Goal: Task Accomplishment & Management: Manage account settings

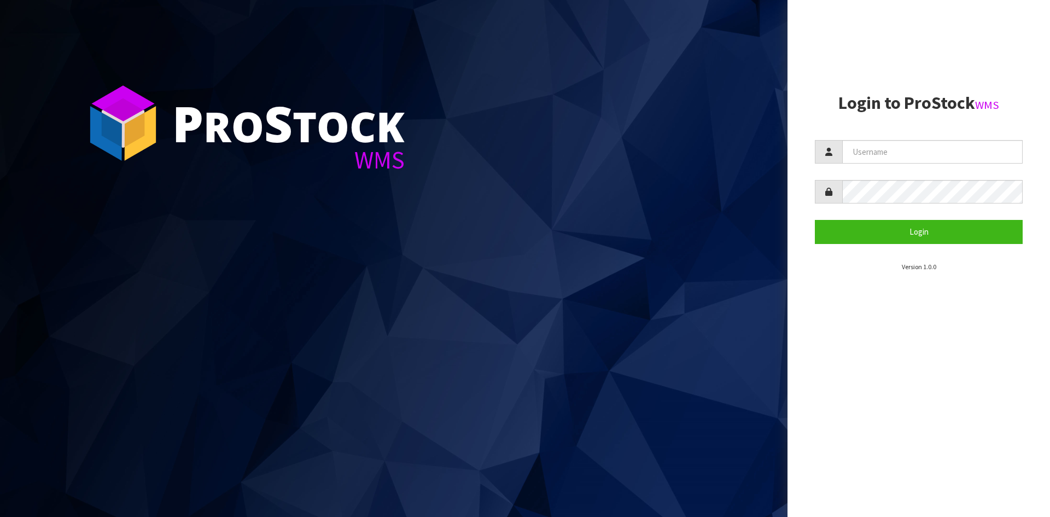
type input "Hayrinna"
click at [815, 220] on button "Login" at bounding box center [919, 232] width 208 height 24
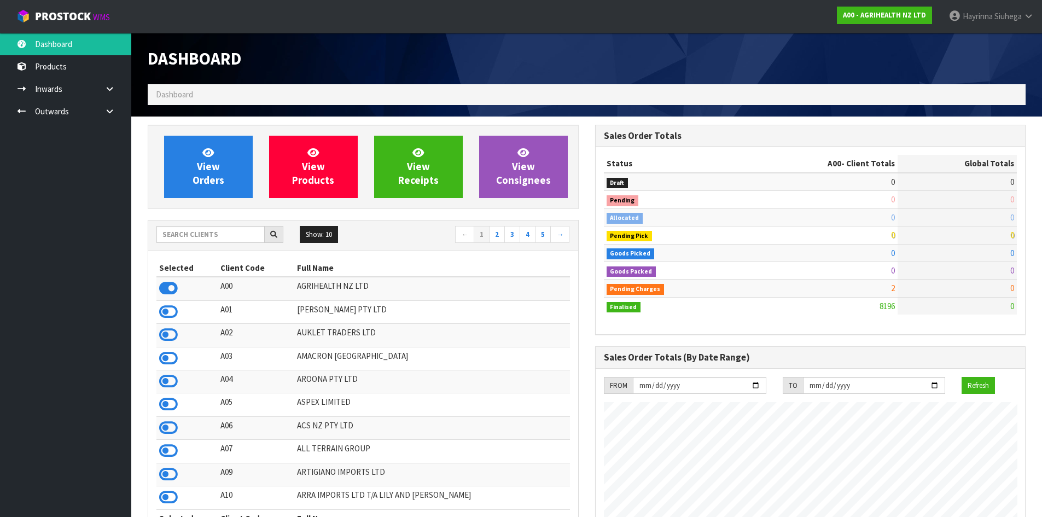
scroll to position [829, 447]
click at [238, 222] on div "Show: 10 5 10 25 50 ← 1 2 3 4 5 →" at bounding box center [363, 235] width 430 height 31
click at [203, 237] on input "text" at bounding box center [210, 234] width 108 height 17
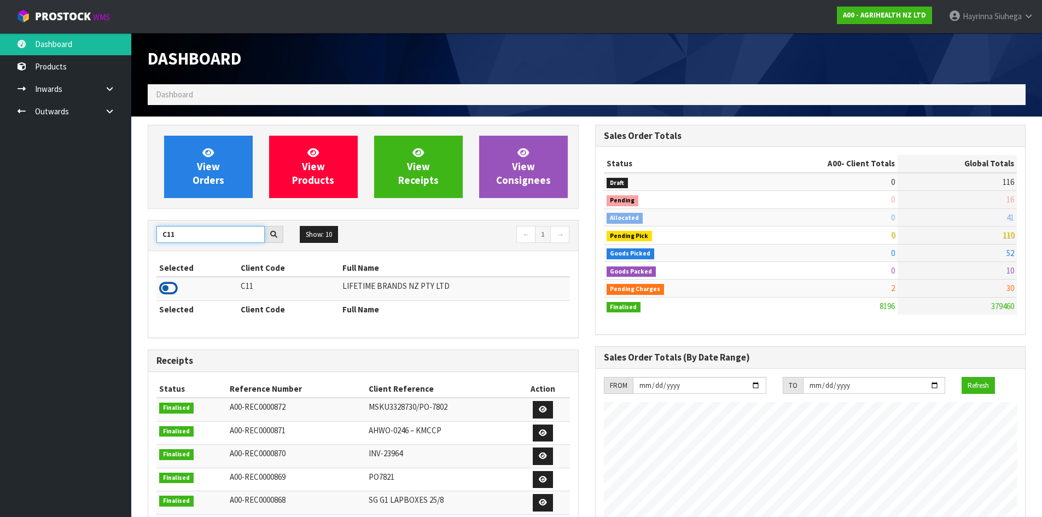
type input "C11"
click at [166, 289] on icon at bounding box center [168, 288] width 19 height 16
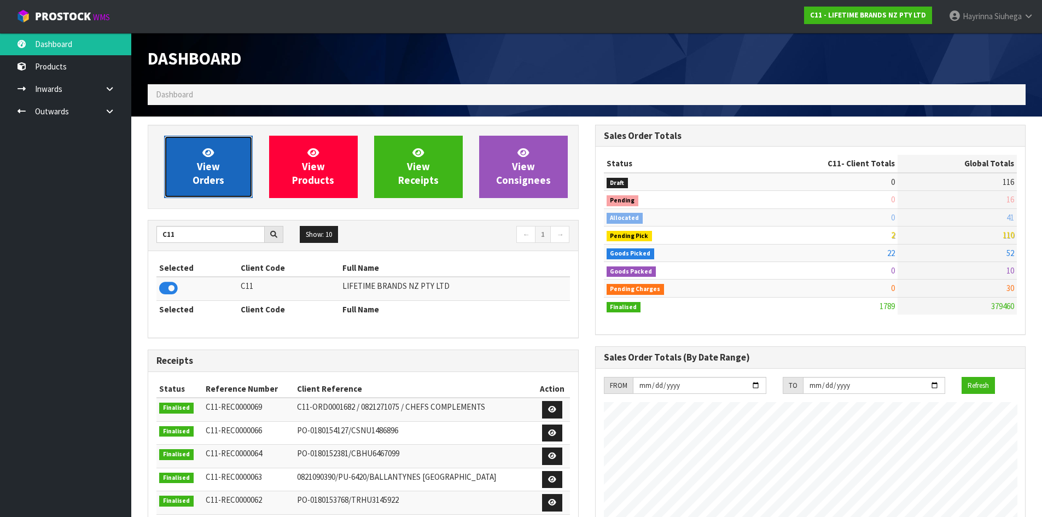
click at [209, 138] on link "View Orders" at bounding box center [208, 167] width 89 height 62
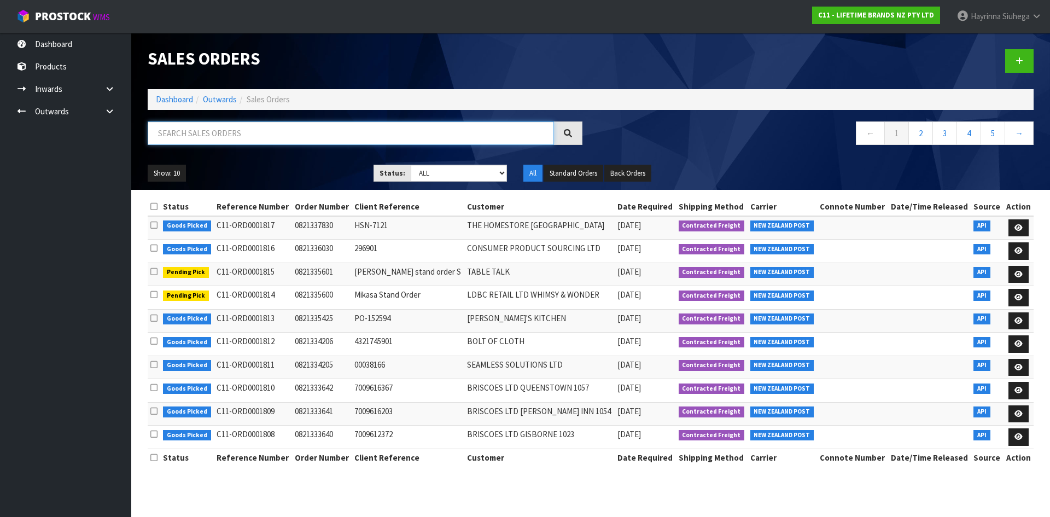
click at [213, 128] on input "text" at bounding box center [351, 133] width 406 height 24
type input "JOB-0410381"
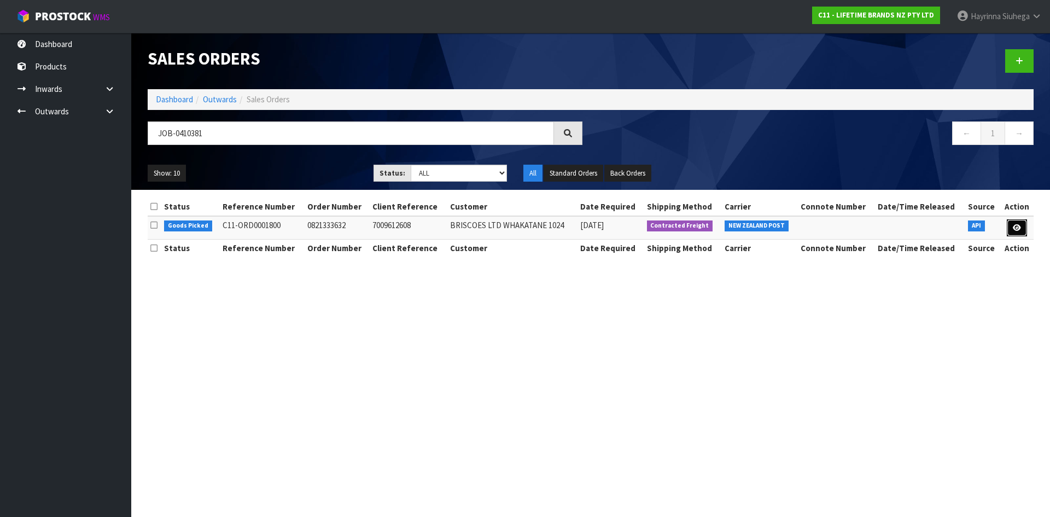
click at [1008, 225] on link at bounding box center [1017, 228] width 20 height 18
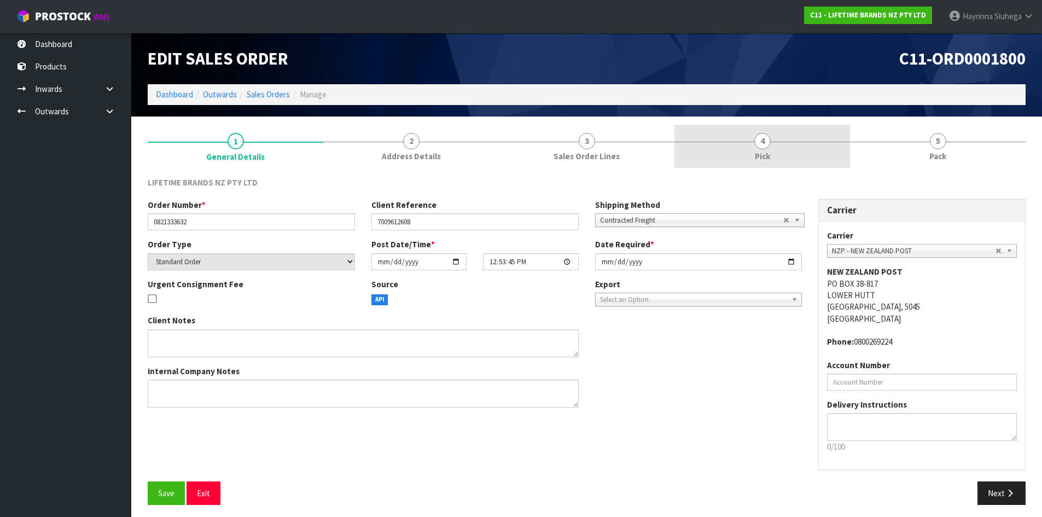
click at [786, 148] on link "4 Pick" at bounding box center [762, 146] width 176 height 43
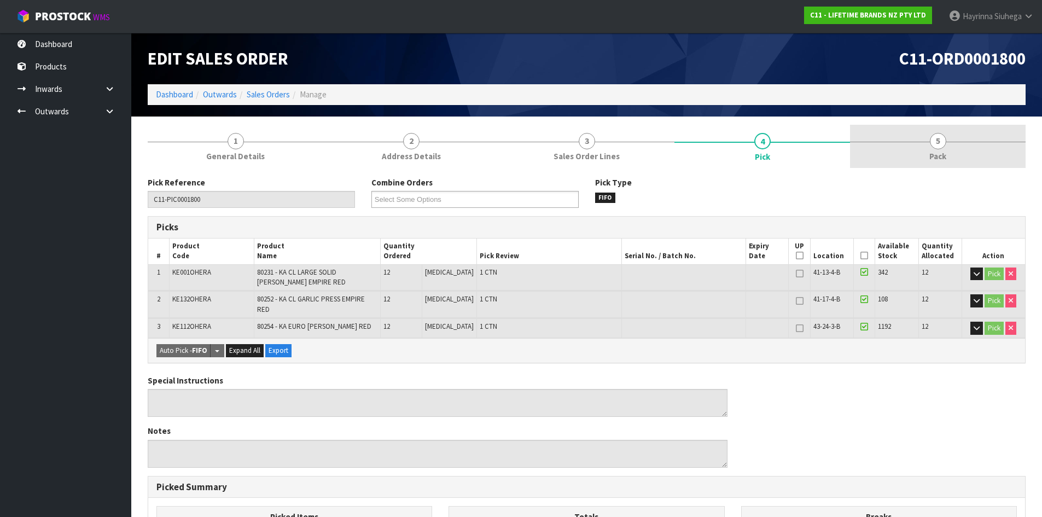
click at [930, 153] on span "Pack" at bounding box center [937, 155] width 17 height 11
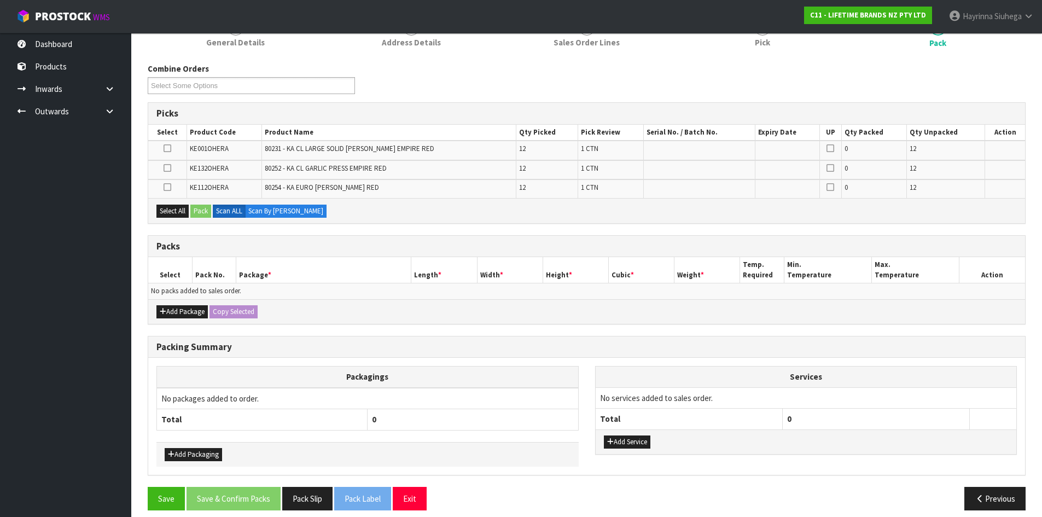
scroll to position [124, 0]
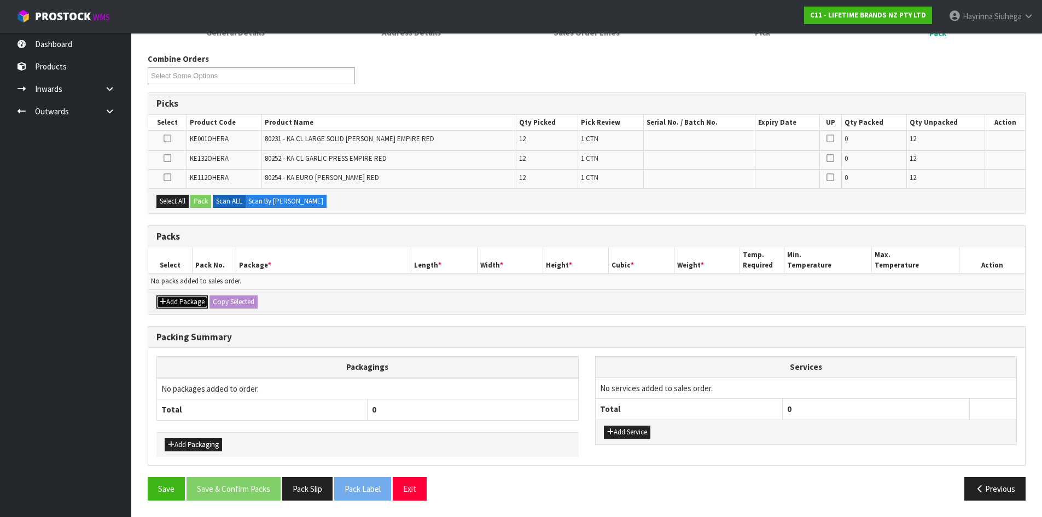
click at [171, 306] on button "Add Package" at bounding box center [181, 301] width 51 height 13
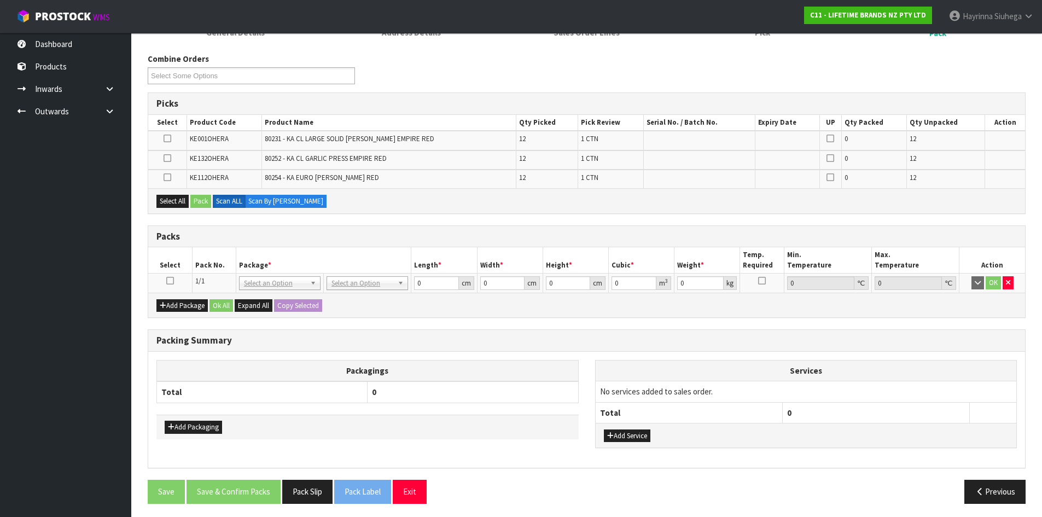
click at [171, 281] on icon at bounding box center [170, 281] width 8 height 1
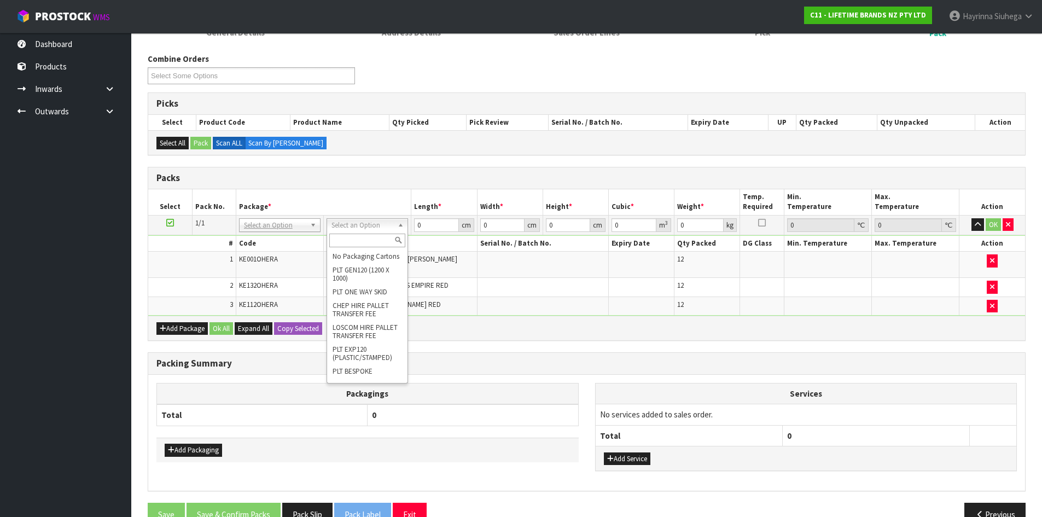
click at [369, 241] on input "text" at bounding box center [367, 241] width 76 height 14
type input "CTN7"
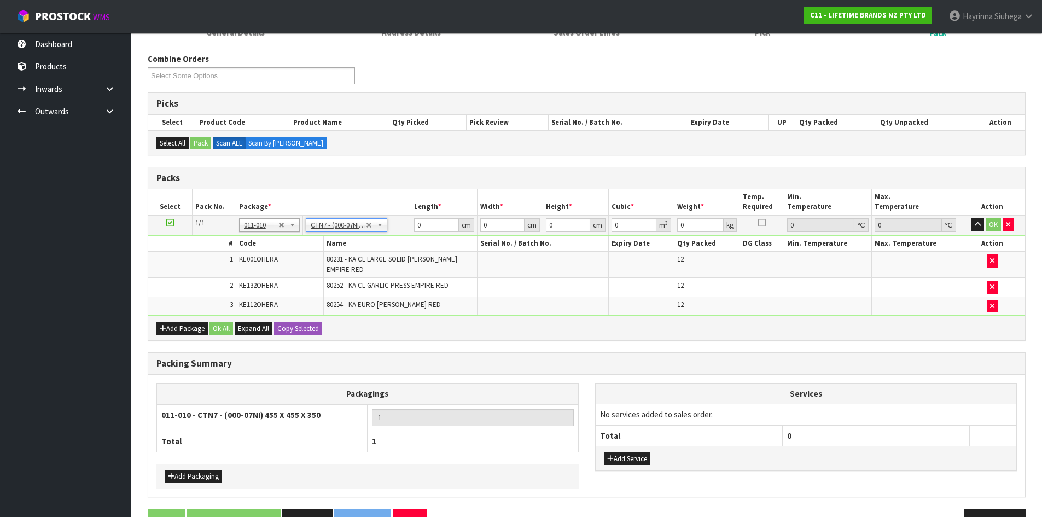
type input "45.5"
type input "35"
type input "0.072459"
type input "13.05"
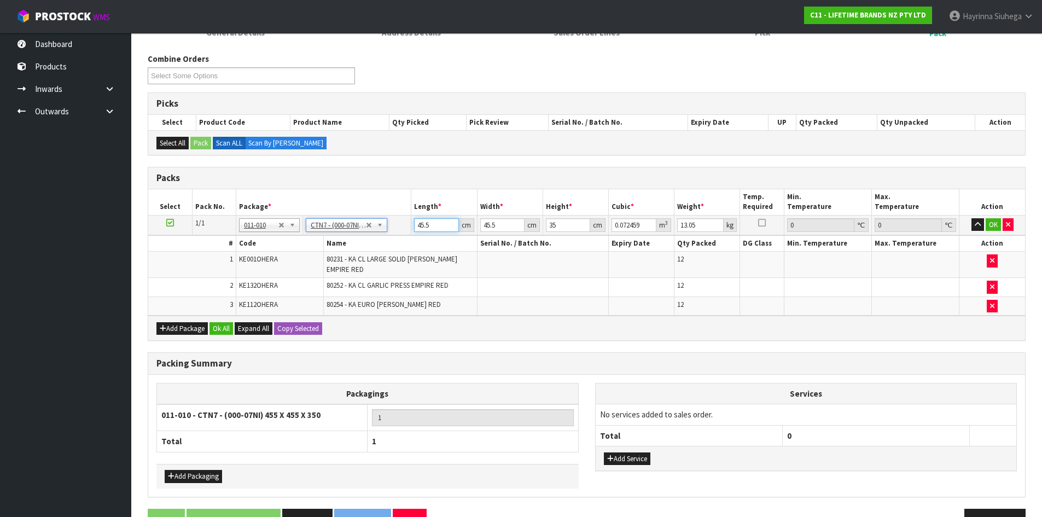
click at [418, 225] on input "45.5" at bounding box center [436, 225] width 44 height 14
type input "4"
type input "0.00637"
type input "47"
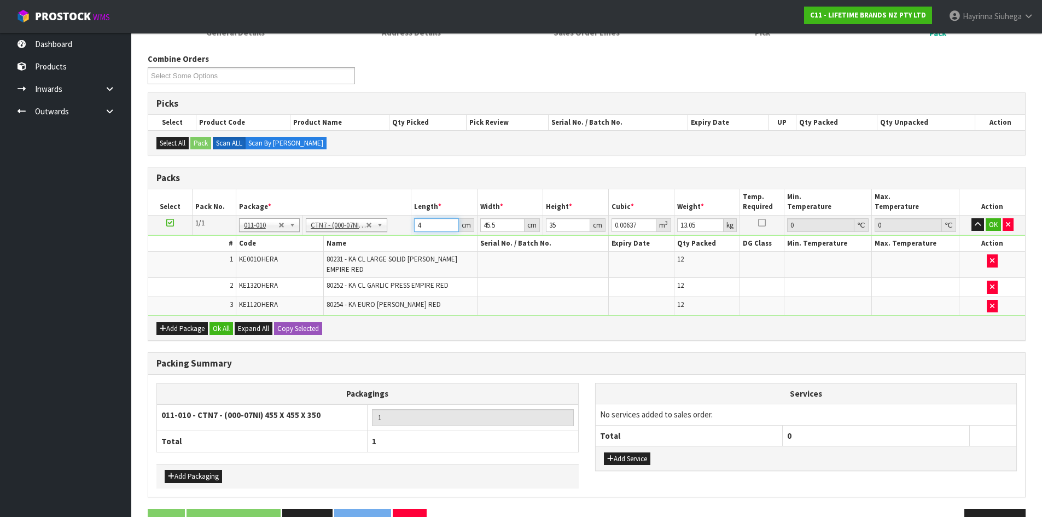
type input "0.074847"
type input "47"
type input "4"
type input "0.00658"
type input "47"
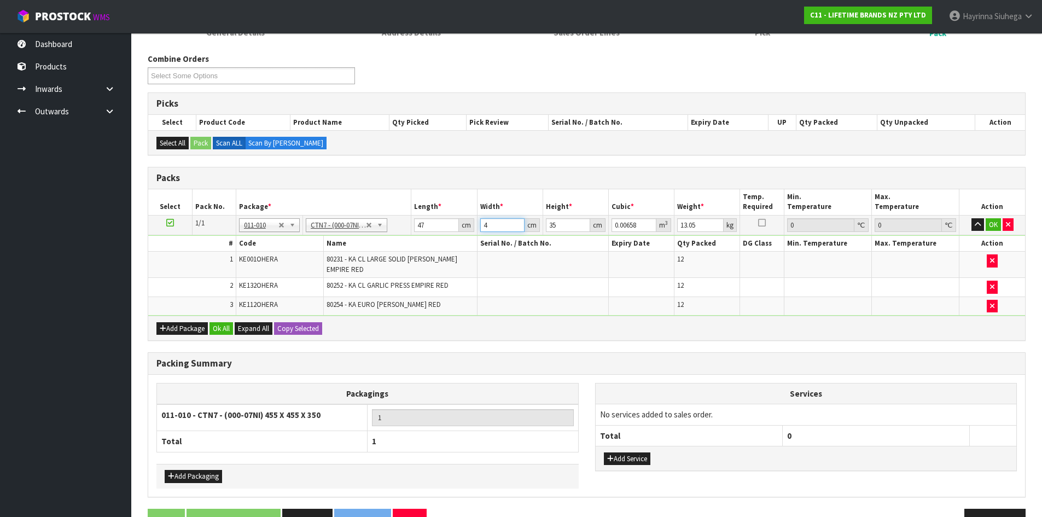
type input "0.077315"
type input "47"
type input "3"
type input "0.006627"
type input "37"
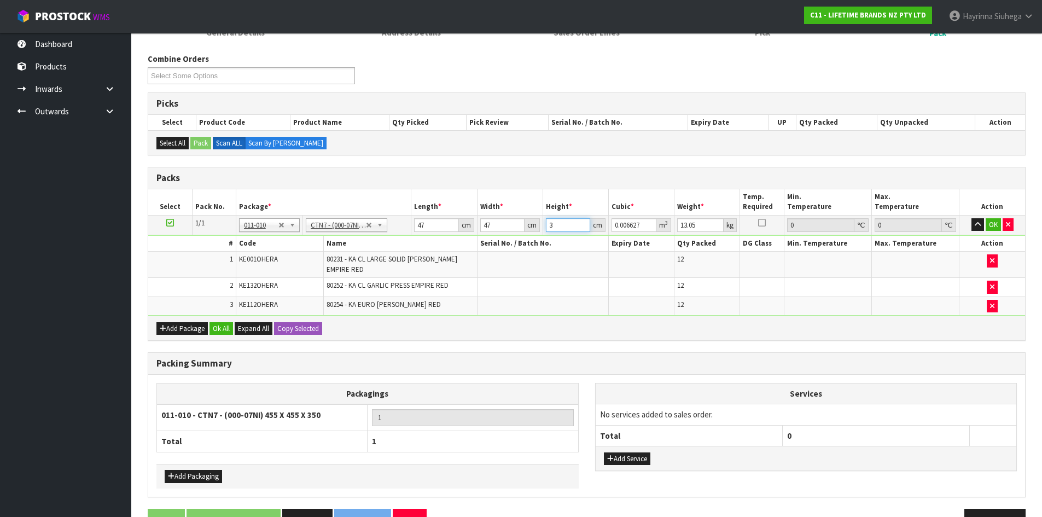
type input "0.081733"
type input "37"
type input "9"
click button "OK" at bounding box center [993, 224] width 15 height 13
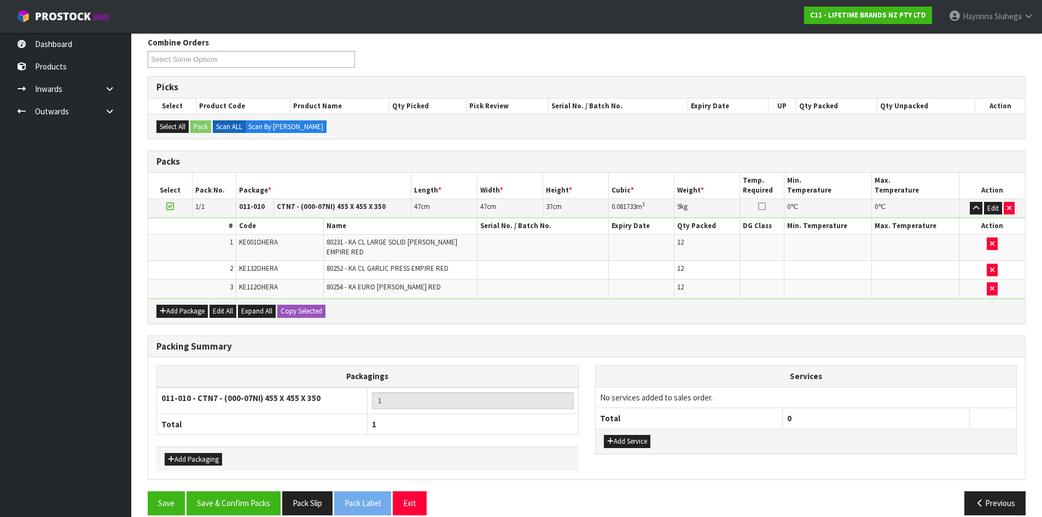
scroll to position [147, 0]
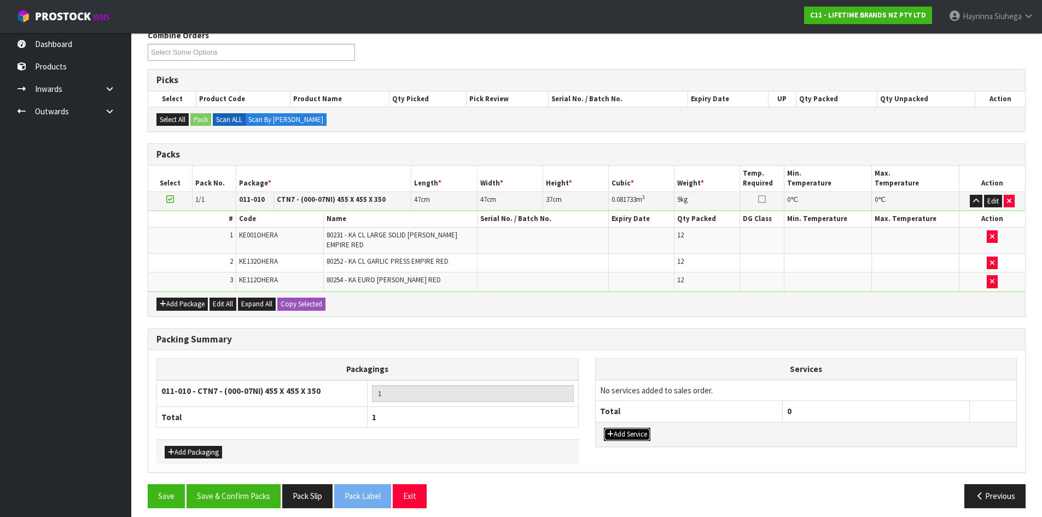
click at [635, 428] on button "Add Service" at bounding box center [627, 434] width 46 height 13
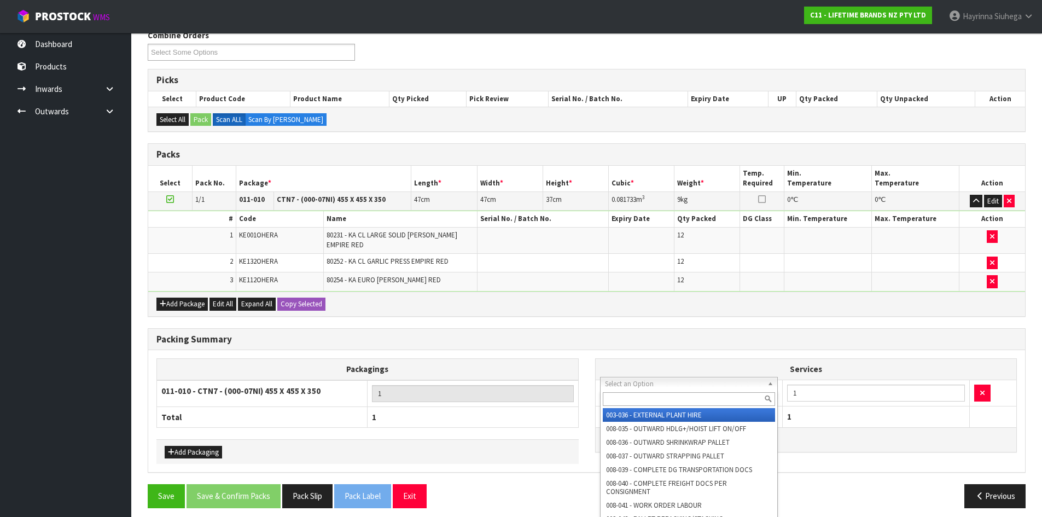
click at [646, 397] on input "text" at bounding box center [689, 399] width 173 height 14
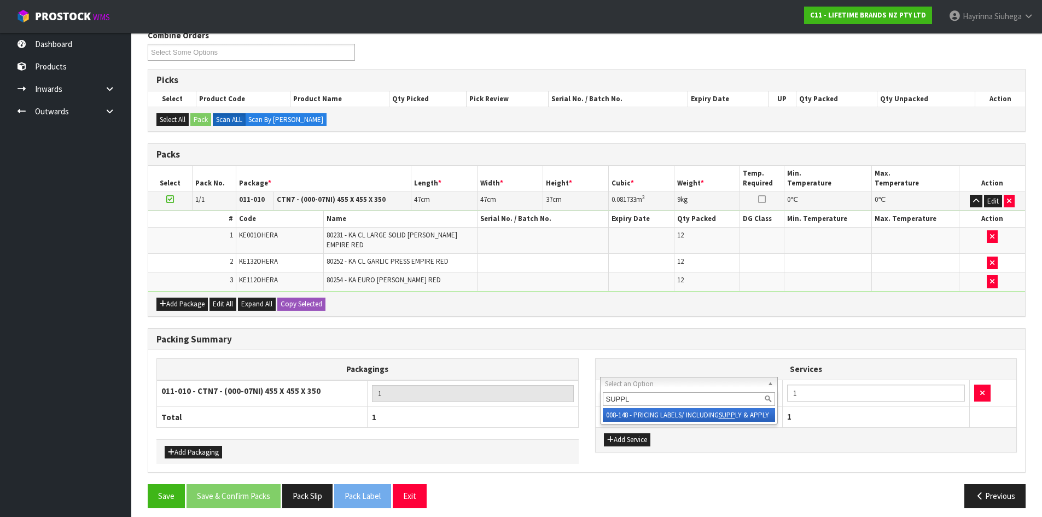
type input "SUPPLY"
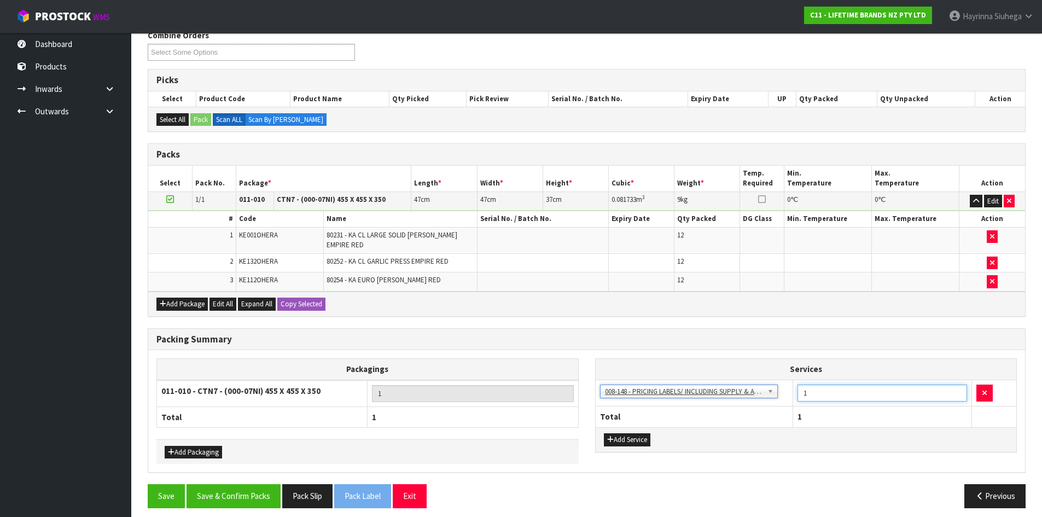
drag, startPoint x: 825, startPoint y: 383, endPoint x: 707, endPoint y: 383, distance: 118.1
click at [707, 383] on tr "003-036 - EXTERNAL PLANT HIRE 008-035 - OUTWARD HDLG+/HOIST LIFT ON/OFF 008-036…" at bounding box center [806, 393] width 421 height 27
type input "24"
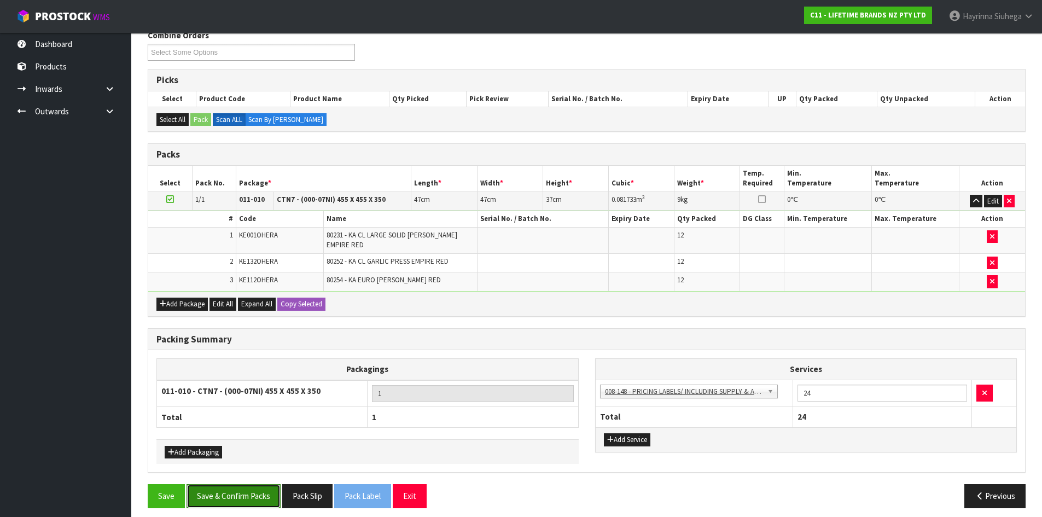
click at [268, 486] on button "Save & Confirm Packs" at bounding box center [233, 496] width 94 height 24
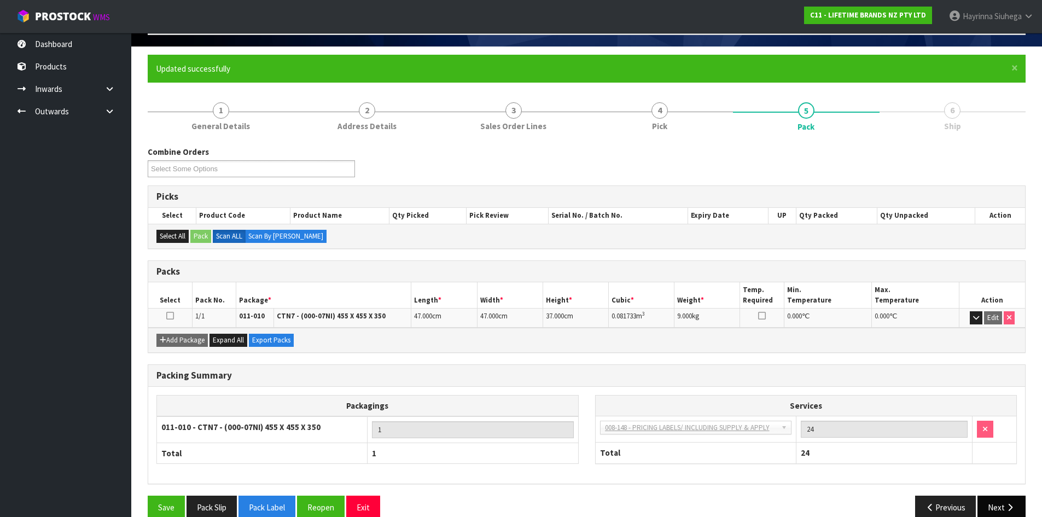
scroll to position [89, 0]
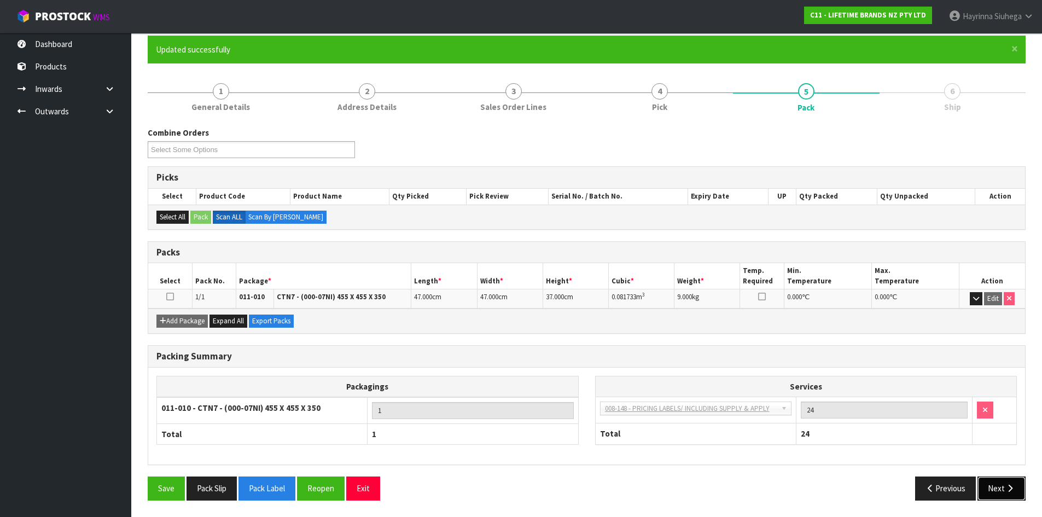
click at [1002, 481] on button "Next" at bounding box center [1001, 488] width 48 height 24
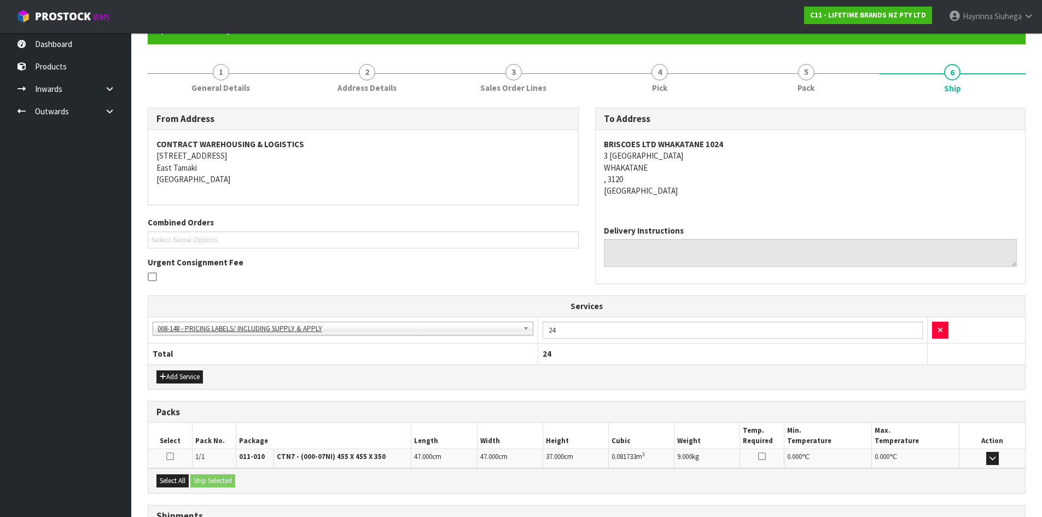
scroll to position [202, 0]
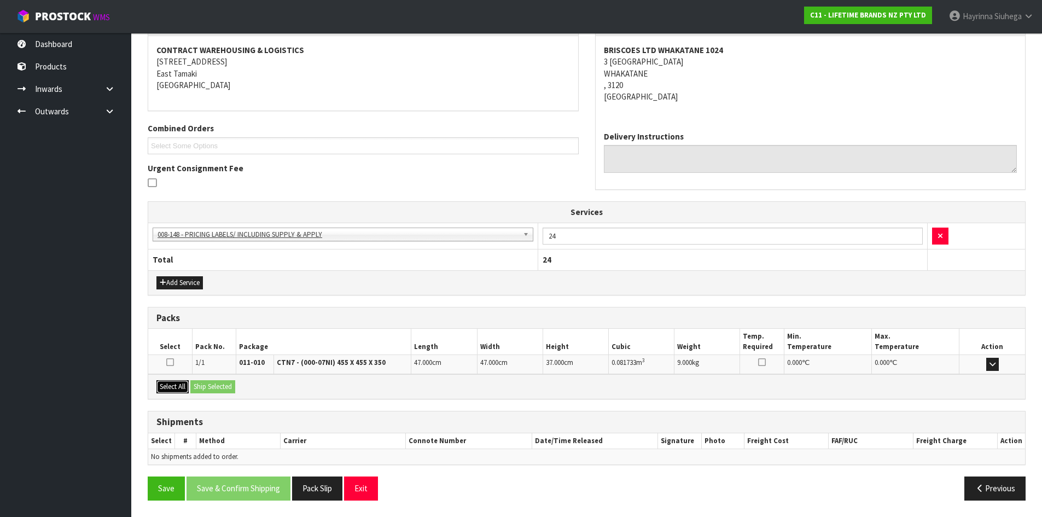
click at [186, 382] on button "Select All" at bounding box center [172, 386] width 32 height 13
click at [224, 387] on button "Ship Selected" at bounding box center [212, 386] width 45 height 13
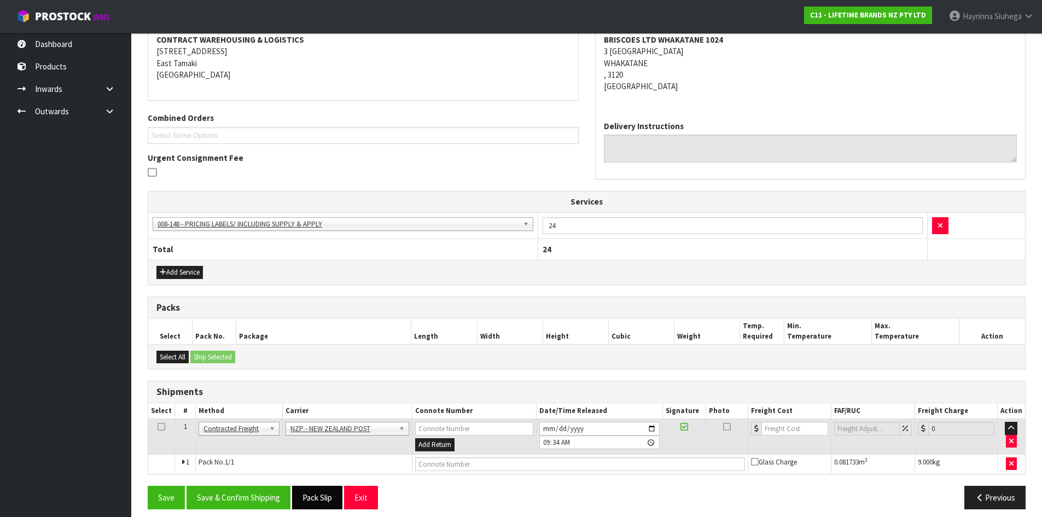
scroll to position [221, 0]
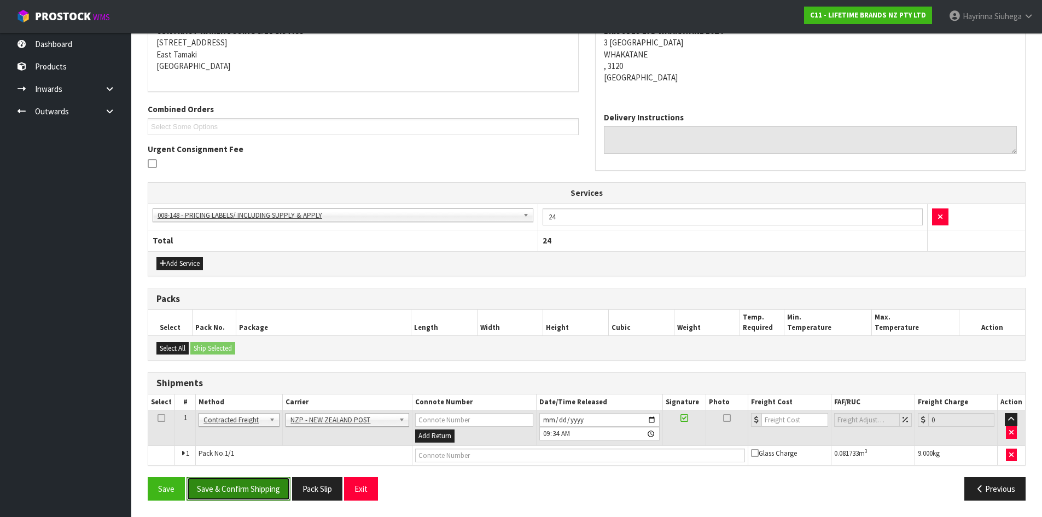
click at [267, 494] on button "Save & Confirm Shipping" at bounding box center [238, 489] width 104 height 24
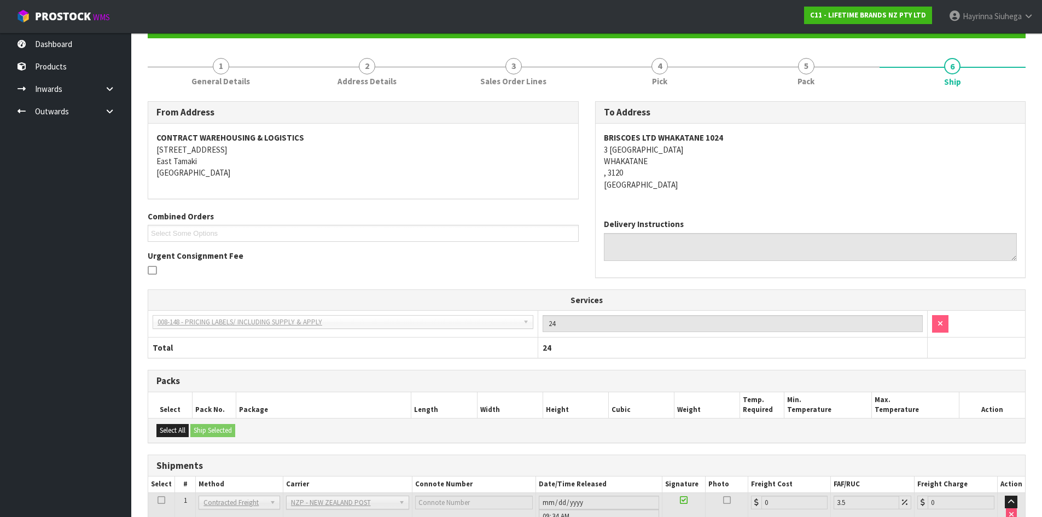
scroll to position [206, 0]
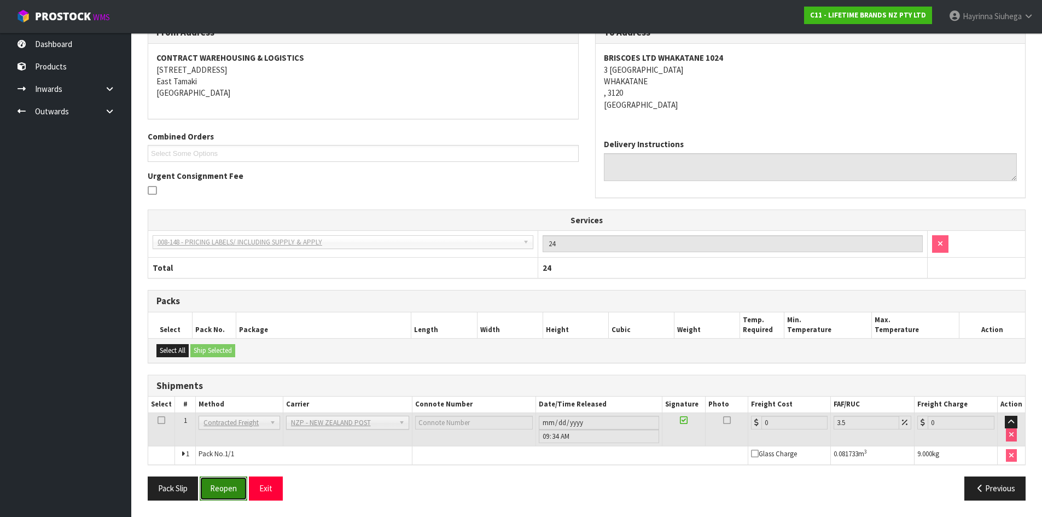
click at [206, 485] on button "Reopen" at bounding box center [224, 488] width 48 height 24
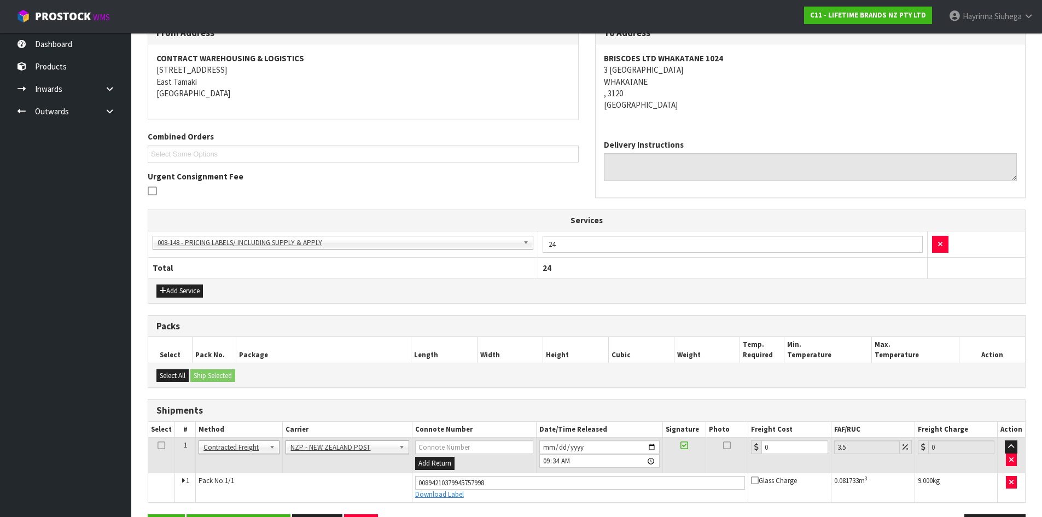
scroll to position [232, 0]
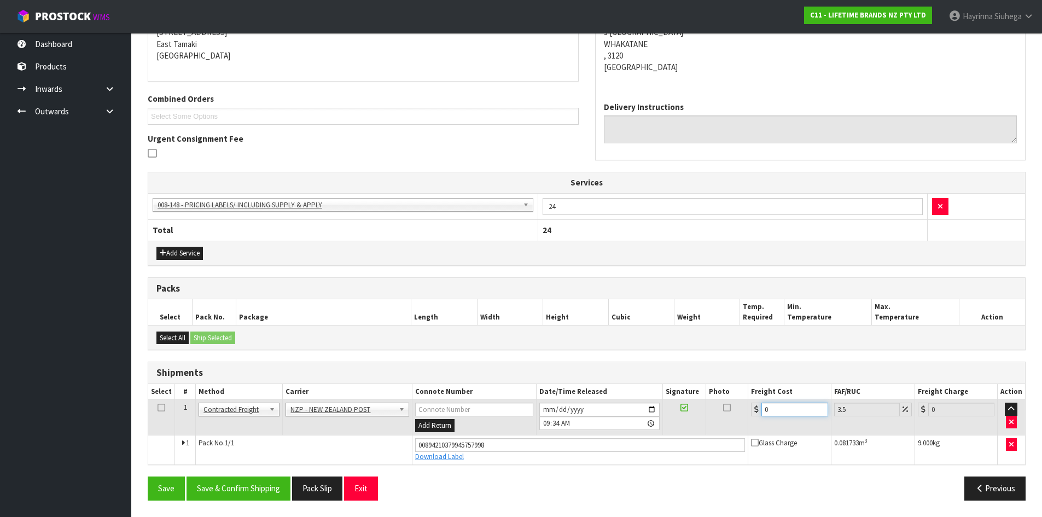
drag, startPoint x: 780, startPoint y: 409, endPoint x: 765, endPoint y: 411, distance: 15.6
click at [765, 411] on input "0" at bounding box center [794, 410] width 66 height 14
type input "1"
type input "1.03"
type input "14"
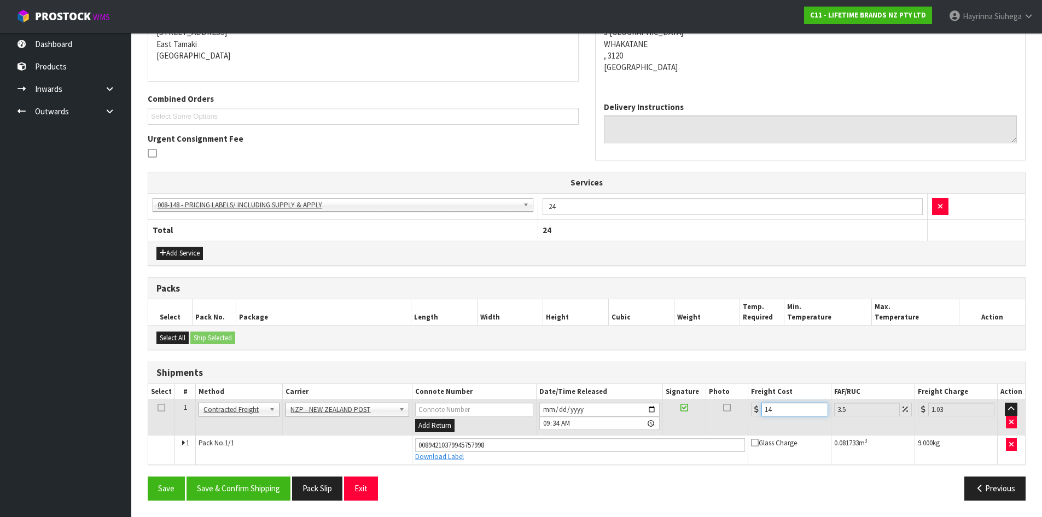
type input "14.49"
type input "14.1"
type input "14.59"
type input "14.14"
type input "14.63"
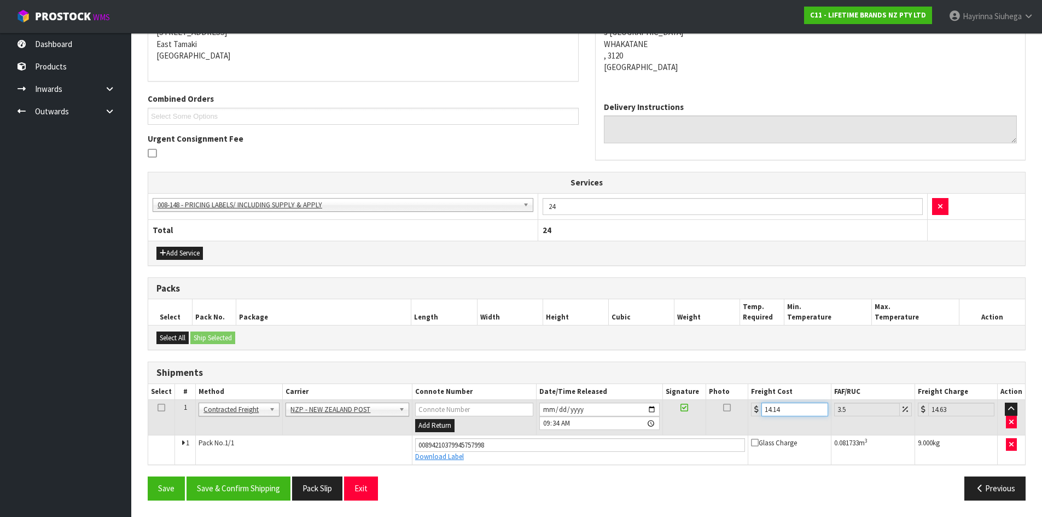
type input "14.14"
click at [148, 476] on button "Save" at bounding box center [166, 488] width 37 height 24
click at [269, 493] on button "Save & Confirm Shipping" at bounding box center [238, 488] width 104 height 24
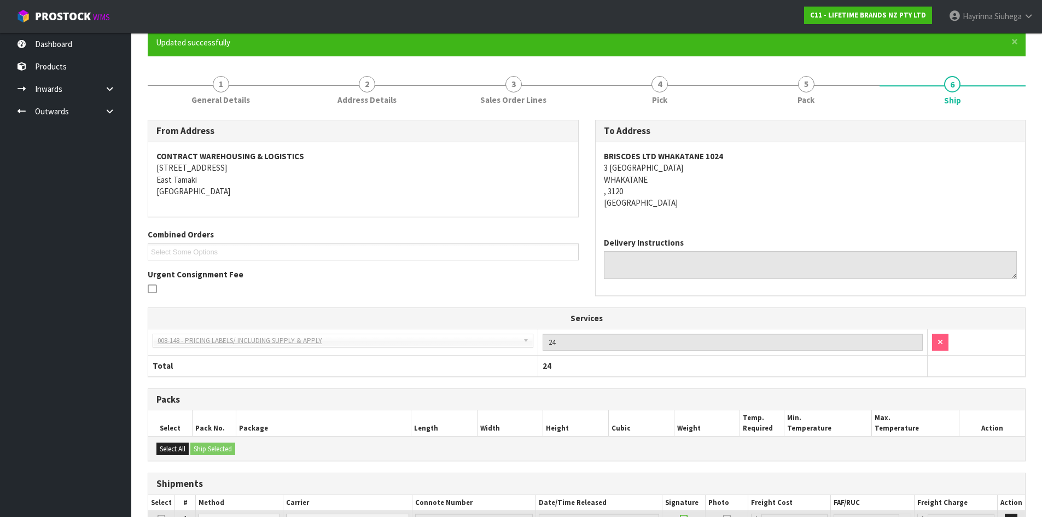
scroll to position [38, 0]
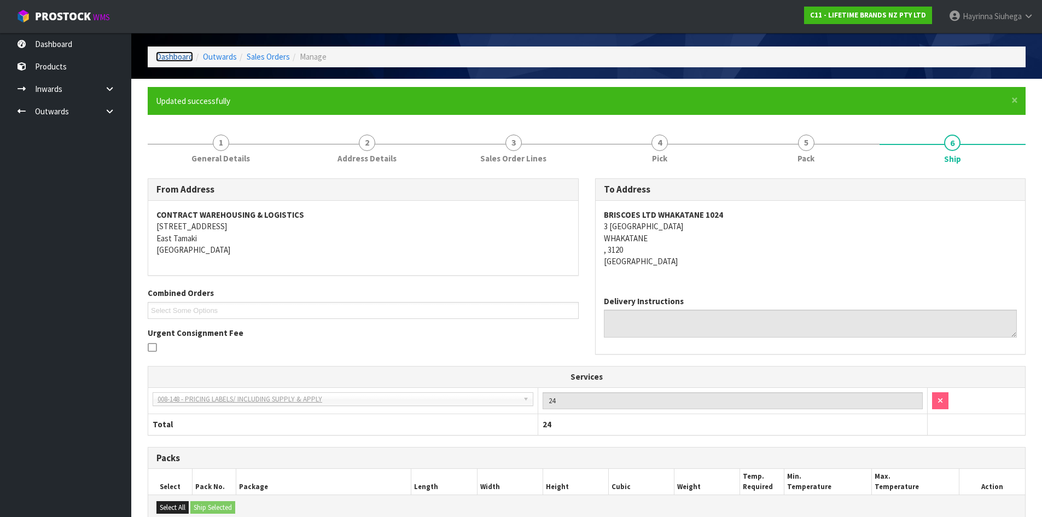
drag, startPoint x: 185, startPoint y: 55, endPoint x: 190, endPoint y: 65, distance: 10.5
click at [185, 56] on link "Dashboard" at bounding box center [174, 56] width 37 height 10
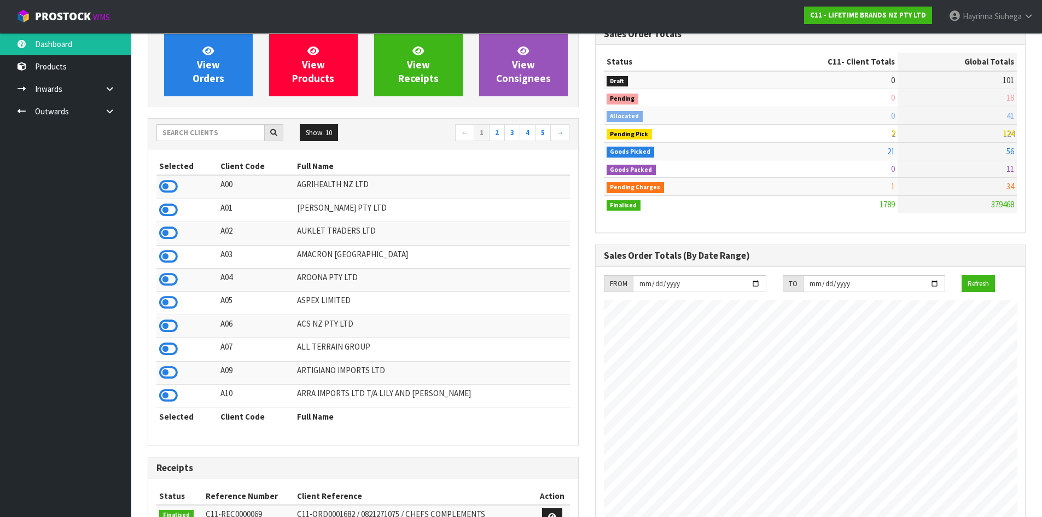
scroll to position [23, 0]
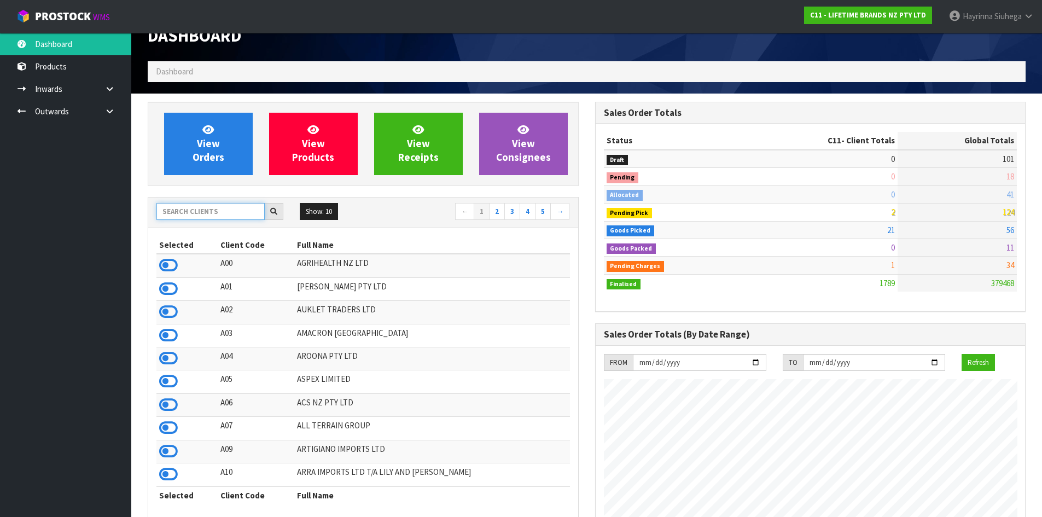
click at [214, 211] on input "text" at bounding box center [210, 211] width 108 height 17
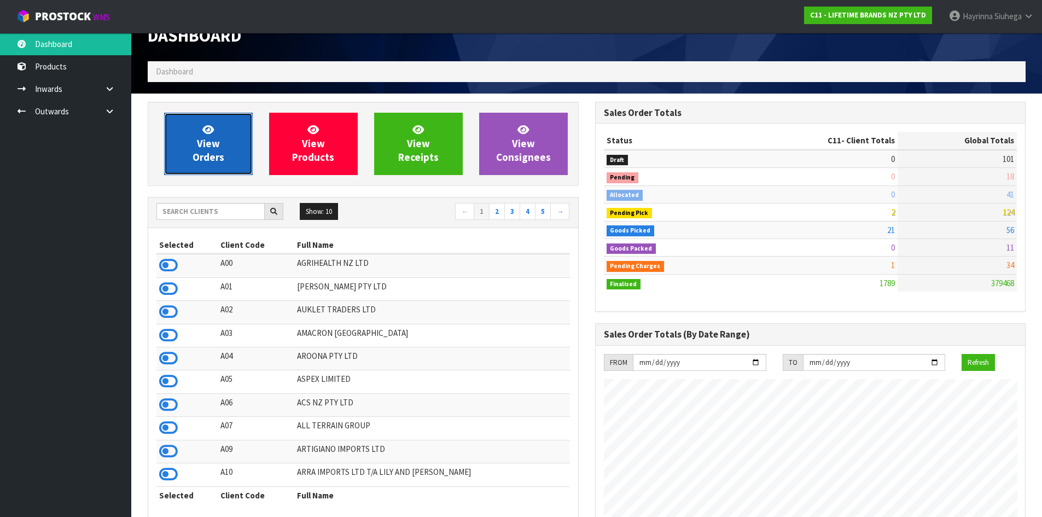
click at [235, 135] on link "View Orders" at bounding box center [208, 144] width 89 height 62
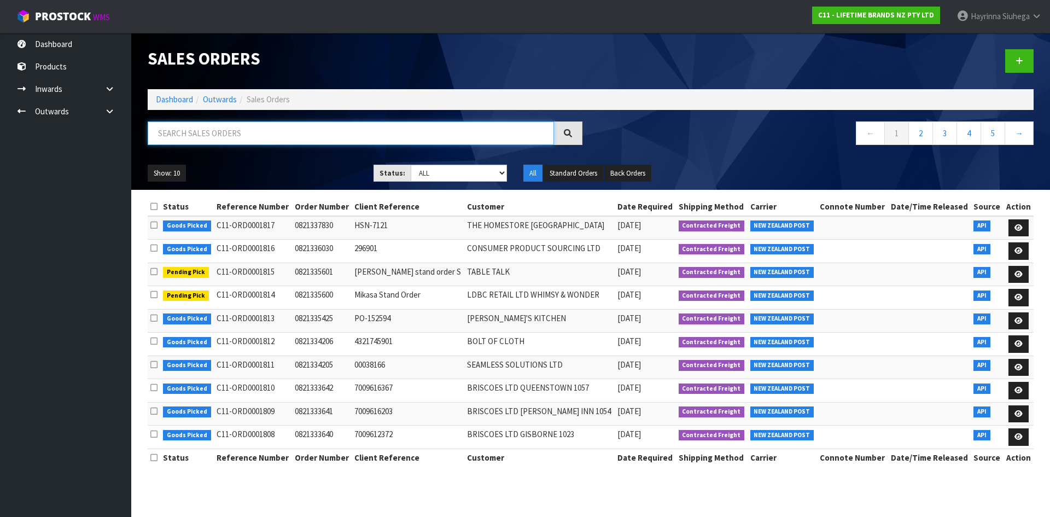
click at [235, 135] on input "text" at bounding box center [351, 133] width 406 height 24
type input "JOB-0410338"
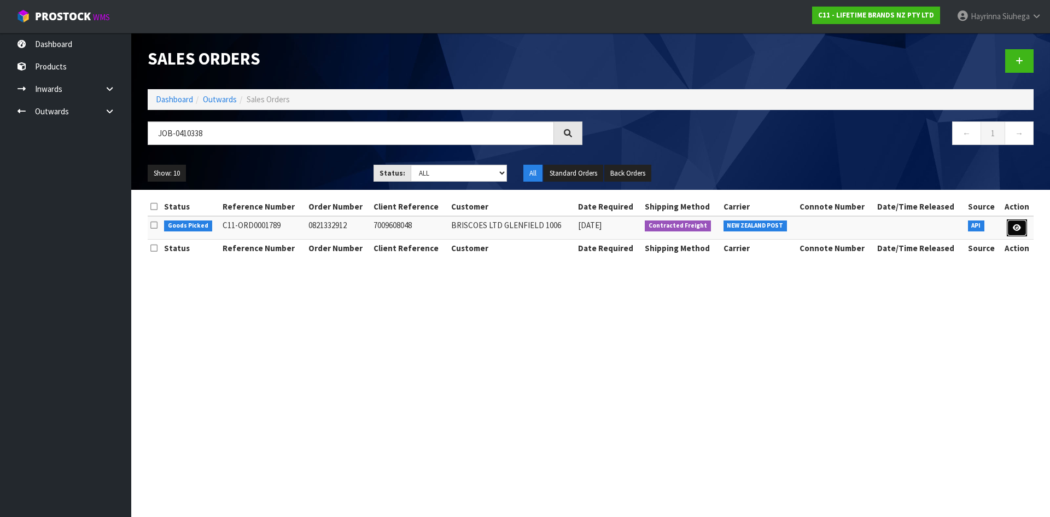
click at [1022, 224] on link at bounding box center [1017, 228] width 20 height 18
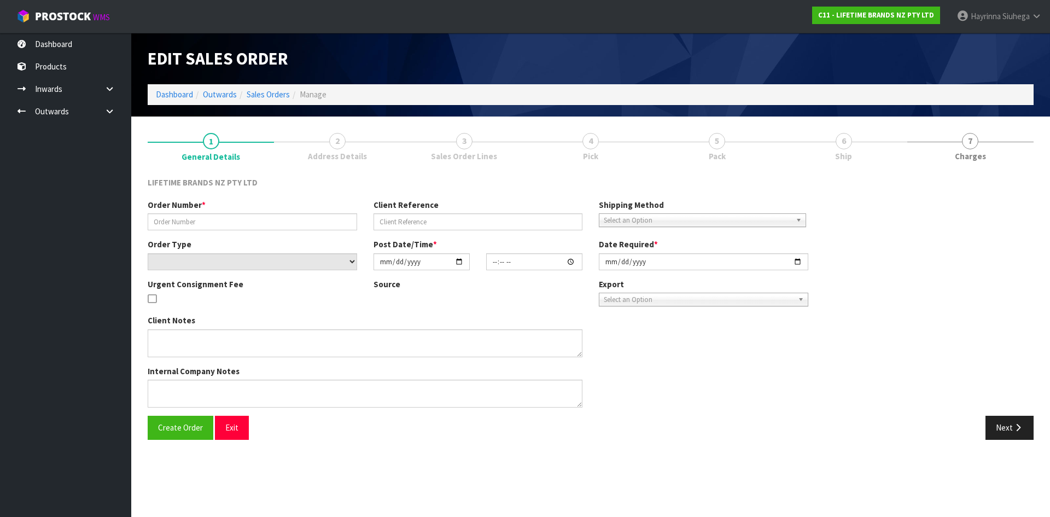
type input "0821332912"
type input "7009608048"
select select "number:0"
type input "[DATE]"
type input "11:28:49.000"
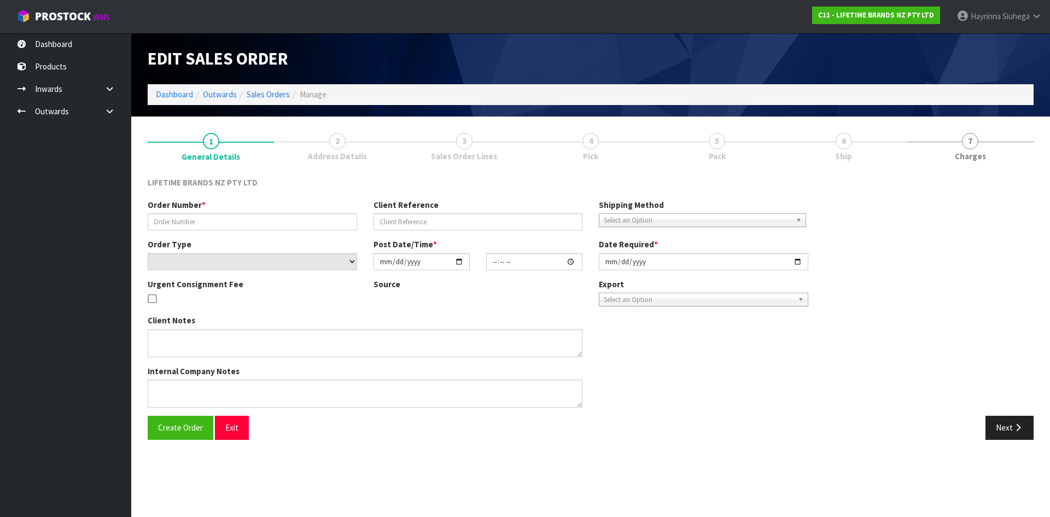
type input "[DATE]"
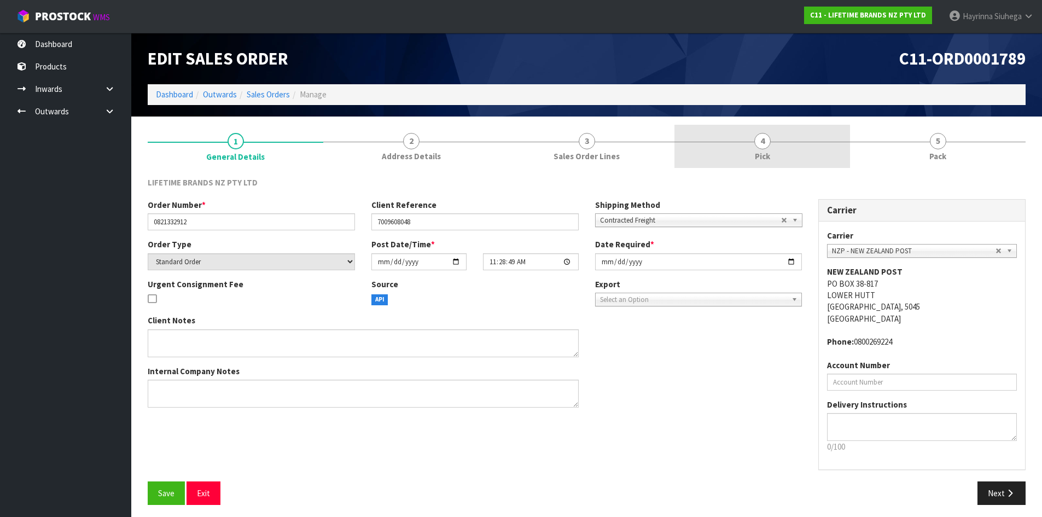
click at [798, 148] on link "4 Pick" at bounding box center [762, 146] width 176 height 43
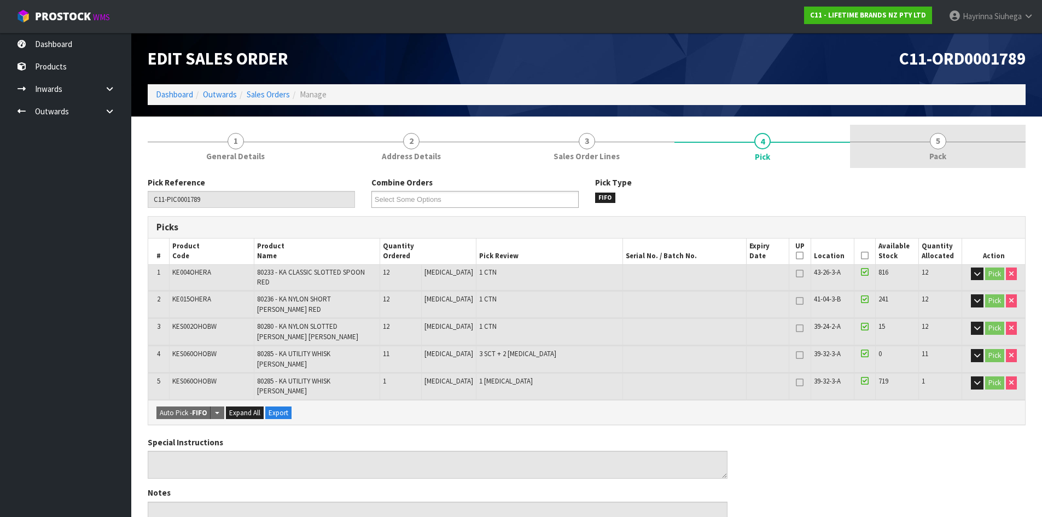
click at [927, 148] on link "5 Pack" at bounding box center [938, 146] width 176 height 43
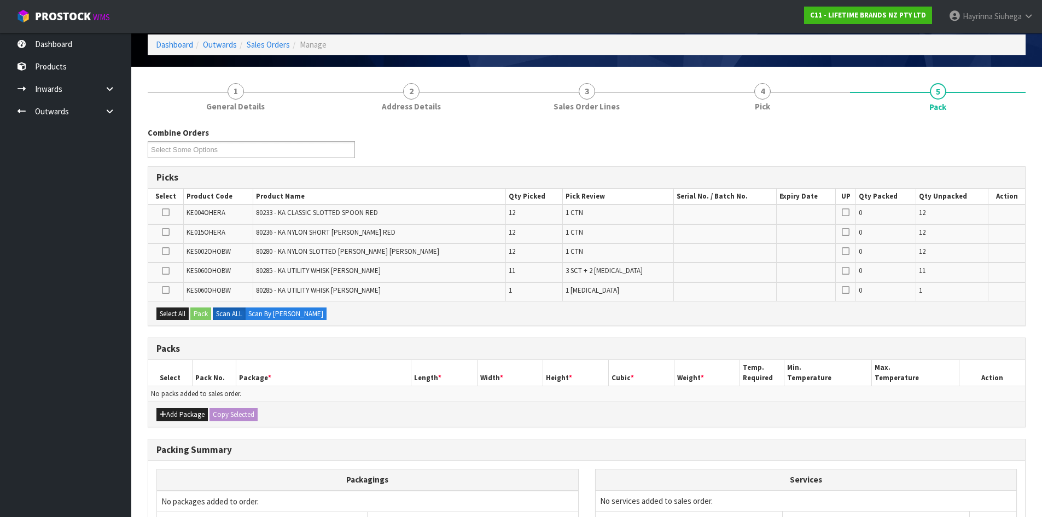
scroll to position [162, 0]
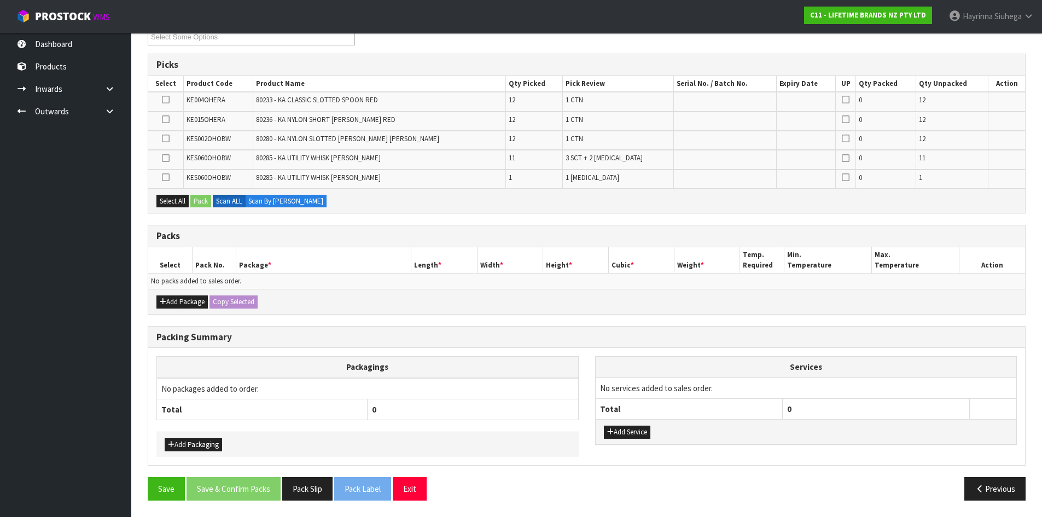
click at [173, 311] on div "Add Package Copy Selected" at bounding box center [586, 301] width 877 height 25
click at [173, 304] on button "Add Package" at bounding box center [181, 301] width 51 height 13
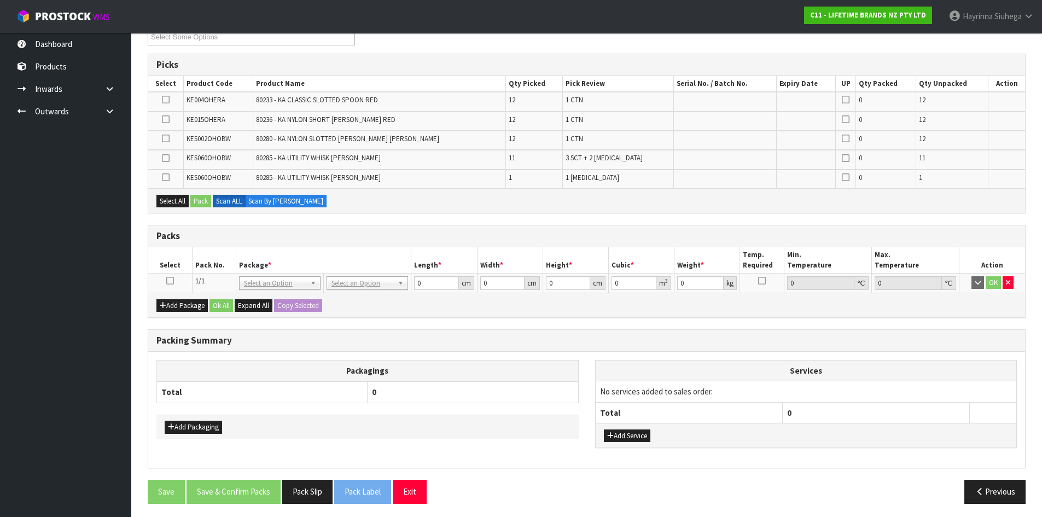
click at [170, 281] on icon at bounding box center [170, 281] width 8 height 1
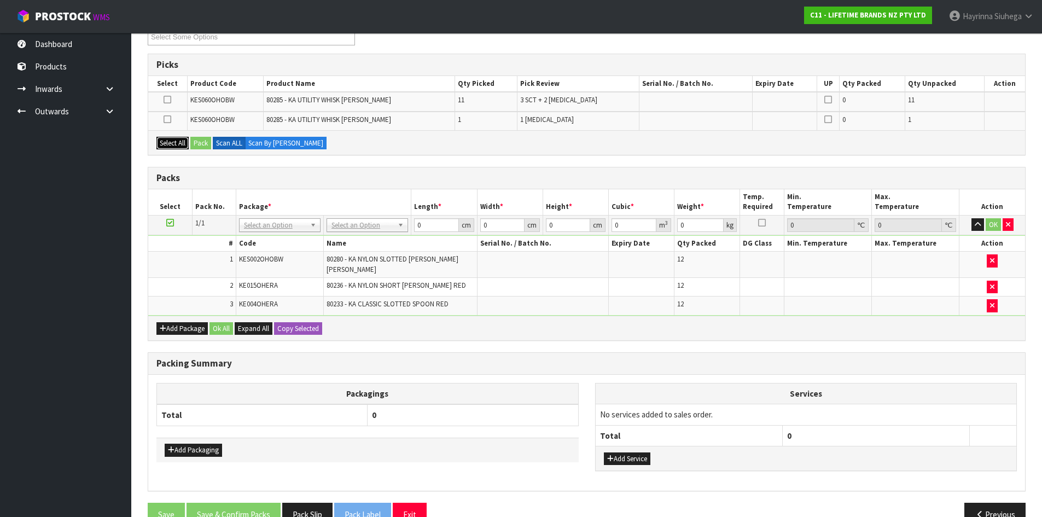
click at [162, 147] on button "Select All" at bounding box center [172, 143] width 32 height 13
click at [193, 141] on button "Pack" at bounding box center [200, 143] width 21 height 13
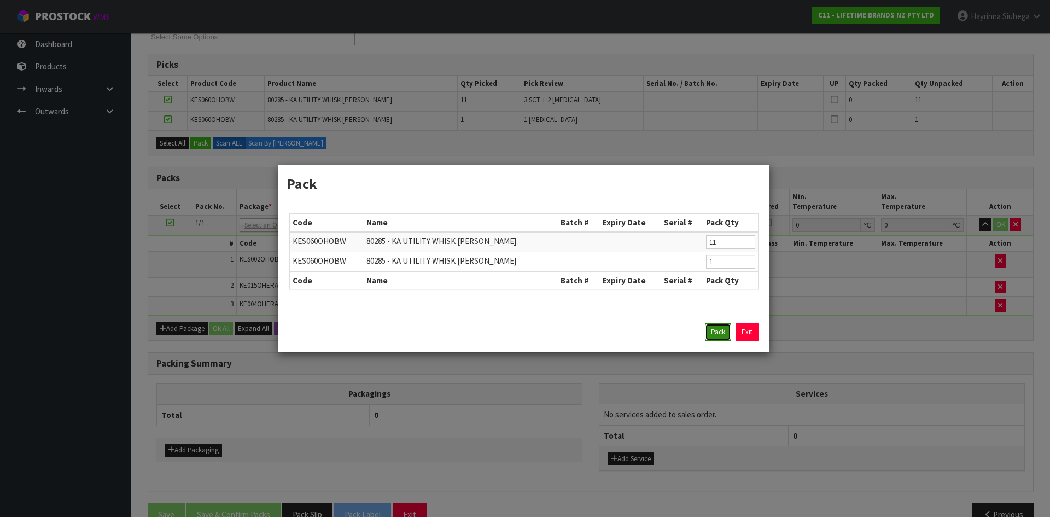
click at [722, 336] on button "Pack" at bounding box center [718, 332] width 26 height 18
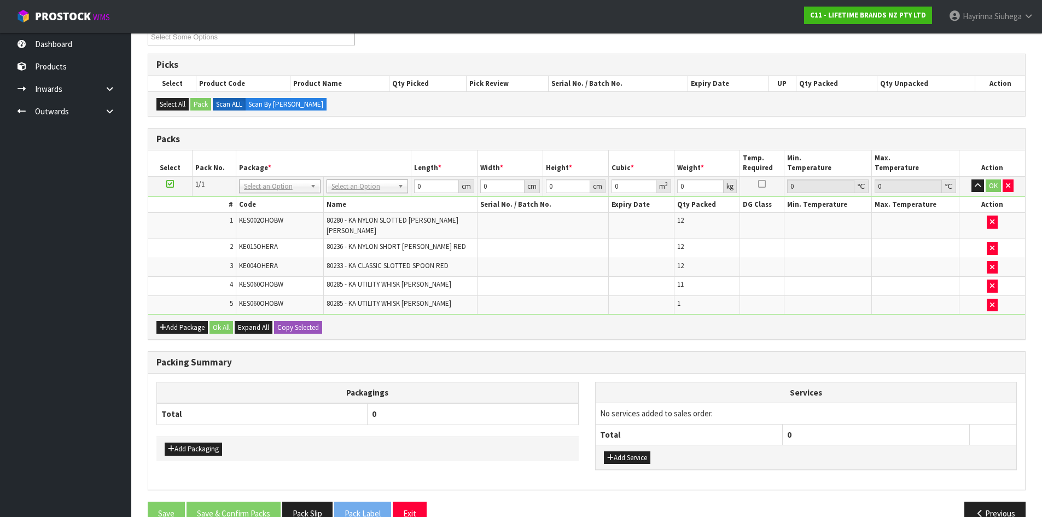
click at [643, 445] on div "Add Service" at bounding box center [806, 457] width 421 height 25
click at [637, 451] on button "Add Service" at bounding box center [627, 457] width 46 height 13
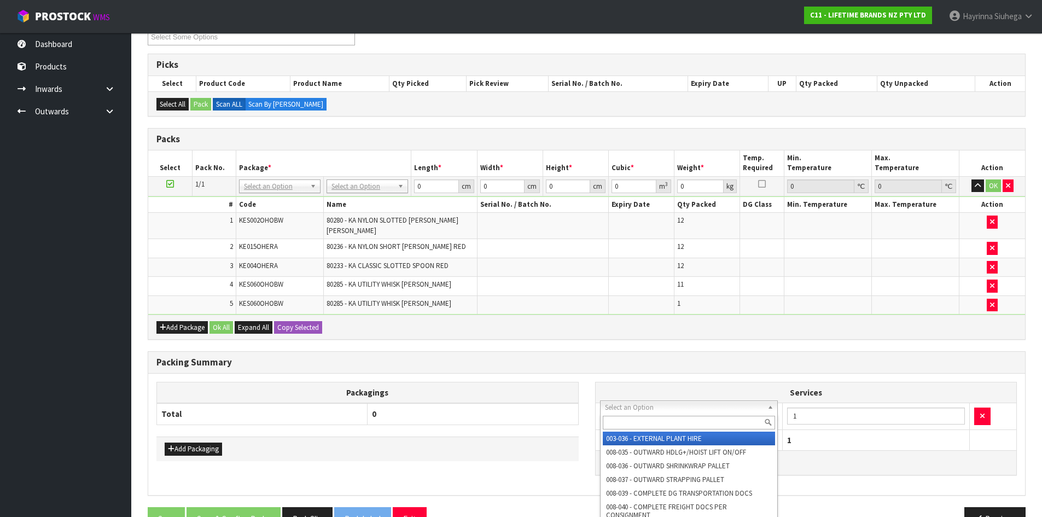
drag, startPoint x: 668, startPoint y: 404, endPoint x: 664, endPoint y: 420, distance: 16.2
click at [664, 420] on input "text" at bounding box center [689, 423] width 173 height 14
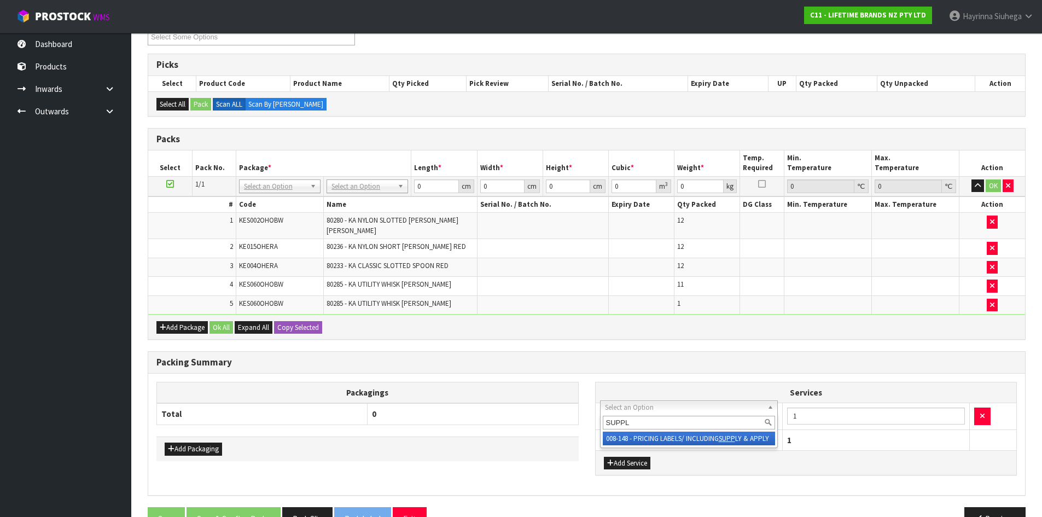
type input "SUPPLY"
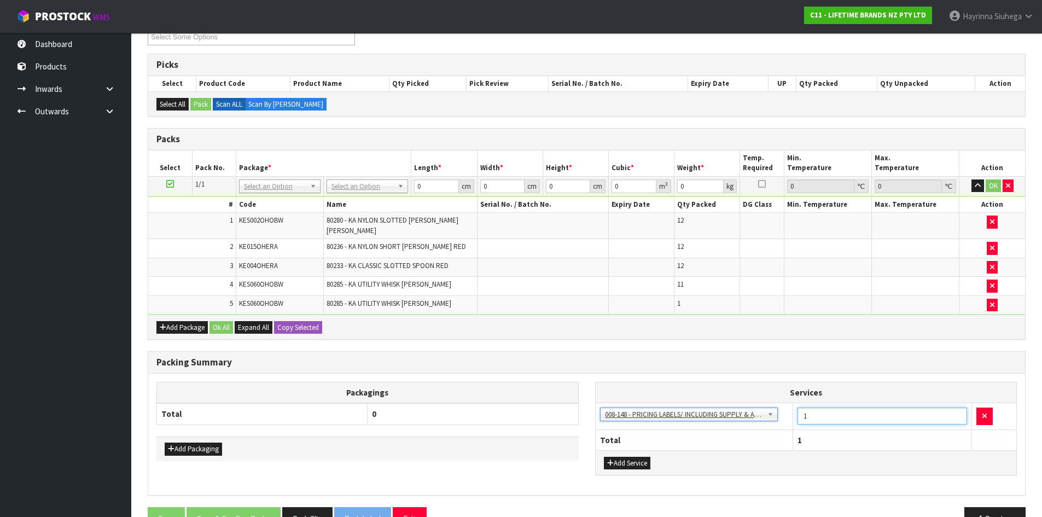
drag, startPoint x: 814, startPoint y: 411, endPoint x: 785, endPoint y: 410, distance: 29.0
click at [785, 410] on tr "003-036 - EXTERNAL PLANT HIRE 008-035 - OUTWARD HDLG+/HOIST LIFT ON/OFF 008-036…" at bounding box center [806, 416] width 421 height 27
type input "12"
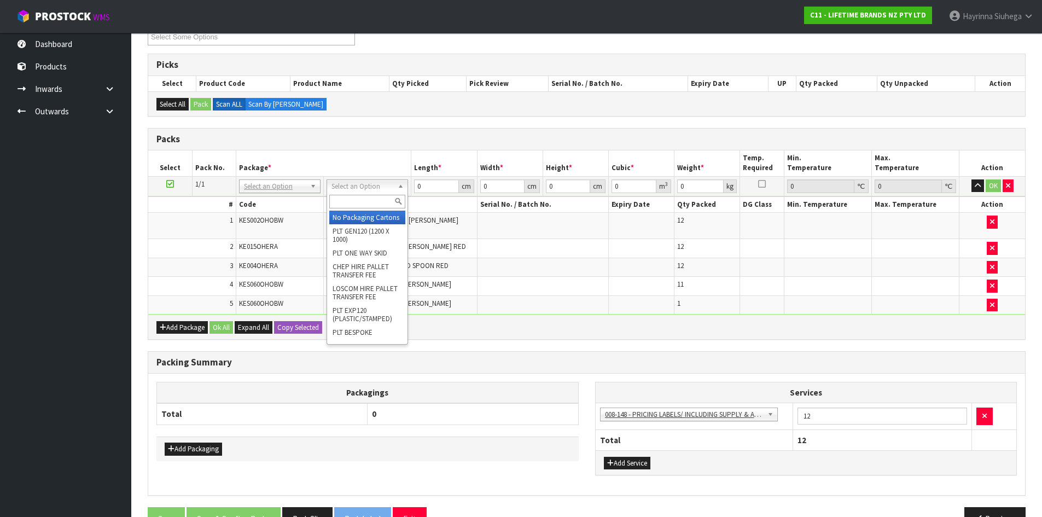
click at [363, 203] on input "text" at bounding box center [367, 202] width 76 height 14
type input "CTN9"
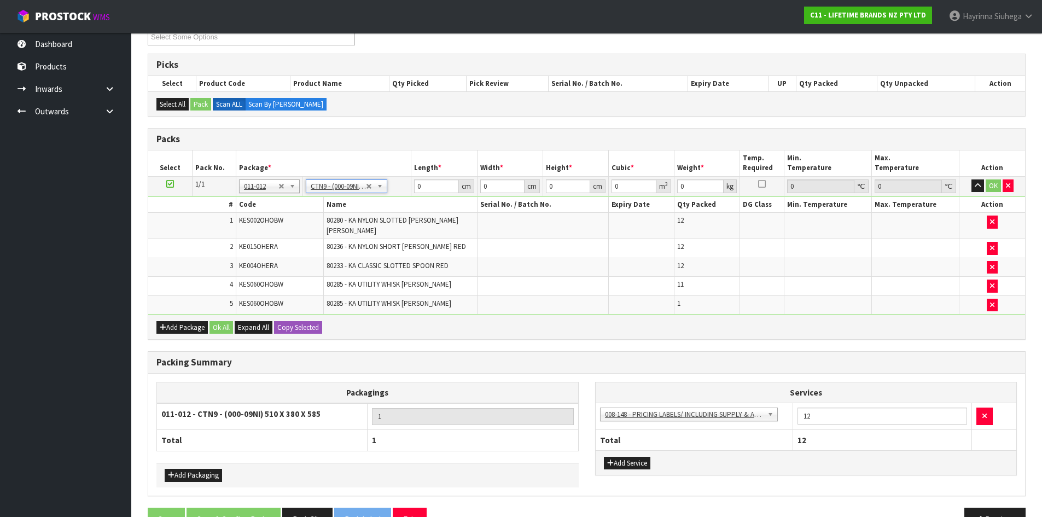
type input "51"
type input "38"
type input "58.5"
type input "0.113373"
type input "8.93"
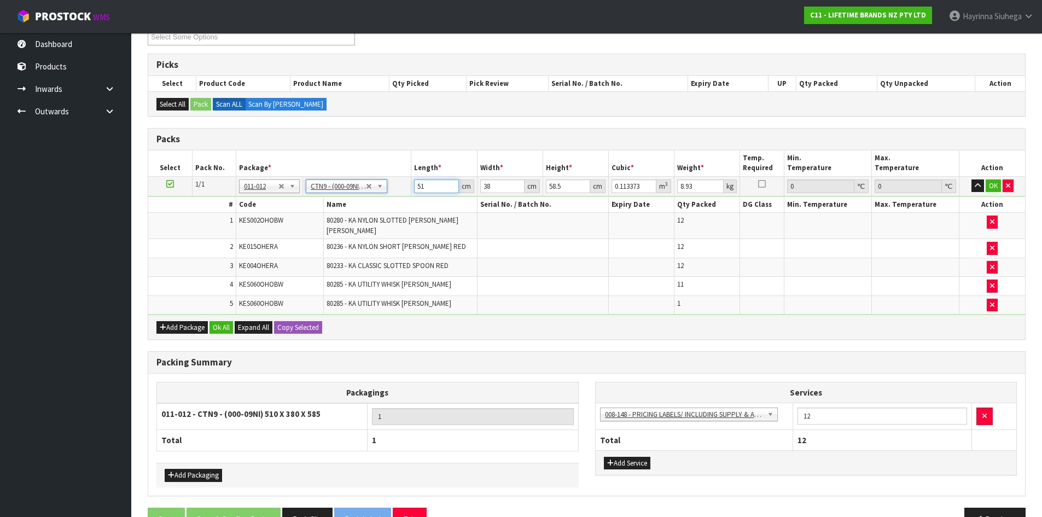
click at [420, 184] on input "51" at bounding box center [436, 186] width 44 height 14
type input "5"
type input "0.011115"
type input "52"
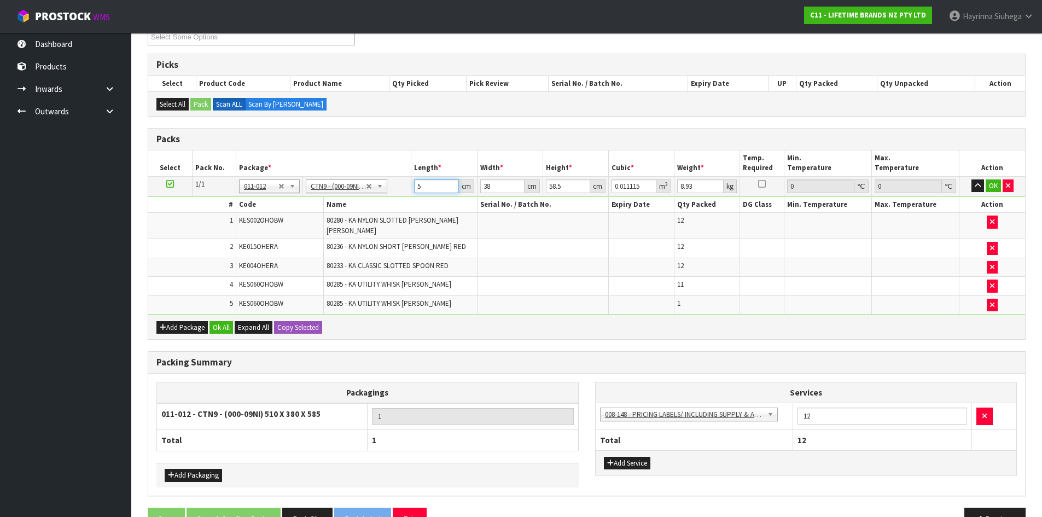
type input "0.115596"
type input "52"
type input "4"
type input "0.012168"
type input "41"
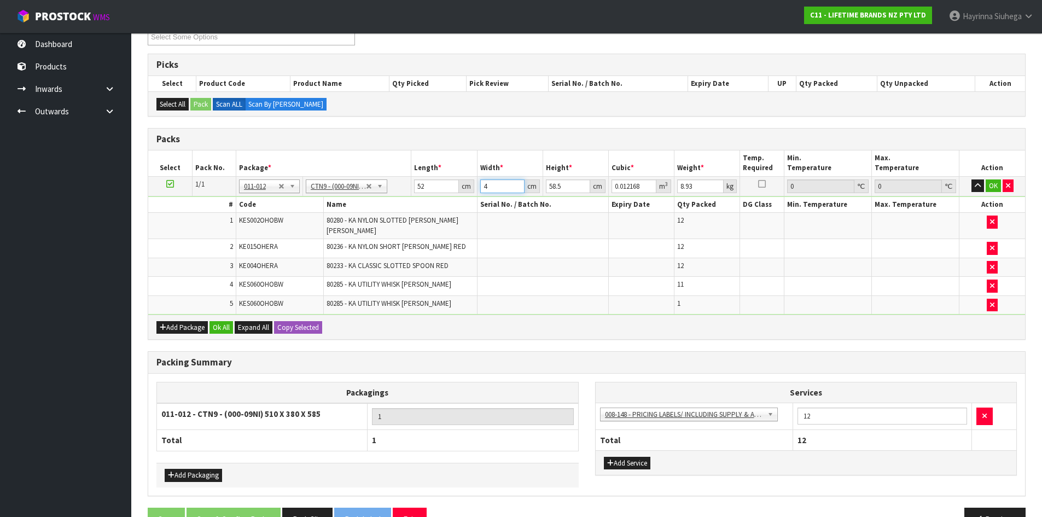
type input "0.124722"
type input "41"
type input "4"
type input "0.008528"
type input "41"
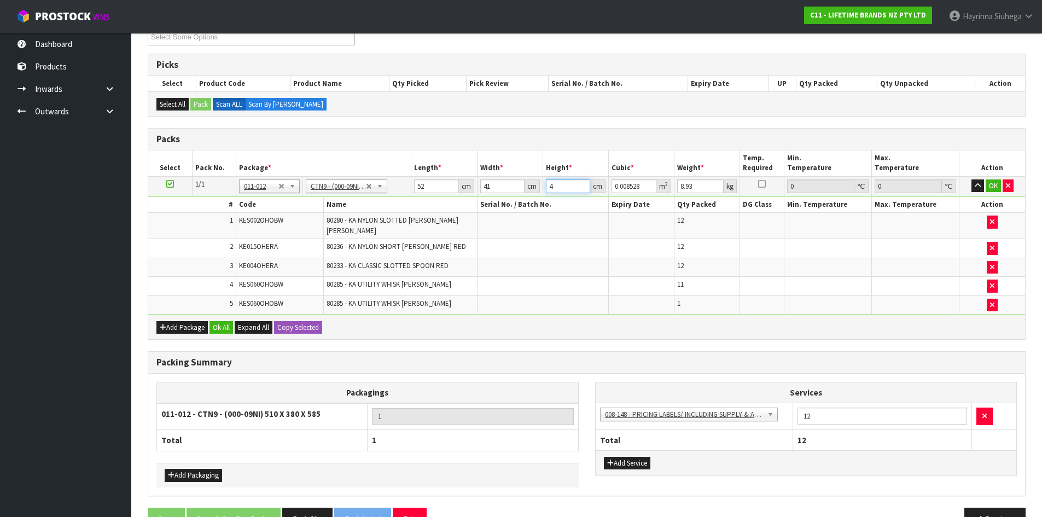
type input "0.087412"
type input "41"
type input "10"
click button "OK" at bounding box center [993, 185] width 15 height 13
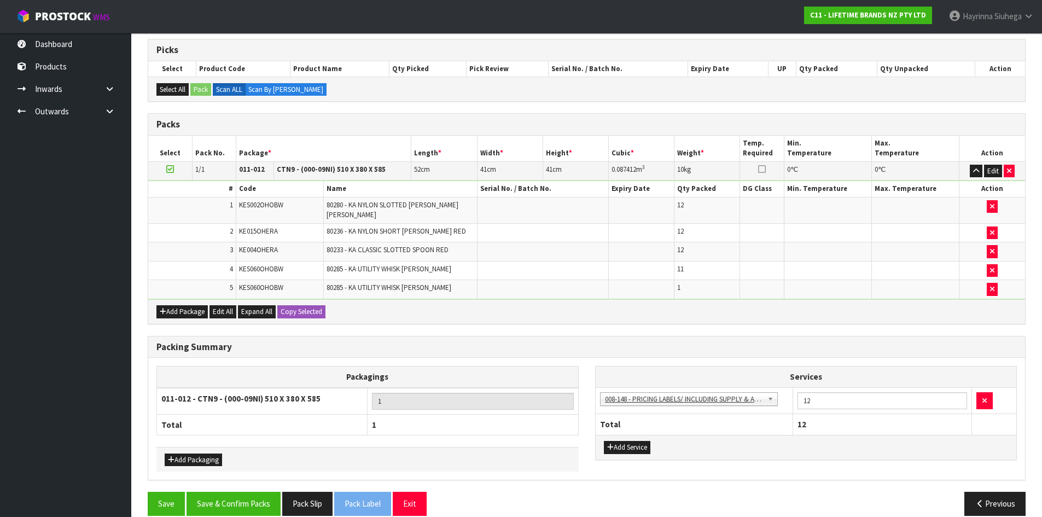
scroll to position [185, 0]
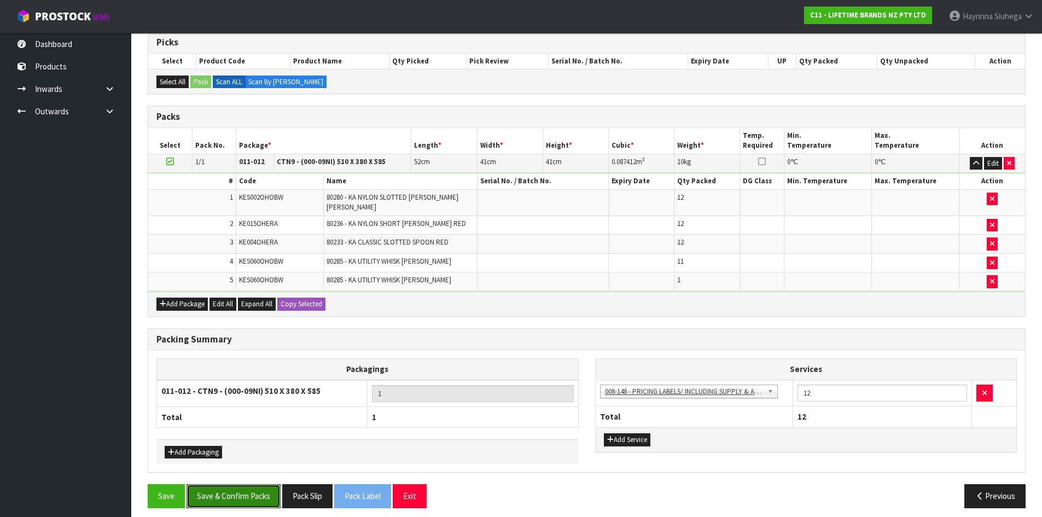
click at [235, 484] on button "Save & Confirm Packs" at bounding box center [233, 496] width 94 height 24
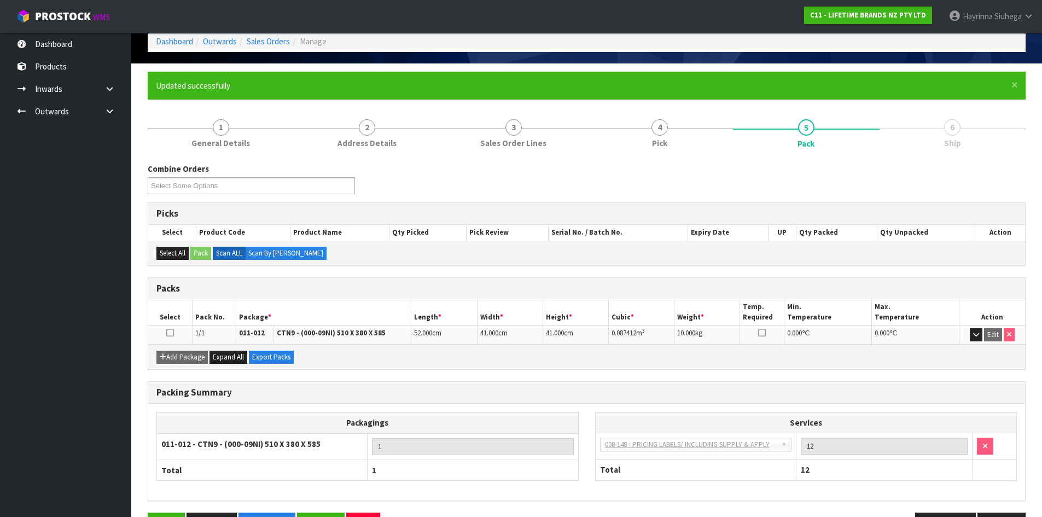
scroll to position [89, 0]
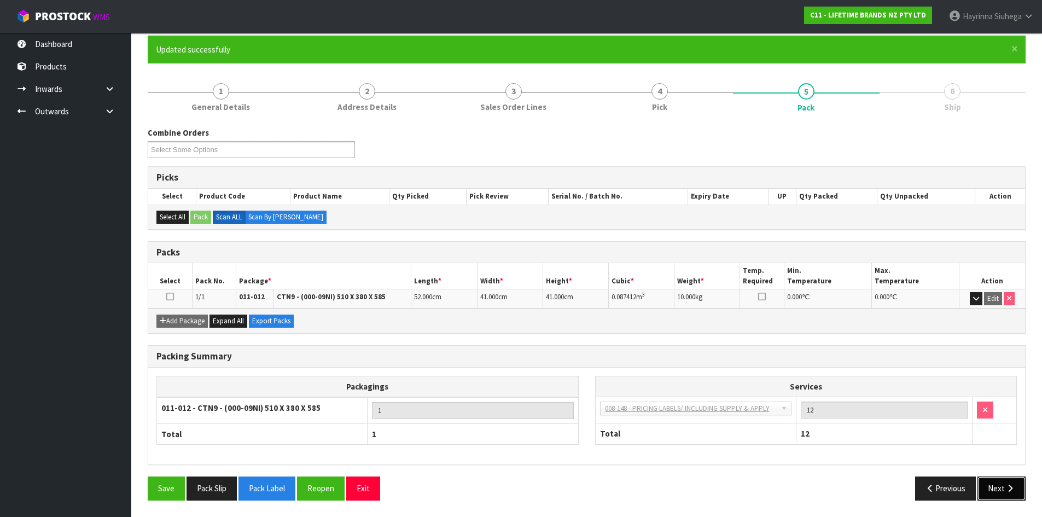
click at [994, 488] on button "Next" at bounding box center [1001, 488] width 48 height 24
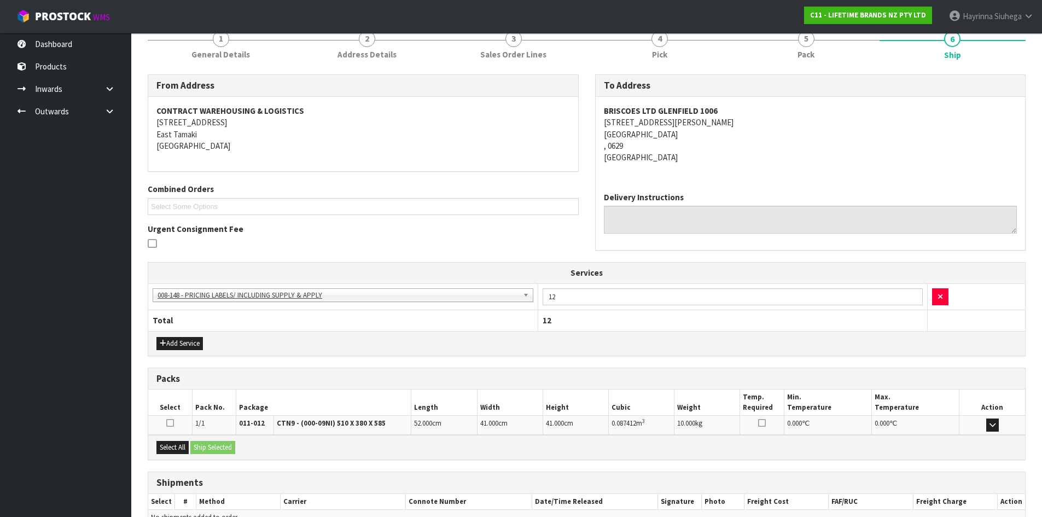
scroll to position [202, 0]
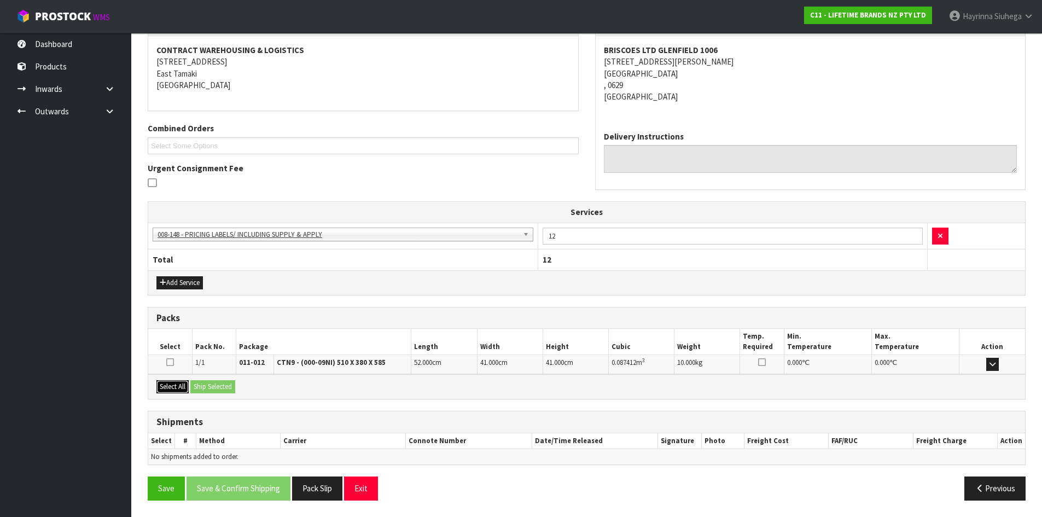
click at [182, 386] on button "Select All" at bounding box center [172, 386] width 32 height 13
click at [242, 388] on div "Select All Ship Selected" at bounding box center [586, 386] width 877 height 25
click at [229, 390] on button "Ship Selected" at bounding box center [212, 386] width 45 height 13
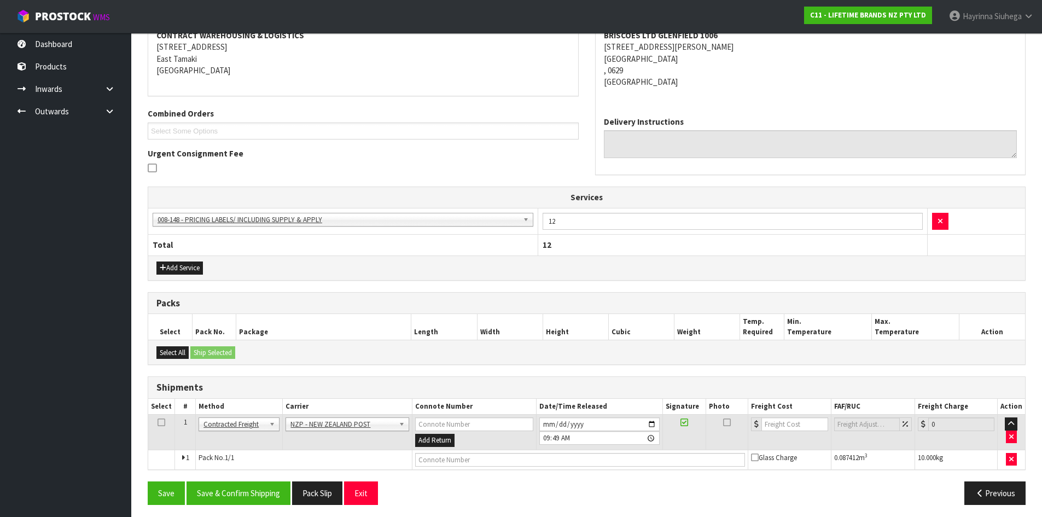
scroll to position [221, 0]
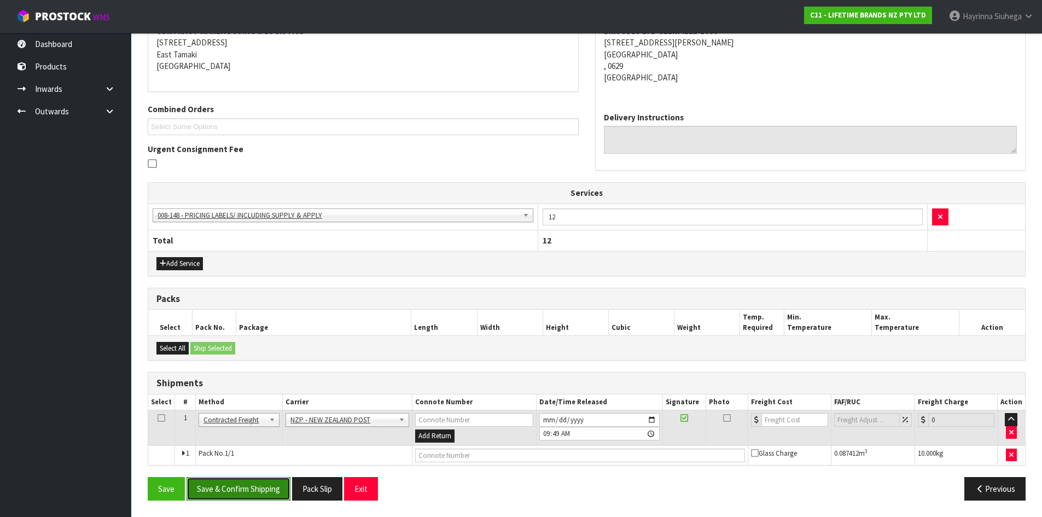
click at [273, 497] on button "Save & Confirm Shipping" at bounding box center [238, 489] width 104 height 24
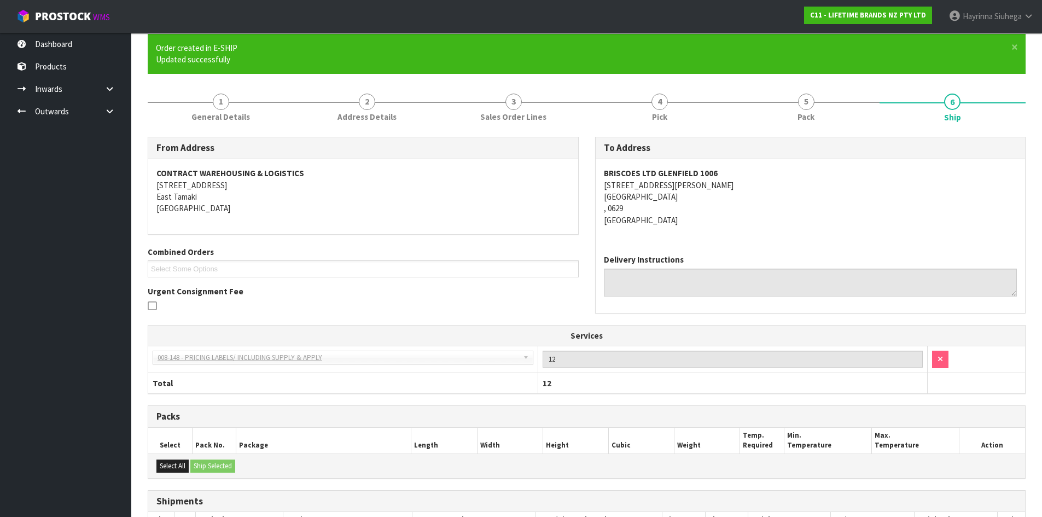
scroll to position [206, 0]
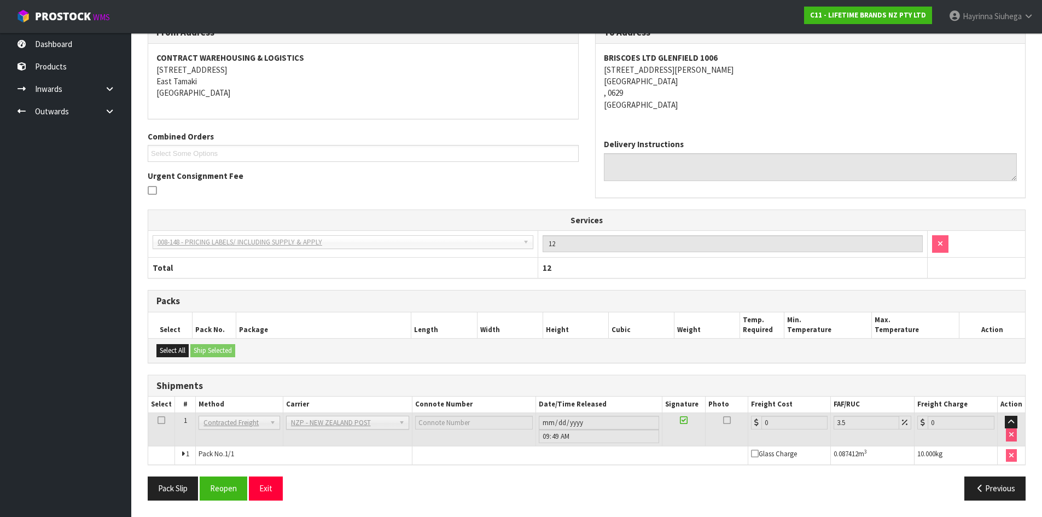
click at [225, 500] on div "Pack Slip Reopen Exit Previous" at bounding box center [586, 492] width 894 height 32
click at [227, 489] on button "Reopen" at bounding box center [224, 488] width 48 height 24
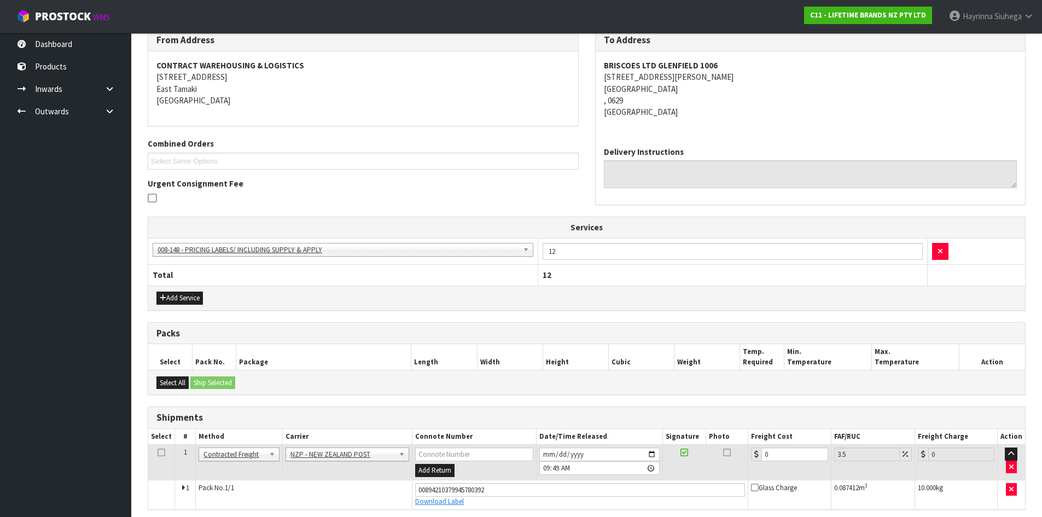
scroll to position [194, 0]
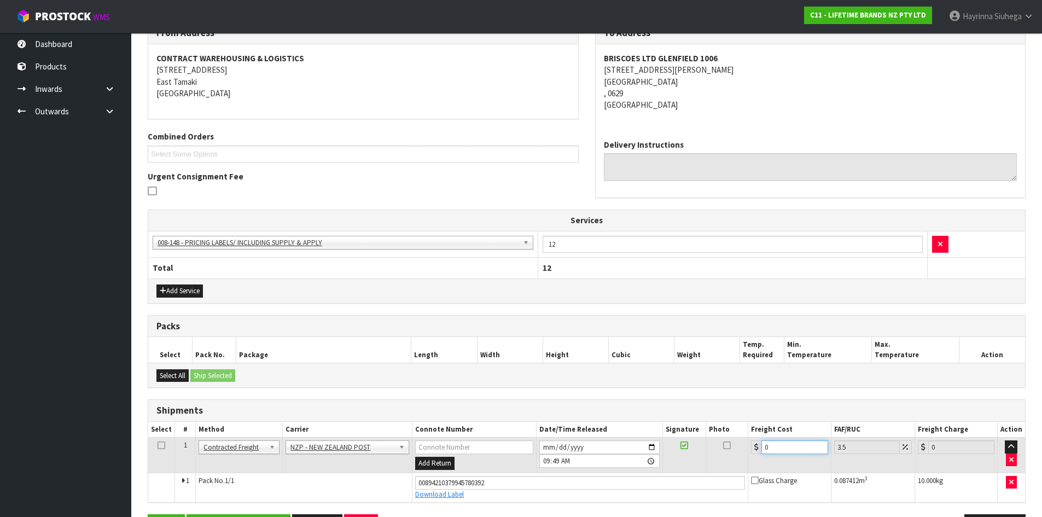
drag, startPoint x: 773, startPoint y: 446, endPoint x: 708, endPoint y: 450, distance: 65.7
click at [708, 450] on tr "1 Client Local Pickup Customer Local Pickup Company Freight Contracted Freight …" at bounding box center [586, 456] width 877 height 36
type input "4"
type input "4.14"
type input "4.3"
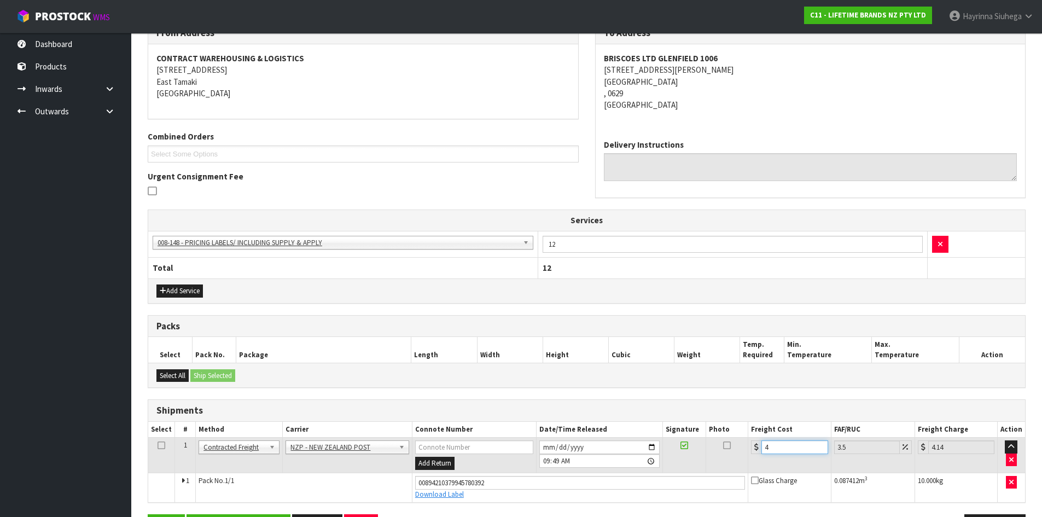
type input "4.45"
type input "4.33"
type input "4.48"
type input "4.33"
click at [148, 514] on button "Save" at bounding box center [166, 526] width 37 height 24
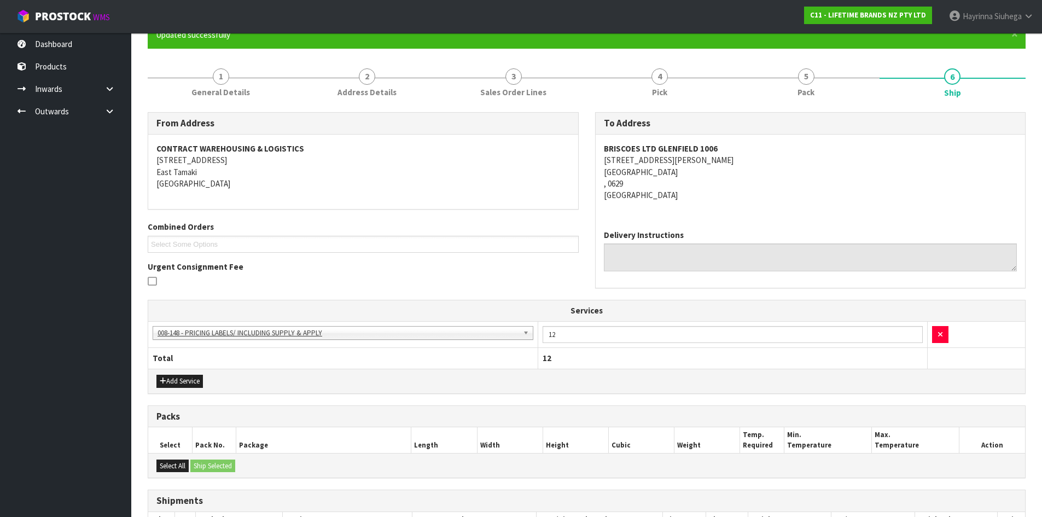
scroll to position [232, 0]
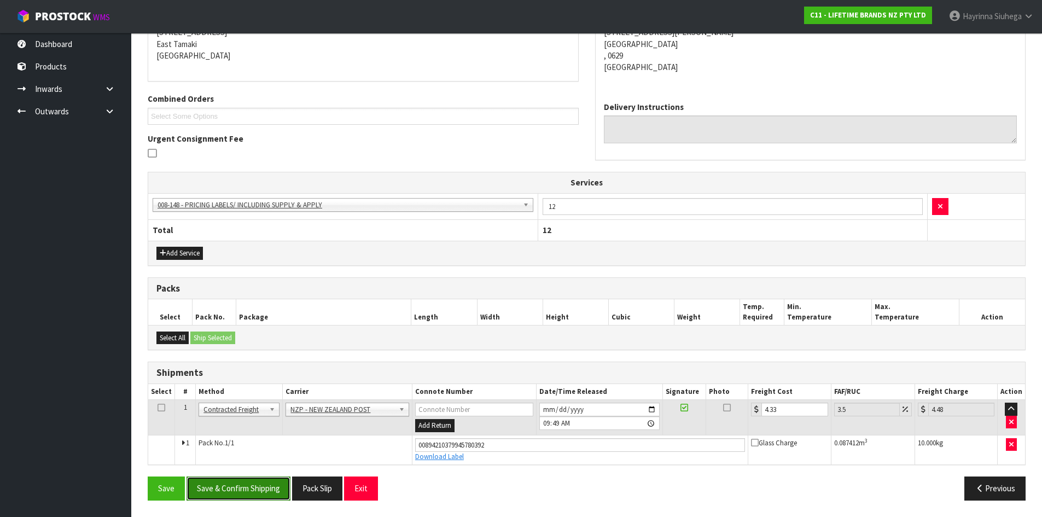
click at [253, 489] on button "Save & Confirm Shipping" at bounding box center [238, 488] width 104 height 24
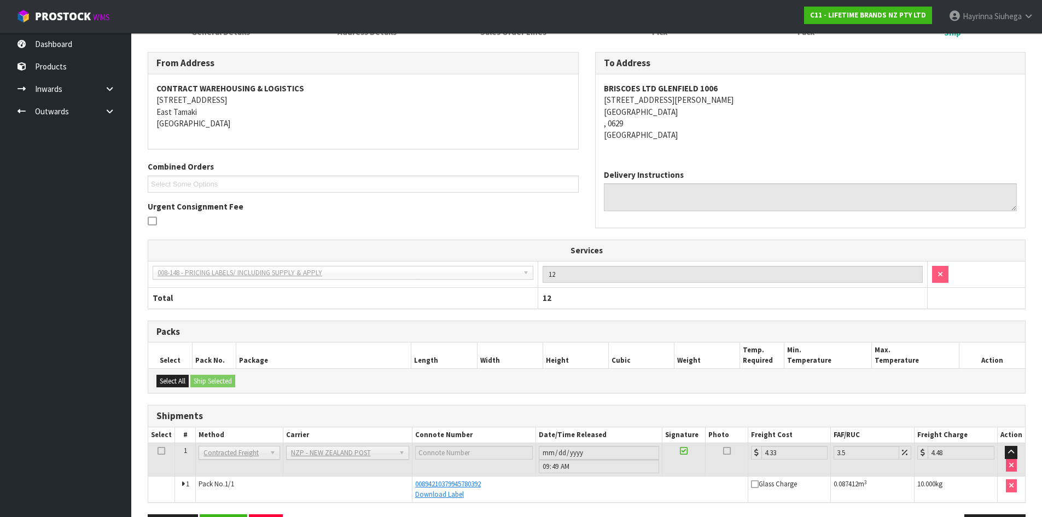
scroll to position [0, 0]
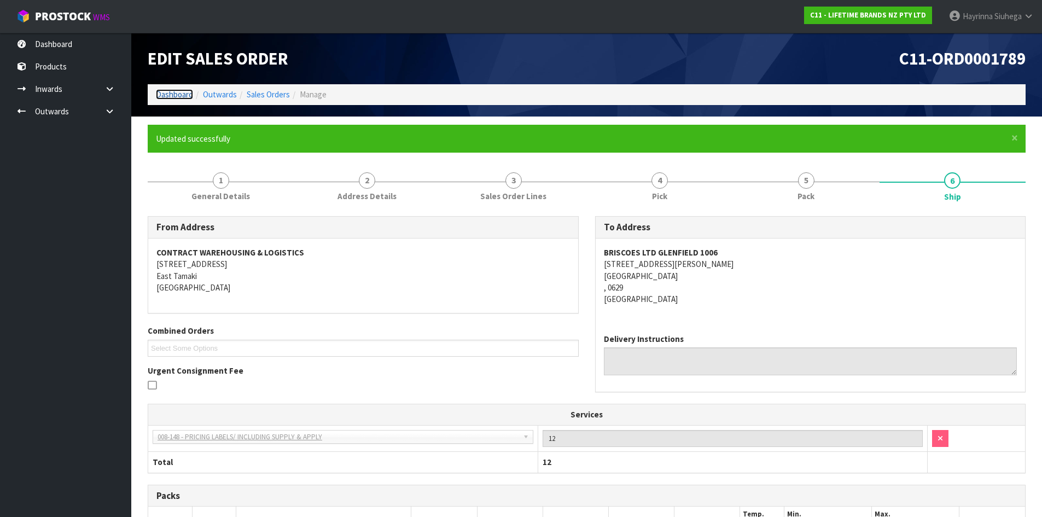
click at [178, 97] on link "Dashboard" at bounding box center [174, 94] width 37 height 10
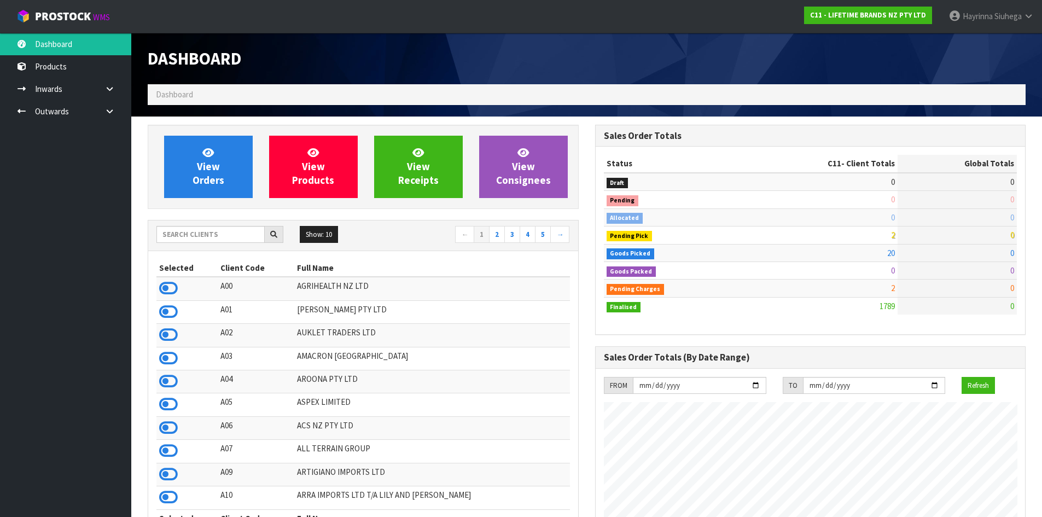
scroll to position [829, 447]
click at [213, 170] on span "View Orders" at bounding box center [209, 166] width 32 height 41
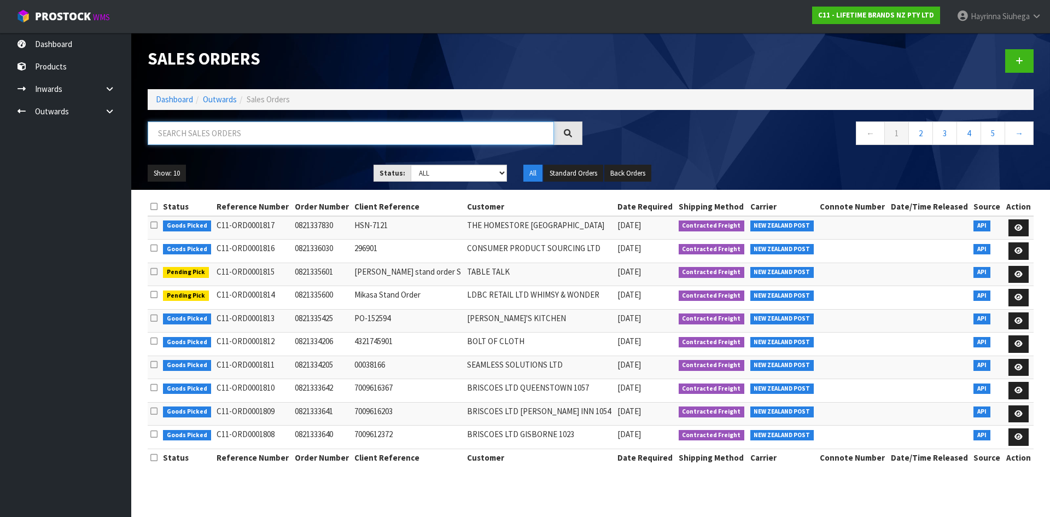
click at [260, 135] on input "text" at bounding box center [351, 133] width 406 height 24
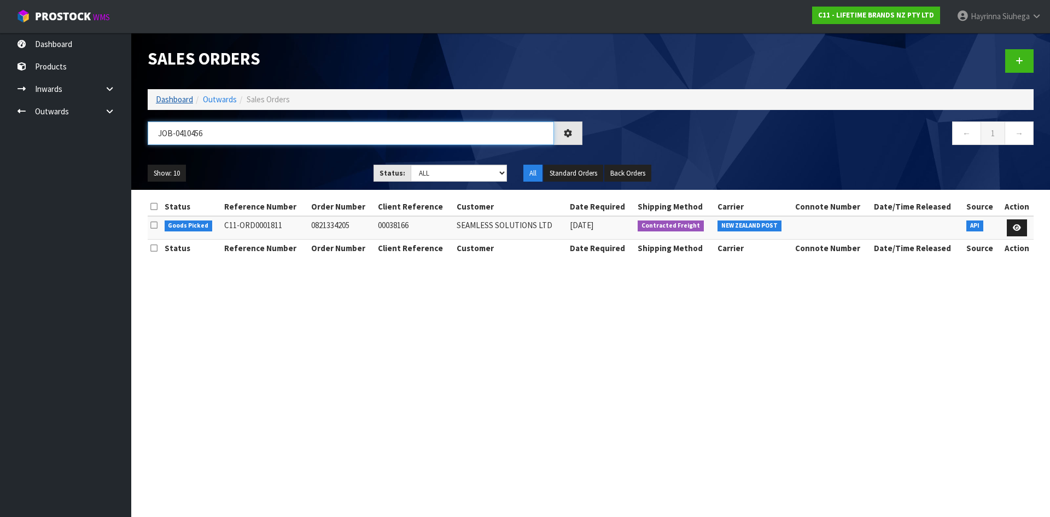
type input "JOB-0410456"
click at [172, 104] on link "Dashboard" at bounding box center [174, 99] width 37 height 10
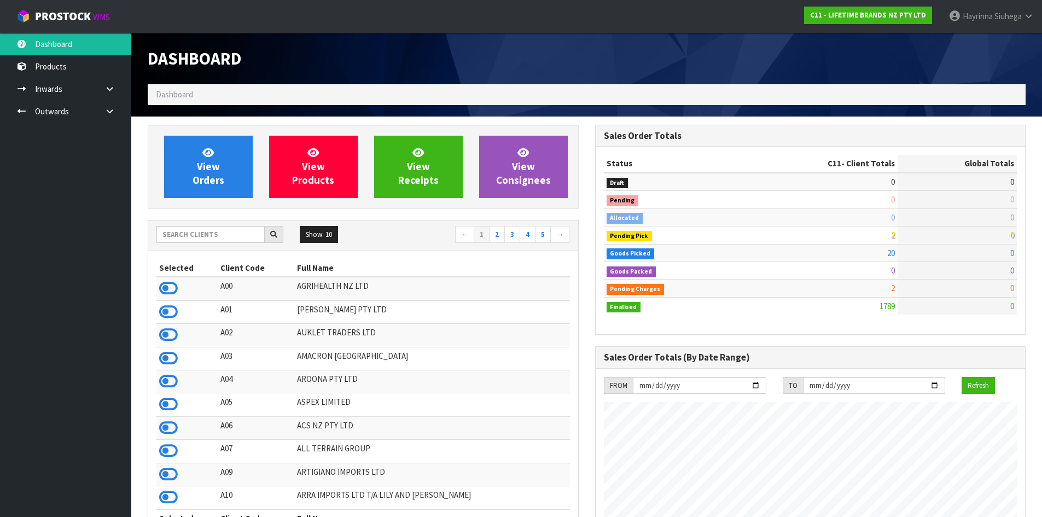
scroll to position [829, 447]
click at [226, 238] on input "text" at bounding box center [210, 234] width 108 height 17
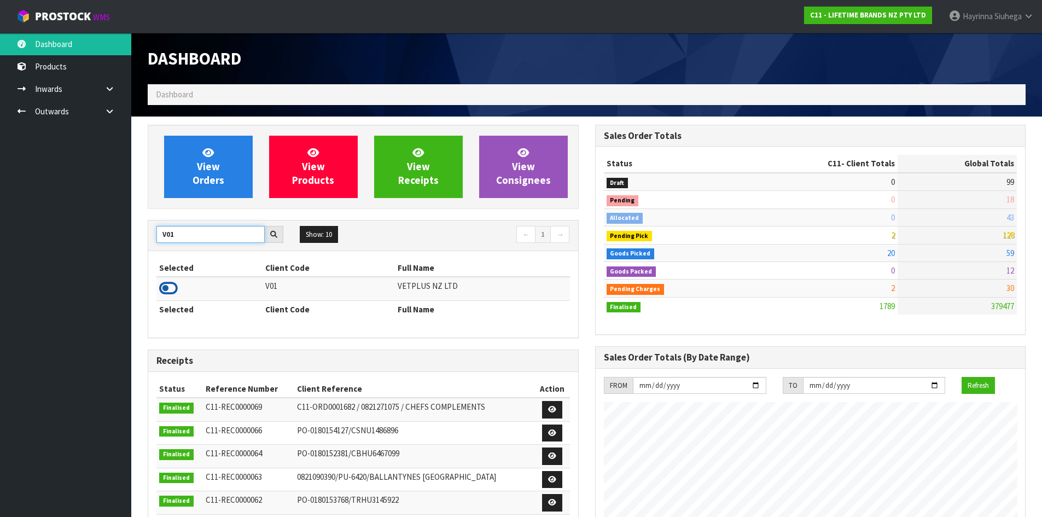
type input "V01"
click at [170, 288] on icon at bounding box center [168, 288] width 19 height 16
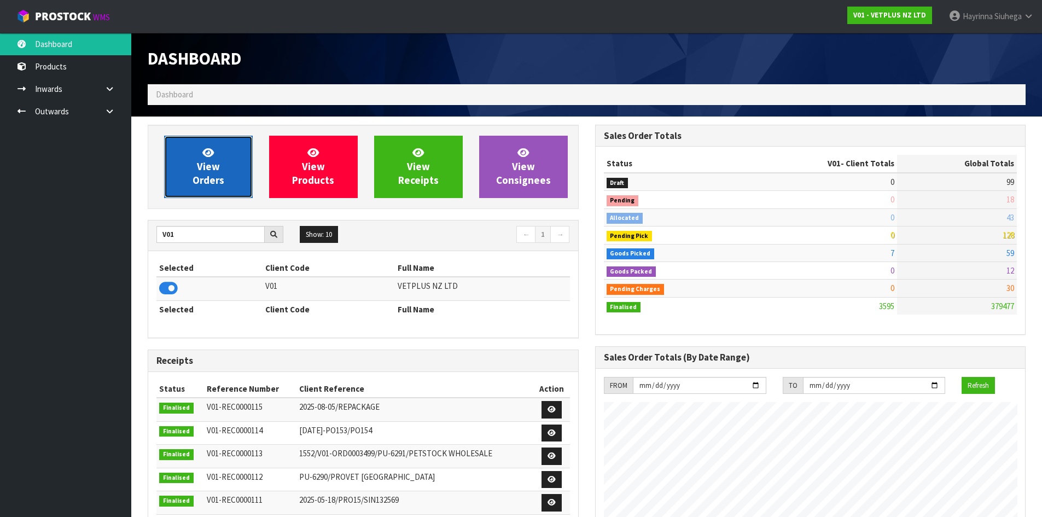
click at [206, 170] on span "View Orders" at bounding box center [209, 166] width 32 height 41
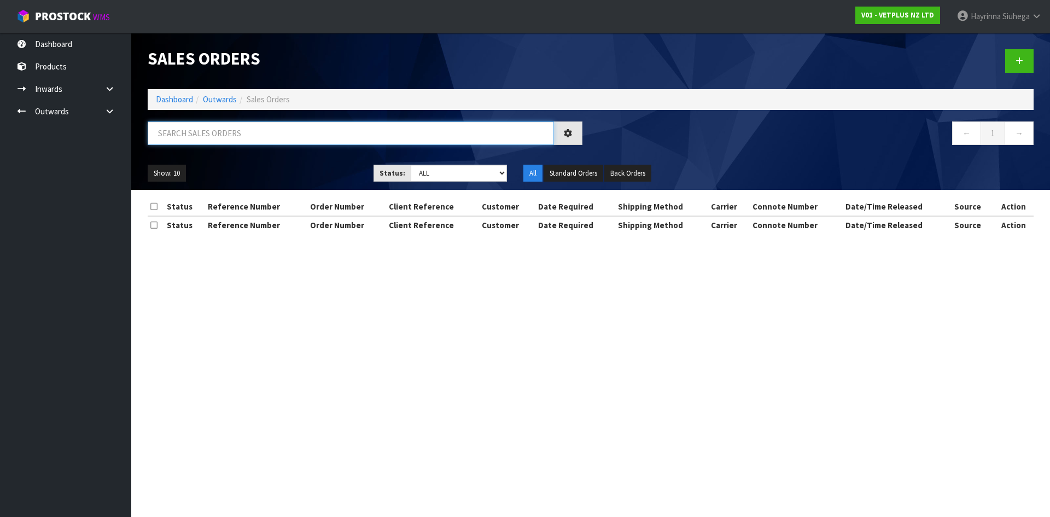
click at [218, 139] on input "text" at bounding box center [351, 133] width 406 height 24
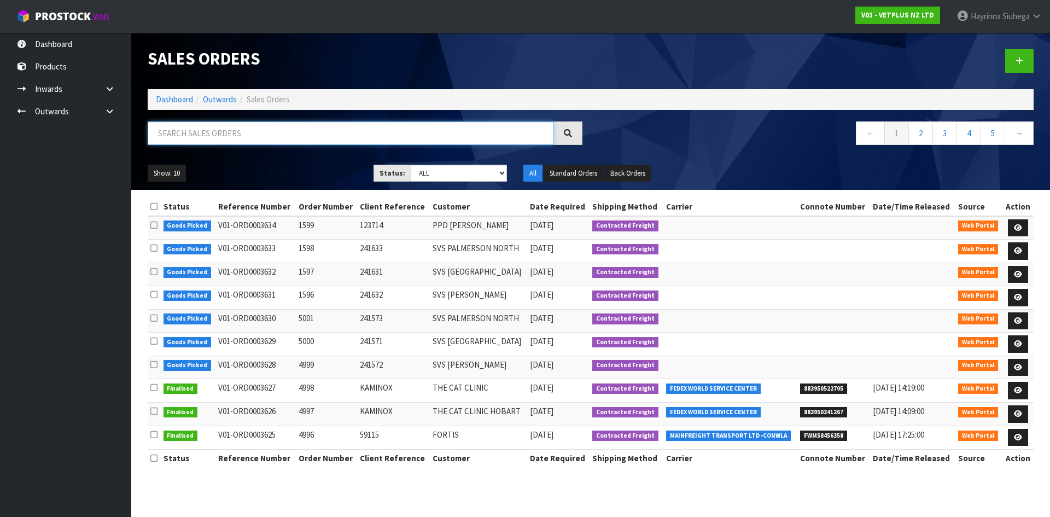
click at [219, 138] on input "text" at bounding box center [351, 133] width 406 height 24
type input "JOB-0410436"
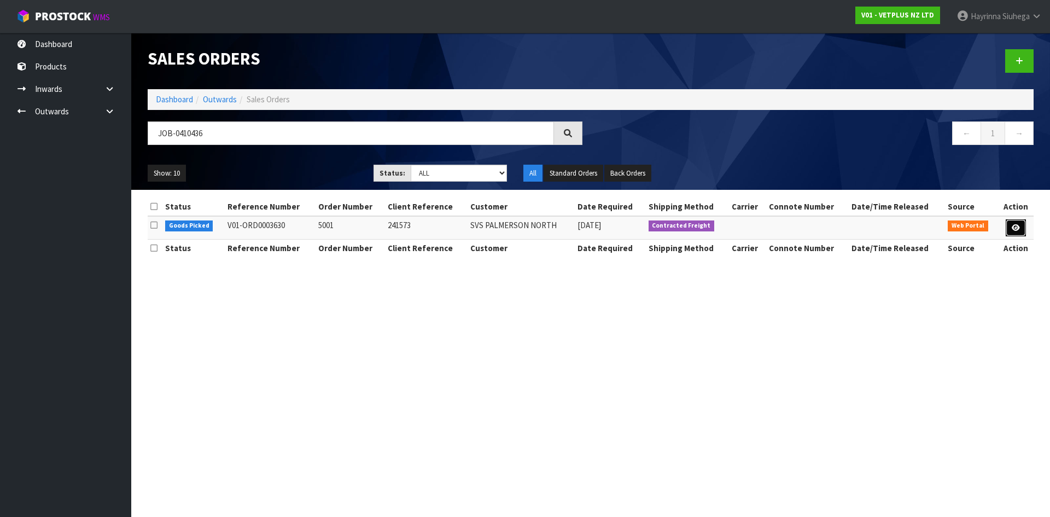
click at [1015, 225] on icon at bounding box center [1016, 227] width 8 height 7
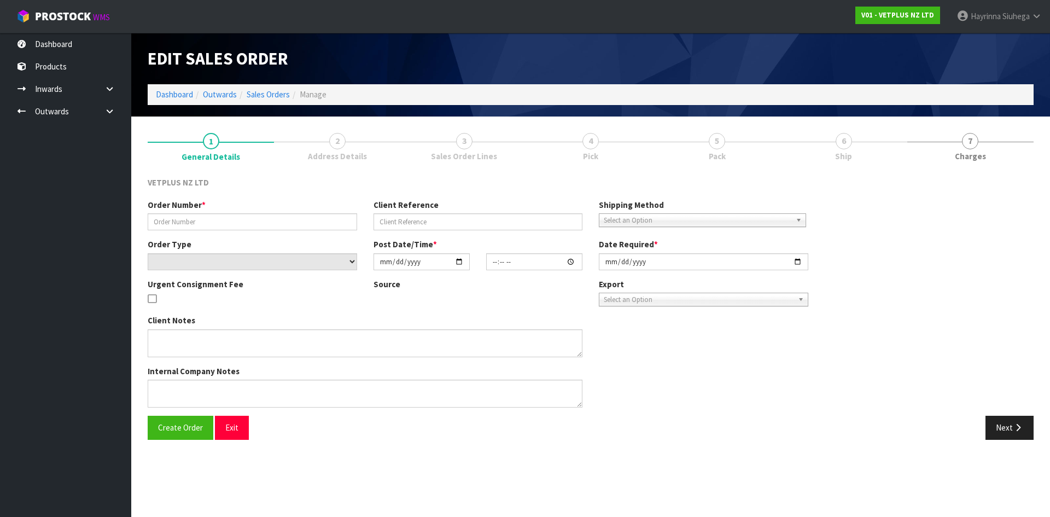
type input "5001"
type input "241573"
select select "number:0"
type input "[DATE]"
type input "14:32:00.000"
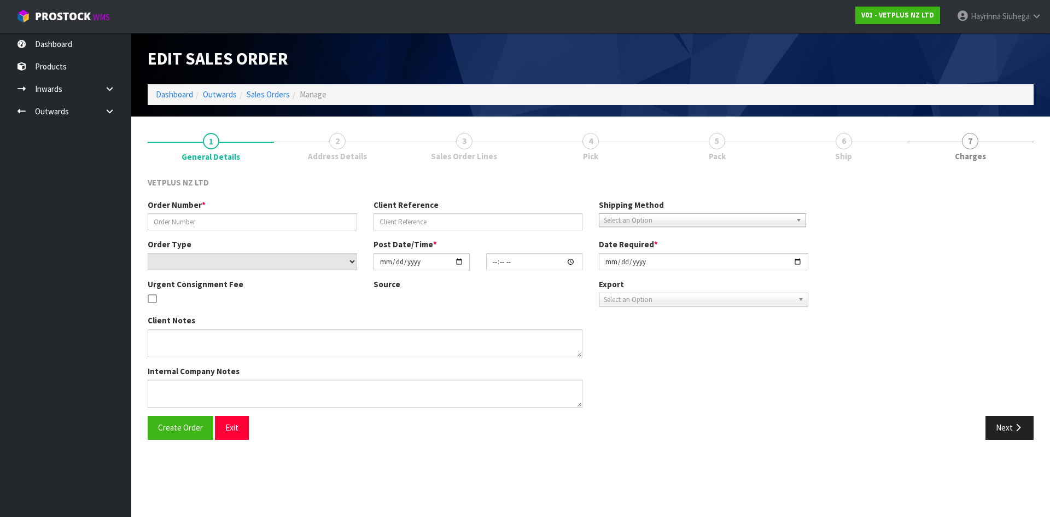
type input "[DATE]"
type textarea "BACK ORDER: 50107 AKTIVAIT MED & LGE BREED CAPS 60 X 18 50304 SYNOQUIN CAT CAPS…"
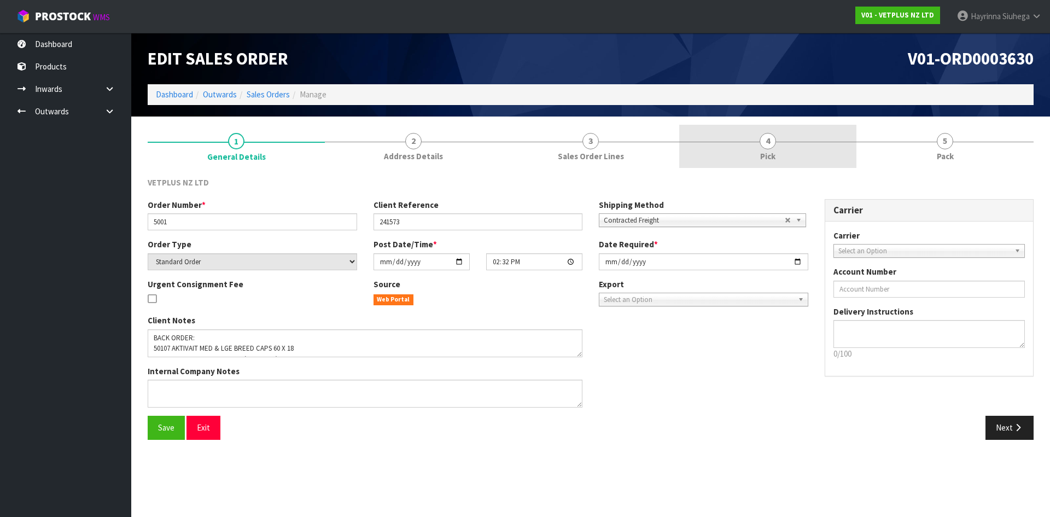
click at [795, 153] on link "4 Pick" at bounding box center [767, 146] width 177 height 43
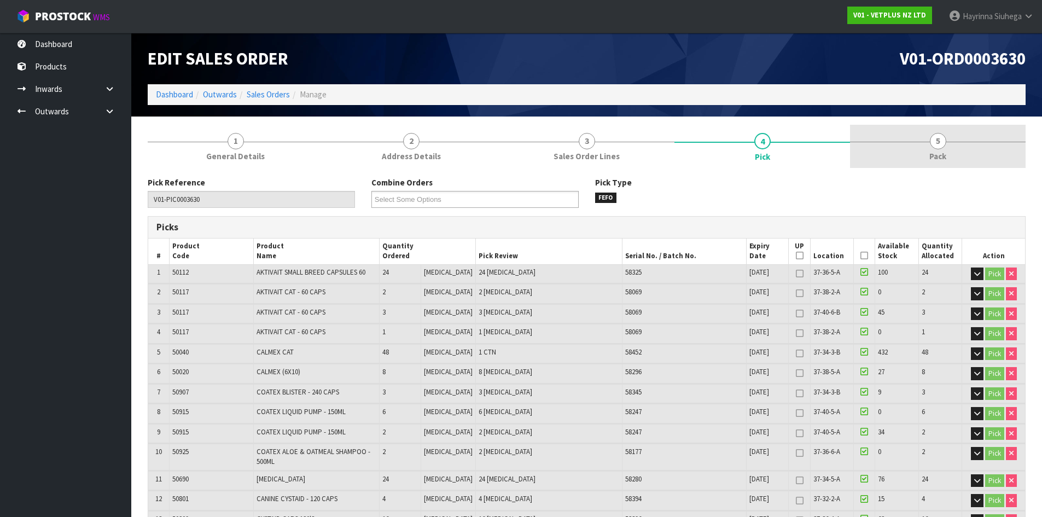
click at [905, 147] on link "5 Pack" at bounding box center [938, 146] width 176 height 43
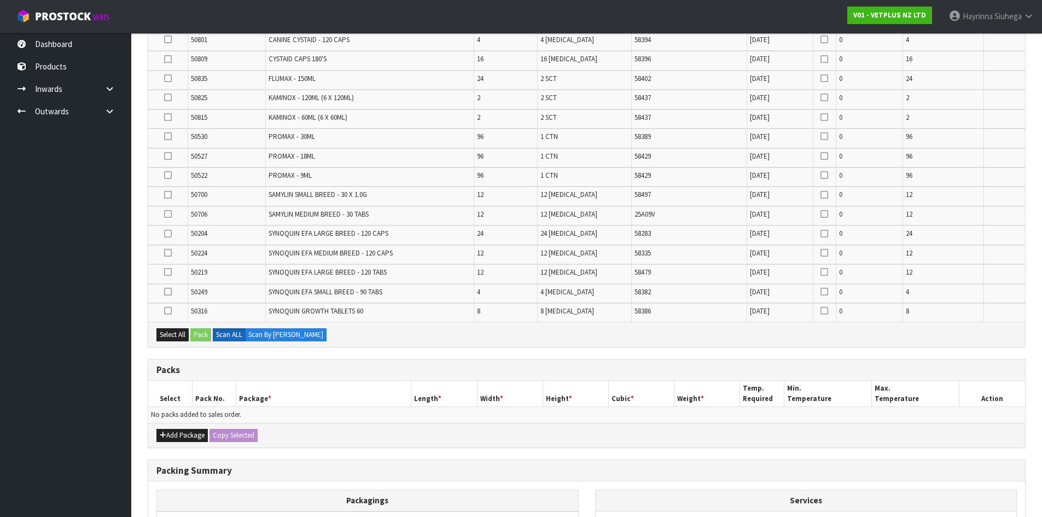
scroll to position [547, 0]
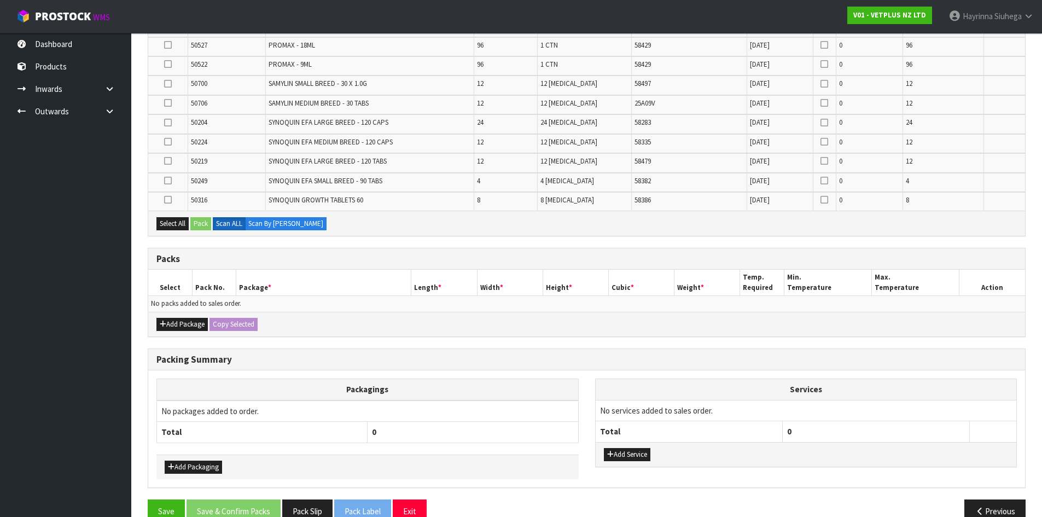
drag, startPoint x: 184, startPoint y: 331, endPoint x: 189, endPoint y: 310, distance: 21.8
click at [185, 328] on div "Add Package Copy Selected" at bounding box center [586, 324] width 877 height 25
click at [190, 306] on td "No packs added to sales order." at bounding box center [586, 304] width 877 height 16
click at [183, 319] on button "Add Package" at bounding box center [181, 324] width 51 height 13
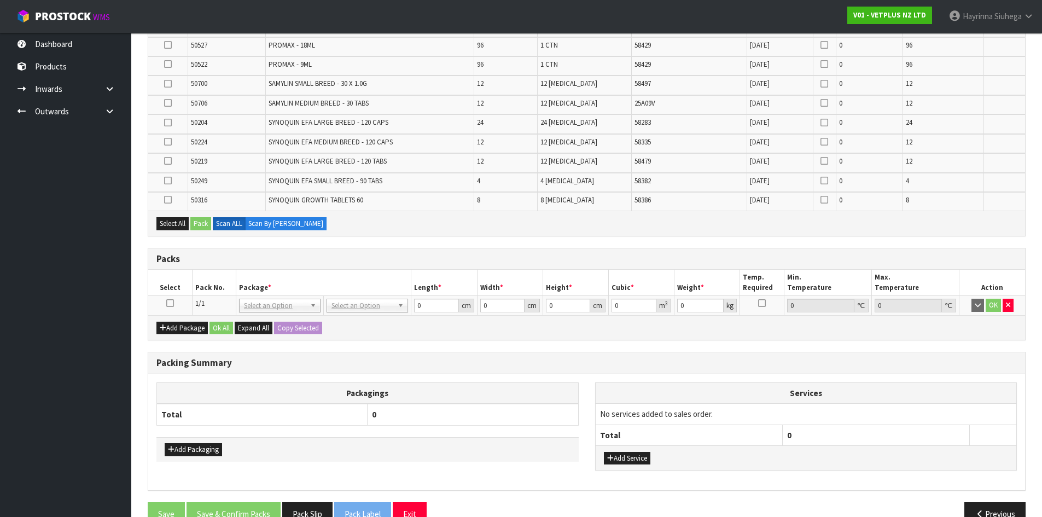
click at [171, 304] on icon at bounding box center [170, 303] width 8 height 1
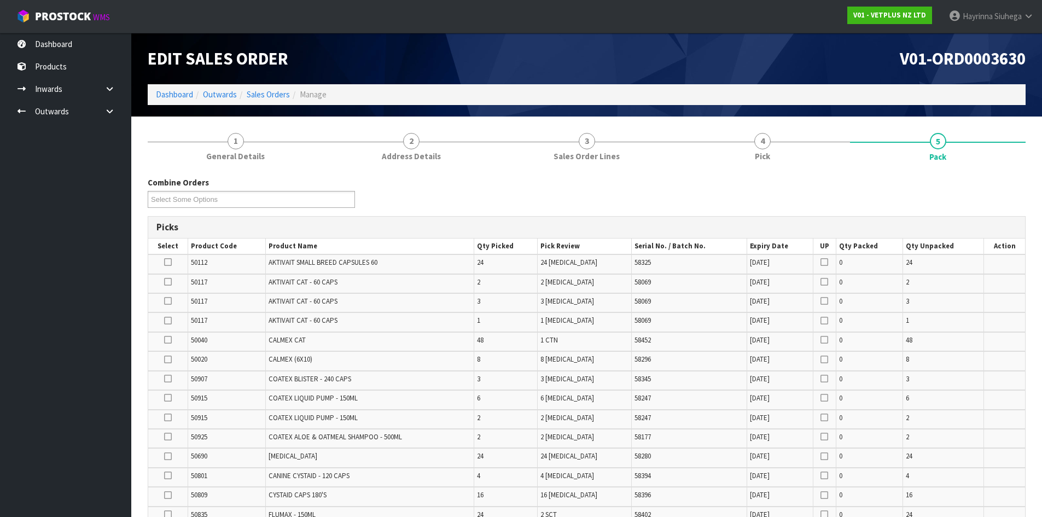
click at [342, 308] on td "AKTIVAIT CAT - 60 CAPS" at bounding box center [369, 302] width 208 height 19
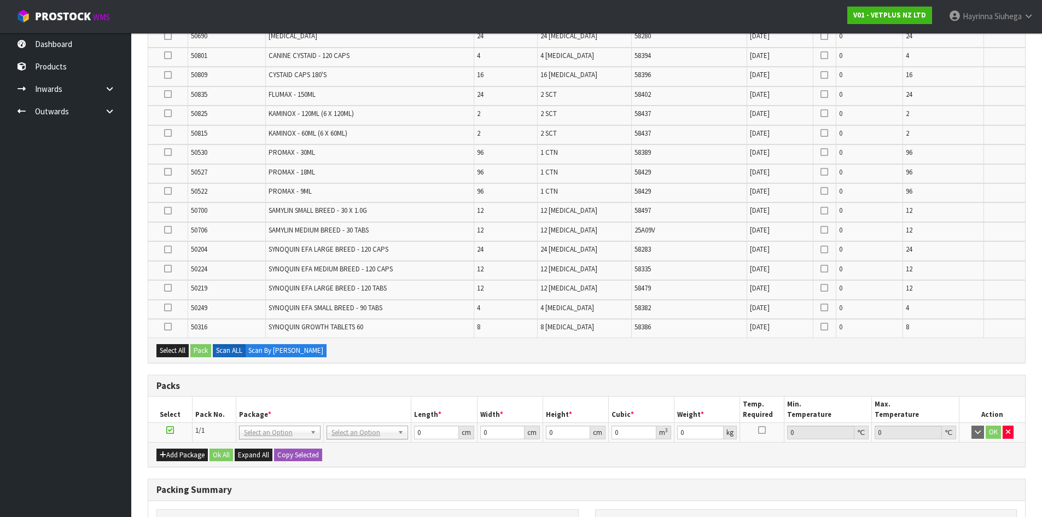
scroll to position [409, 0]
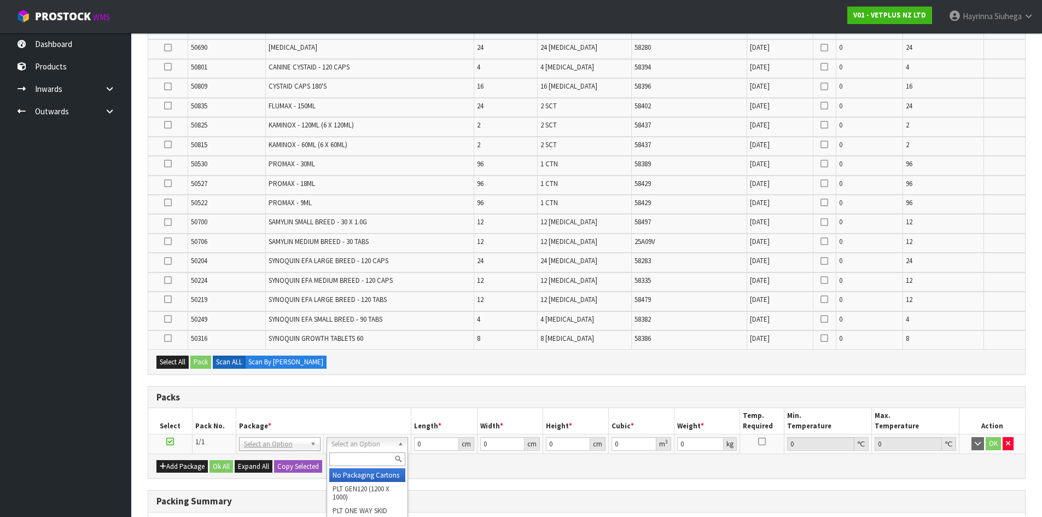
click at [375, 459] on input "text" at bounding box center [367, 459] width 76 height 14
type input "CTN9"
type input "51"
type input "38"
type input "58.5"
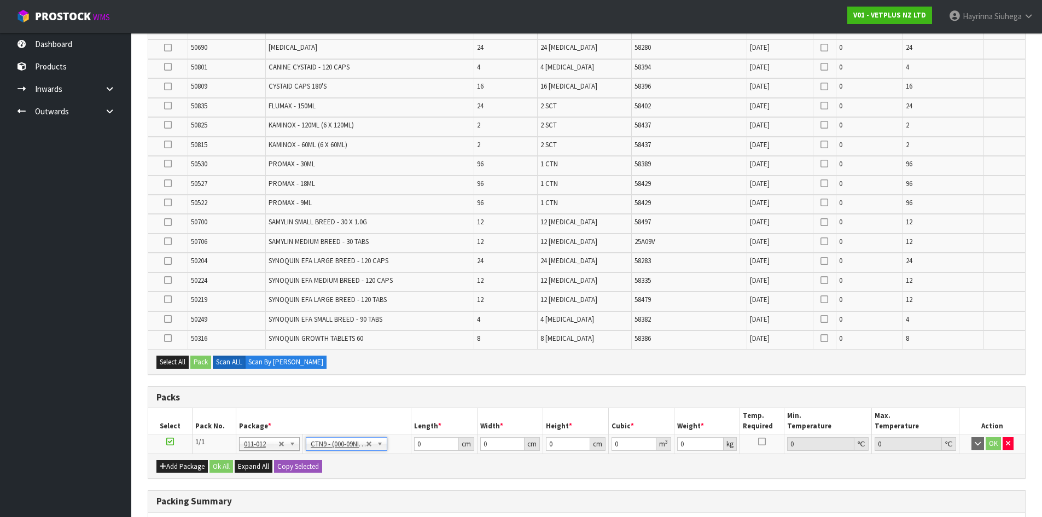
type input "0.113373"
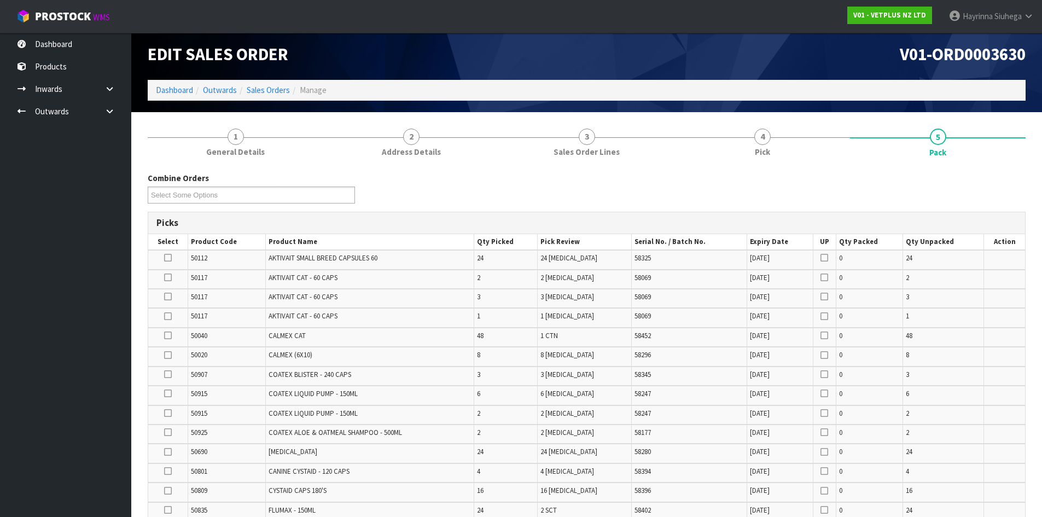
scroll to position [314, 0]
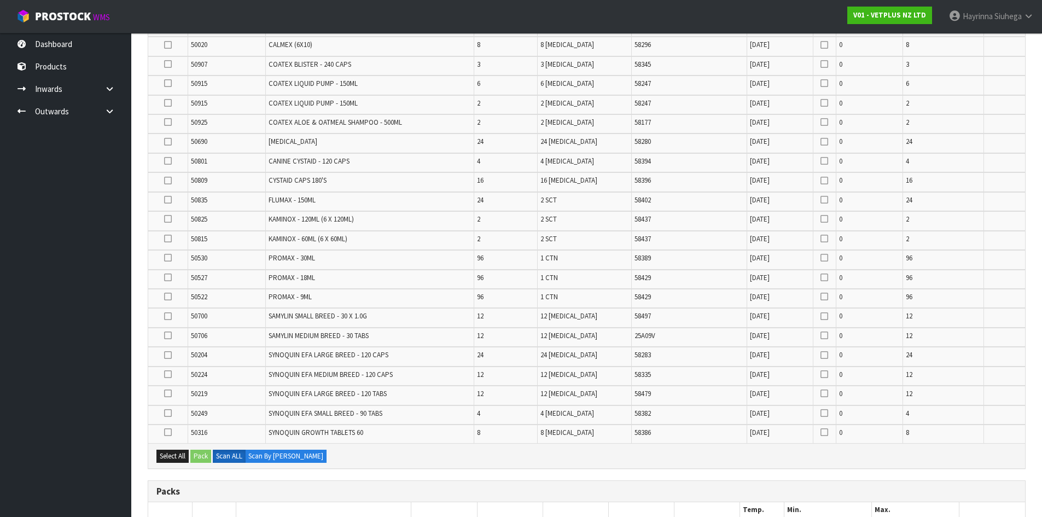
click at [474, 306] on td "PROMAX - 9ML" at bounding box center [369, 298] width 208 height 19
click at [240, 299] on td "50522" at bounding box center [227, 298] width 78 height 19
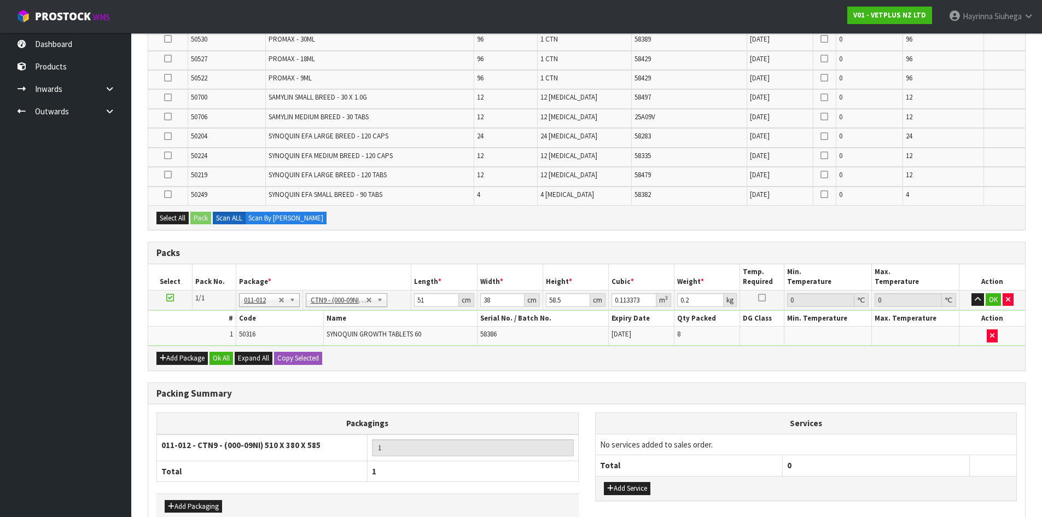
scroll to position [24, 0]
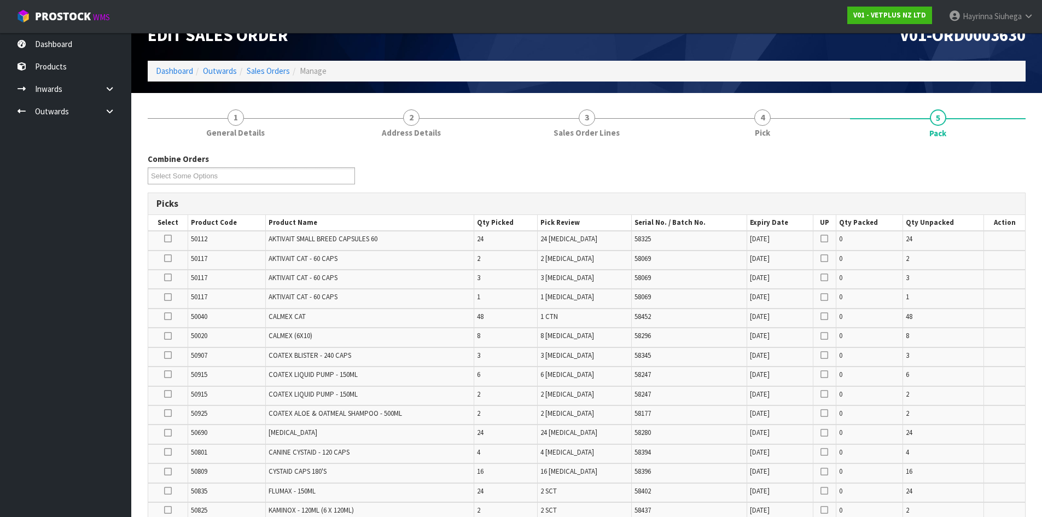
click at [538, 392] on td "2" at bounding box center [506, 395] width 64 height 19
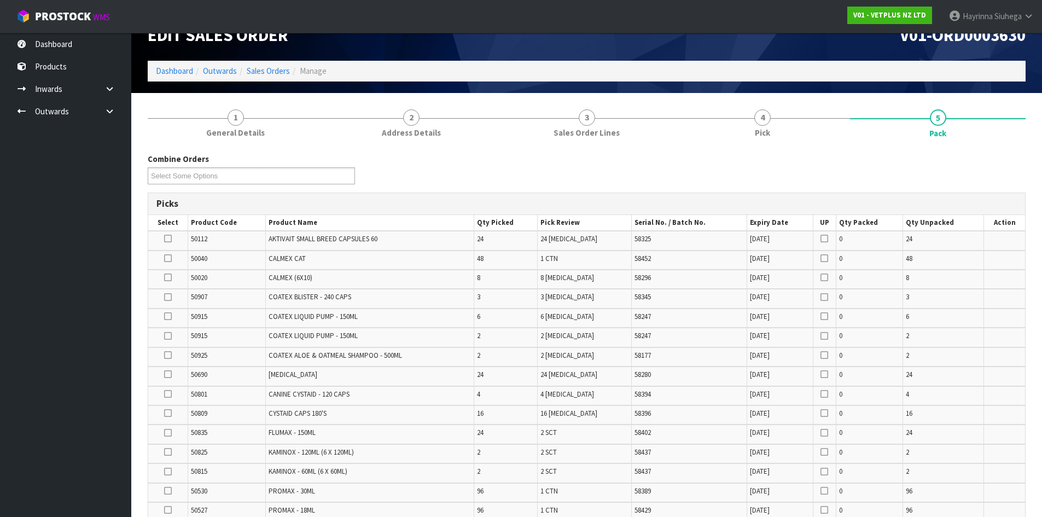
click at [659, 282] on td "58296" at bounding box center [689, 279] width 115 height 19
click at [354, 336] on span "COATEX LIQUID PUMP - 150ML" at bounding box center [313, 335] width 89 height 9
click at [662, 199] on h3 "Picks" at bounding box center [586, 204] width 860 height 10
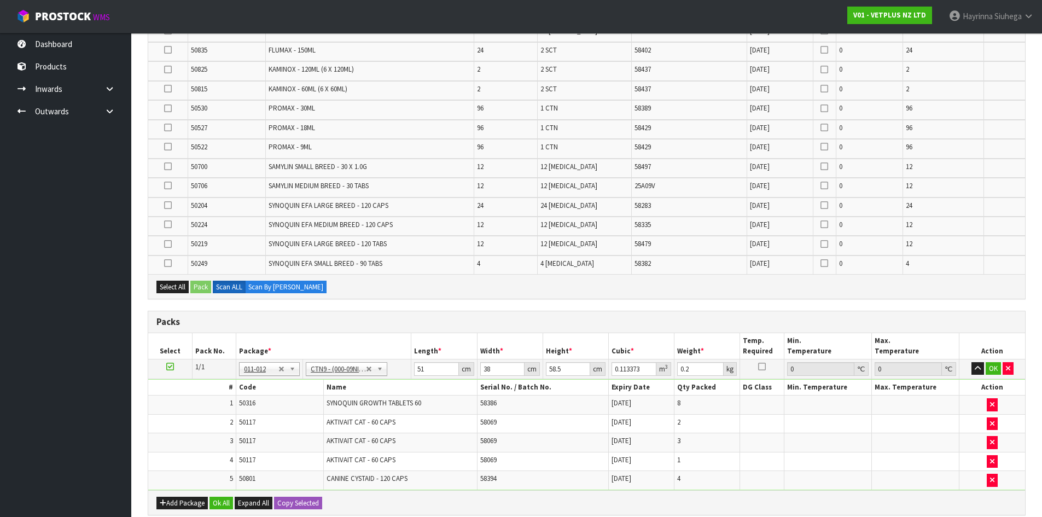
scroll to position [570, 0]
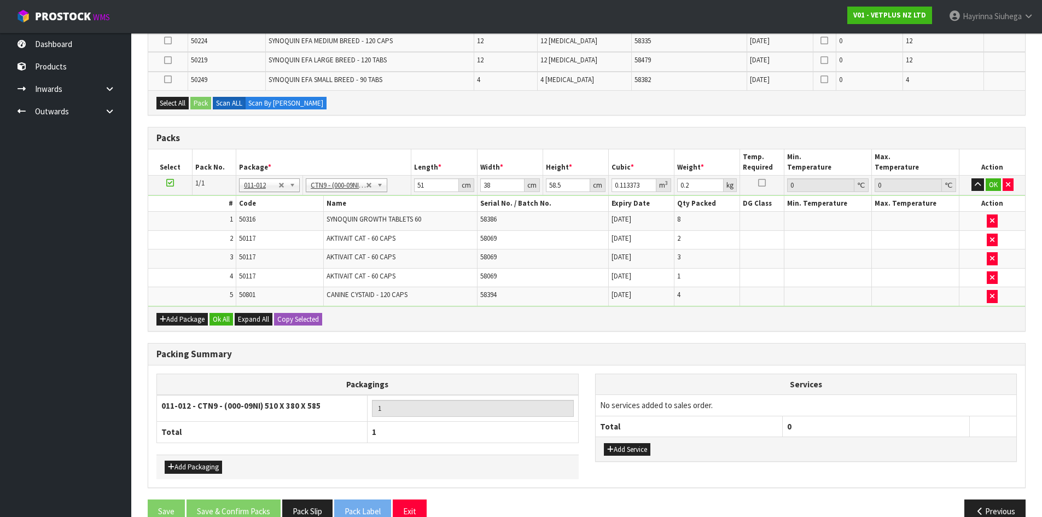
click at [500, 107] on div "Select All Pack Scan ALL Scan By [PERSON_NAME]" at bounding box center [586, 102] width 877 height 25
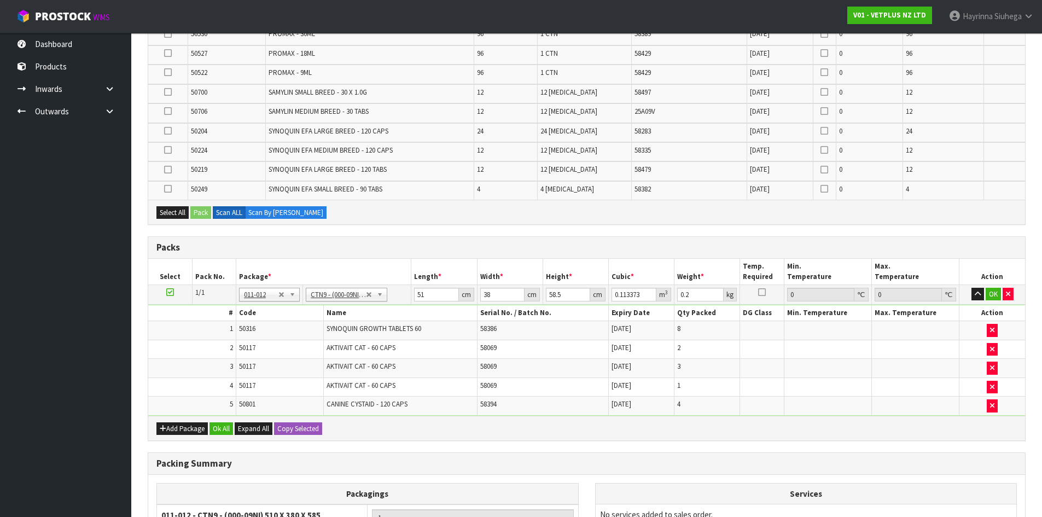
scroll to position [4, 0]
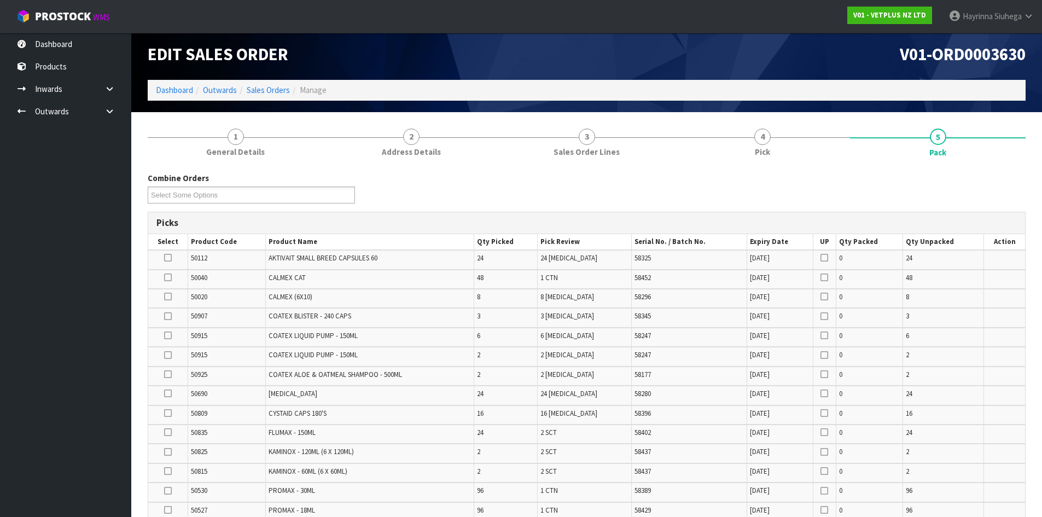
click at [728, 306] on td "58296" at bounding box center [689, 298] width 115 height 19
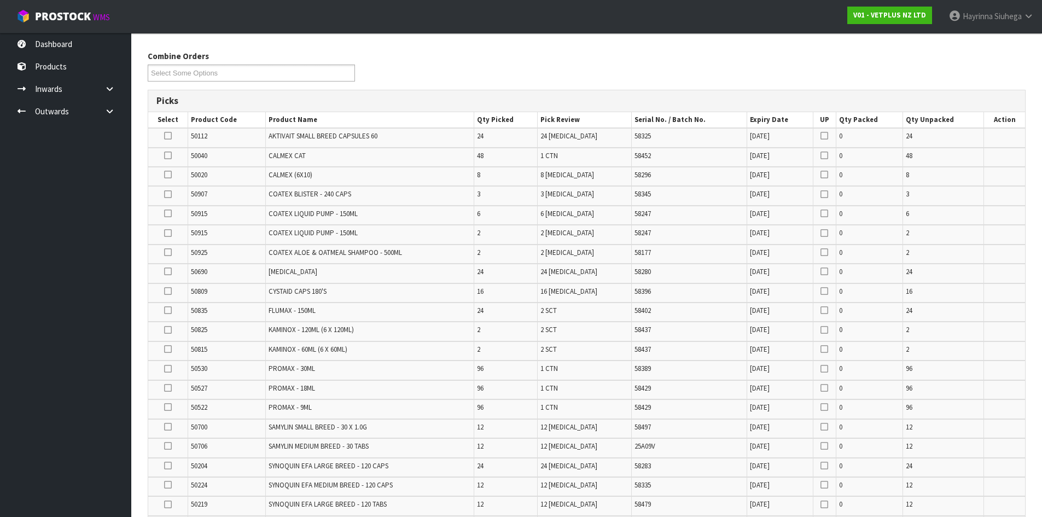
scroll to position [387, 0]
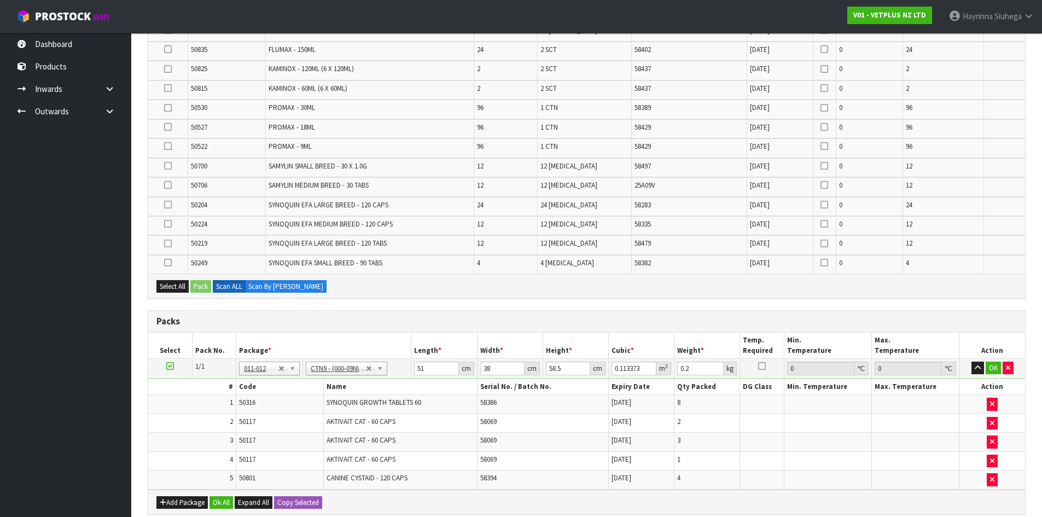
click at [562, 276] on div "Select All Pack Scan ALL Scan By [PERSON_NAME]" at bounding box center [586, 285] width 877 height 25
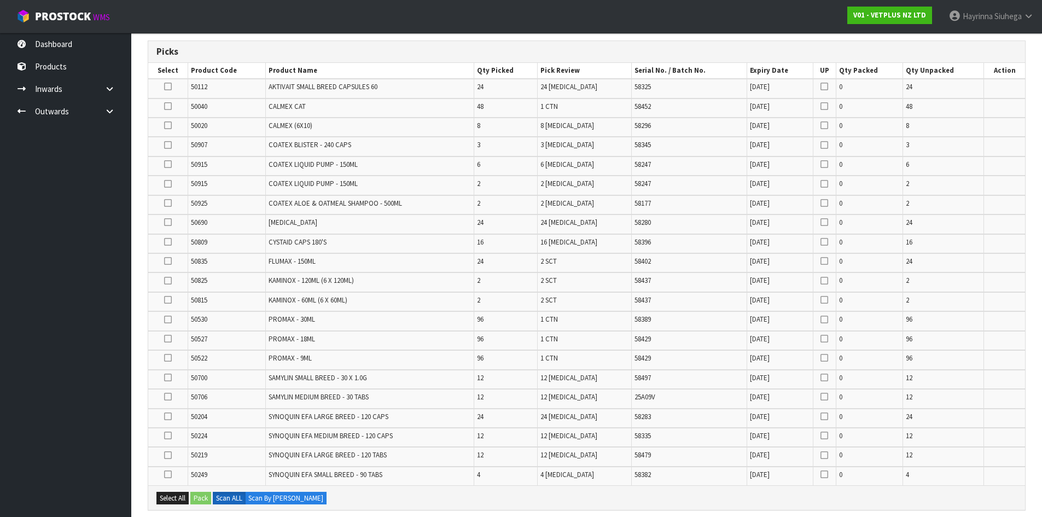
scroll to position [168, 0]
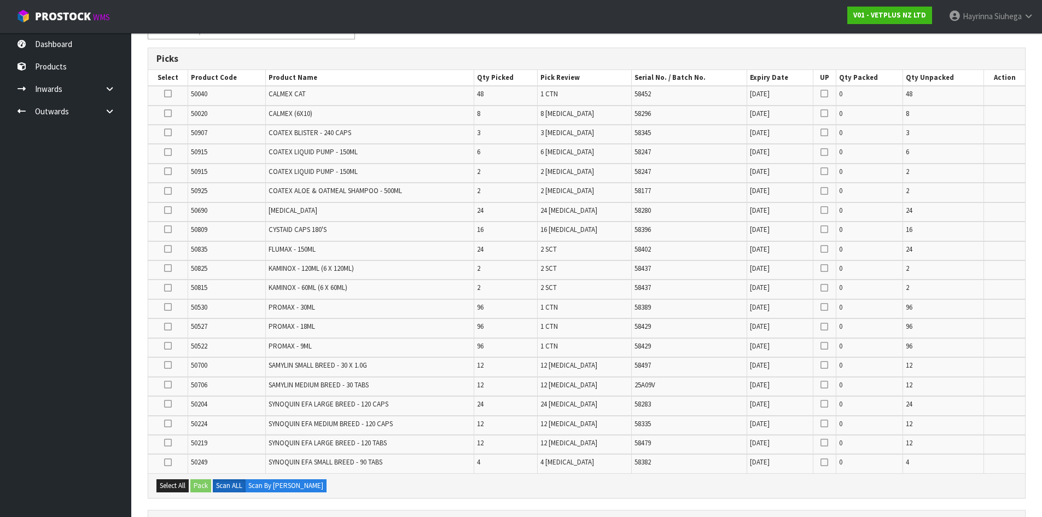
click at [786, 257] on td "[DATE]" at bounding box center [780, 250] width 66 height 19
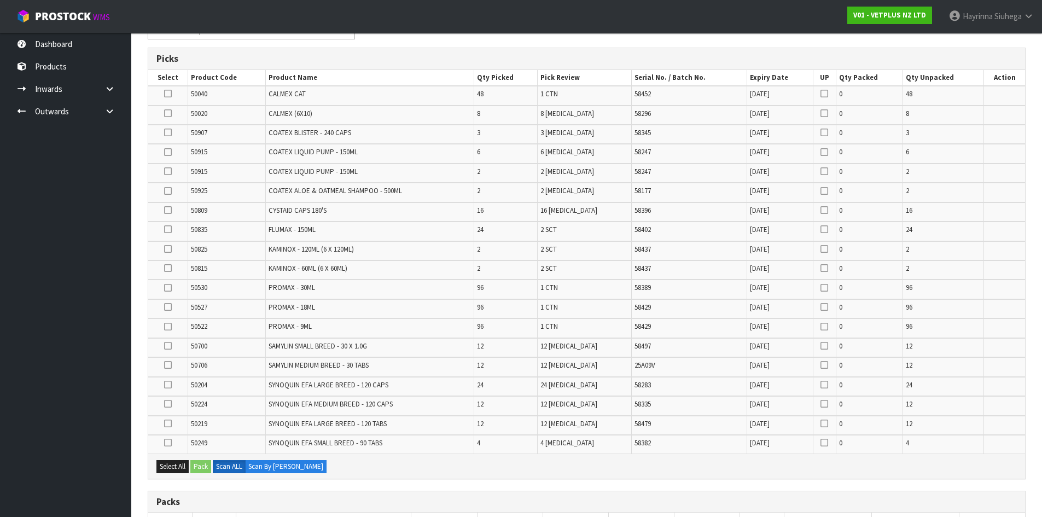
click at [643, 115] on span "58296" at bounding box center [642, 113] width 16 height 9
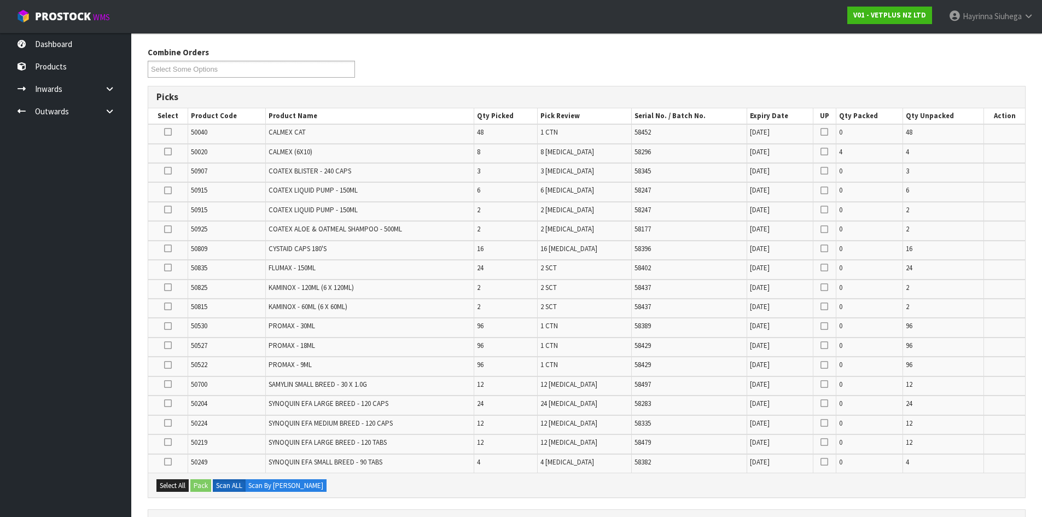
scroll to position [118, 0]
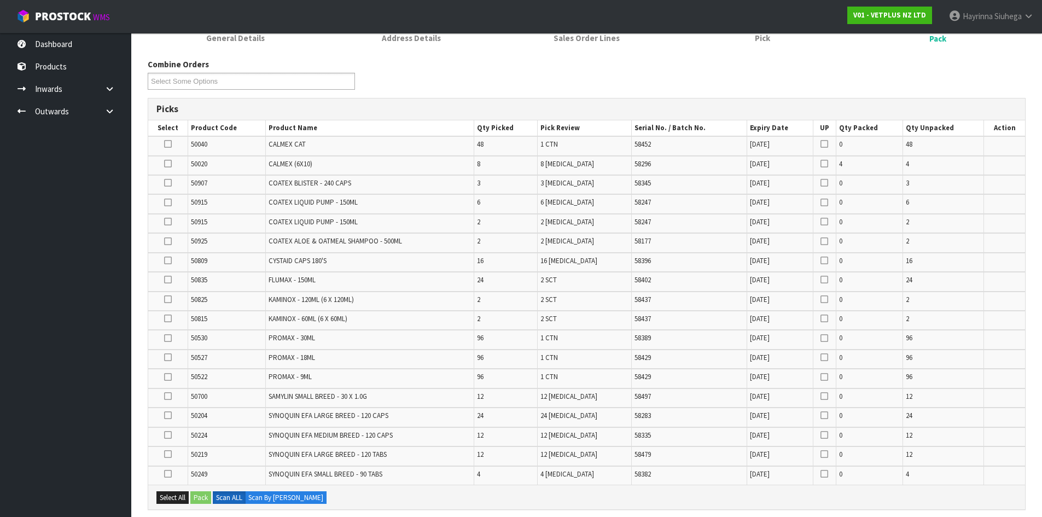
click at [622, 218] on td "2 [MEDICAL_DATA]" at bounding box center [585, 223] width 94 height 19
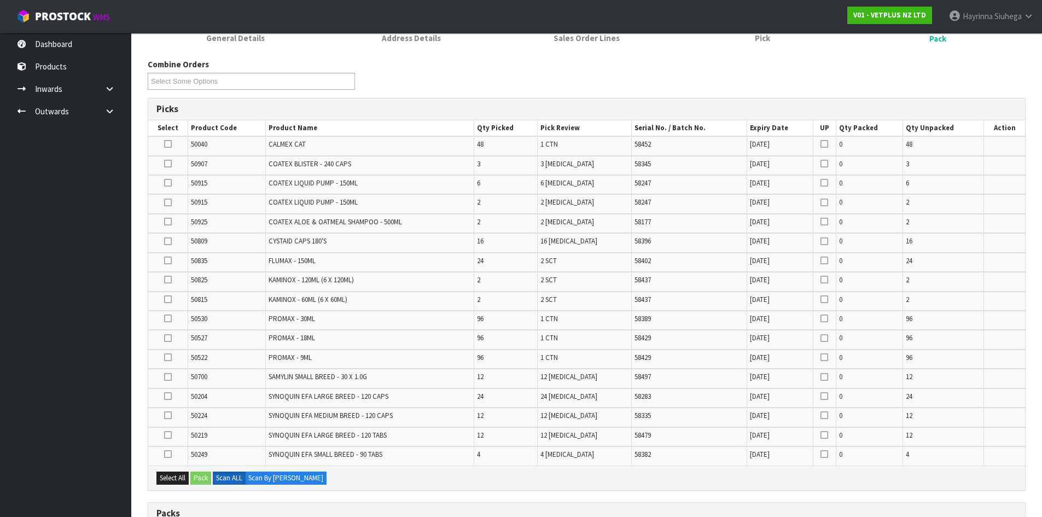
click at [394, 348] on td "PROMAX - 18ML" at bounding box center [369, 339] width 208 height 19
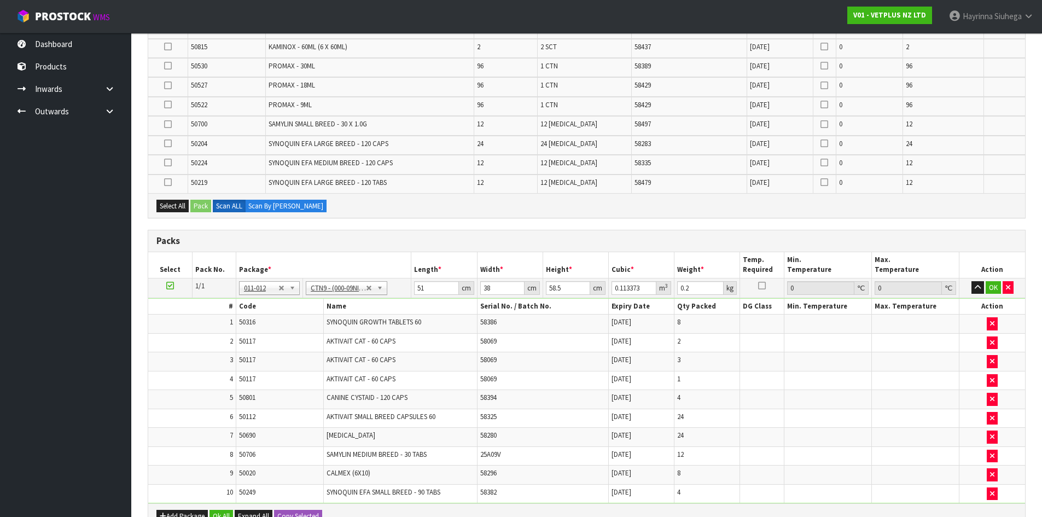
scroll to position [153, 0]
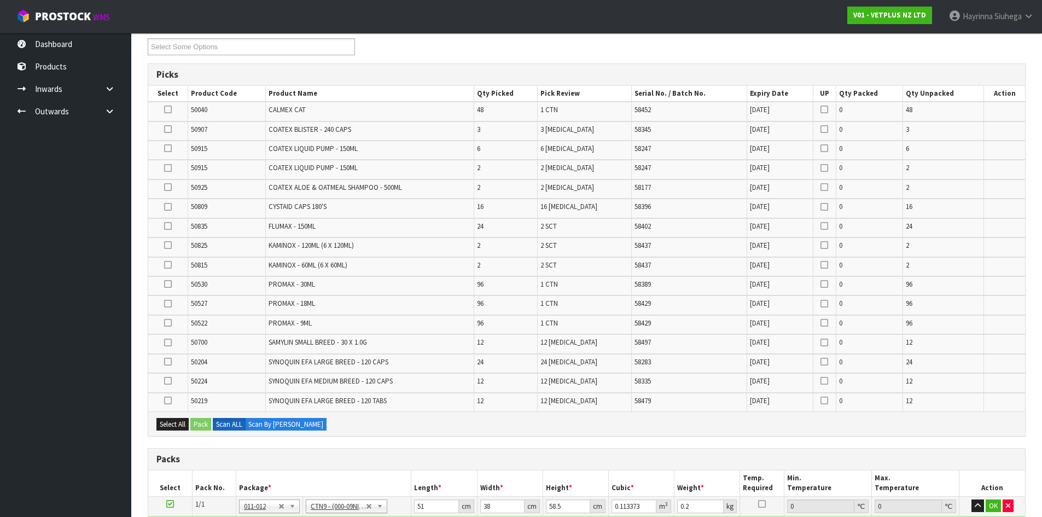
click at [427, 274] on td "KAMINOX - 60ML (6 X 60ML)" at bounding box center [369, 266] width 208 height 19
click at [827, 323] on td at bounding box center [824, 324] width 23 height 19
click at [836, 329] on td "0" at bounding box center [869, 324] width 67 height 19
click at [467, 193] on td "COATEX ALOE & OATMEAL SHAMPOO - 500ML" at bounding box center [369, 188] width 208 height 19
click at [654, 260] on td "58437" at bounding box center [689, 266] width 115 height 19
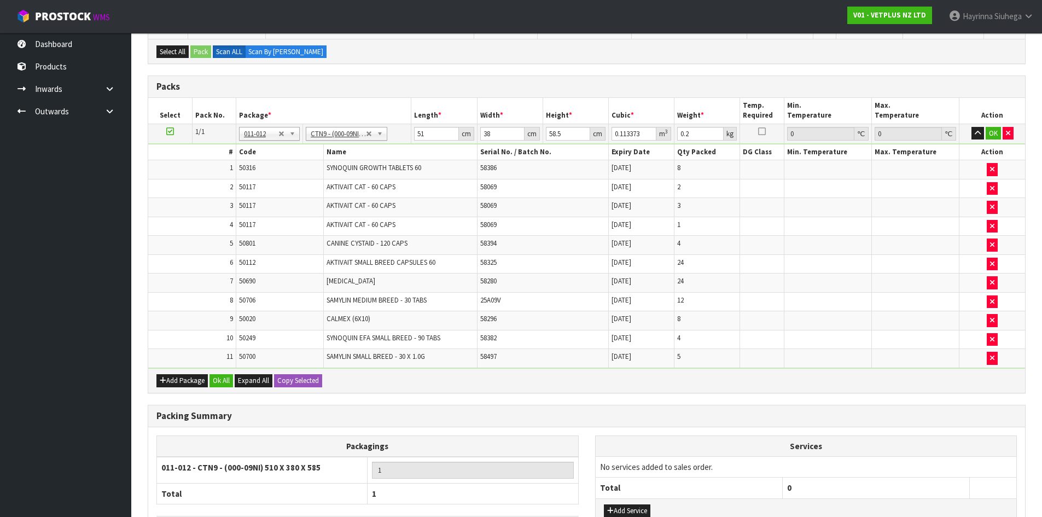
scroll to position [535, 0]
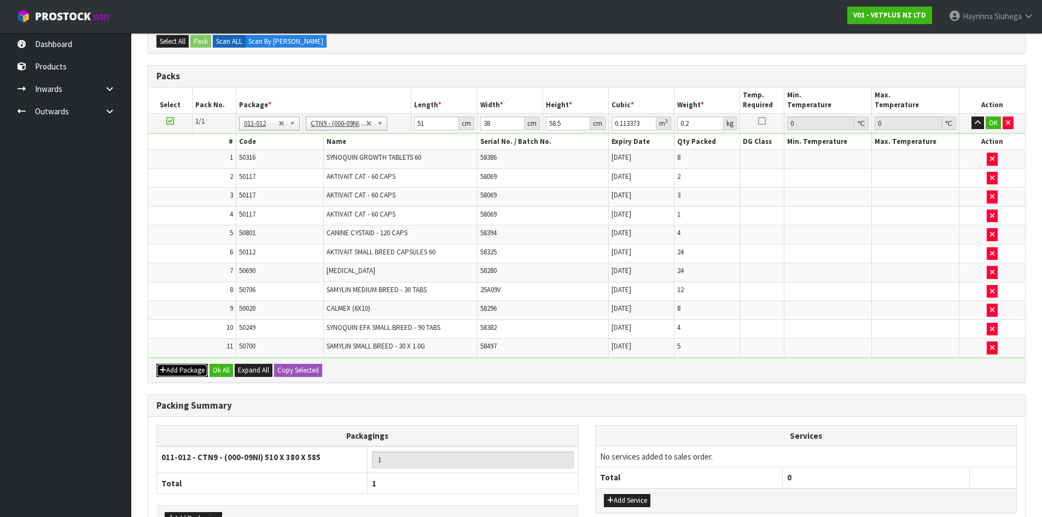
click at [171, 372] on button "Add Package" at bounding box center [181, 370] width 51 height 13
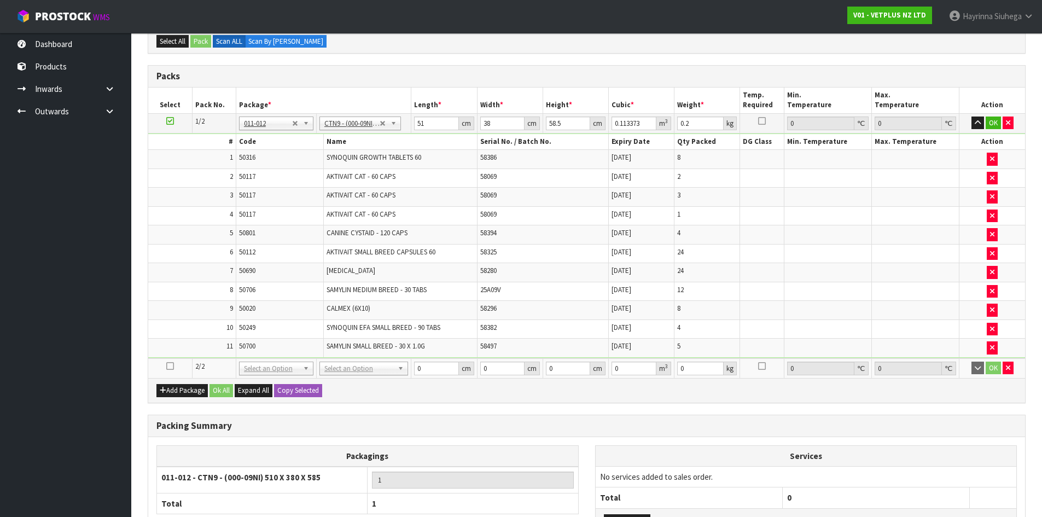
click at [168, 366] on icon at bounding box center [170, 366] width 8 height 1
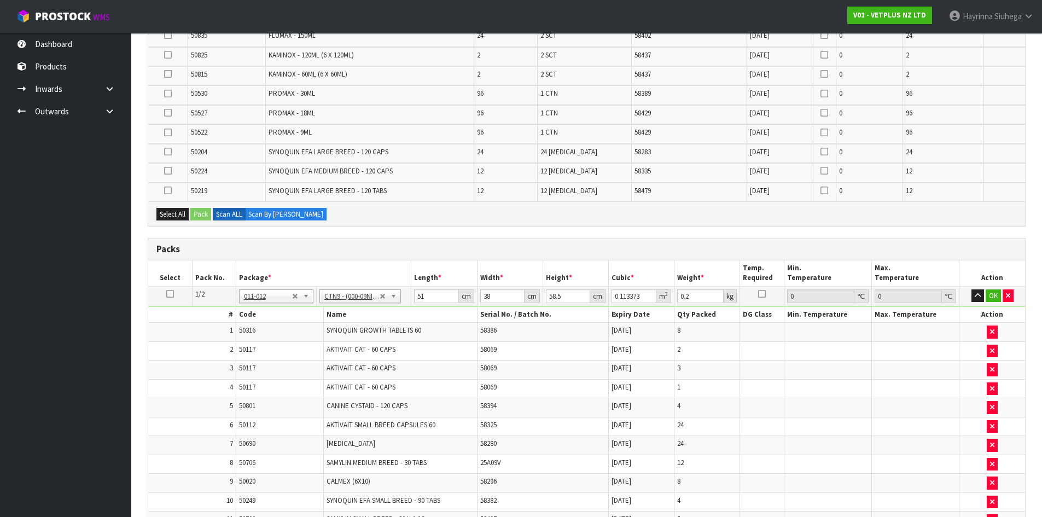
scroll to position [492, 0]
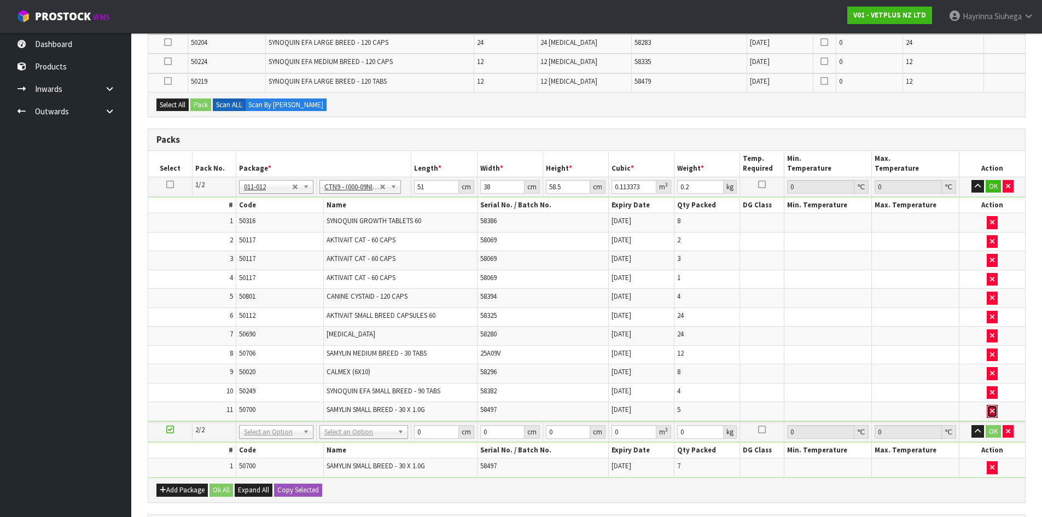
click at [993, 409] on icon "button" at bounding box center [992, 410] width 4 height 7
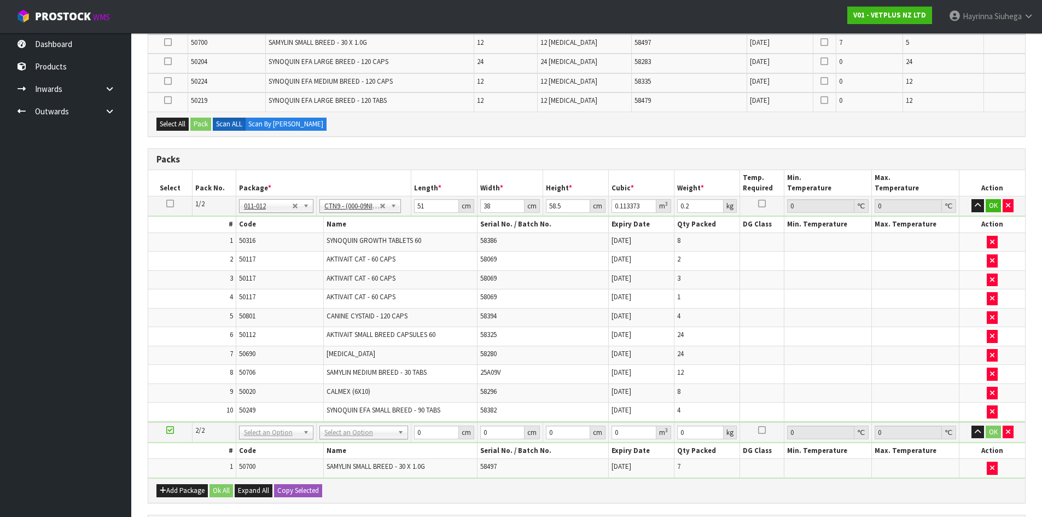
type input "11.092"
click at [174, 206] on td at bounding box center [170, 206] width 44 height 20
click at [171, 204] on icon at bounding box center [170, 203] width 8 height 1
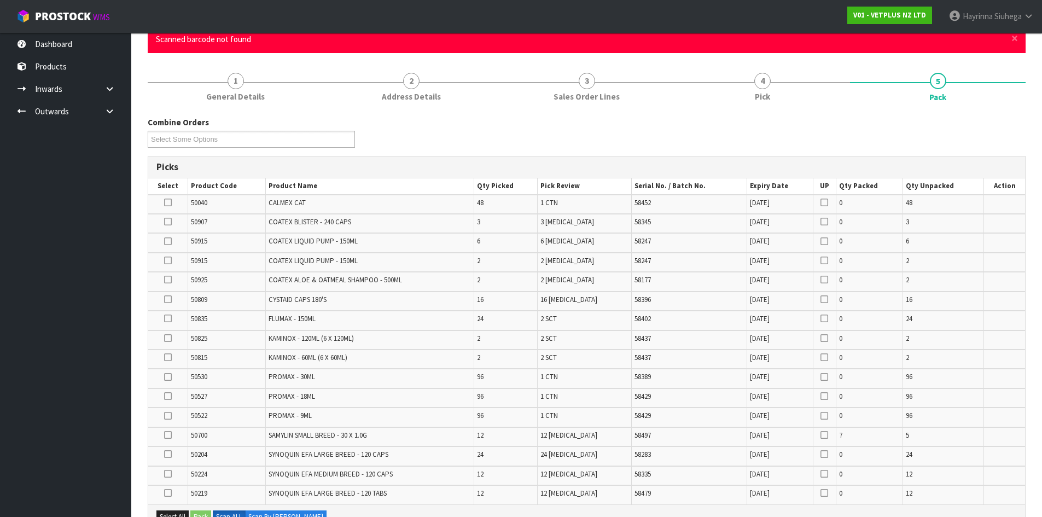
scroll to position [0, 0]
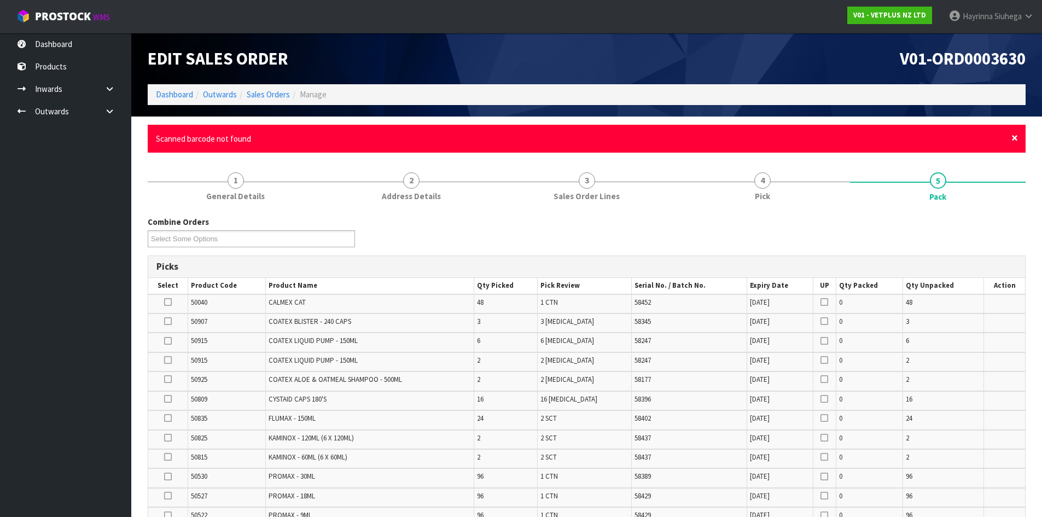
click at [1016, 141] on span "×" at bounding box center [1014, 137] width 7 height 15
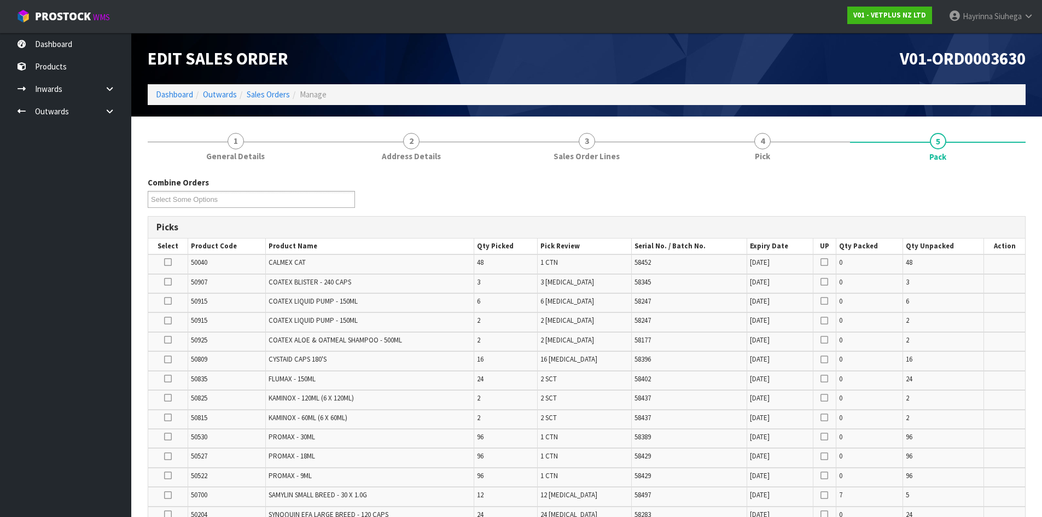
click at [644, 397] on span "58437" at bounding box center [642, 397] width 16 height 9
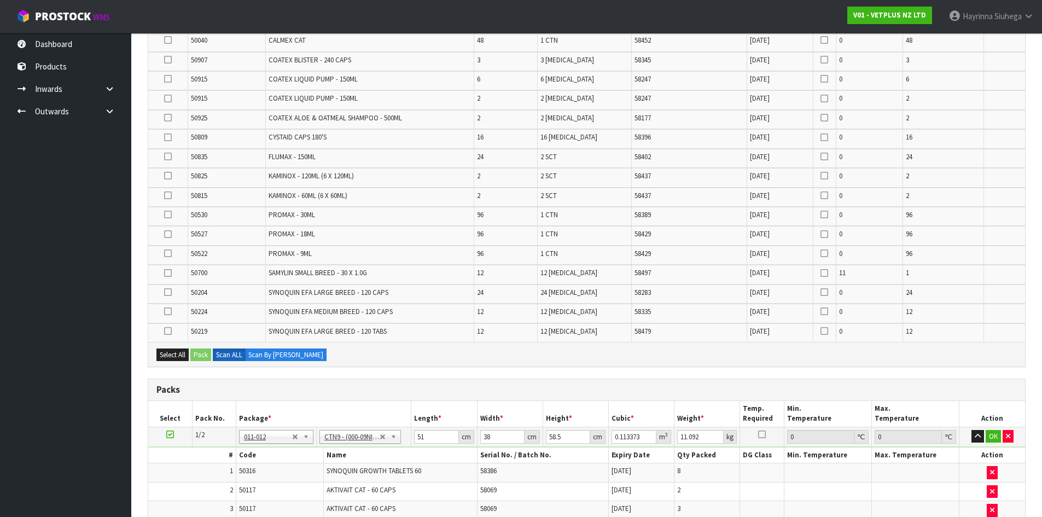
scroll to position [273, 0]
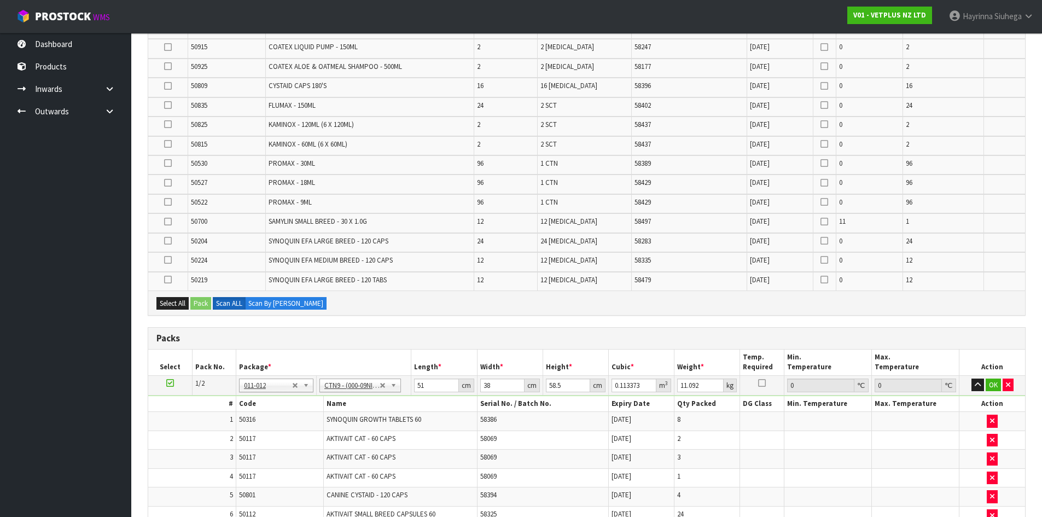
click at [733, 272] on td "58479" at bounding box center [689, 281] width 115 height 19
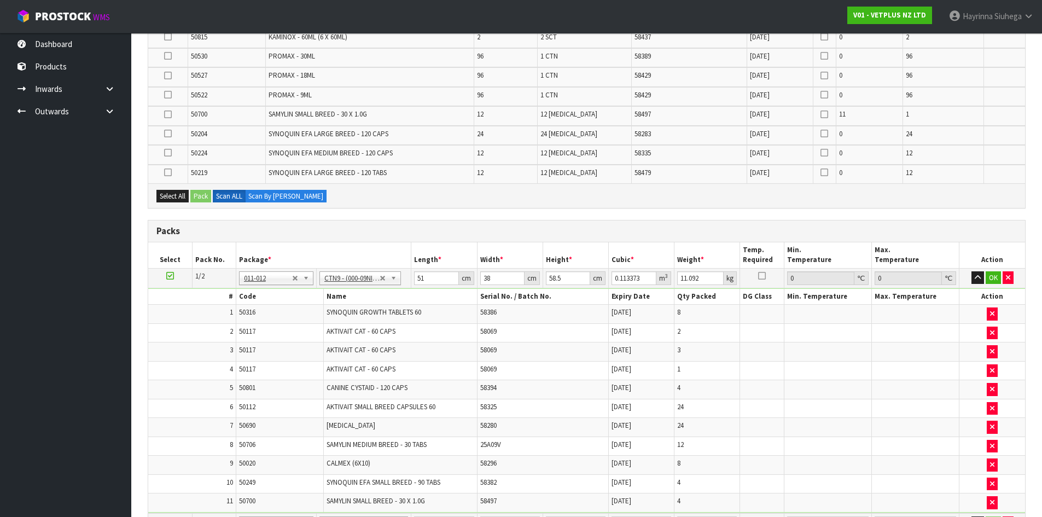
scroll to position [547, 0]
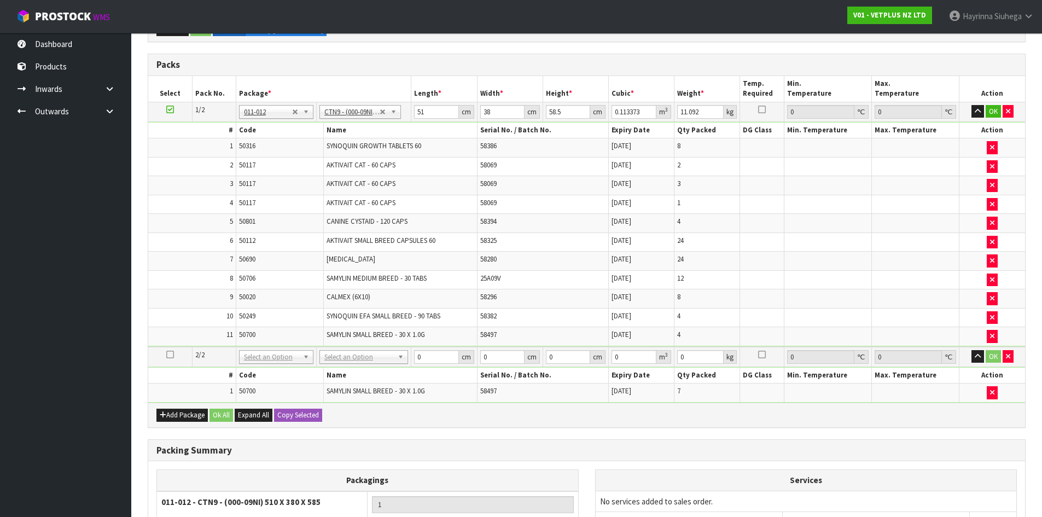
click at [168, 355] on icon at bounding box center [170, 354] width 8 height 1
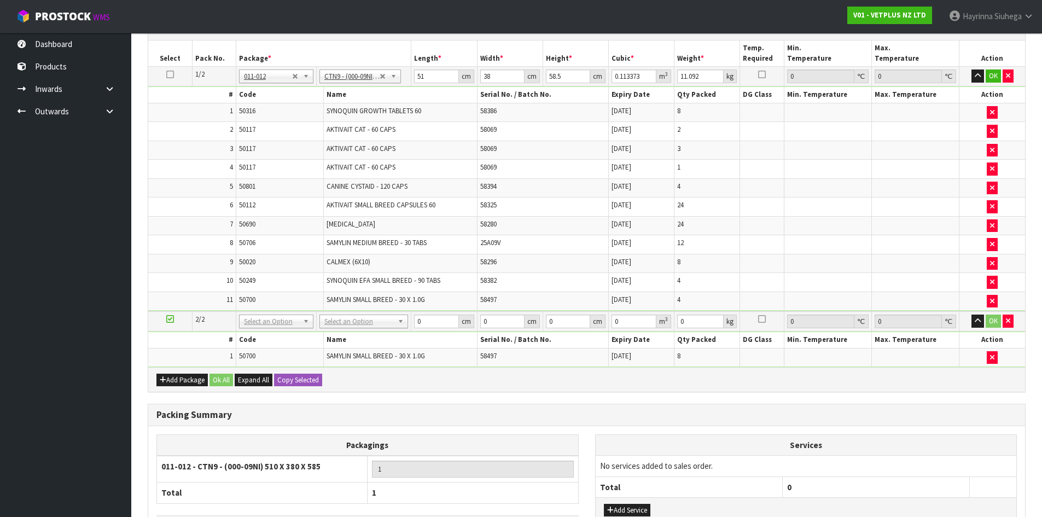
scroll to position [582, 0]
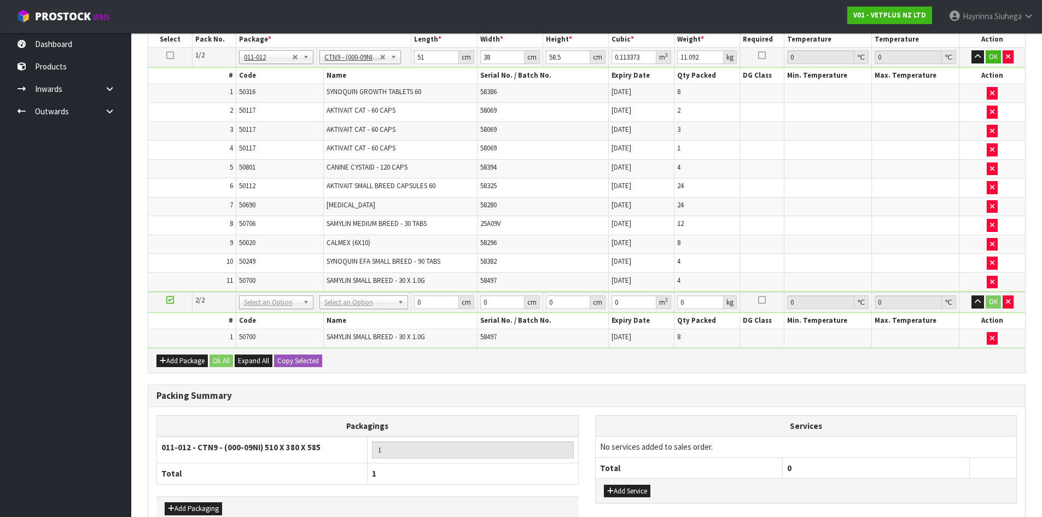
click at [440, 367] on div "Add Package Ok All Expand All Copy Selected" at bounding box center [586, 360] width 877 height 25
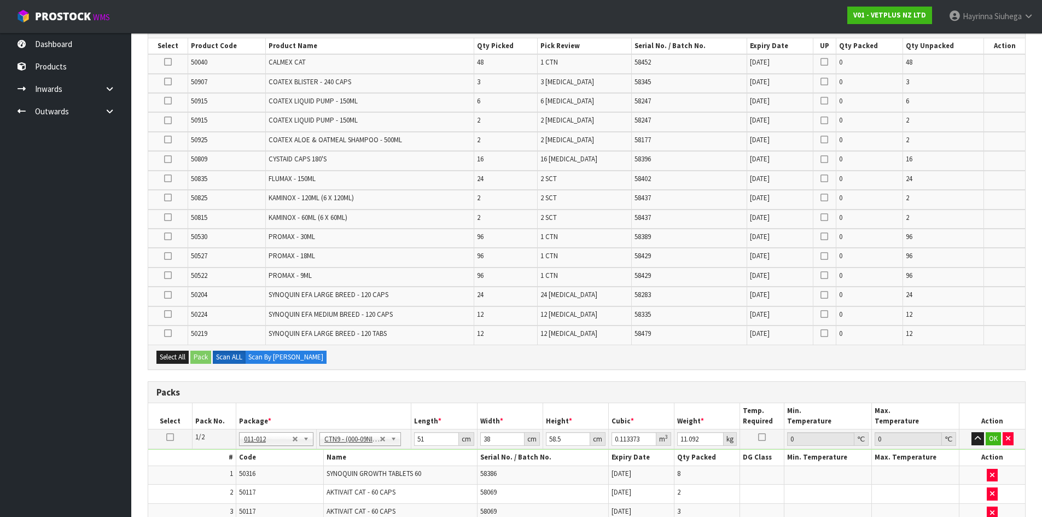
scroll to position [199, 0]
click at [557, 200] on span "2 SCT" at bounding box center [548, 198] width 16 height 9
click at [510, 290] on td "24" at bounding box center [506, 297] width 64 height 19
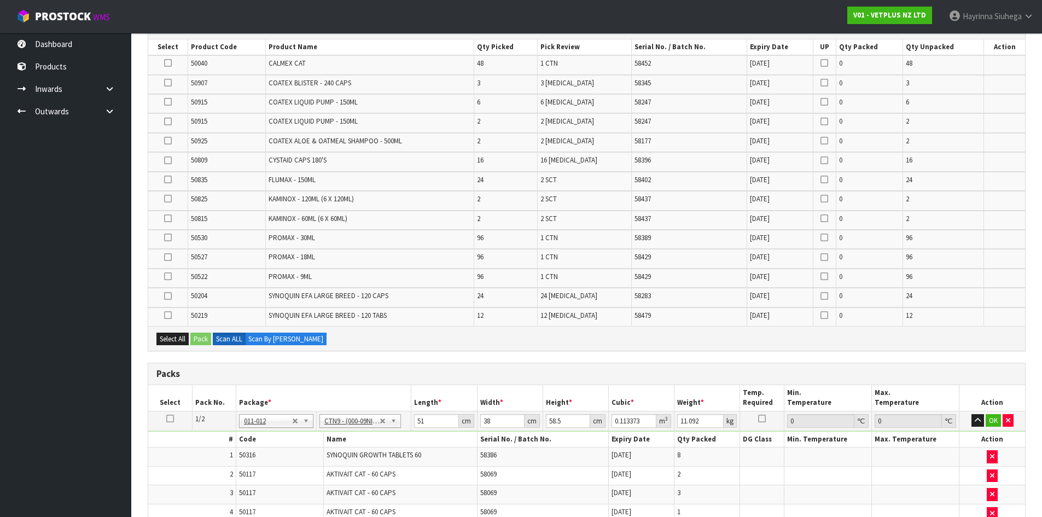
click at [165, 185] on label at bounding box center [168, 180] width 8 height 10
click at [0, 0] on input "checkbox" at bounding box center [0, 0] width 0 height 0
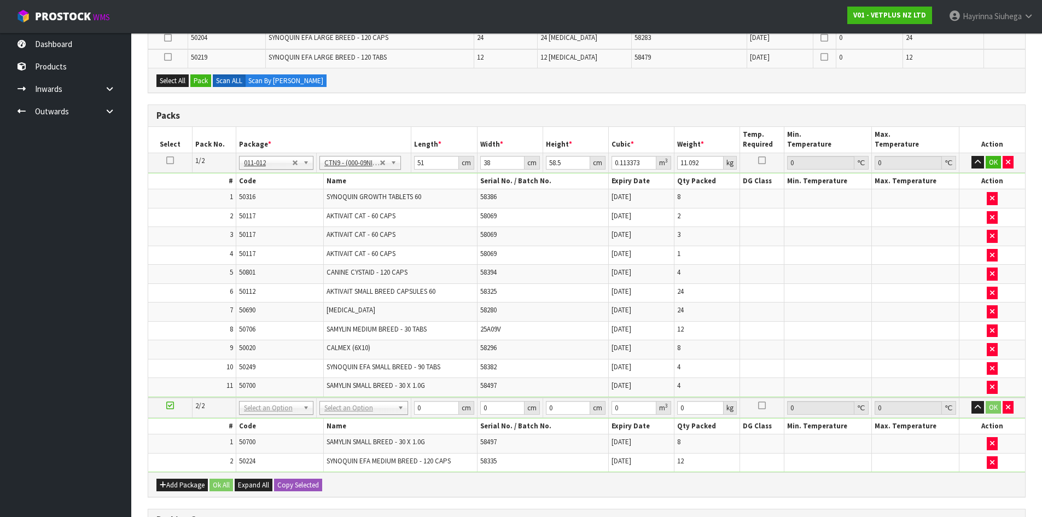
scroll to position [363, 0]
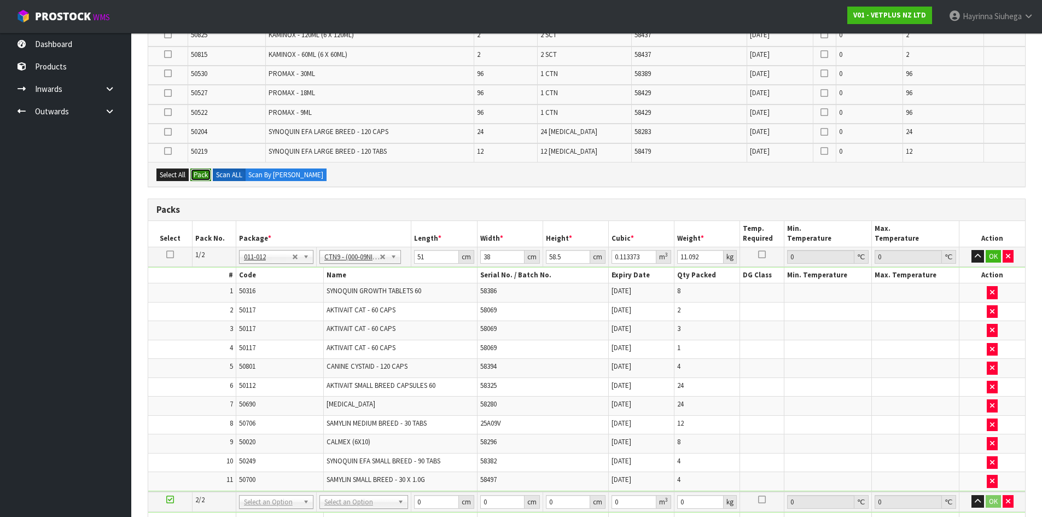
click at [197, 174] on button "Pack" at bounding box center [200, 174] width 21 height 13
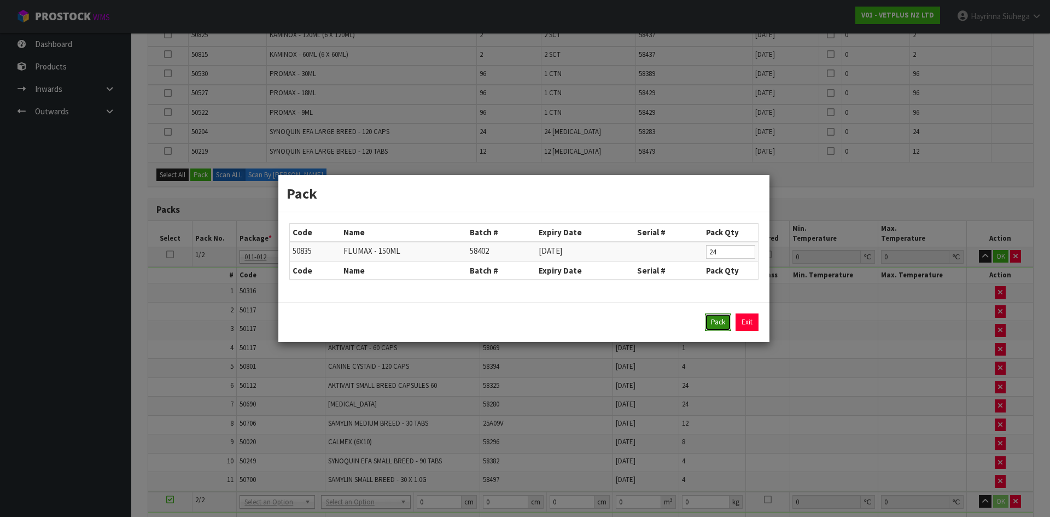
click at [715, 318] on button "Pack" at bounding box center [718, 322] width 26 height 18
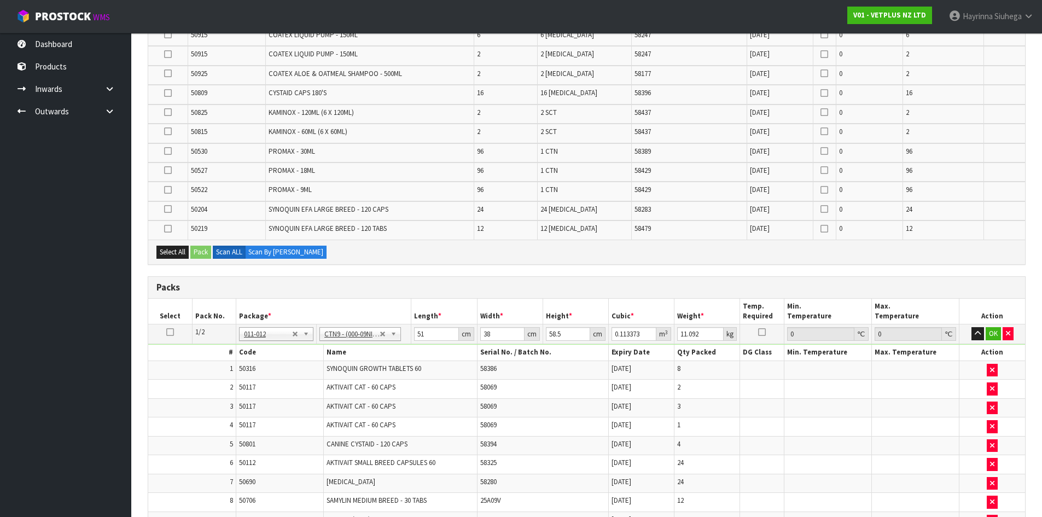
scroll to position [427, 0]
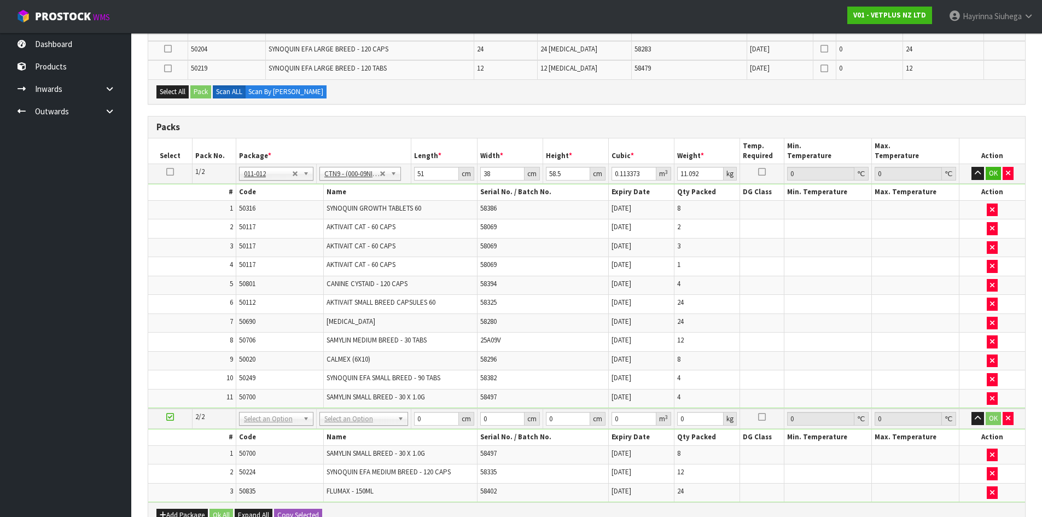
click at [419, 361] on td "CALMEX (6X10)" at bounding box center [401, 360] width 154 height 19
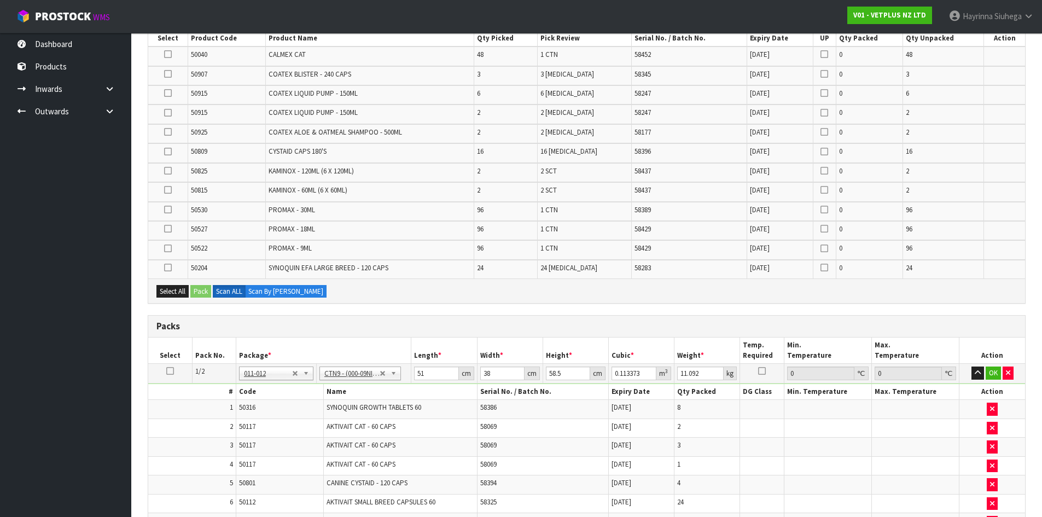
scroll to position [645, 0]
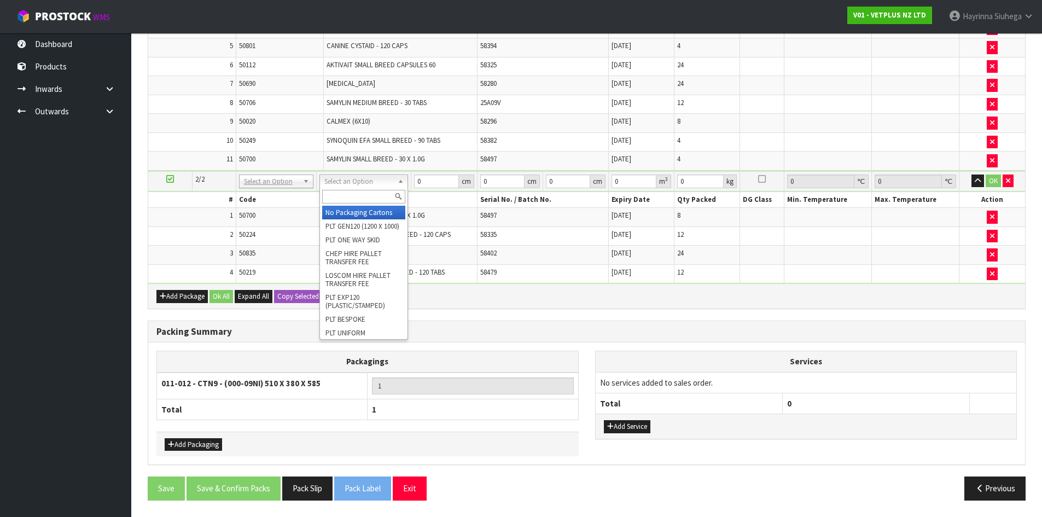
click at [368, 194] on input "text" at bounding box center [363, 197] width 83 height 14
type input "CTN9"
type input "2"
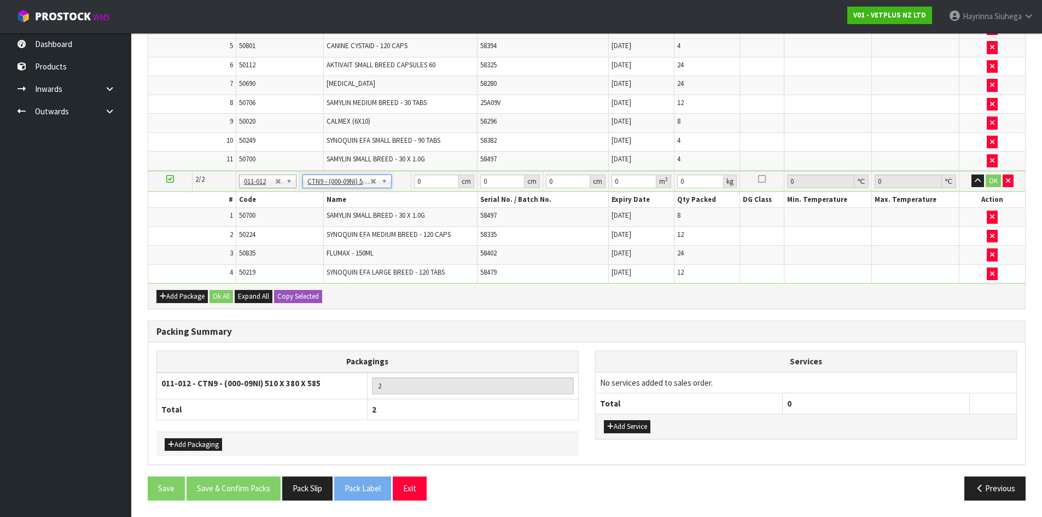
type input "51"
type input "38"
type input "58.5"
type input "0.113373"
type input "14.72"
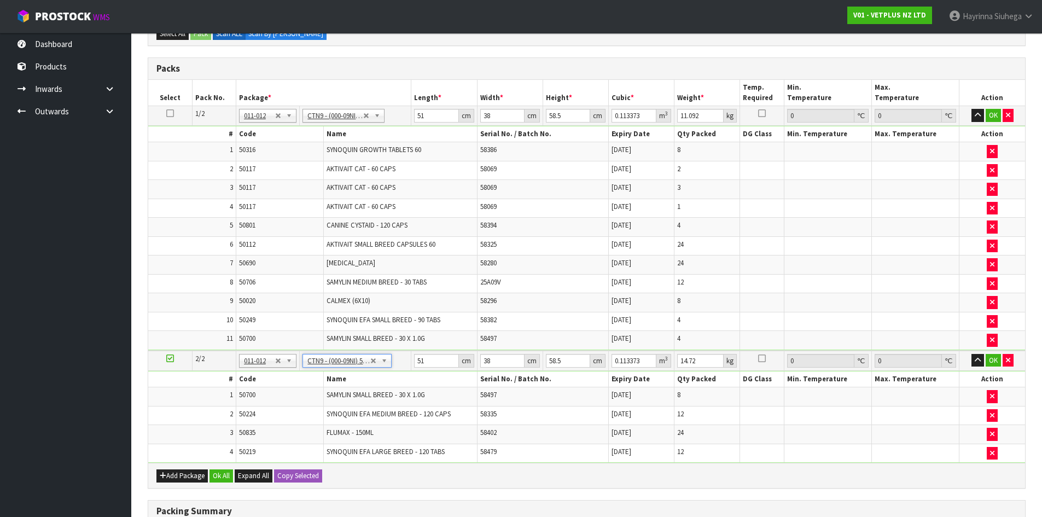
scroll to position [481, 0]
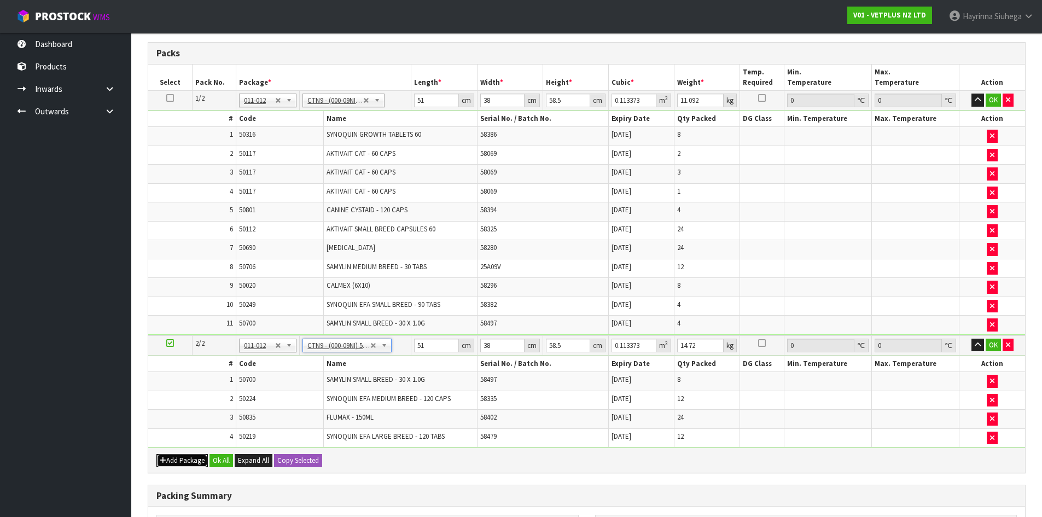
click at [189, 466] on button "Add Package" at bounding box center [181, 460] width 51 height 13
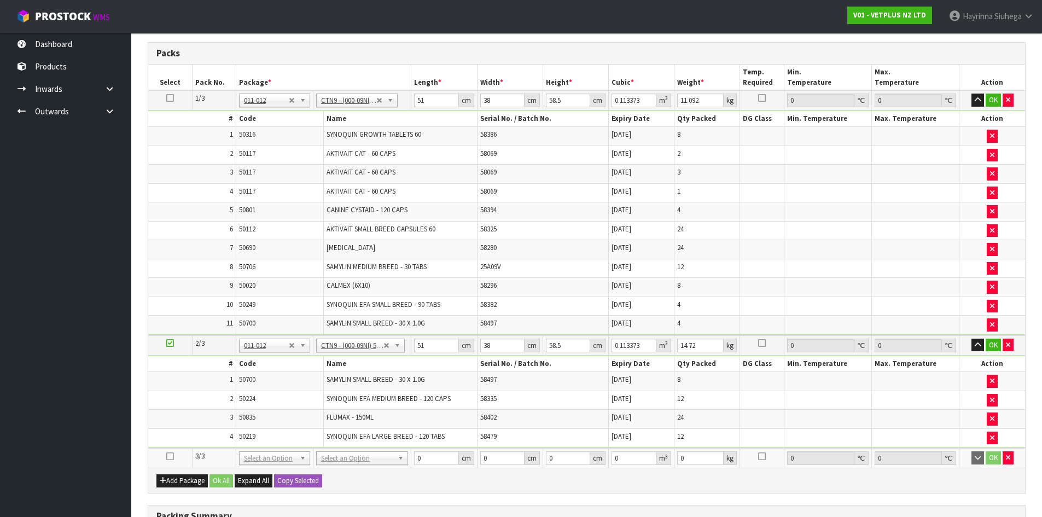
click at [172, 456] on icon at bounding box center [170, 456] width 8 height 1
click at [337, 475] on input "text" at bounding box center [362, 474] width 86 height 14
type input "CTN9"
type input "3"
type input "51"
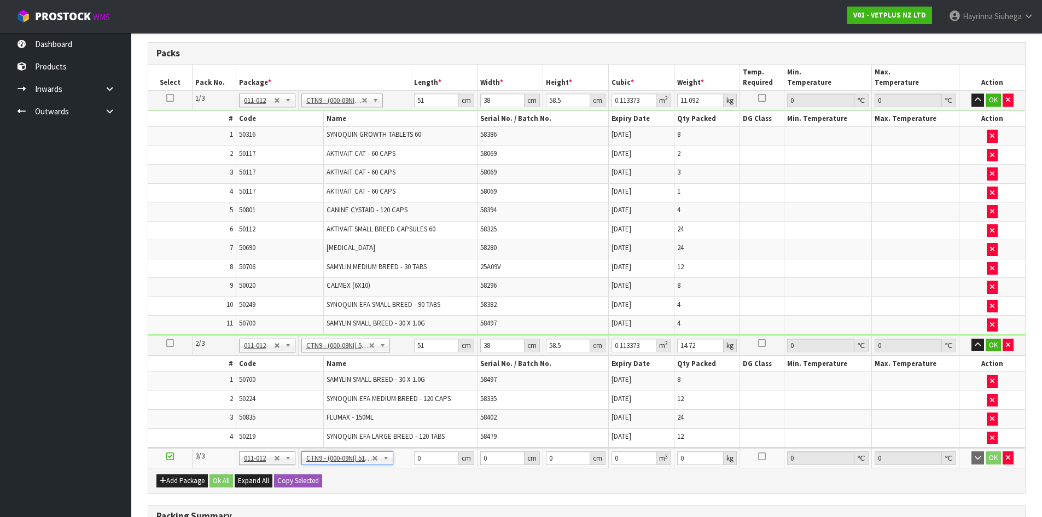
type input "38"
type input "58.5"
type input "0.113373"
type input "0.2"
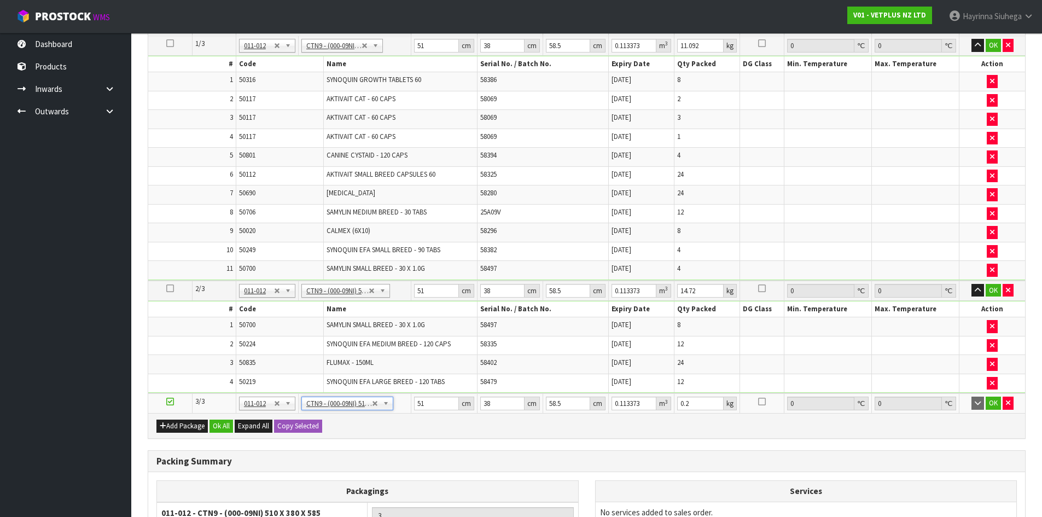
scroll to position [645, 0]
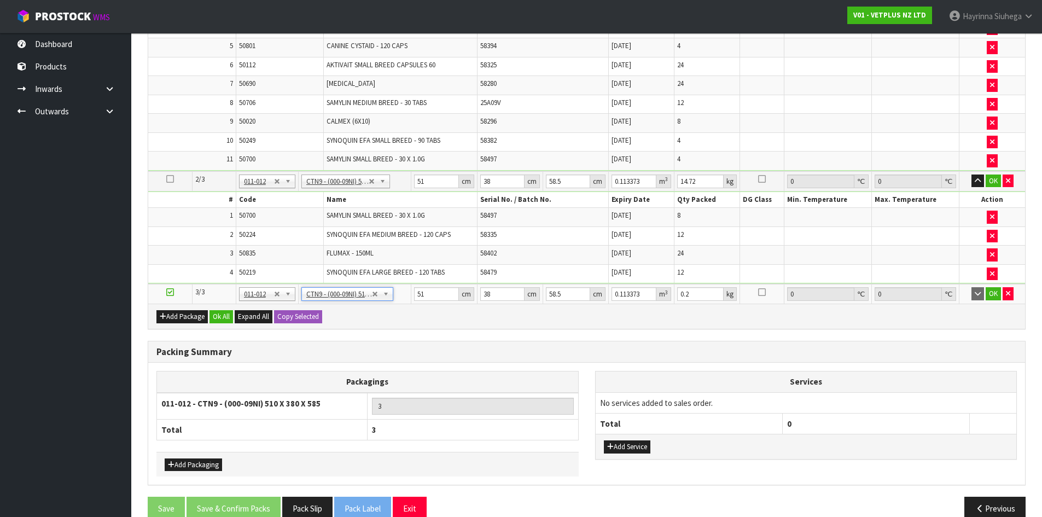
click at [505, 229] on td "58335" at bounding box center [542, 235] width 131 height 19
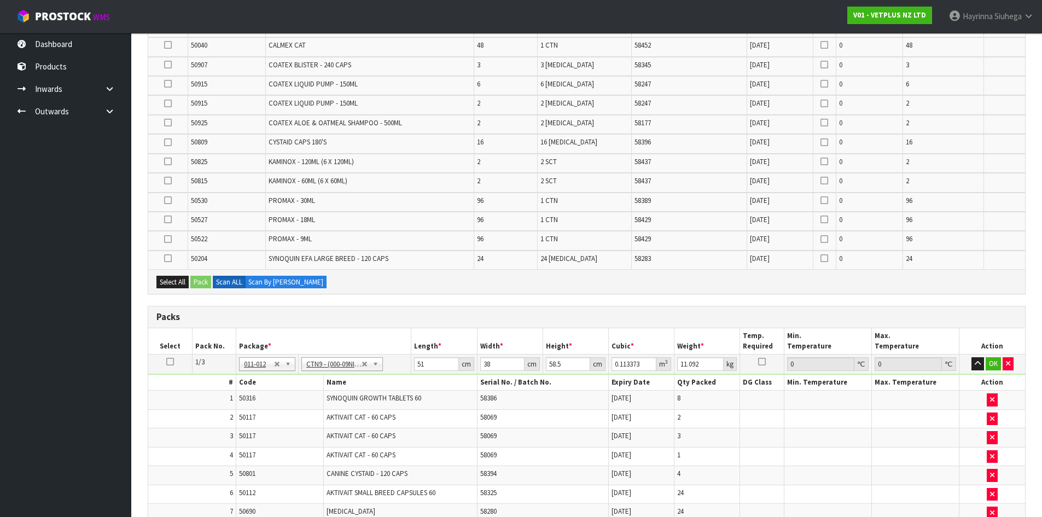
drag, startPoint x: 370, startPoint y: 106, endPoint x: 377, endPoint y: 102, distance: 7.6
click at [374, 104] on td "COATEX LIQUID PUMP - 150ML" at bounding box center [369, 104] width 208 height 19
click at [423, 147] on td "CYSTAID CAPS 180'S" at bounding box center [369, 143] width 208 height 19
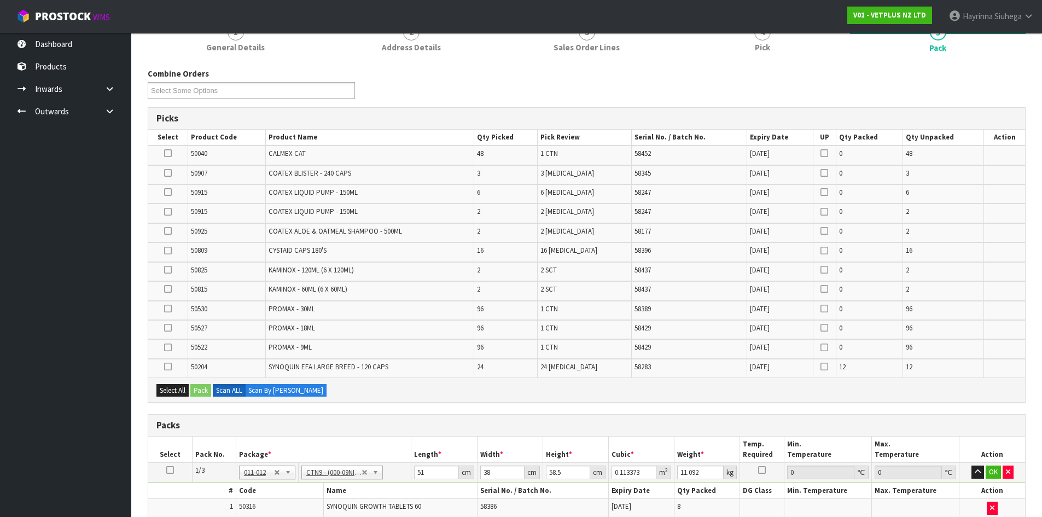
scroll to position [108, 0]
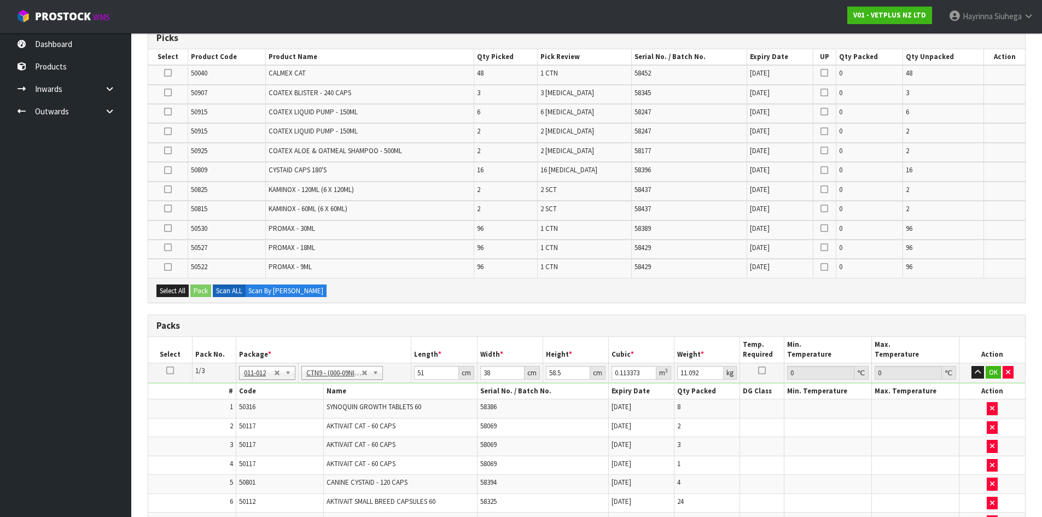
click at [474, 157] on td "COATEX ALOE & OATMEAL SHAMPOO - 500ML" at bounding box center [369, 152] width 208 height 19
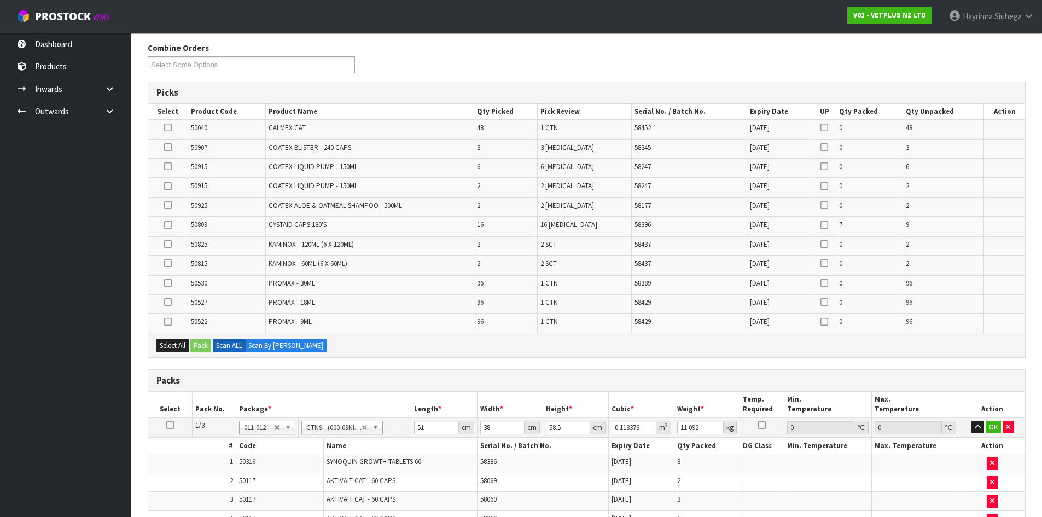
click at [494, 161] on tr "50915 COATEX LIQUID PUMP - 150ML 6 6 [MEDICAL_DATA] 58247 [DATE] 0 6" at bounding box center [586, 168] width 877 height 19
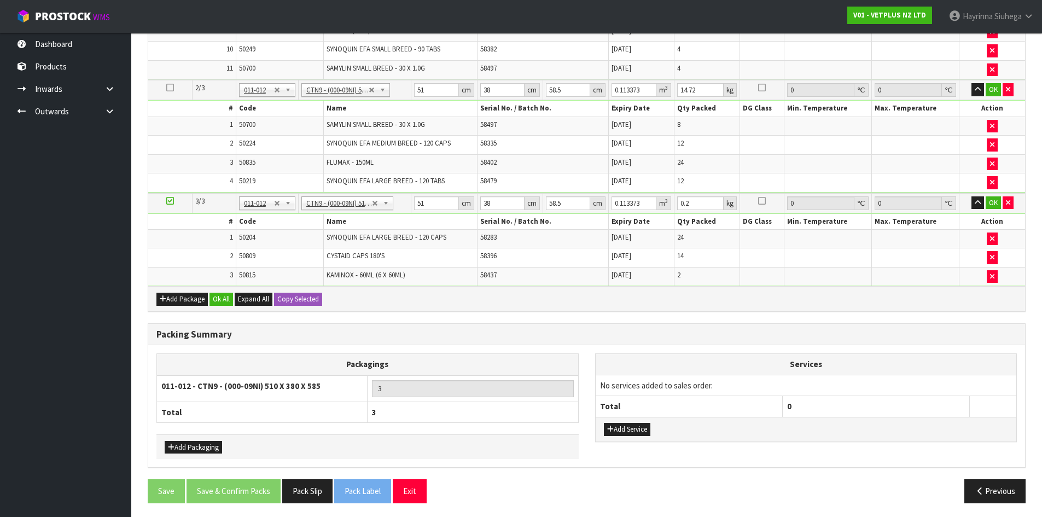
scroll to position [700, 0]
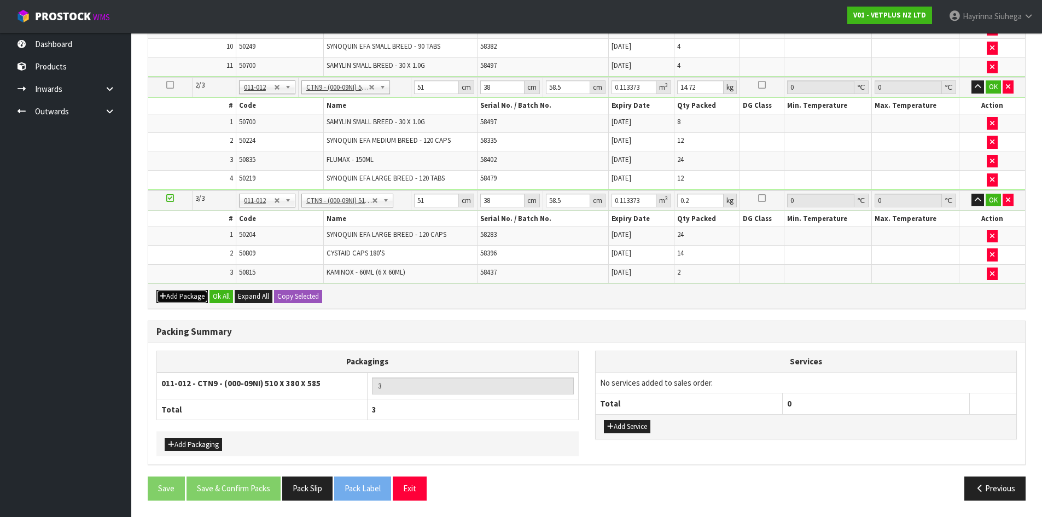
click at [179, 295] on button "Add Package" at bounding box center [181, 296] width 51 height 13
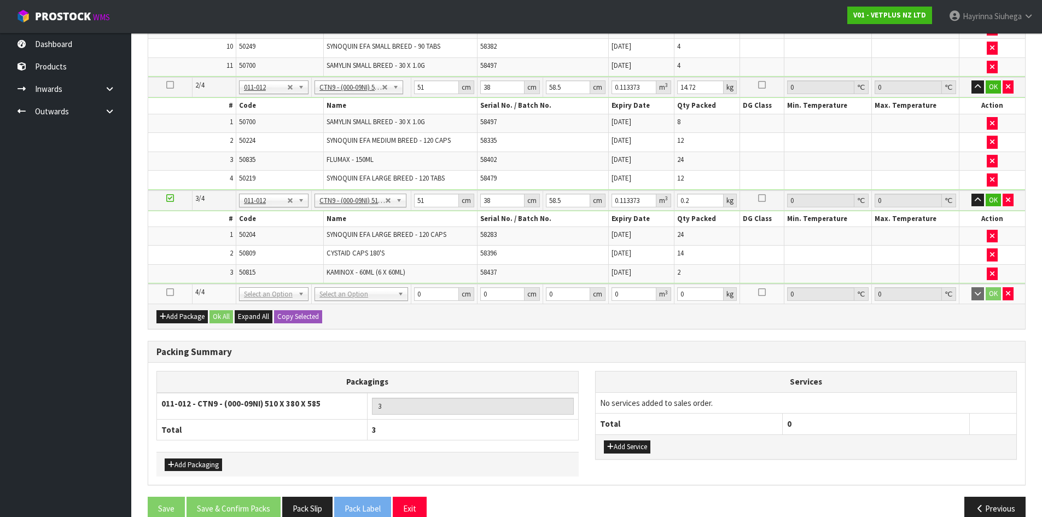
click at [169, 292] on icon at bounding box center [170, 292] width 8 height 1
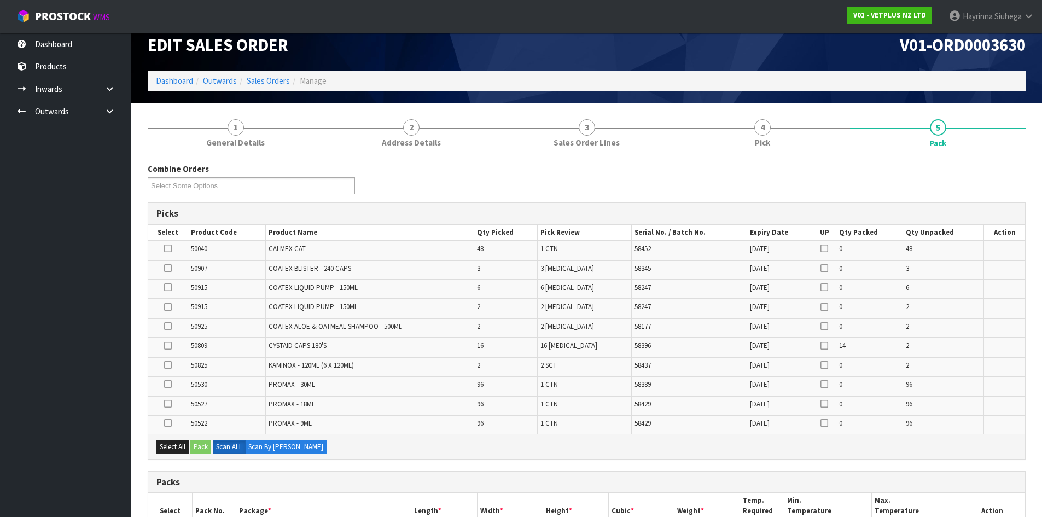
scroll to position [0, 0]
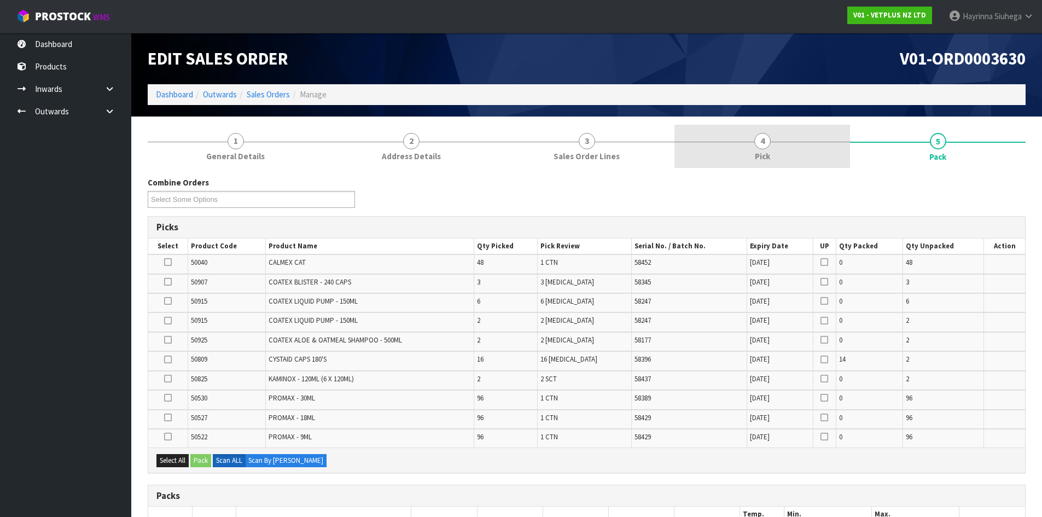
click at [774, 158] on link "4 Pick" at bounding box center [762, 146] width 176 height 43
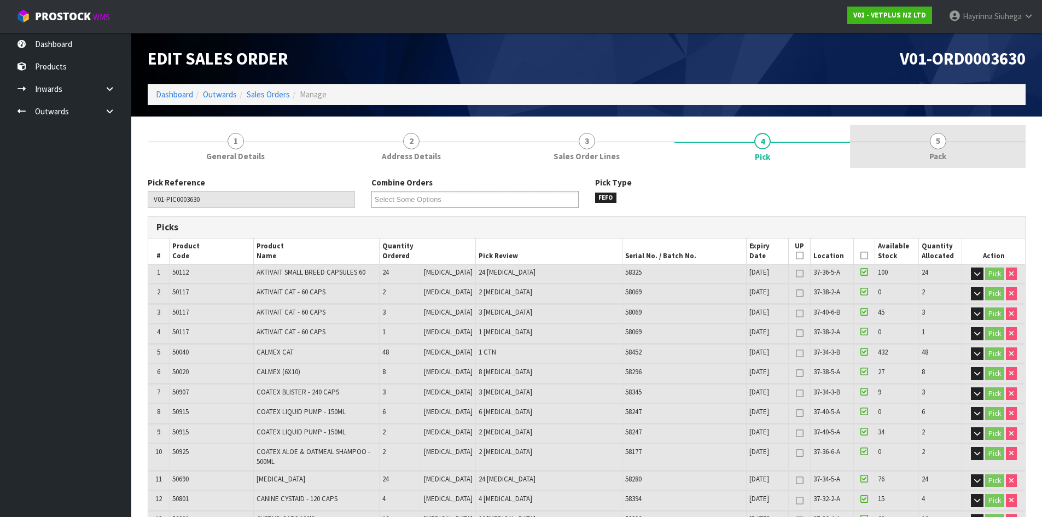
click at [873, 135] on link "5 Pack" at bounding box center [938, 146] width 176 height 43
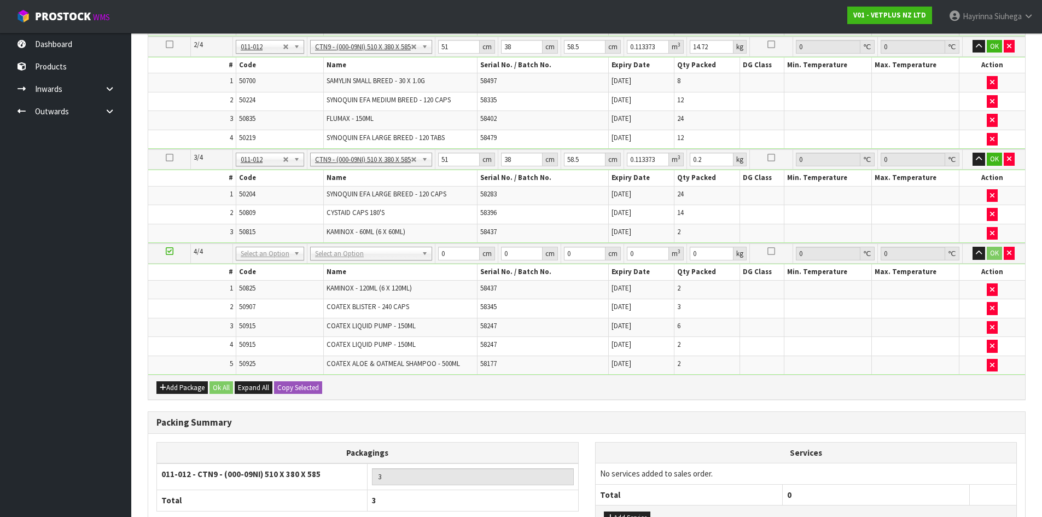
scroll to position [735, 0]
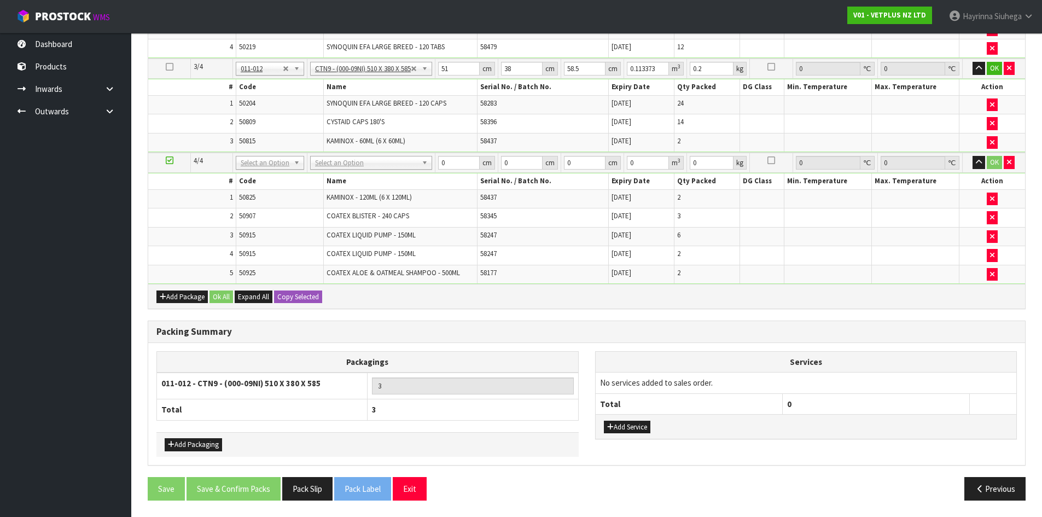
click at [290, 251] on td "50915" at bounding box center [280, 255] width 88 height 19
drag, startPoint x: 298, startPoint y: 244, endPoint x: 304, endPoint y: 243, distance: 6.2
click at [299, 244] on td "50915" at bounding box center [280, 236] width 88 height 19
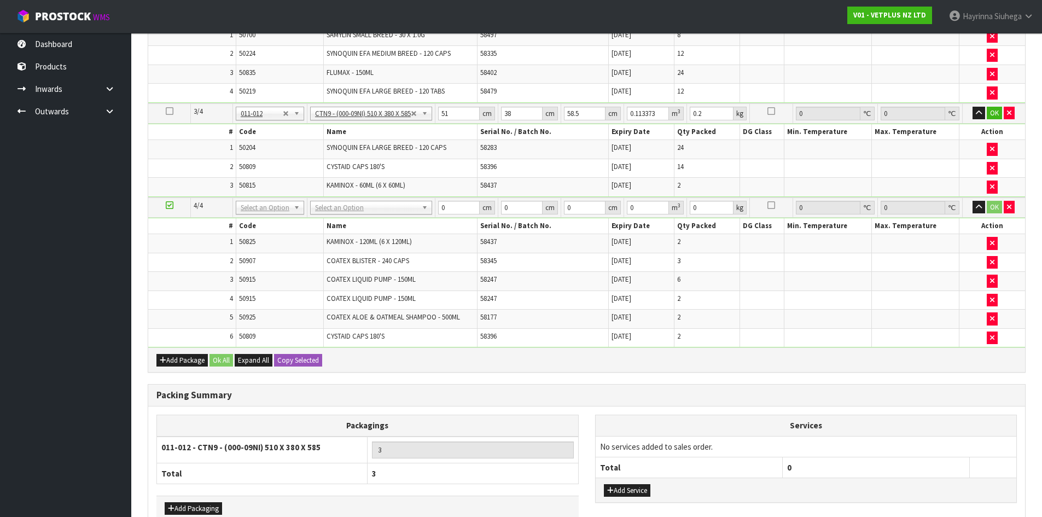
scroll to position [734, 0]
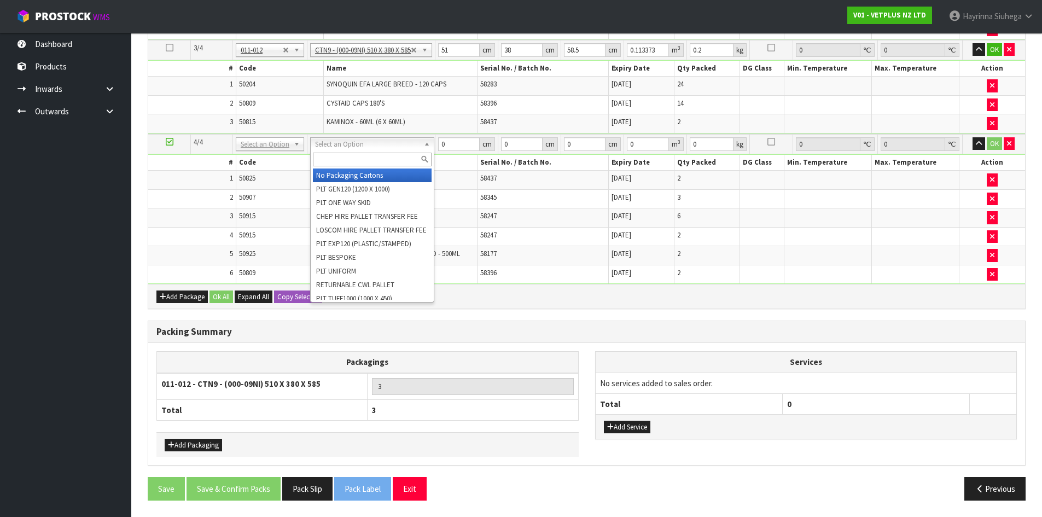
click at [359, 158] on input "text" at bounding box center [372, 160] width 119 height 14
type input "CTN7"
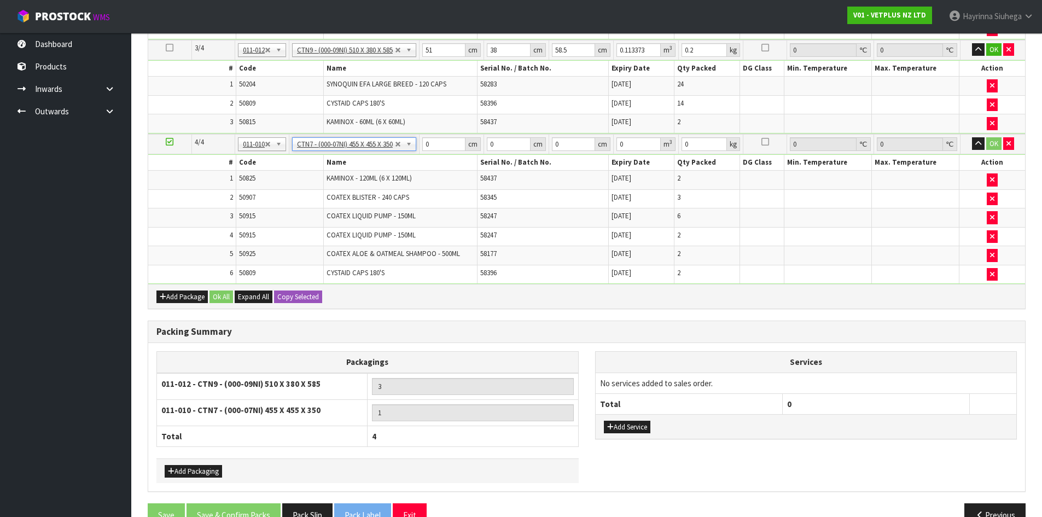
type input "45.5"
type input "35"
type input "0.072459"
type input "7.08"
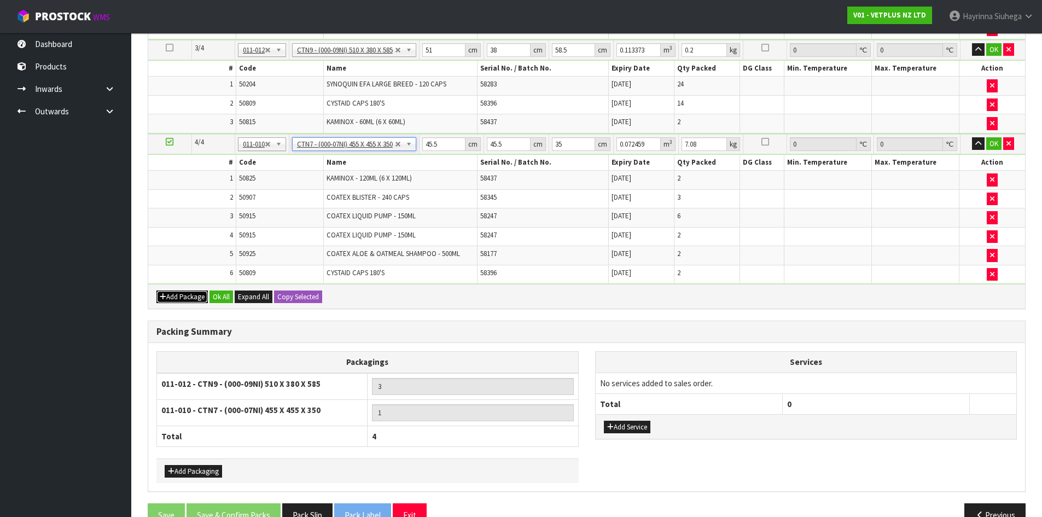
click at [171, 301] on button "Add Package" at bounding box center [181, 296] width 51 height 13
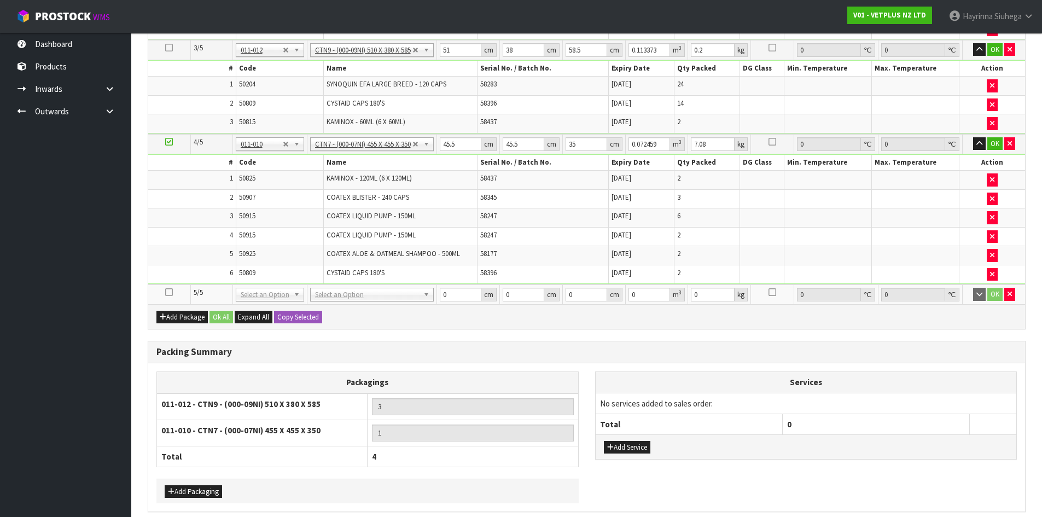
click at [170, 292] on icon at bounding box center [169, 292] width 8 height 1
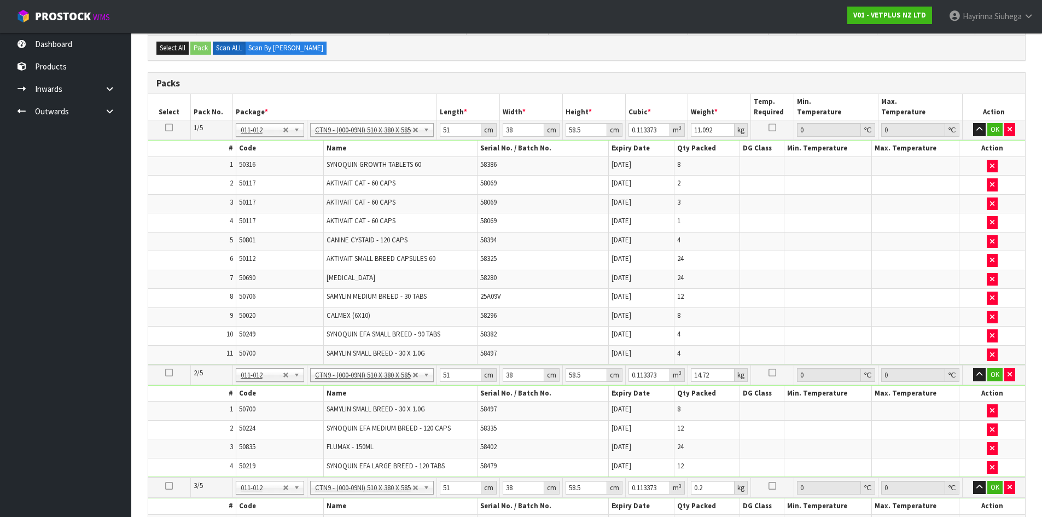
scroll to position [58, 0]
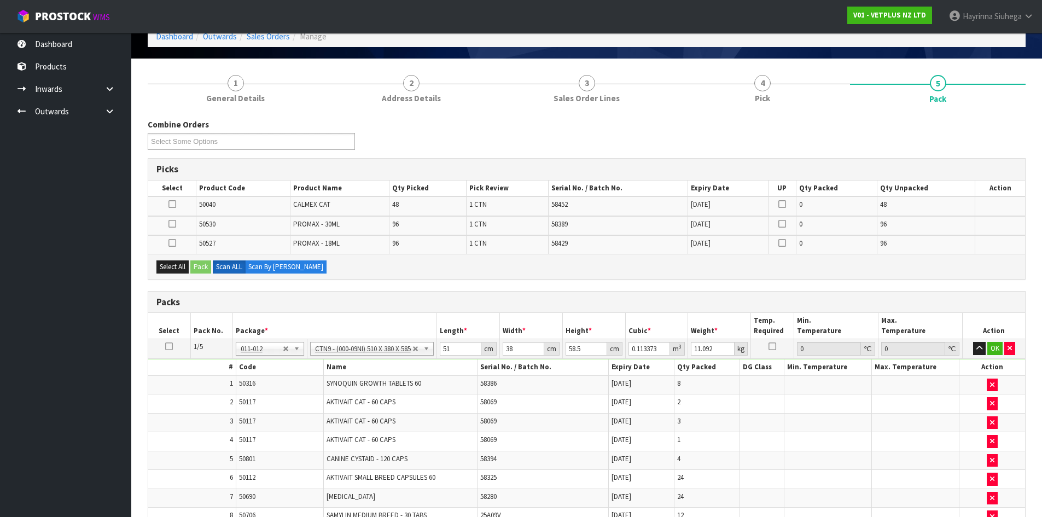
click at [376, 273] on div "Select All Pack Scan ALL Scan By [PERSON_NAME]" at bounding box center [586, 266] width 877 height 25
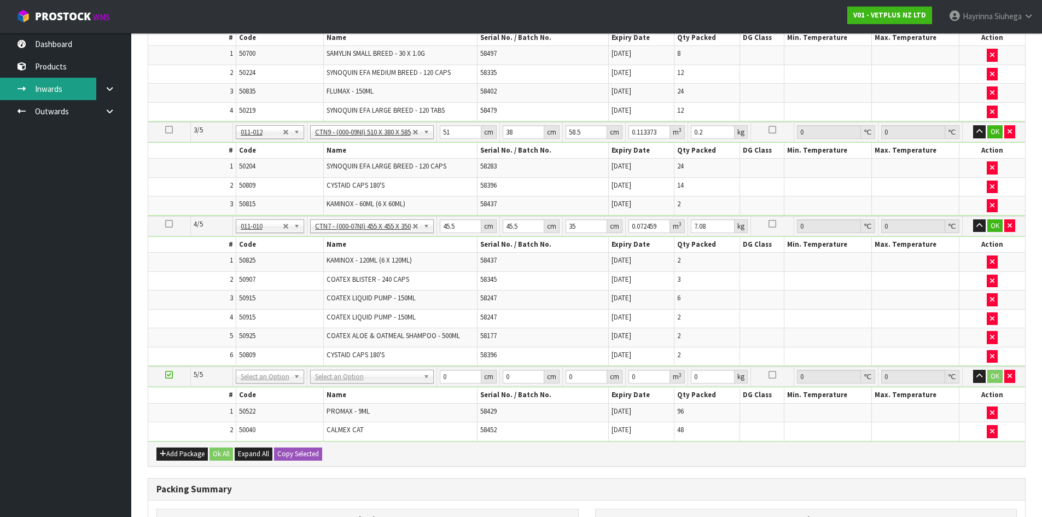
scroll to position [728, 0]
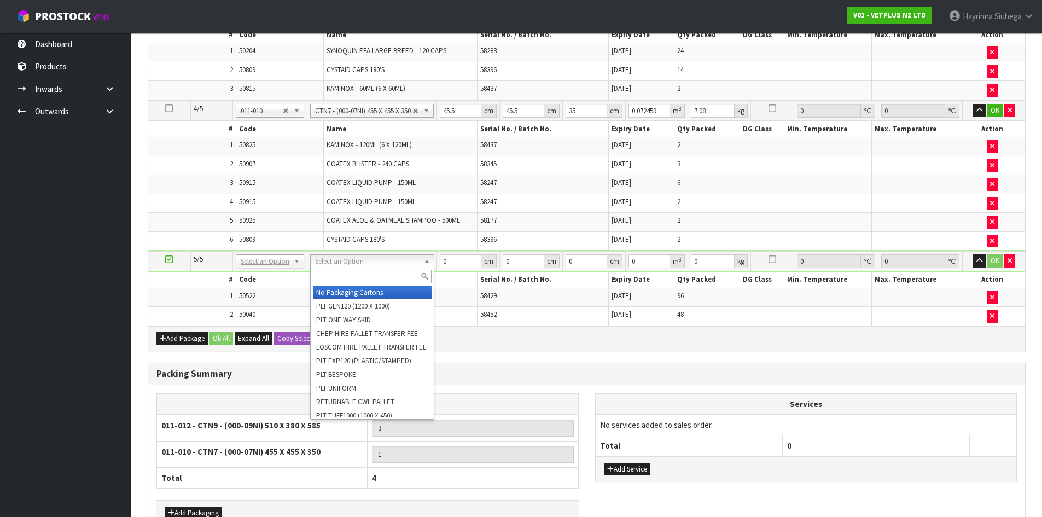
click at [377, 272] on input "text" at bounding box center [372, 277] width 119 height 14
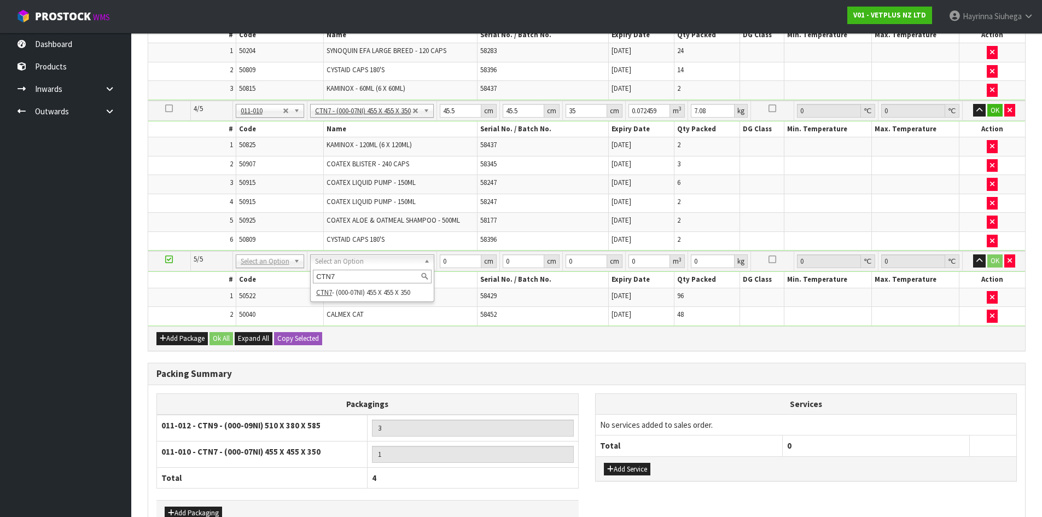
type input "CTN7"
click at [367, 300] on div "CTN7 CTN7 - (000-07NI) 455 X 455 X 350" at bounding box center [372, 284] width 124 height 34
drag, startPoint x: 368, startPoint y: 298, endPoint x: 362, endPoint y: 283, distance: 15.4
type input "2"
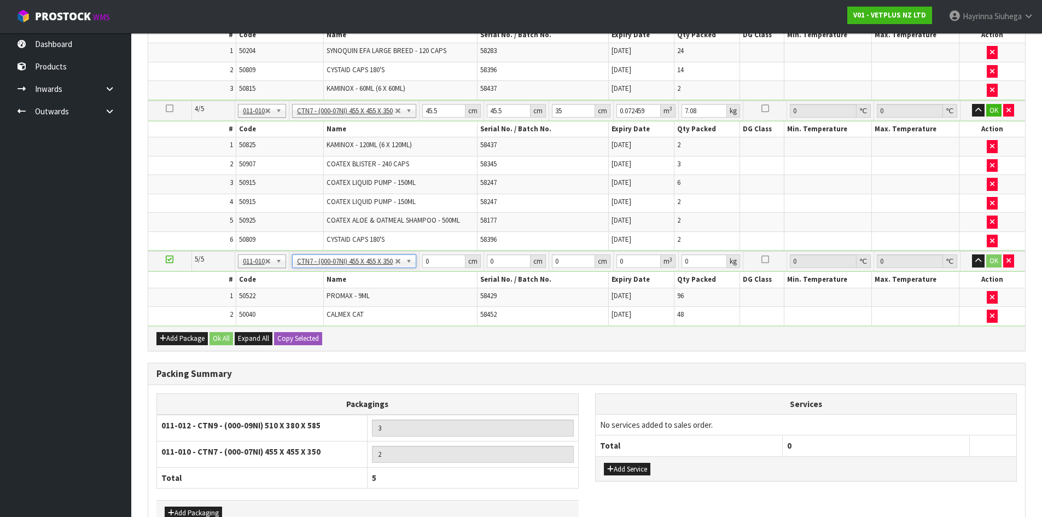
type input "45.5"
type input "35"
type input "0.072459"
type input "11.44"
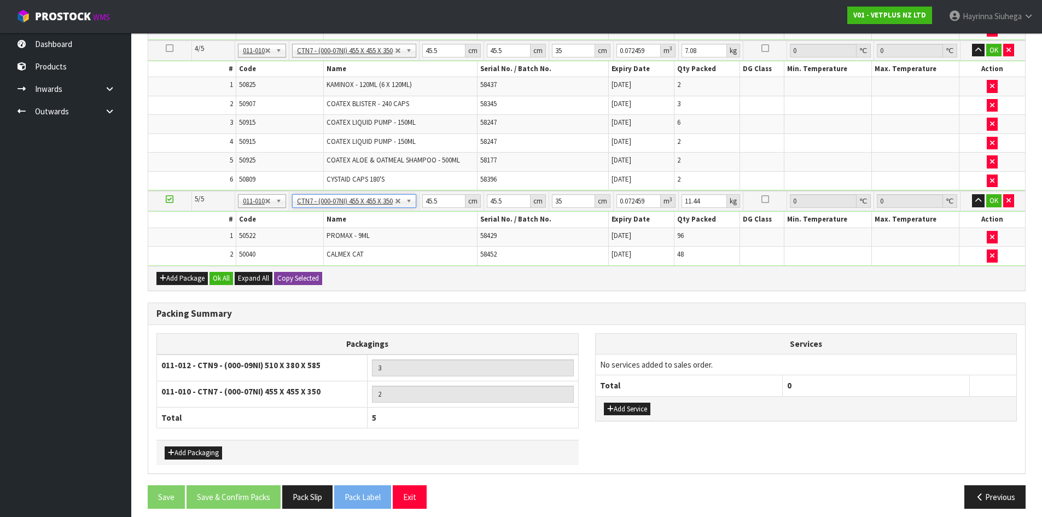
scroll to position [797, 0]
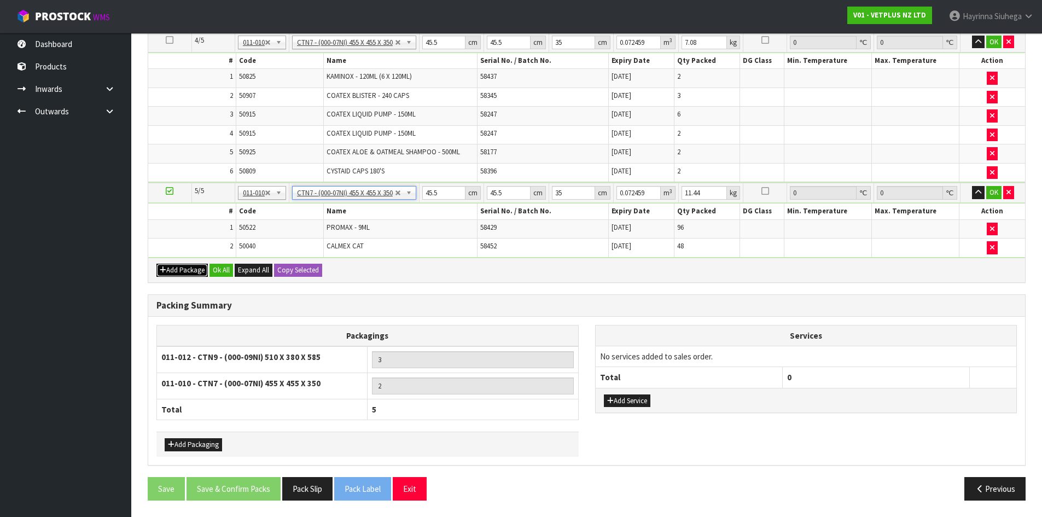
click at [171, 271] on button "Add Package" at bounding box center [181, 270] width 51 height 13
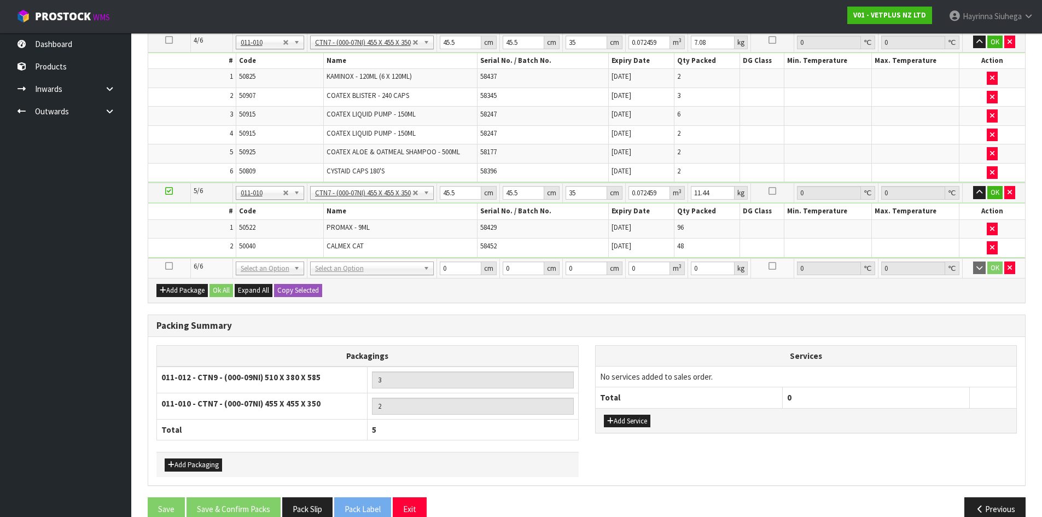
click at [171, 266] on icon at bounding box center [169, 266] width 8 height 1
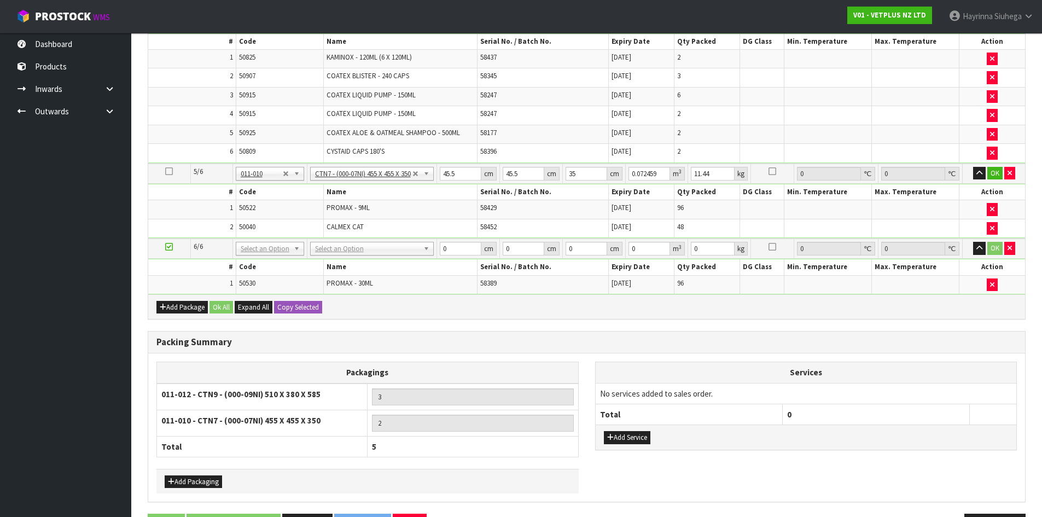
scroll to position [778, 0]
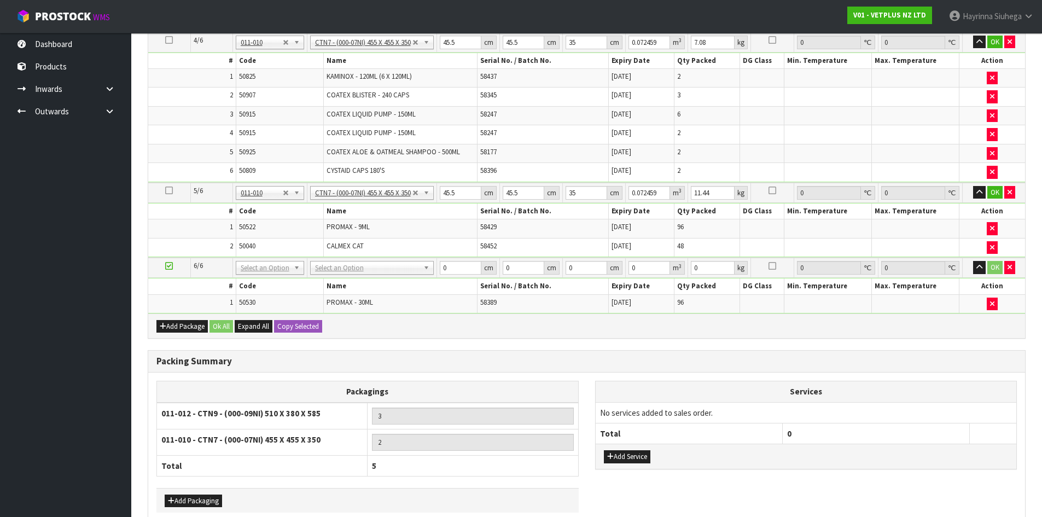
click at [170, 266] on icon at bounding box center [169, 266] width 8 height 1
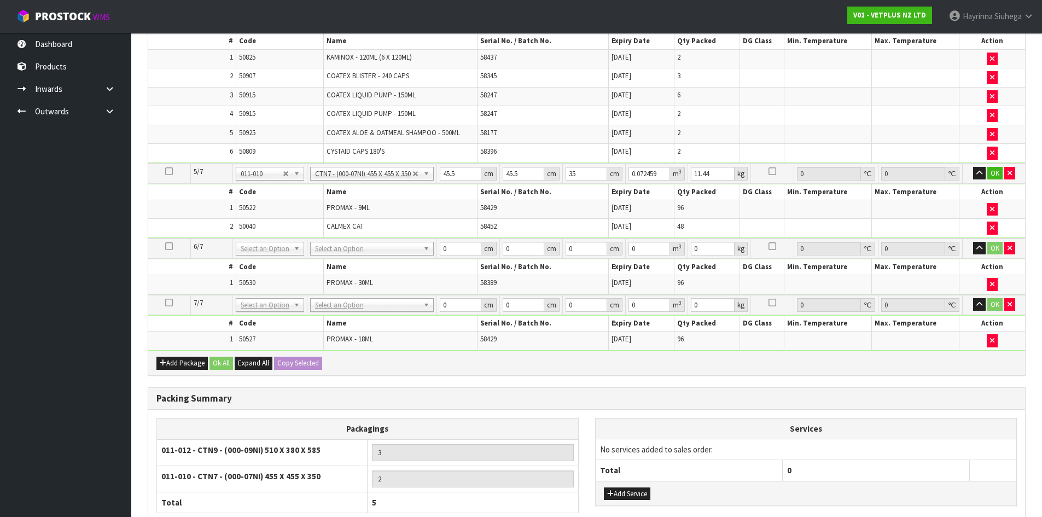
scroll to position [758, 0]
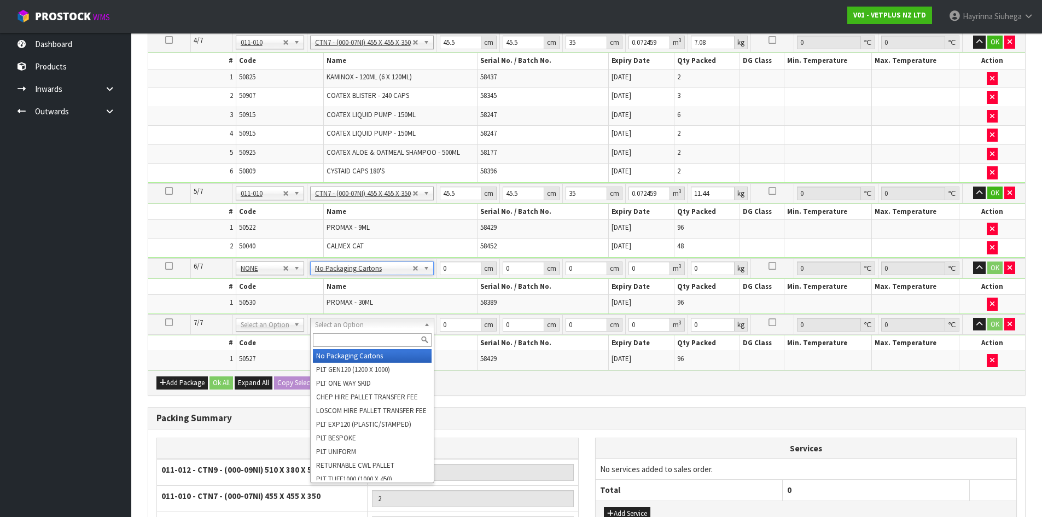
type input "2"
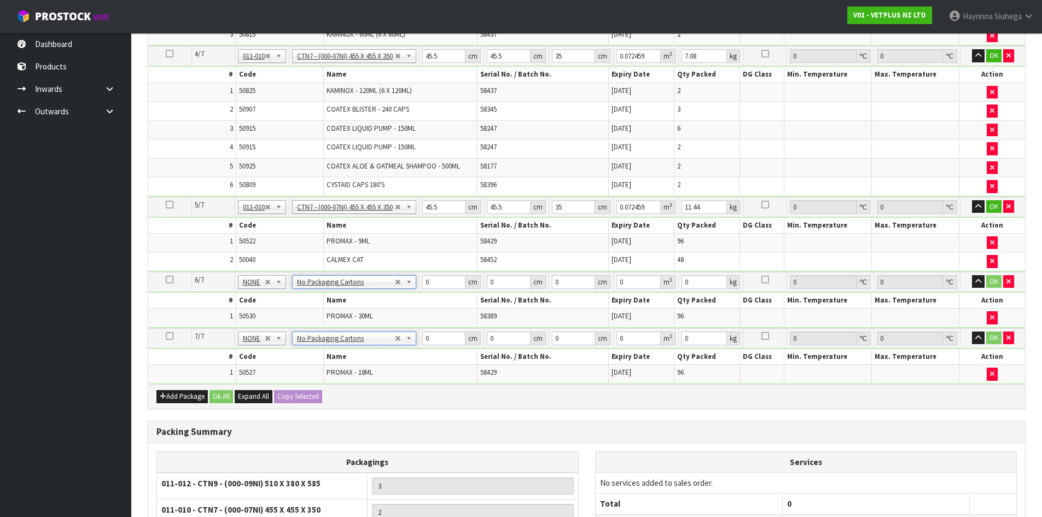
scroll to position [867, 0]
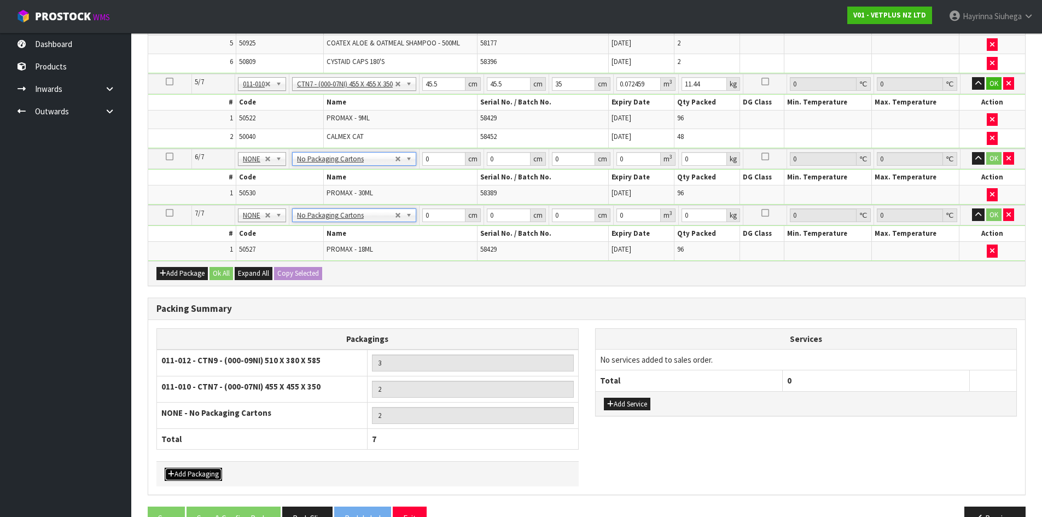
drag, startPoint x: 207, startPoint y: 475, endPoint x: 214, endPoint y: 469, distance: 9.0
click at [207, 475] on button "Add Packaging" at bounding box center [193, 474] width 57 height 13
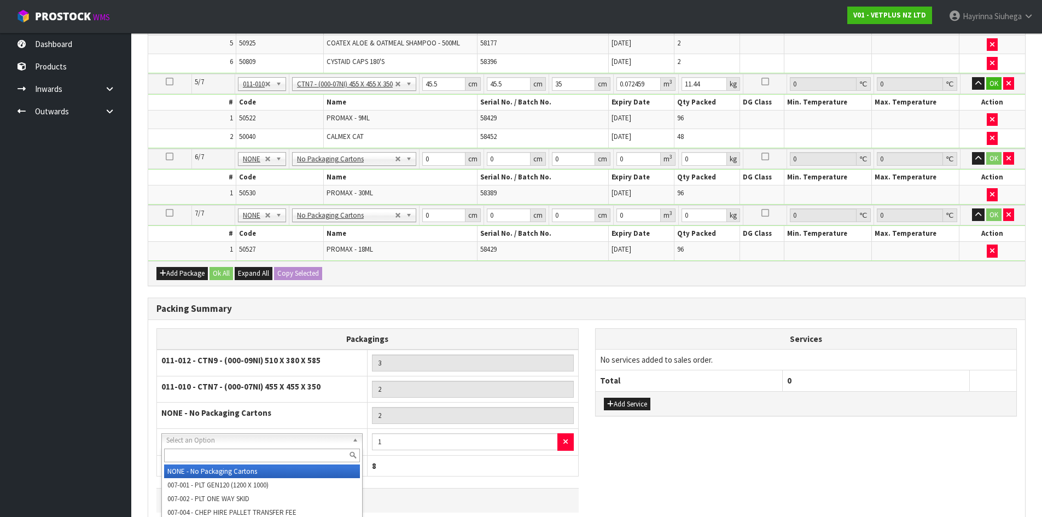
click at [238, 453] on input "text" at bounding box center [262, 455] width 196 height 14
type input "CTN4"
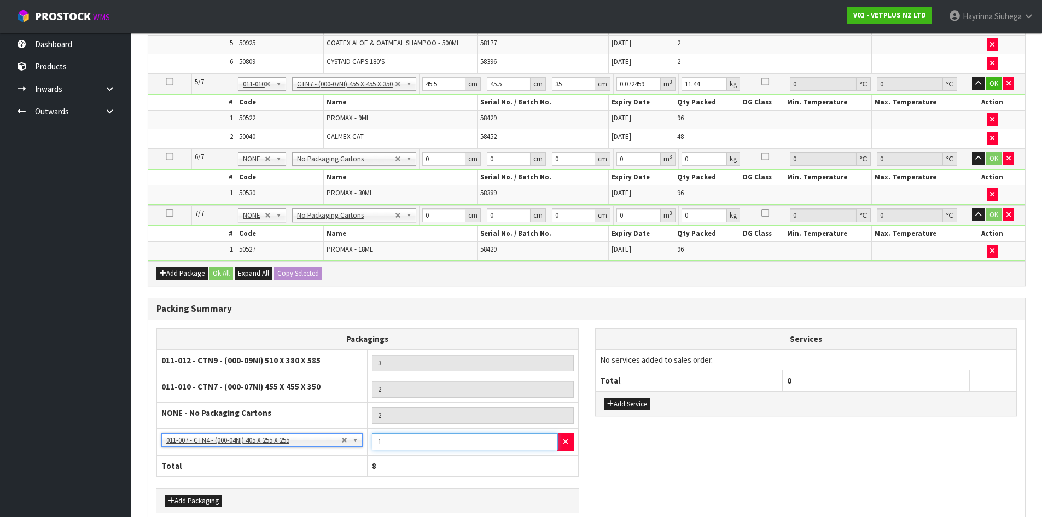
drag, startPoint x: 398, startPoint y: 439, endPoint x: 316, endPoint y: 433, distance: 81.7
click at [316, 433] on tr "NONE - No Packaging Cartons 007-001 - PLT GEN120 (1200 X 1000) 007-002 - PLT ON…" at bounding box center [368, 442] width 422 height 27
type input "6"
click at [210, 500] on button "Add Packaging" at bounding box center [193, 500] width 57 height 13
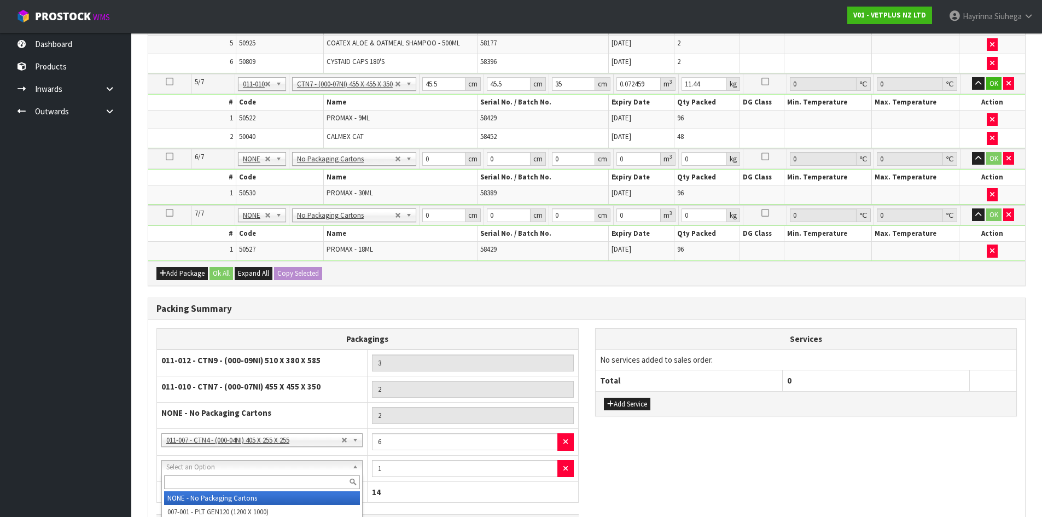
click at [239, 477] on input "text" at bounding box center [262, 482] width 196 height 14
type input "315"
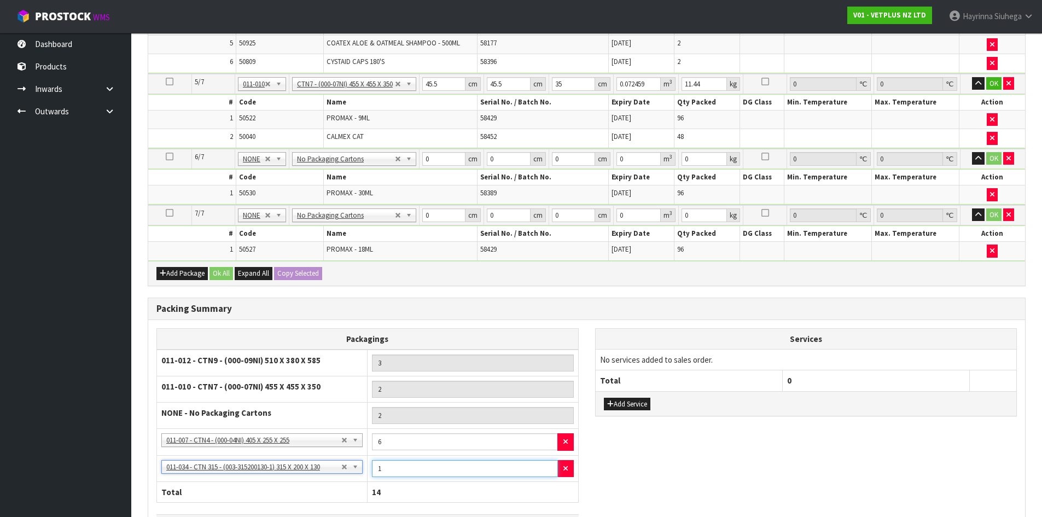
drag, startPoint x: 392, startPoint y: 464, endPoint x: 295, endPoint y: 481, distance: 97.8
click at [299, 480] on tr "NONE - No Packaging Cartons 007-001 - PLT GEN120 (1200 X 1000) 007-002 - PLT ON…" at bounding box center [368, 468] width 422 height 27
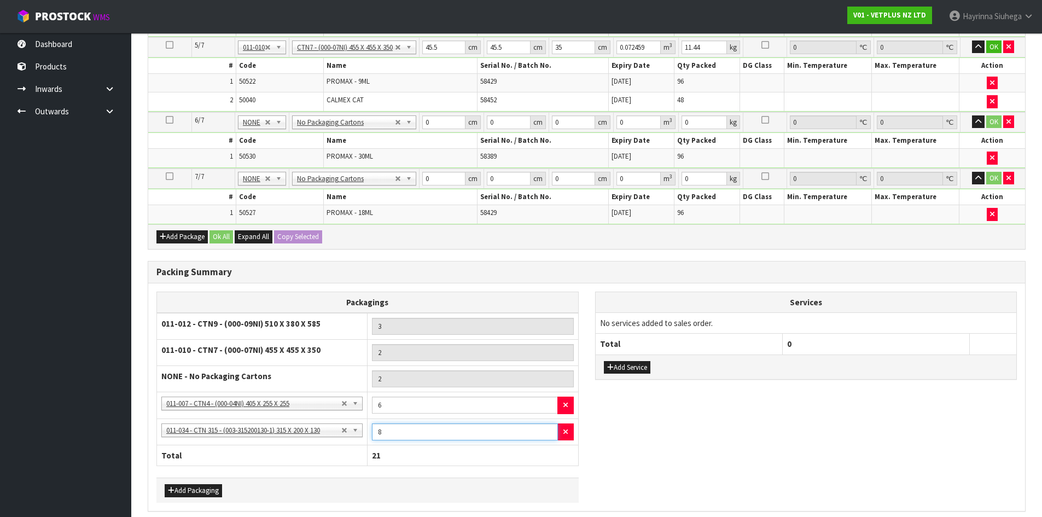
scroll to position [950, 0]
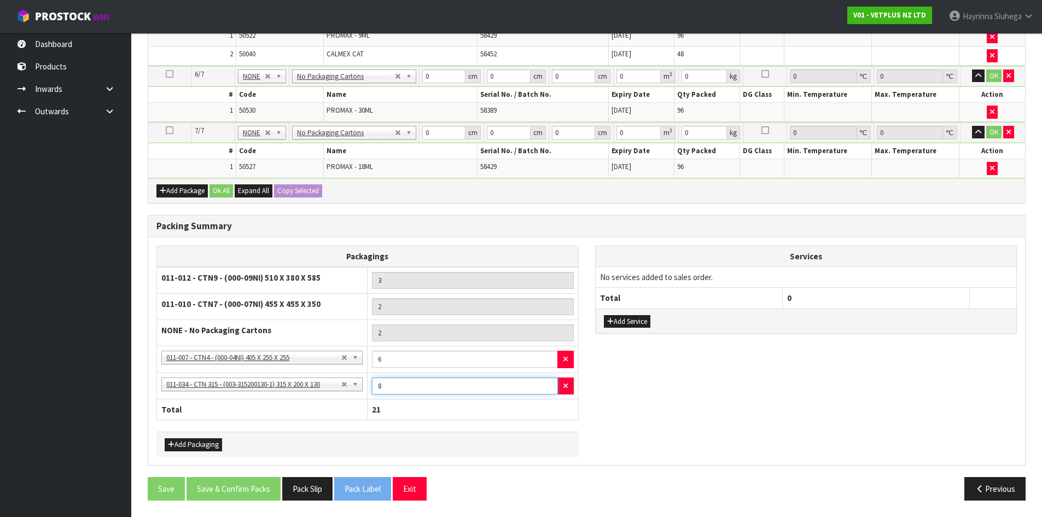
type input "8"
click at [205, 451] on div "Add Packaging" at bounding box center [367, 444] width 422 height 25
click at [207, 445] on button "Add Packaging" at bounding box center [193, 444] width 57 height 13
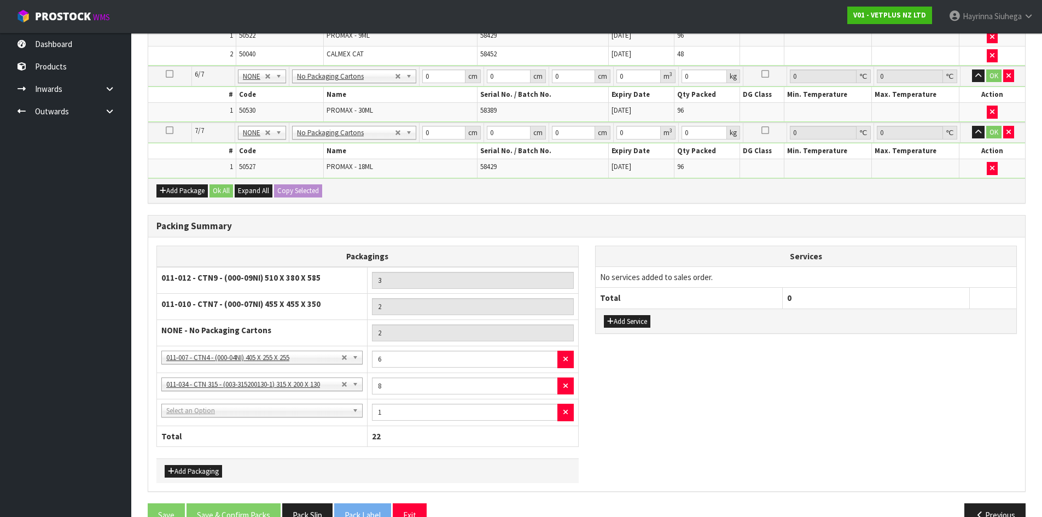
click at [227, 401] on td "NONE - No Packaging Cartons 007-001 - PLT GEN120 (1200 X 1000) 007-002 - PLT ON…" at bounding box center [262, 412] width 211 height 27
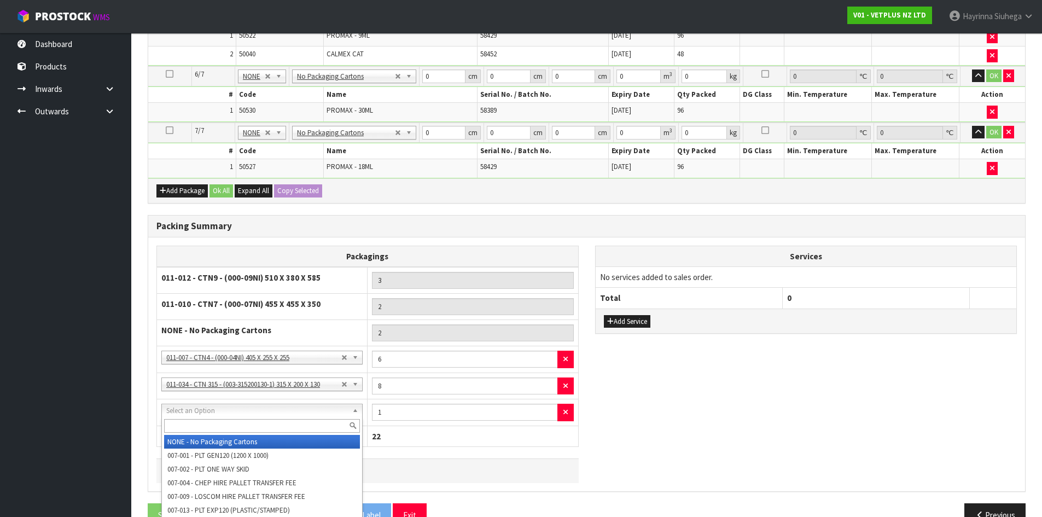
drag, startPoint x: 227, startPoint y: 408, endPoint x: 227, endPoint y: 422, distance: 14.2
click at [226, 423] on input "text" at bounding box center [262, 426] width 196 height 14
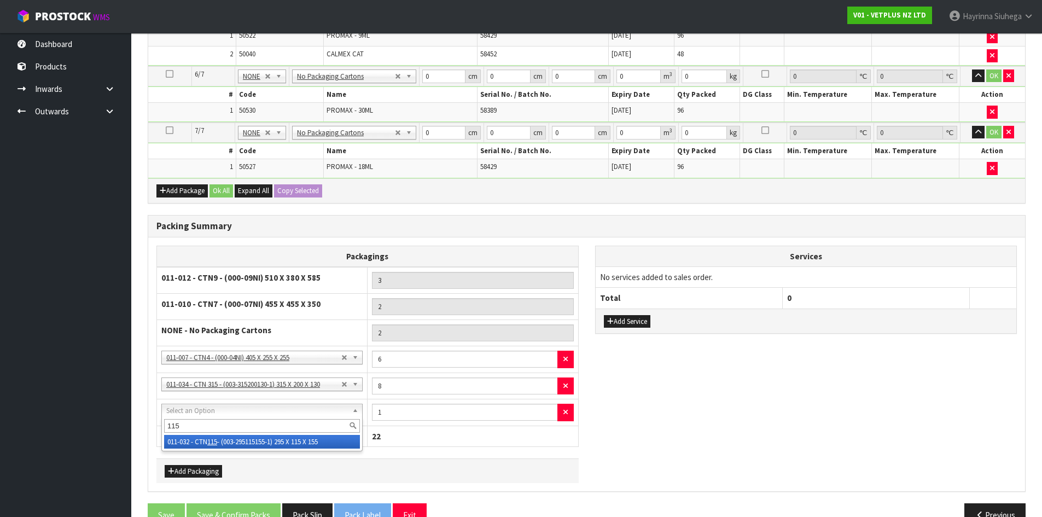
type input "115"
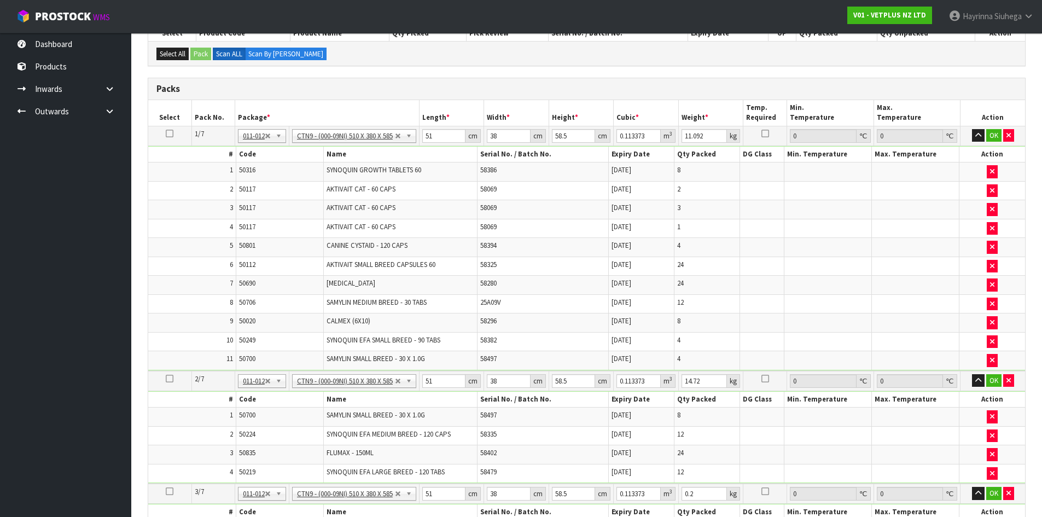
scroll to position [211, 0]
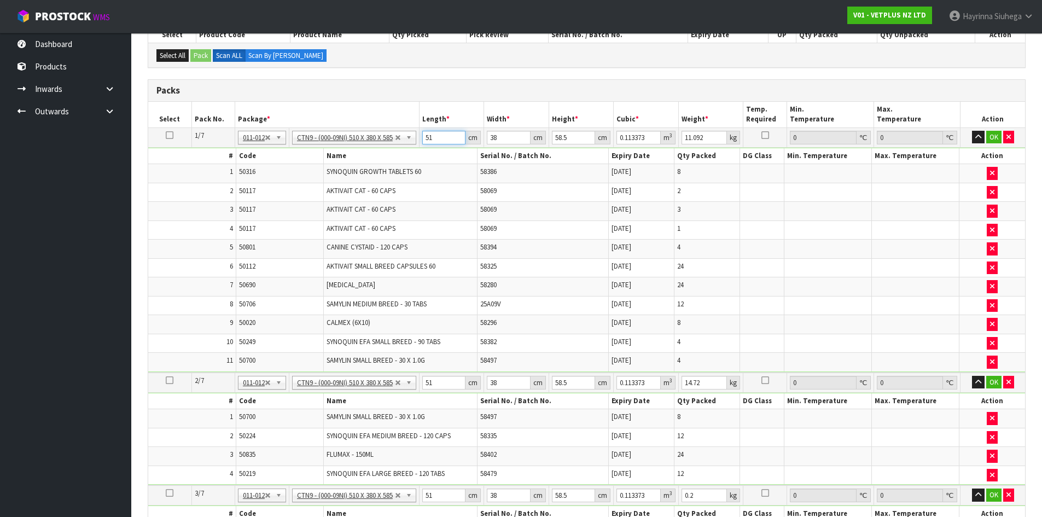
click at [424, 132] on input "51" at bounding box center [444, 138] width 44 height 14
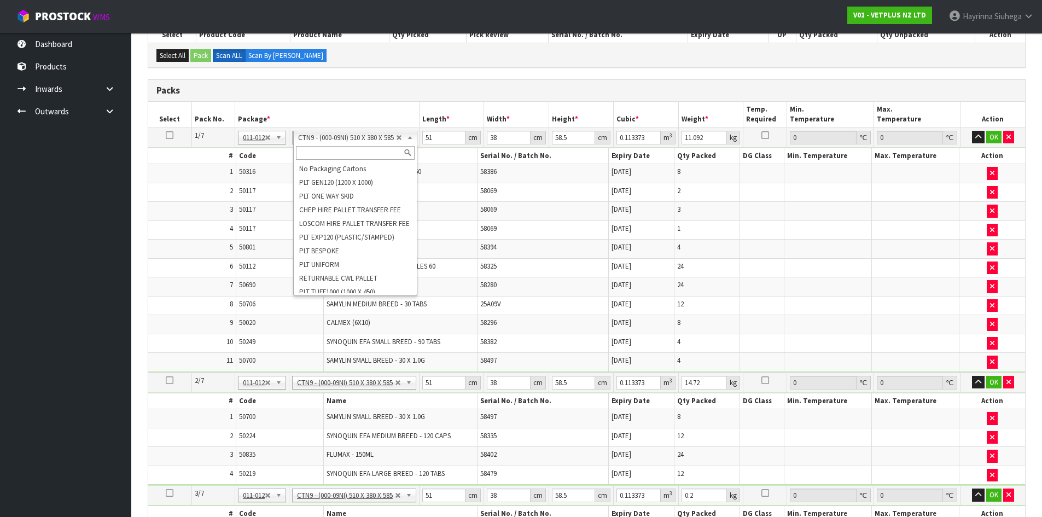
click at [349, 147] on input "text" at bounding box center [355, 153] width 119 height 14
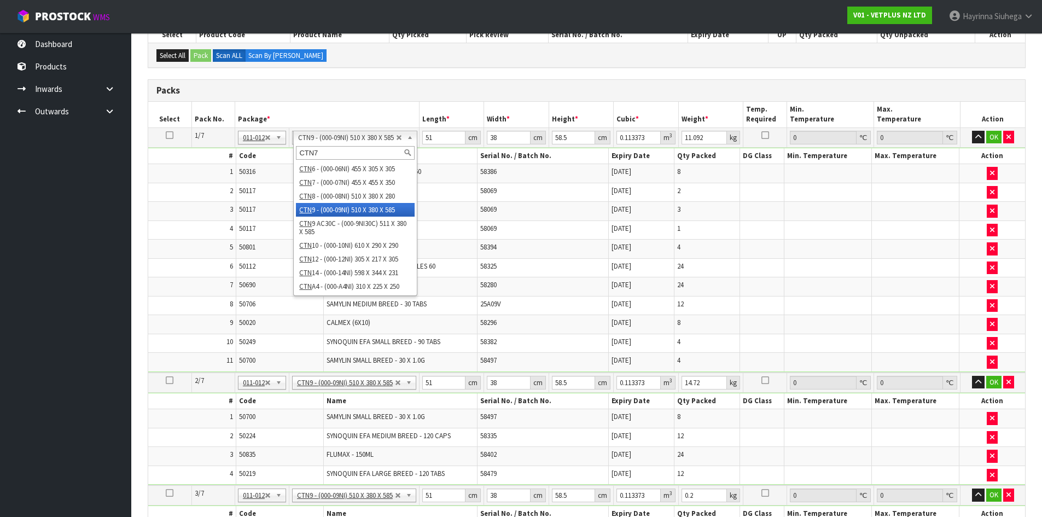
scroll to position [0, 0]
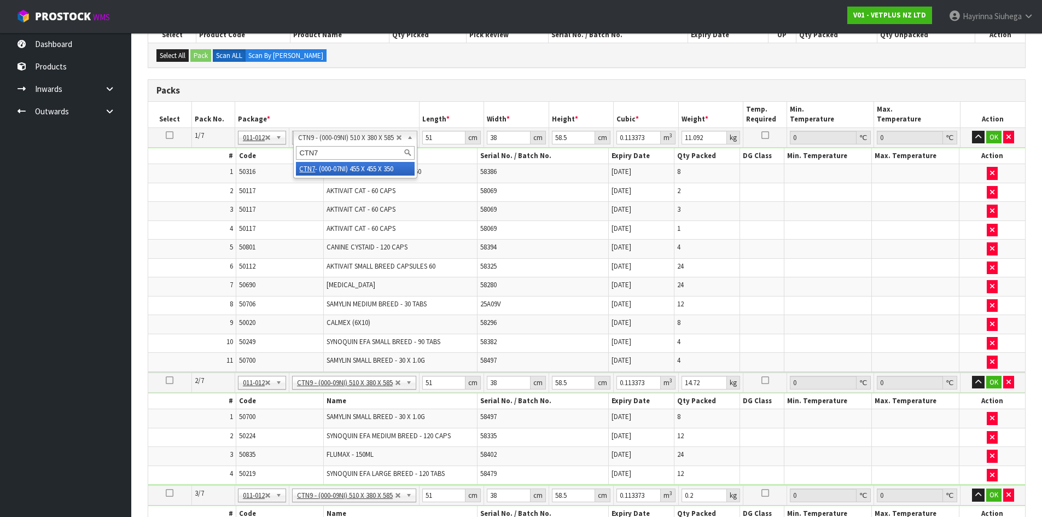
type input "CTN7"
type input "45.5"
type input "35"
type input "0.072459"
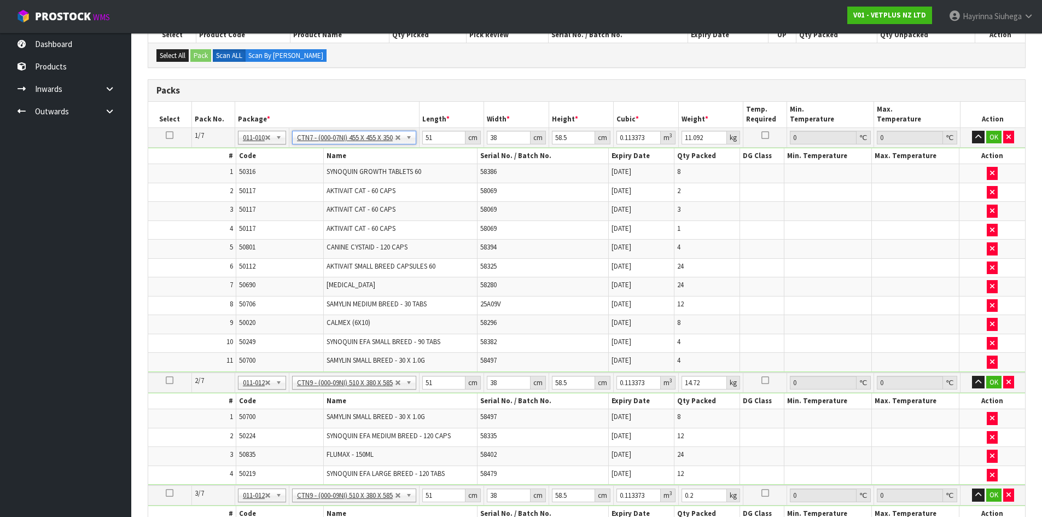
type input "11.572"
click at [433, 139] on input "45.5" at bounding box center [444, 138] width 44 height 14
click at [432, 139] on input "45.5" at bounding box center [444, 138] width 44 height 14
click at [424, 132] on input "45.5" at bounding box center [444, 138] width 44 height 14
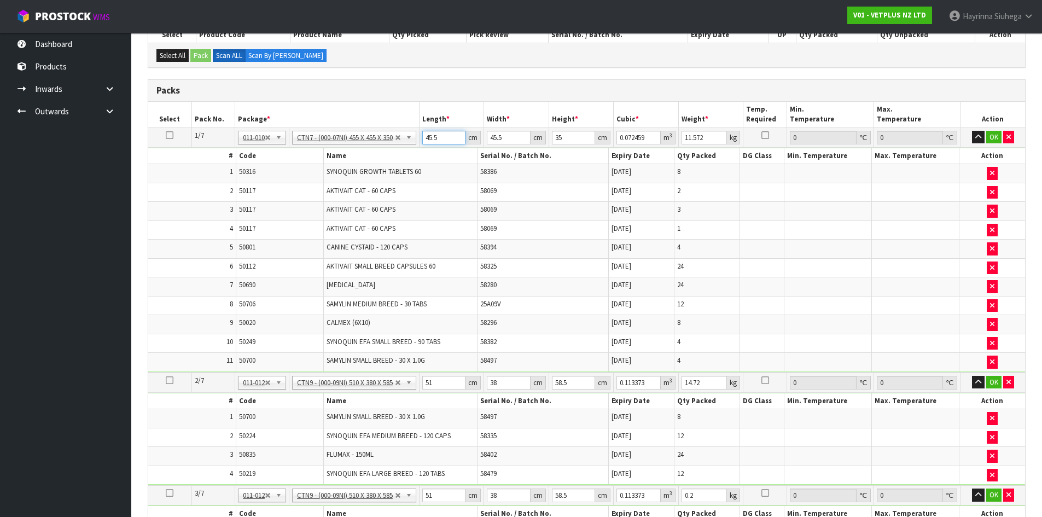
type input "4"
type input "0.00637"
type input "47"
type input "0.074847"
type input "47"
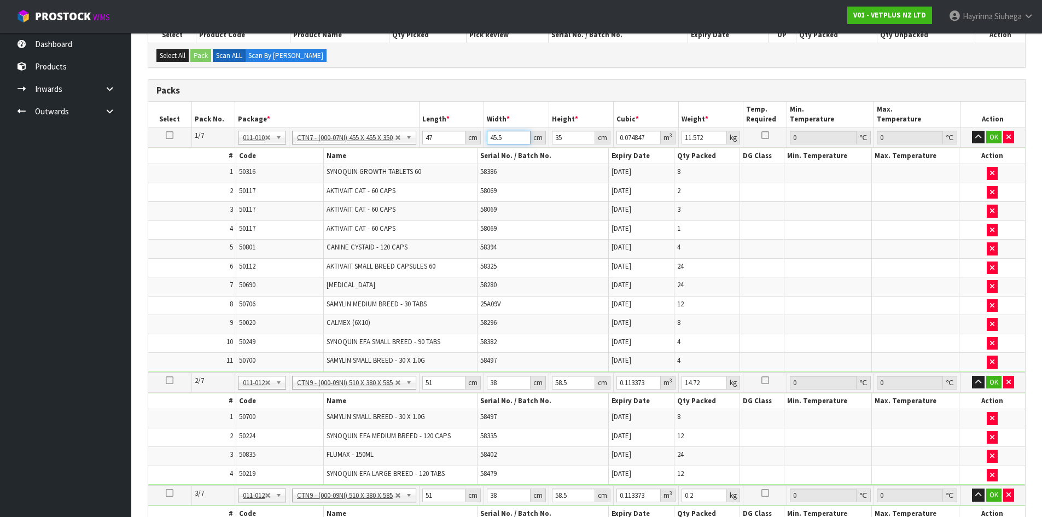
type input "4"
type input "0.00658"
type input "47"
type input "0.077315"
type input "47"
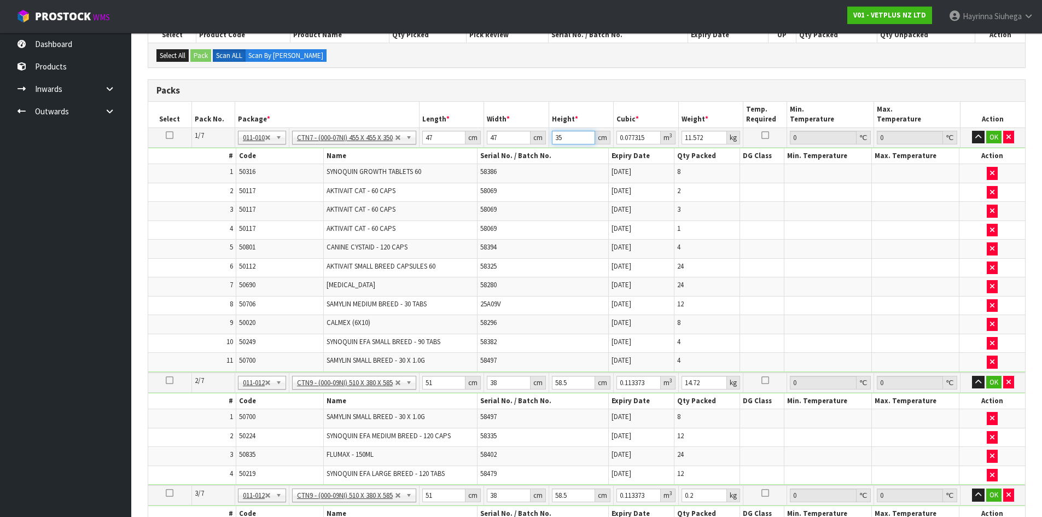
type input "3"
type input "0.006627"
type input "37"
type input "0.081733"
type input "37"
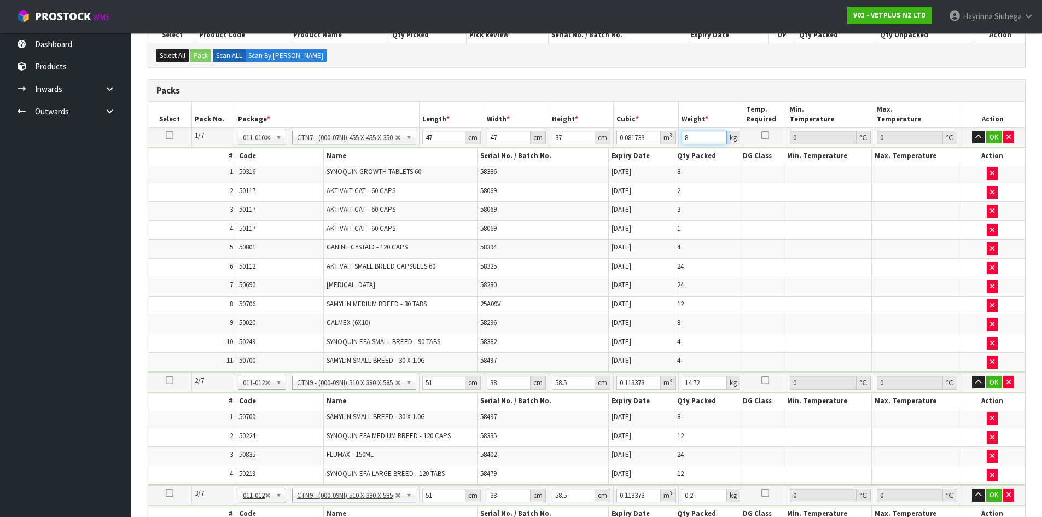
type input "8"
click button "OK" at bounding box center [993, 137] width 15 height 13
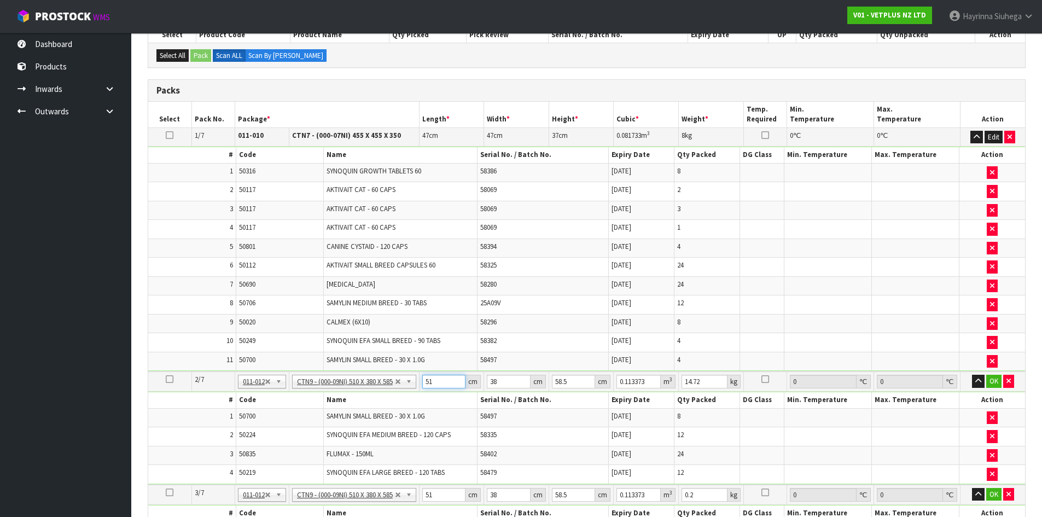
type input "5"
type input "0.011115"
type input "52"
type input "0.115596"
type input "52"
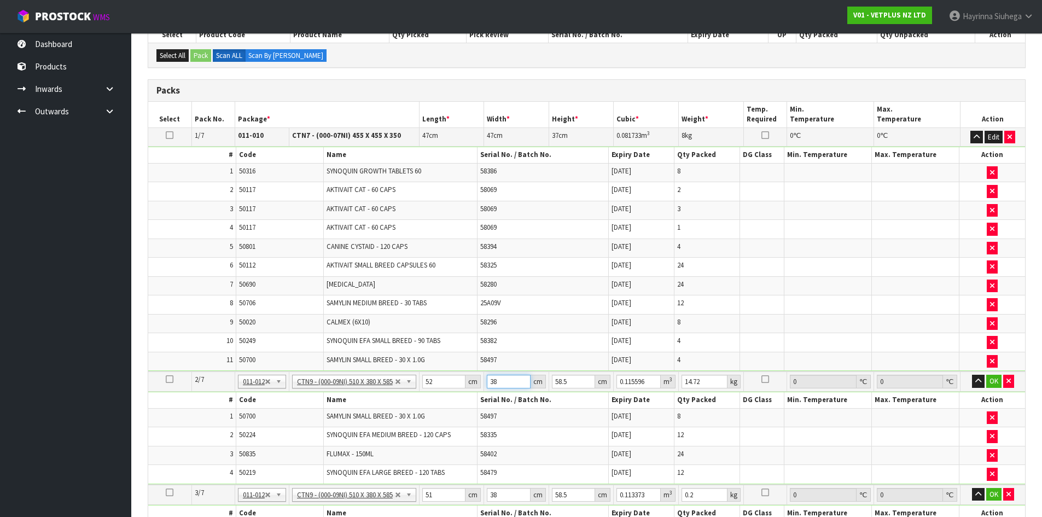
type input "4"
type input "0.012168"
type input "40"
type input "0.12168"
type input "40"
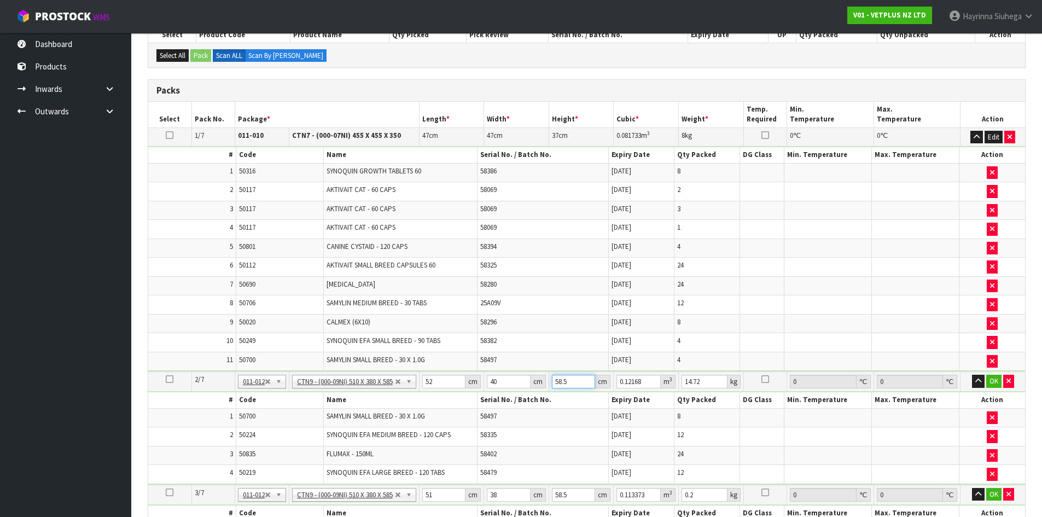
type input "4"
type input "0.00832"
type input "49"
type input "0.10192"
type input "49"
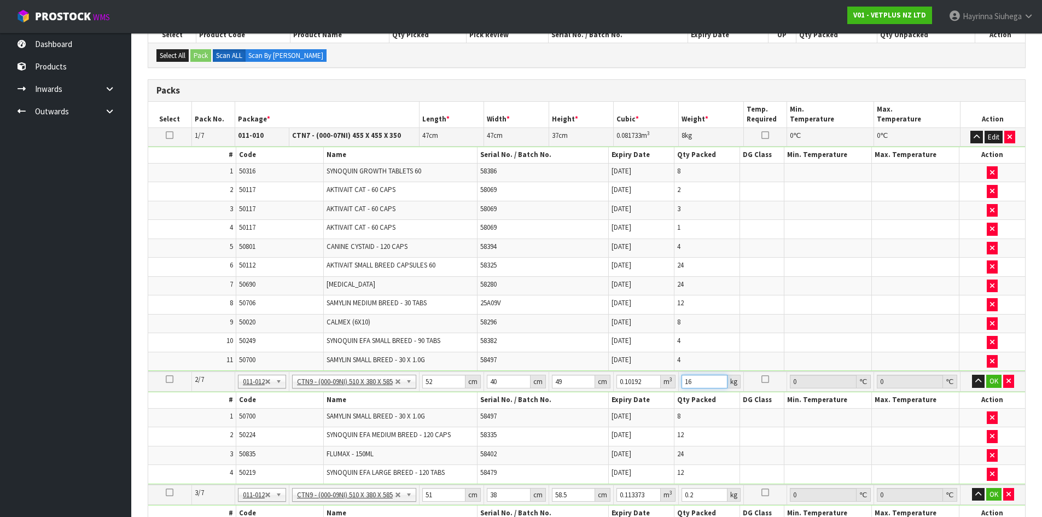
type input "16"
click button "OK" at bounding box center [993, 381] width 15 height 13
type input "5"
type input "0.011115"
type input "52"
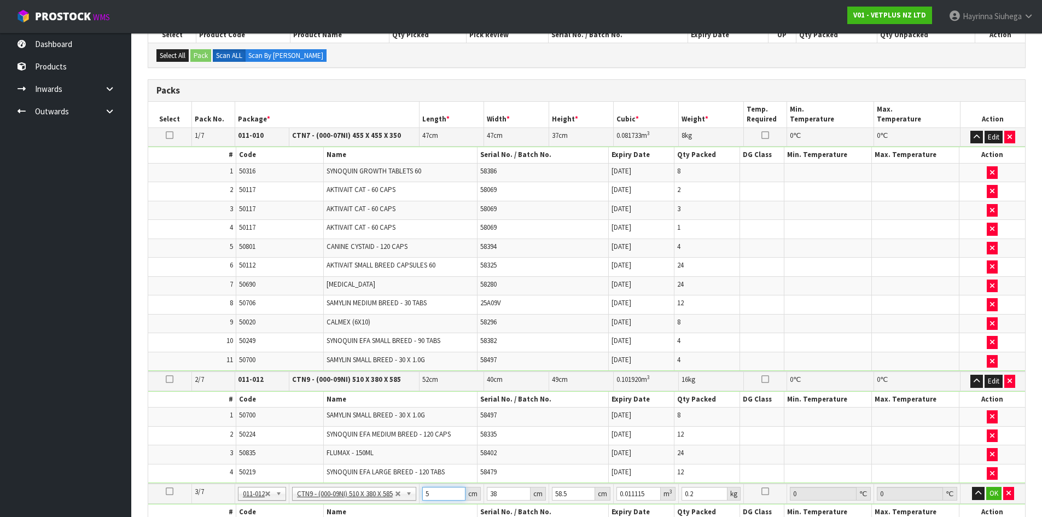
type input "0.115596"
type input "52"
type input "4"
type input "0.012168"
type input "40"
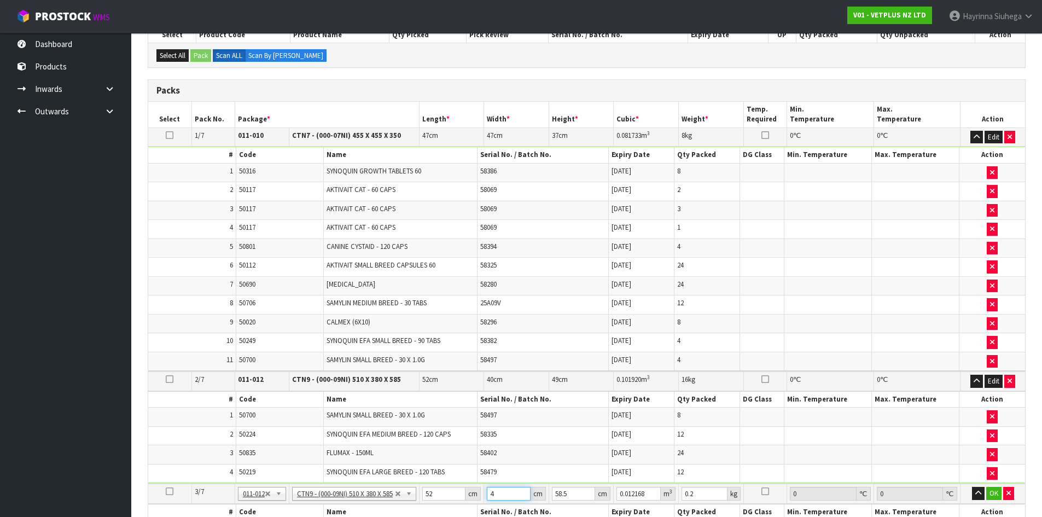
type input "0.12168"
type input "40"
type input "5"
type input "0.0104"
type input "55"
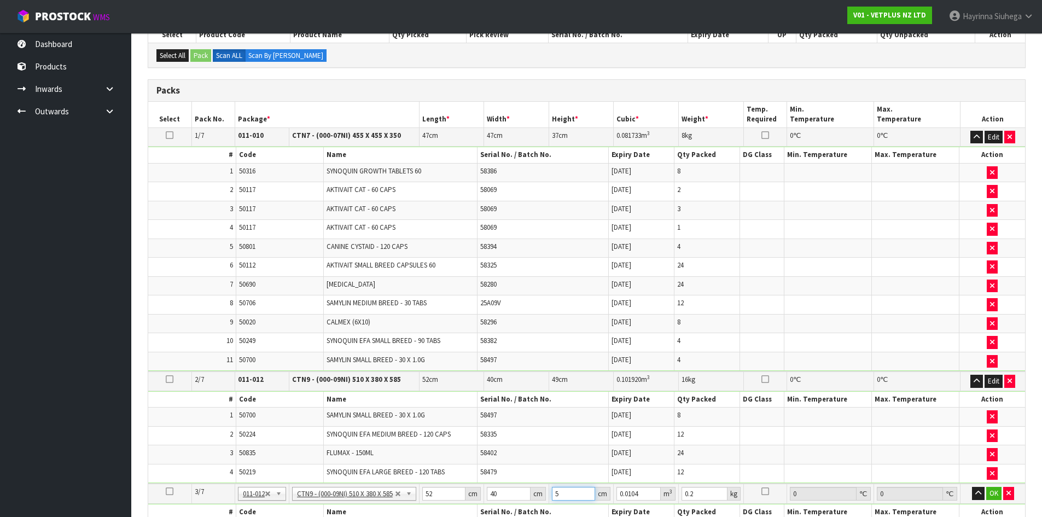
type input "0.1144"
type input "55"
type input "12"
click button "OK" at bounding box center [993, 493] width 15 height 13
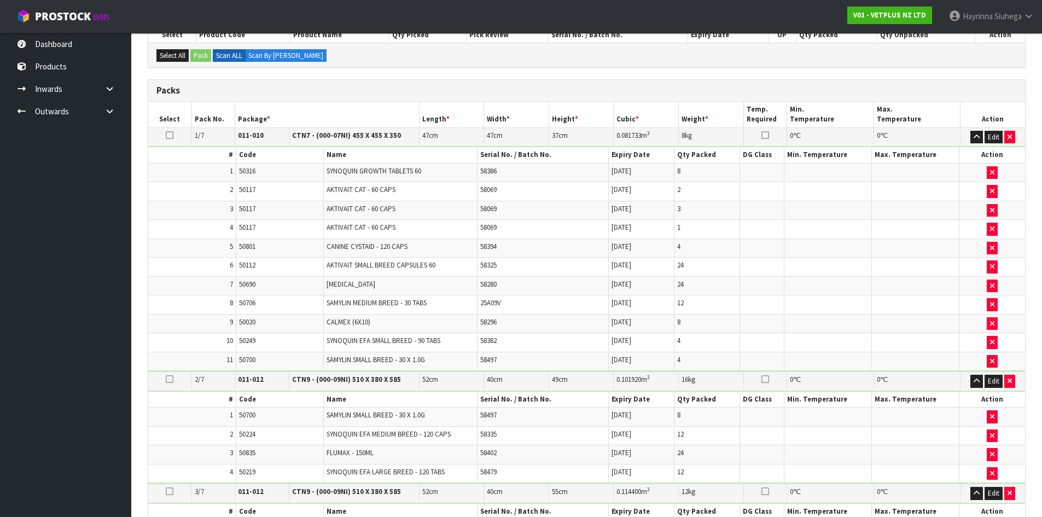
scroll to position [481, 0]
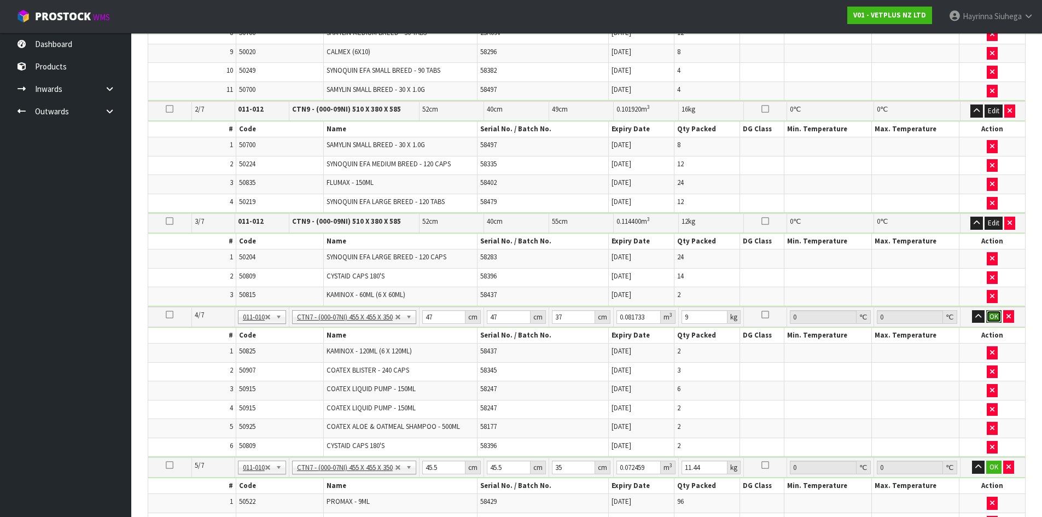
click button "OK" at bounding box center [993, 316] width 15 height 13
click button "OK" at bounding box center [993, 466] width 15 height 13
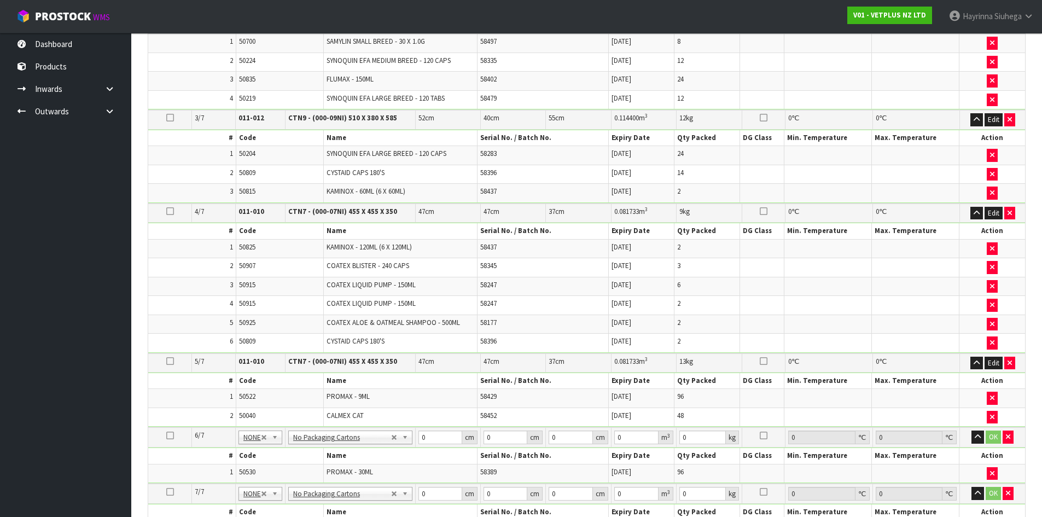
scroll to position [700, 0]
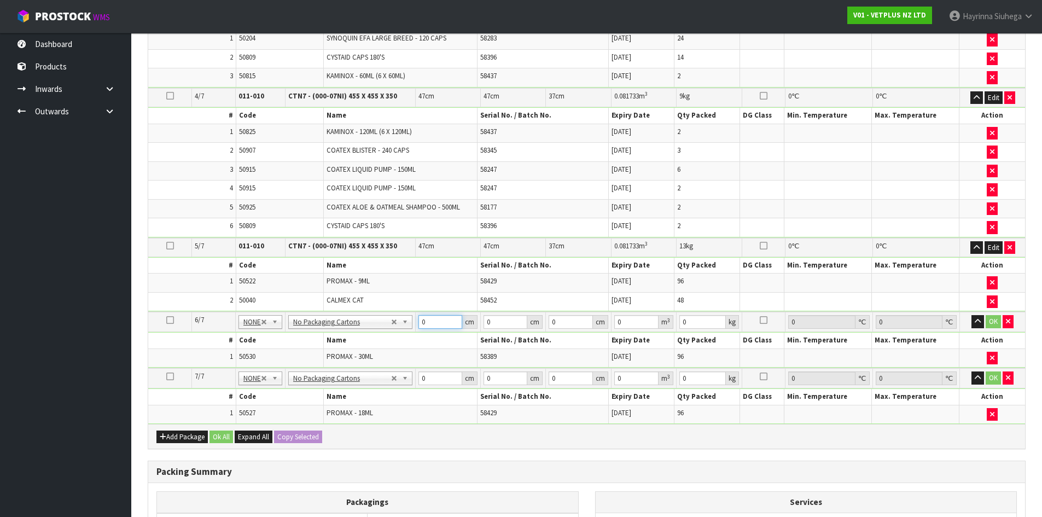
click at [421, 320] on input "0" at bounding box center [440, 322] width 44 height 14
click button "OK" at bounding box center [993, 321] width 15 height 13
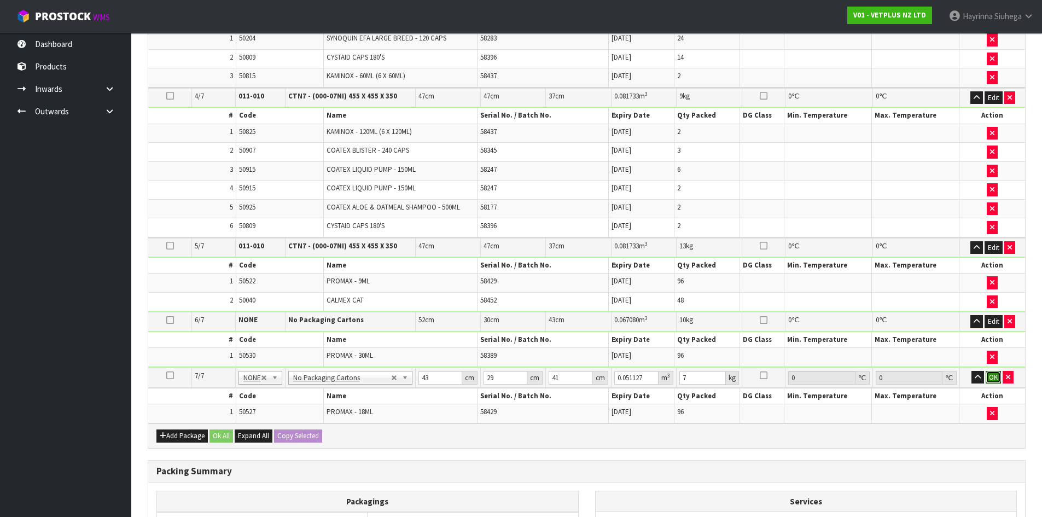
click button "OK" at bounding box center [993, 377] width 15 height 13
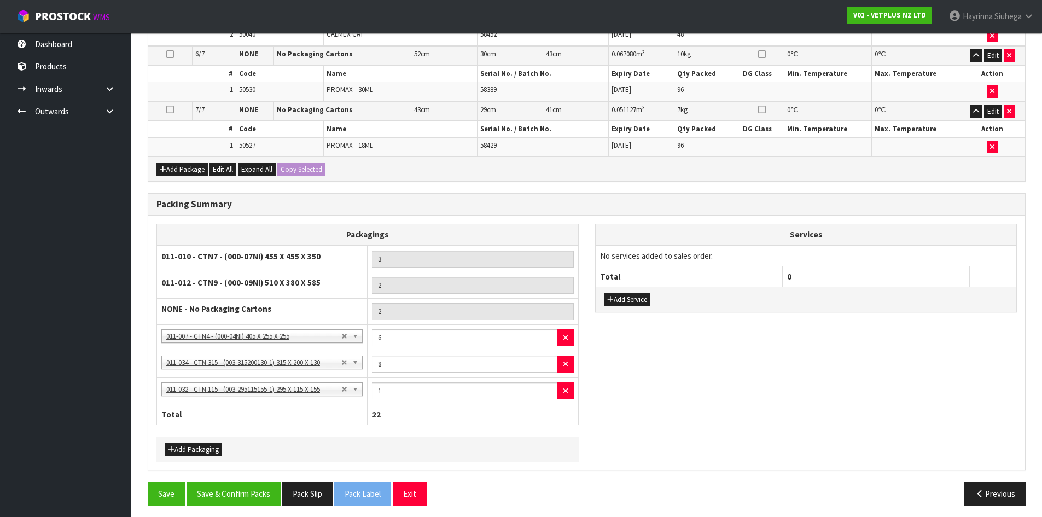
scroll to position [971, 0]
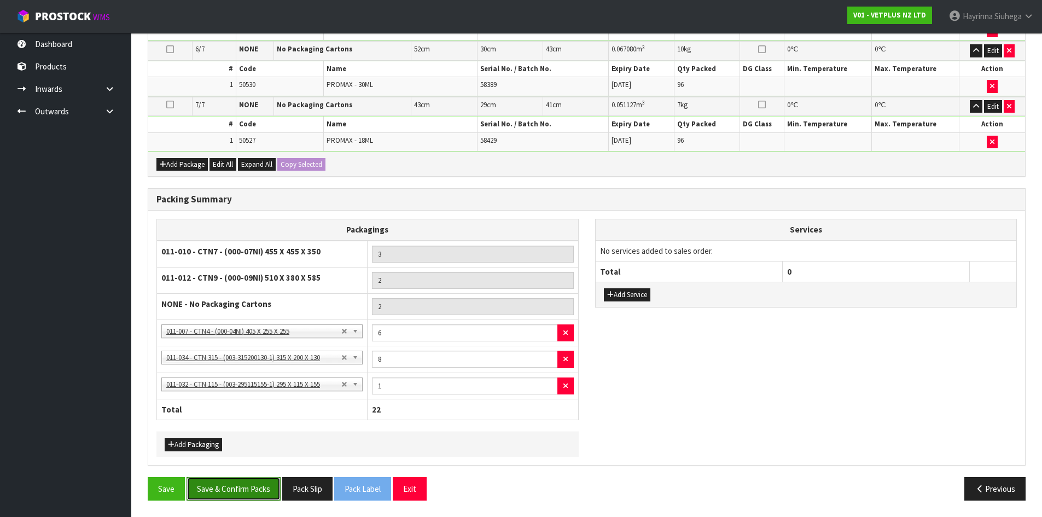
click at [248, 495] on button "Save & Confirm Packs" at bounding box center [233, 489] width 94 height 24
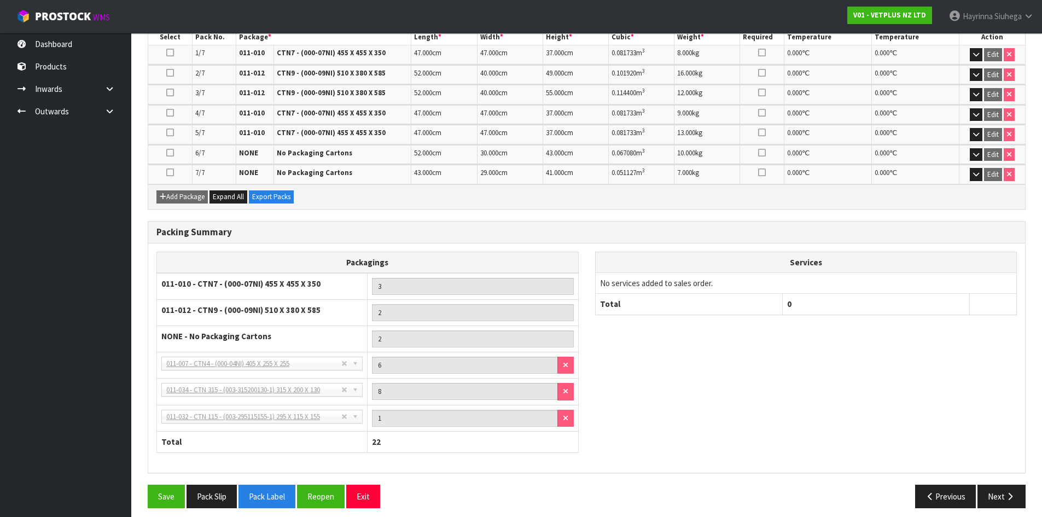
scroll to position [341, 0]
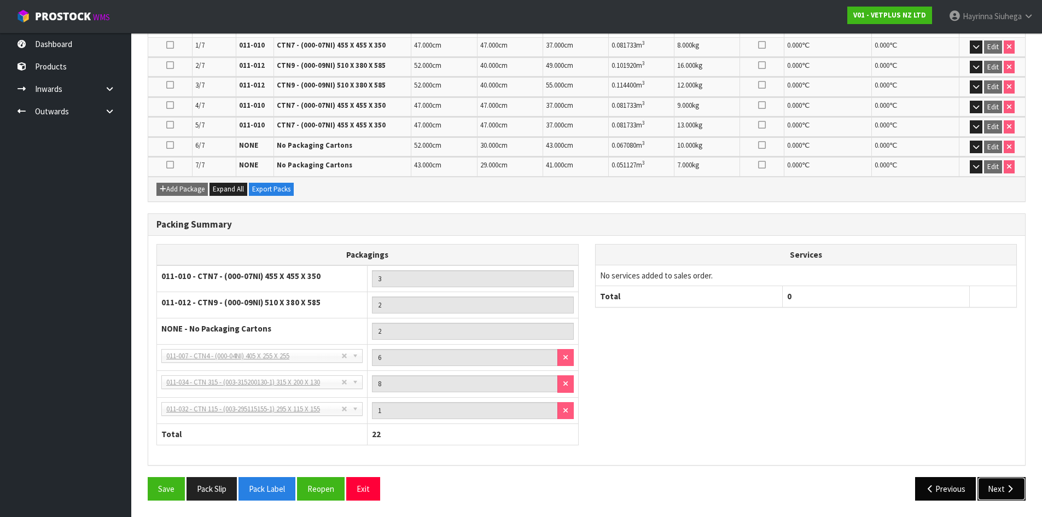
drag, startPoint x: 1004, startPoint y: 488, endPoint x: 935, endPoint y: 497, distance: 68.9
click at [1004, 488] on button "Next" at bounding box center [1001, 489] width 48 height 24
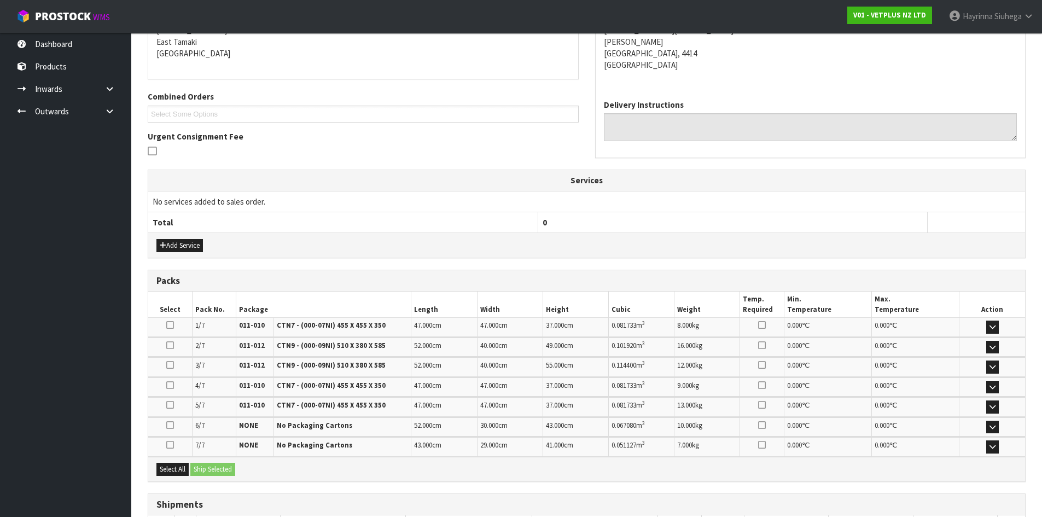
scroll to position [273, 0]
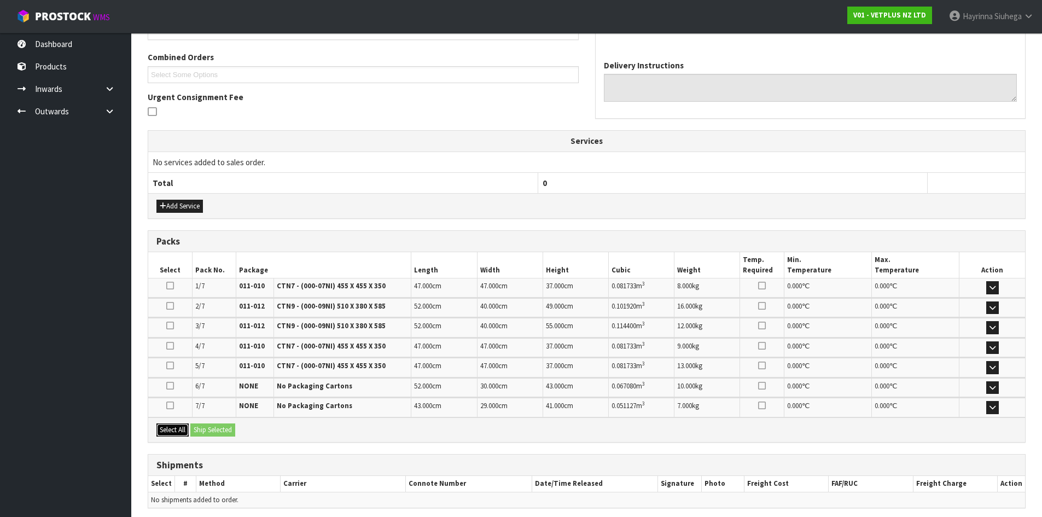
click at [177, 432] on button "Select All" at bounding box center [172, 429] width 32 height 13
click at [219, 429] on button "Ship Selected" at bounding box center [212, 429] width 45 height 13
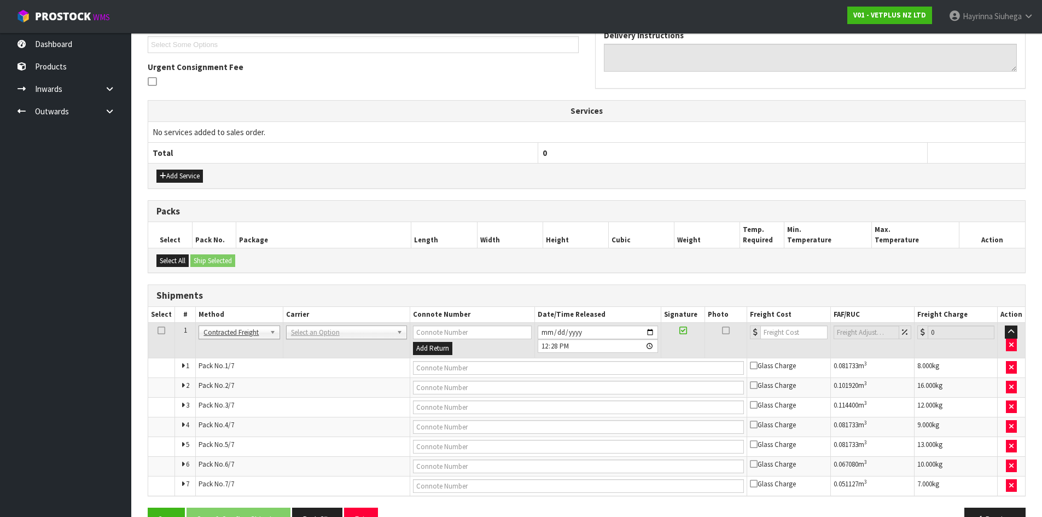
scroll to position [334, 0]
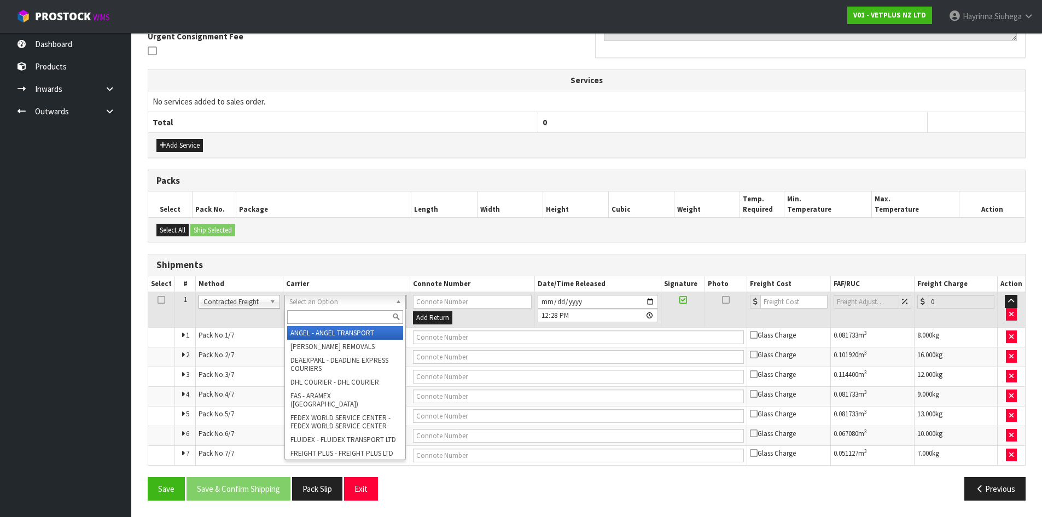
click at [349, 318] on input "text" at bounding box center [345, 317] width 116 height 14
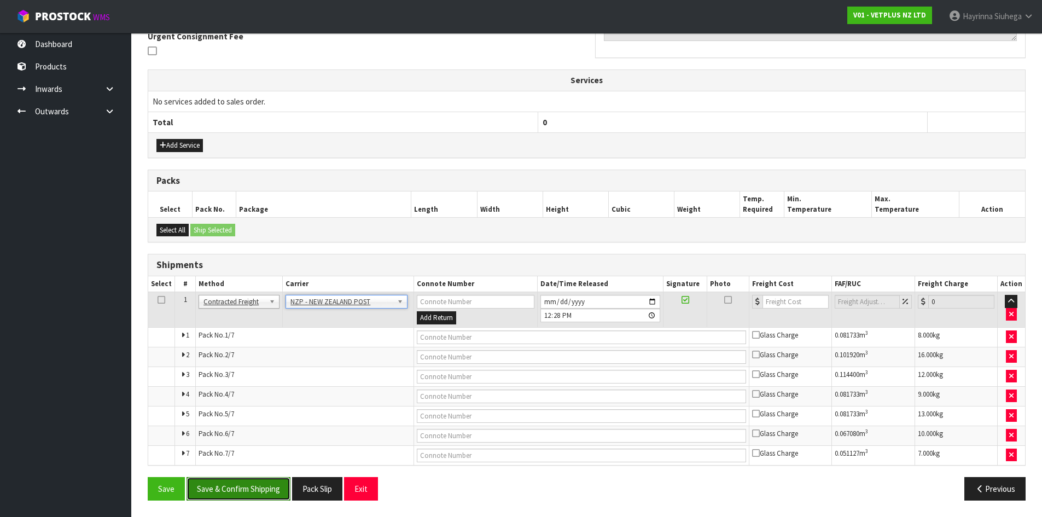
click at [275, 482] on button "Save & Confirm Shipping" at bounding box center [238, 489] width 104 height 24
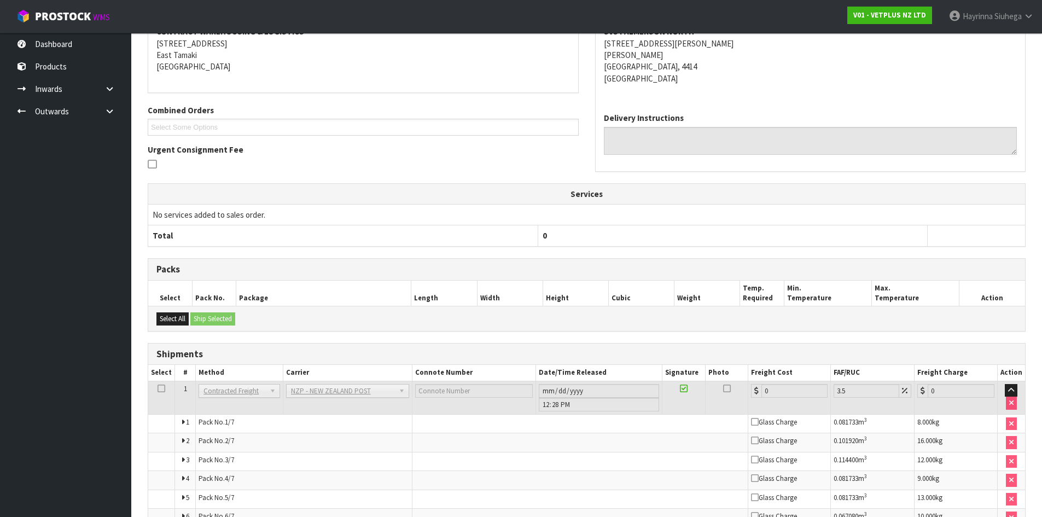
scroll to position [314, 0]
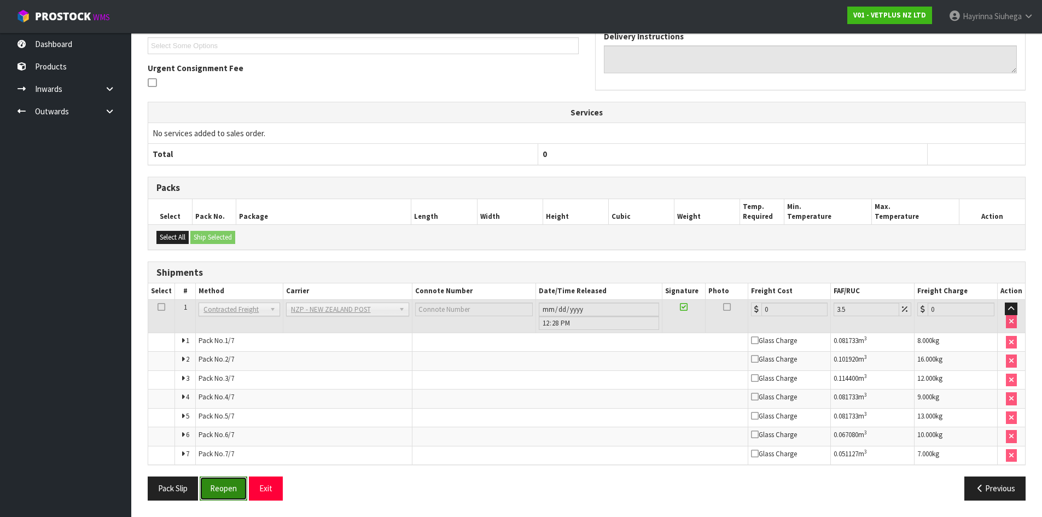
click at [224, 489] on button "Reopen" at bounding box center [224, 488] width 48 height 24
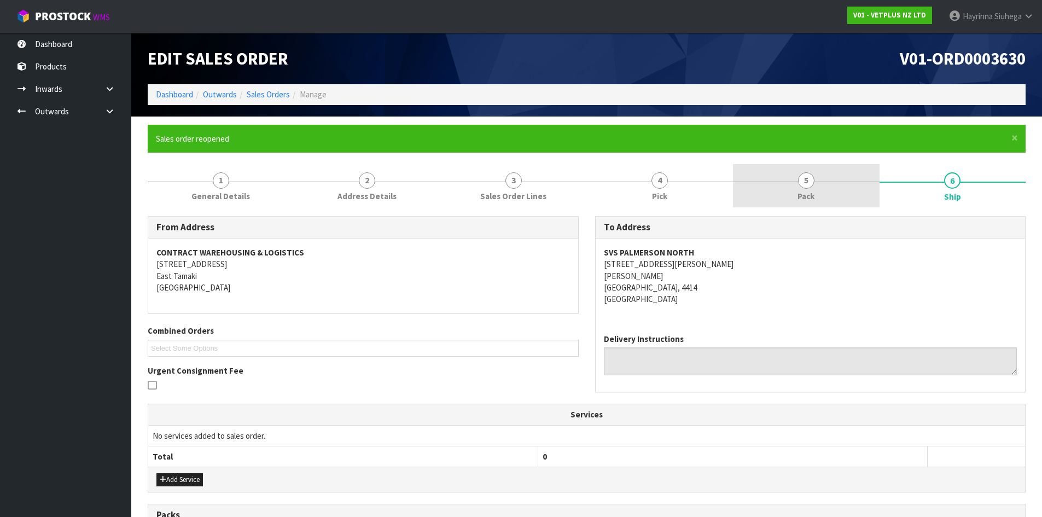
click at [813, 182] on span "5" at bounding box center [806, 180] width 16 height 16
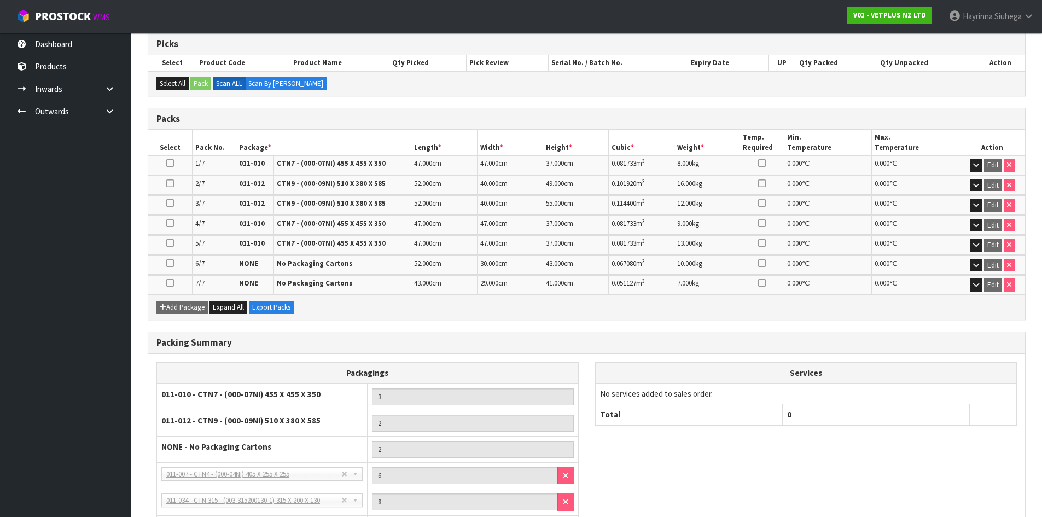
scroll to position [341, 0]
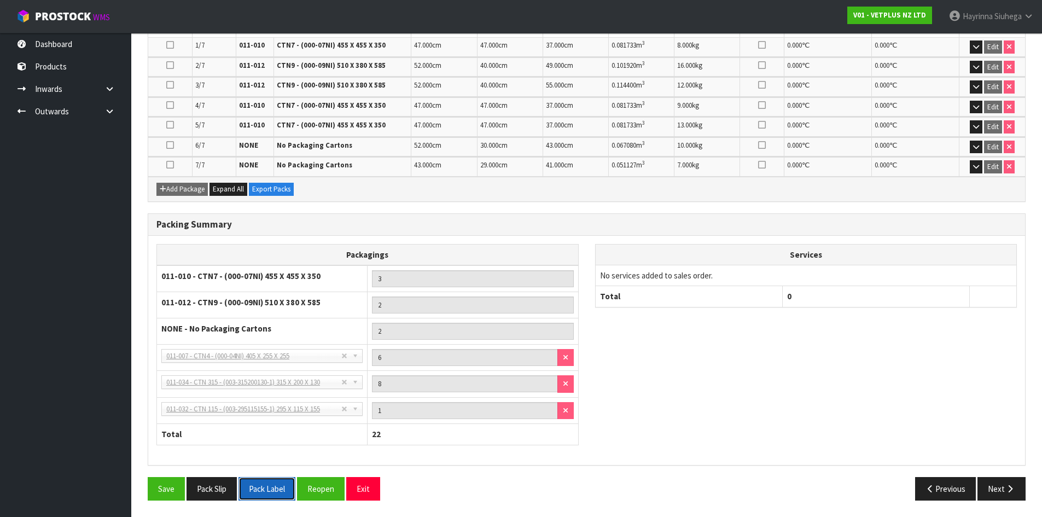
click at [270, 489] on button "Pack Label" at bounding box center [266, 489] width 57 height 24
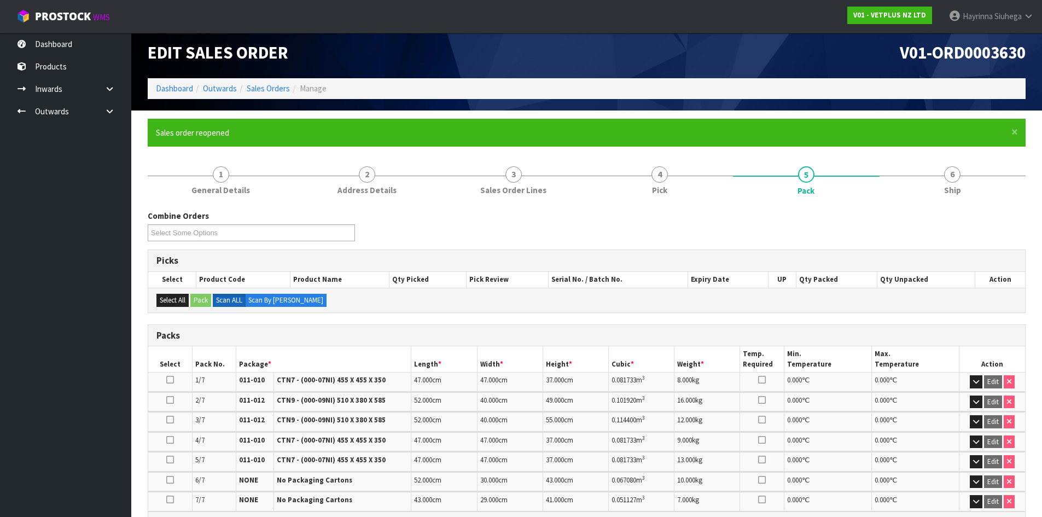
scroll to position [0, 0]
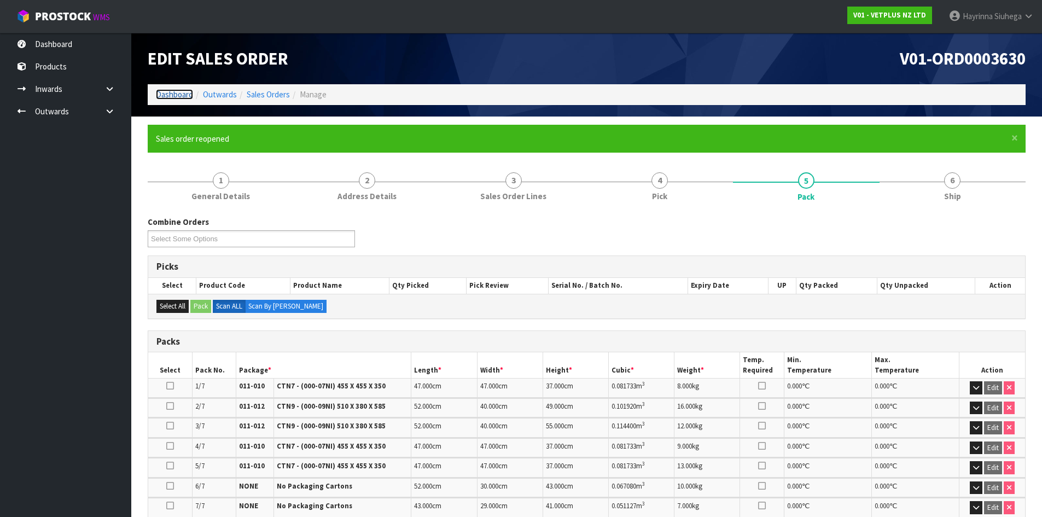
click at [182, 96] on link "Dashboard" at bounding box center [174, 94] width 37 height 10
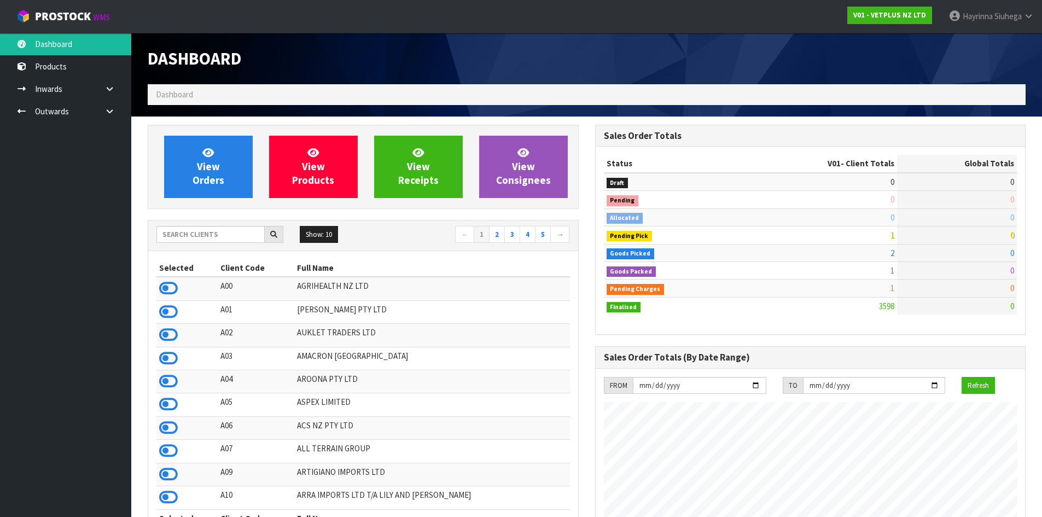
scroll to position [829, 447]
click at [215, 236] on input "text" at bounding box center [210, 234] width 108 height 17
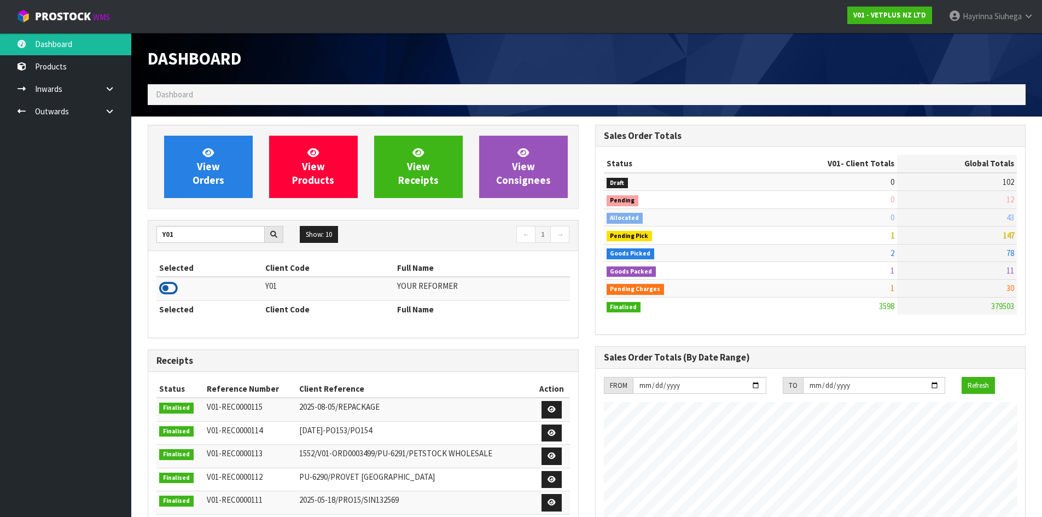
click at [164, 289] on icon at bounding box center [168, 288] width 19 height 16
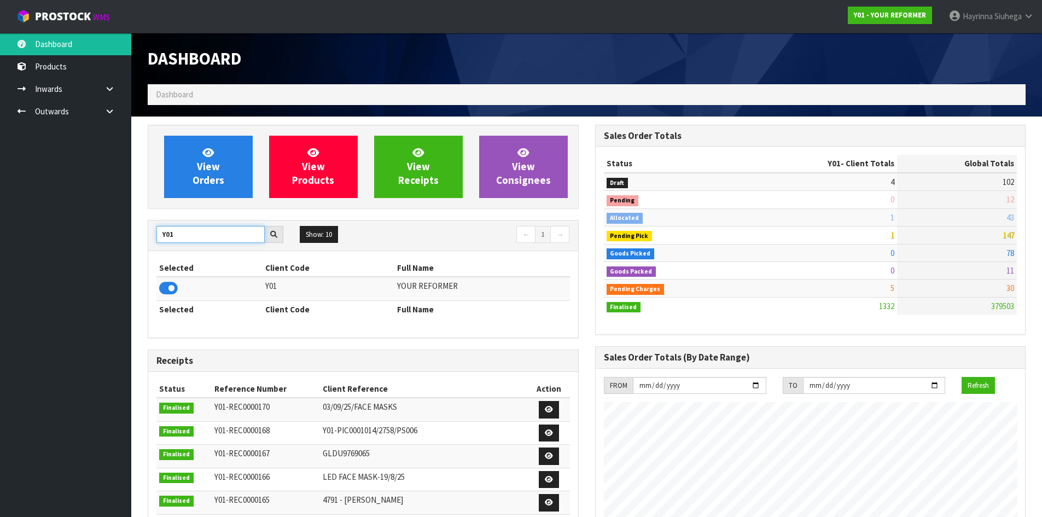
drag, startPoint x: 195, startPoint y: 241, endPoint x: 22, endPoint y: 244, distance: 172.8
click at [26, 244] on body "Toggle navigation ProStock WMS Y01 - YOUR REFORMER [PERSON_NAME] Logout Dashboa…" at bounding box center [521, 258] width 1042 height 517
click at [174, 290] on icon at bounding box center [168, 288] width 19 height 16
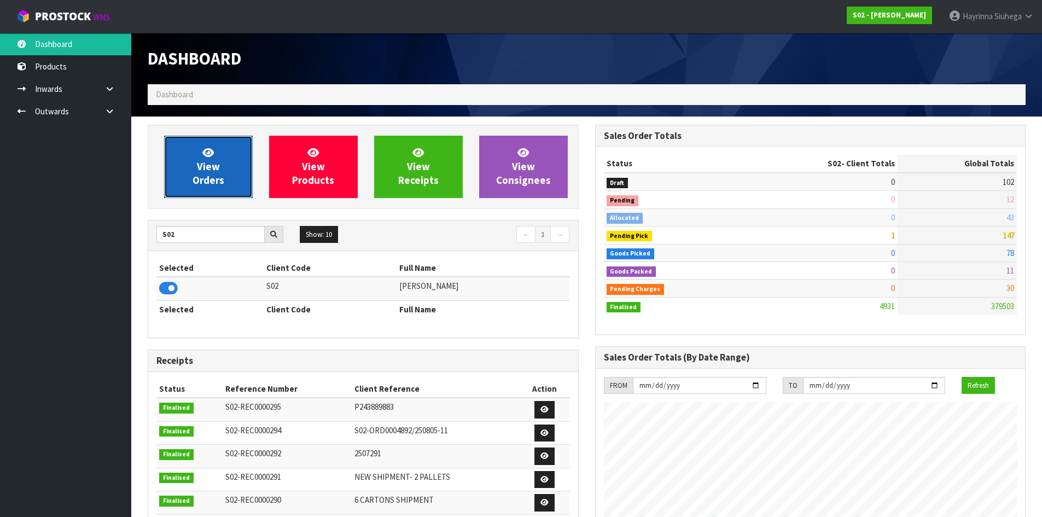
click at [209, 170] on span "View Orders" at bounding box center [209, 166] width 32 height 41
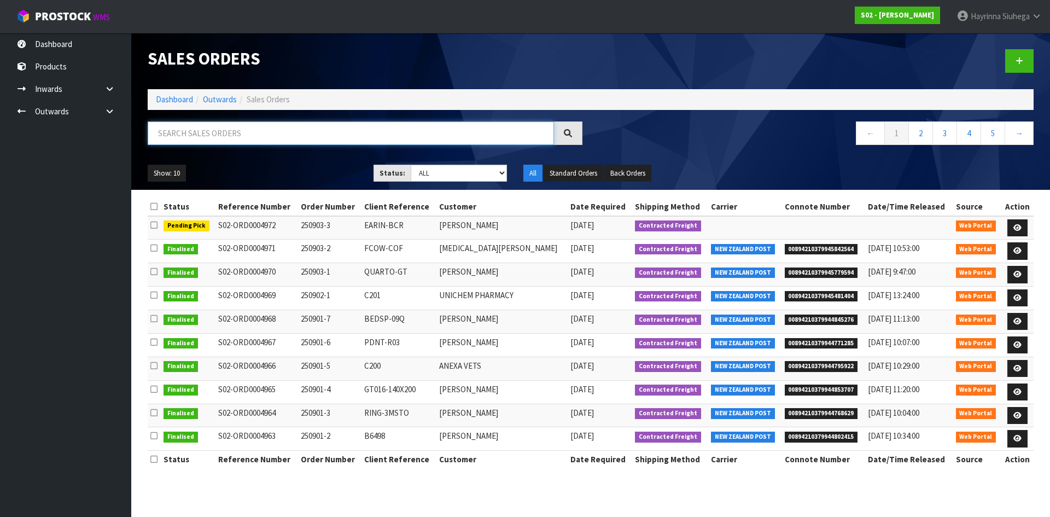
click at [236, 134] on input "text" at bounding box center [351, 133] width 406 height 24
click at [211, 133] on input "text" at bounding box center [351, 133] width 406 height 24
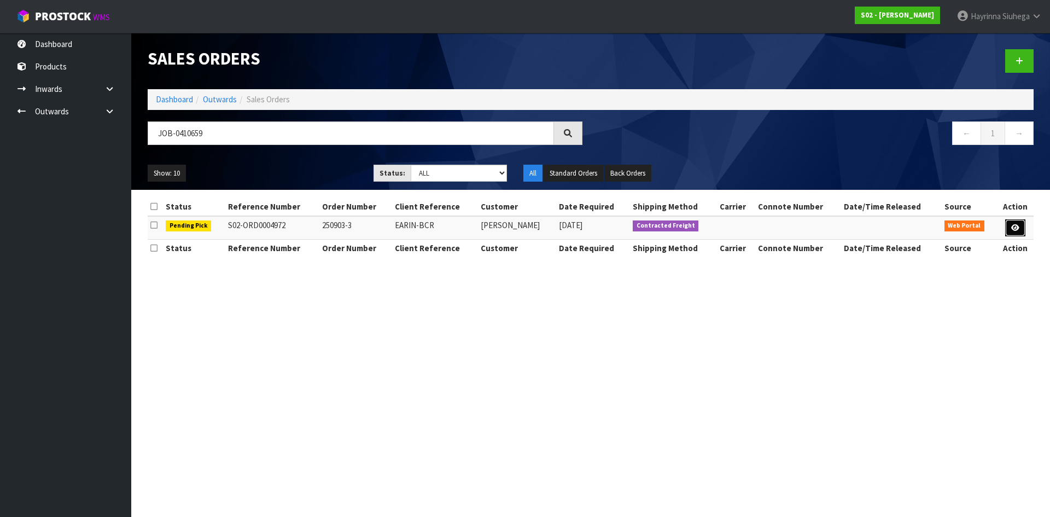
click at [1016, 233] on link at bounding box center [1015, 228] width 20 height 18
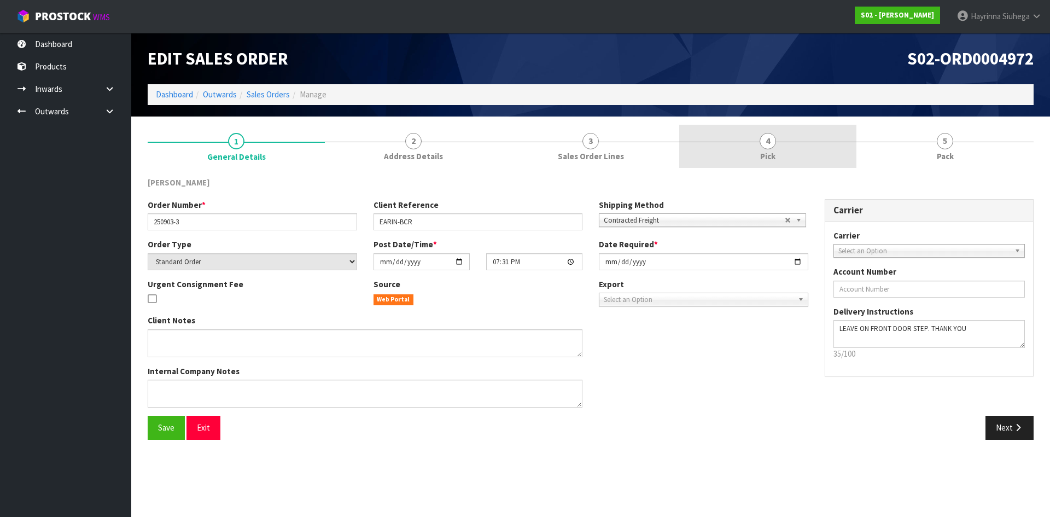
click at [779, 135] on link "4 Pick" at bounding box center [767, 146] width 177 height 43
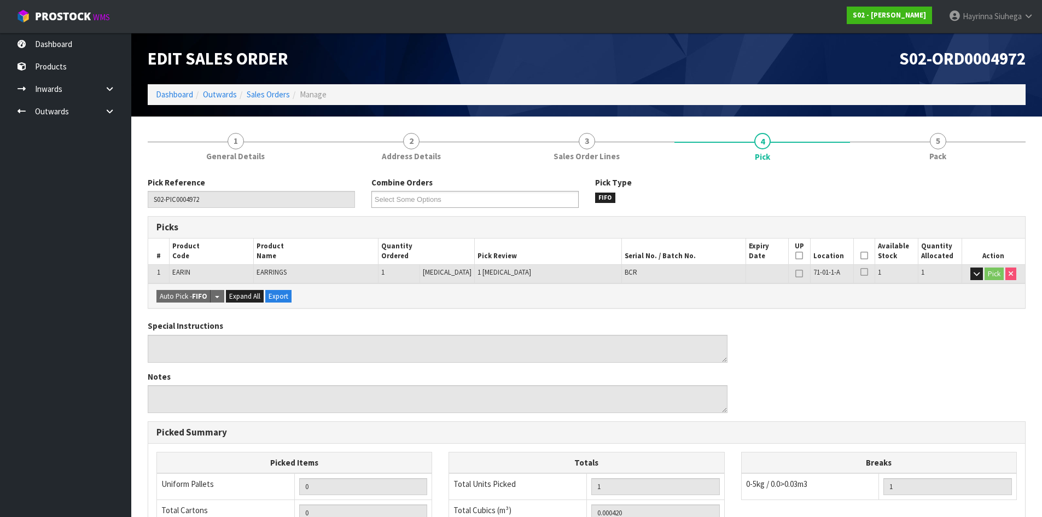
click at [862, 255] on icon at bounding box center [864, 255] width 8 height 1
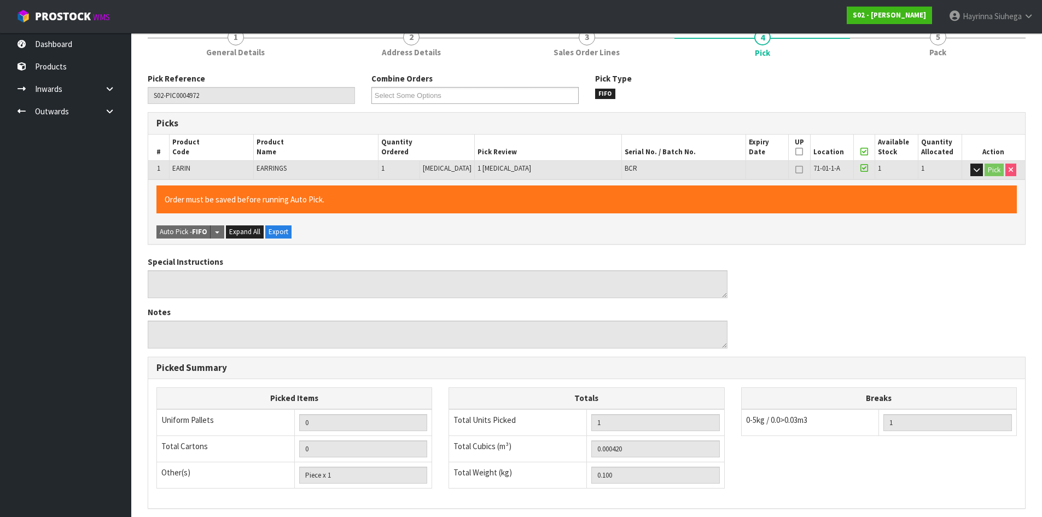
scroll to position [246, 0]
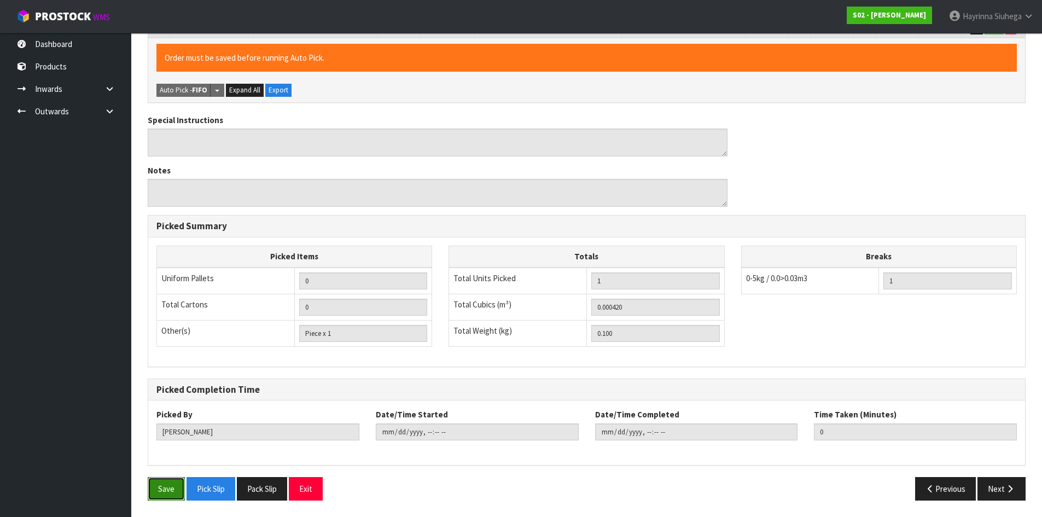
click at [160, 494] on button "Save" at bounding box center [166, 489] width 37 height 24
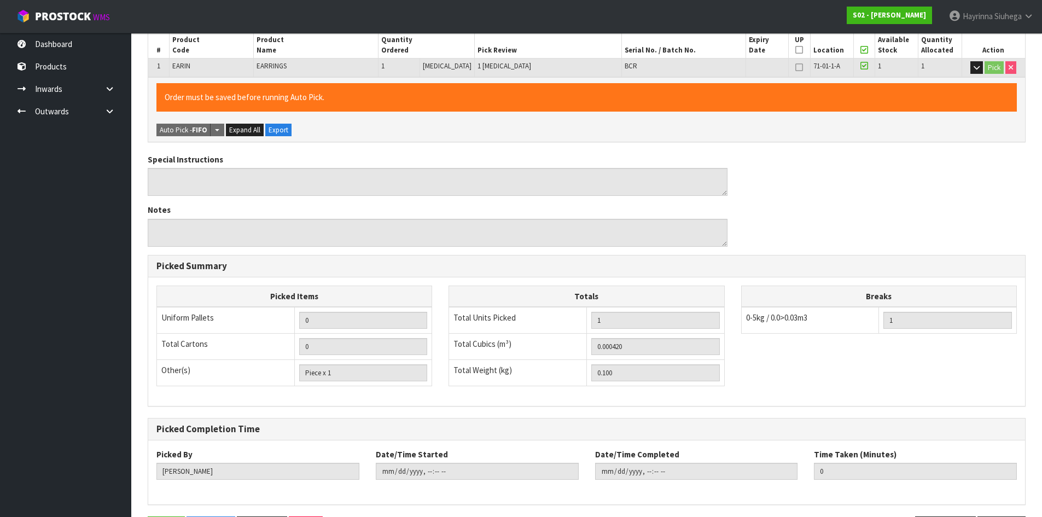
scroll to position [0, 0]
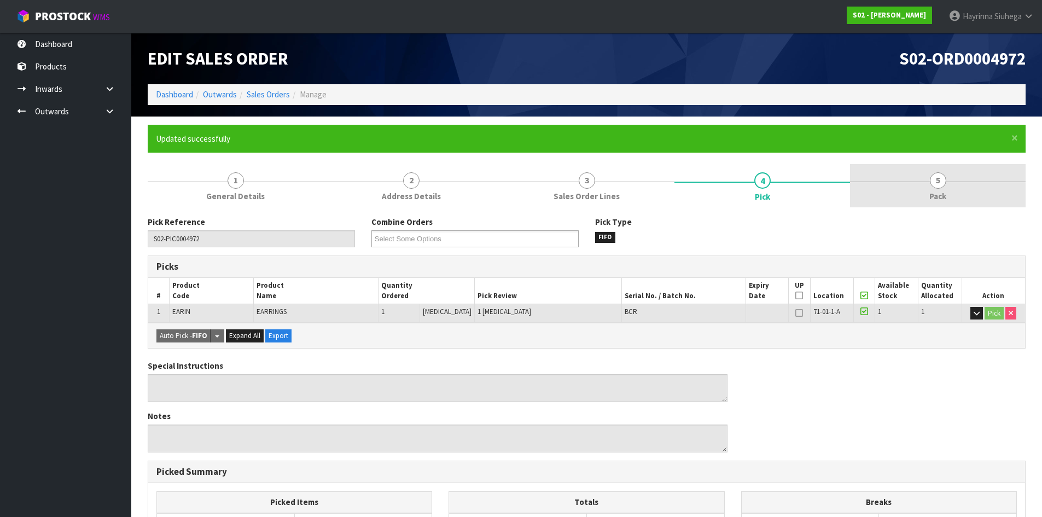
click at [903, 178] on link "5 Pack" at bounding box center [938, 185] width 176 height 43
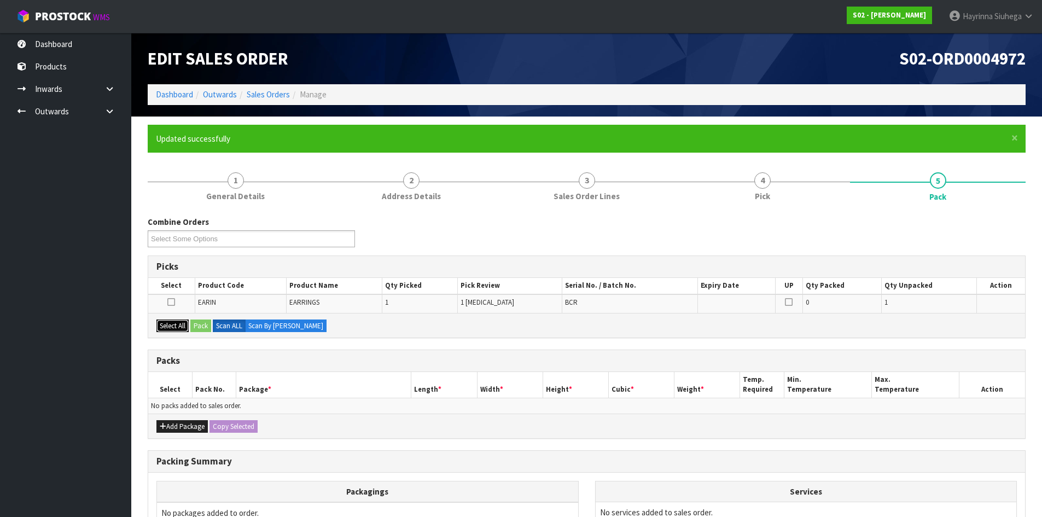
click at [179, 325] on button "Select All" at bounding box center [172, 325] width 32 height 13
click at [205, 324] on button "Pack" at bounding box center [200, 325] width 21 height 13
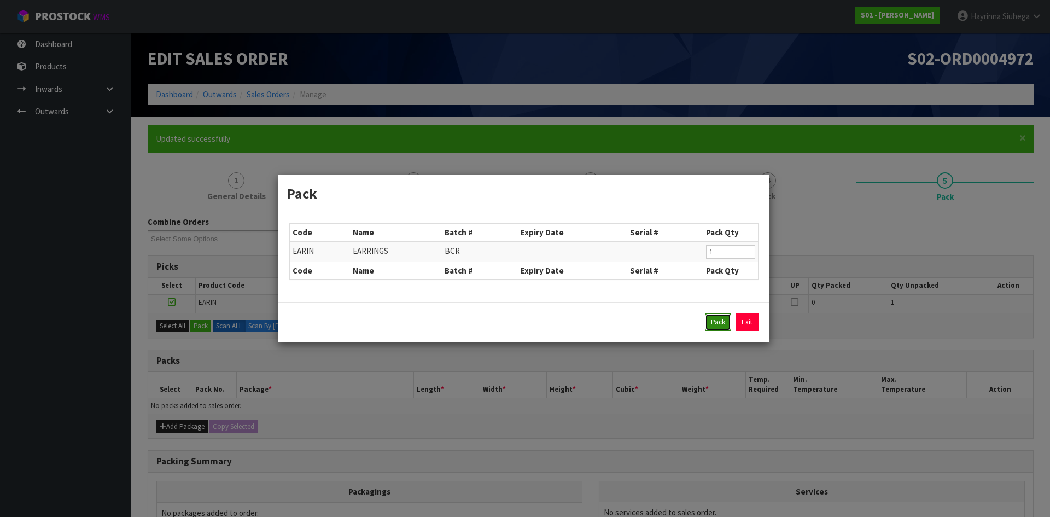
click at [720, 318] on button "Pack" at bounding box center [718, 322] width 26 height 18
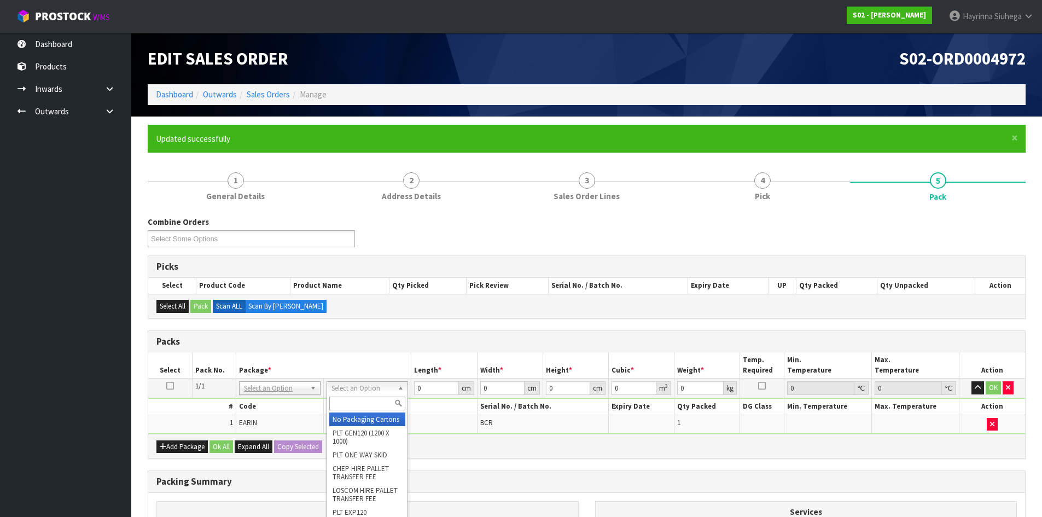
click at [373, 397] on input "text" at bounding box center [367, 404] width 76 height 14
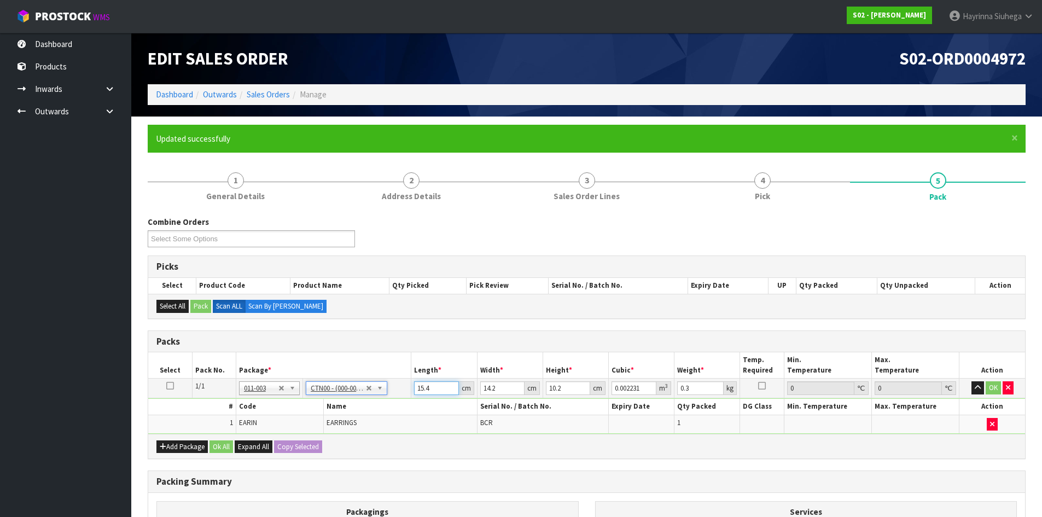
click at [417, 390] on input "15.4" at bounding box center [436, 388] width 44 height 14
click button "OK" at bounding box center [993, 387] width 15 height 13
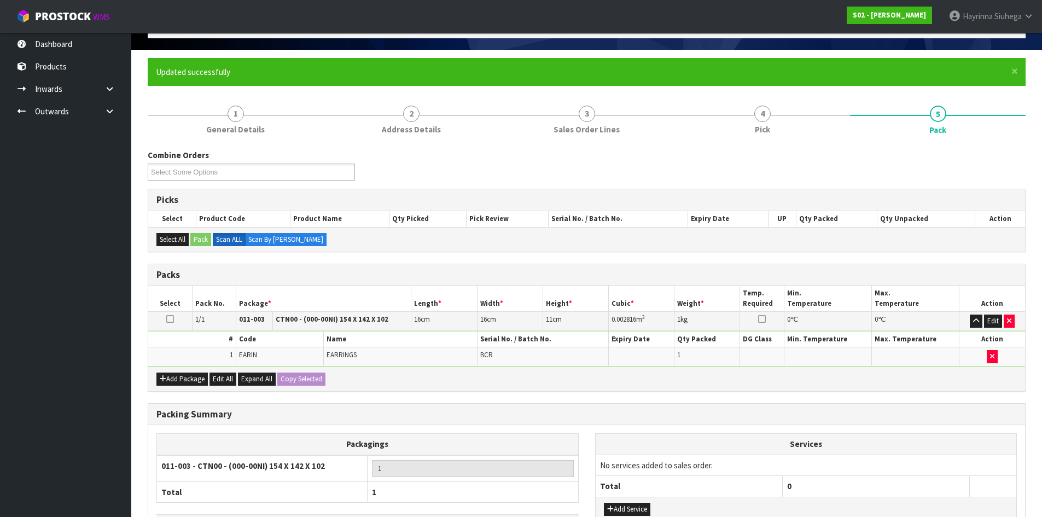
scroll to position [149, 0]
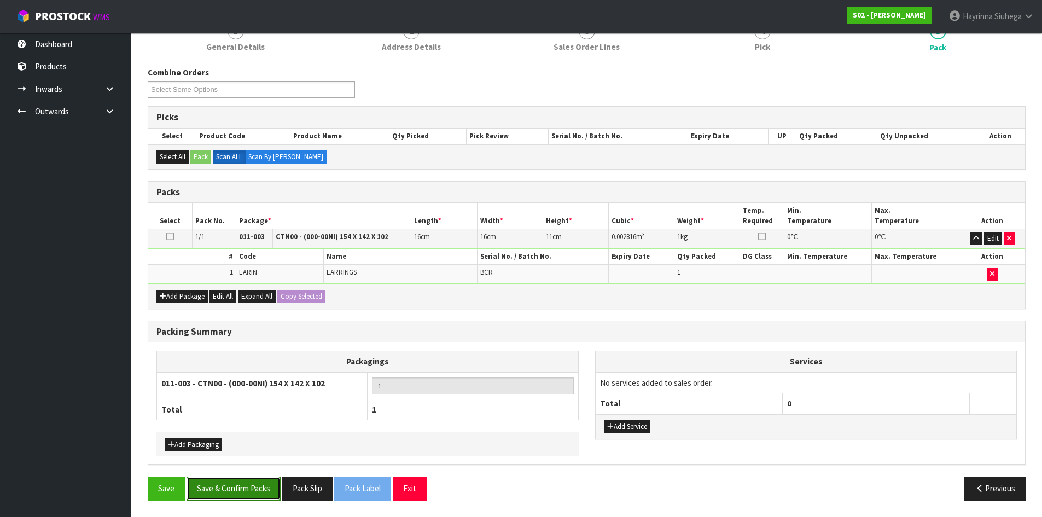
click at [244, 492] on button "Save & Confirm Packs" at bounding box center [233, 488] width 94 height 24
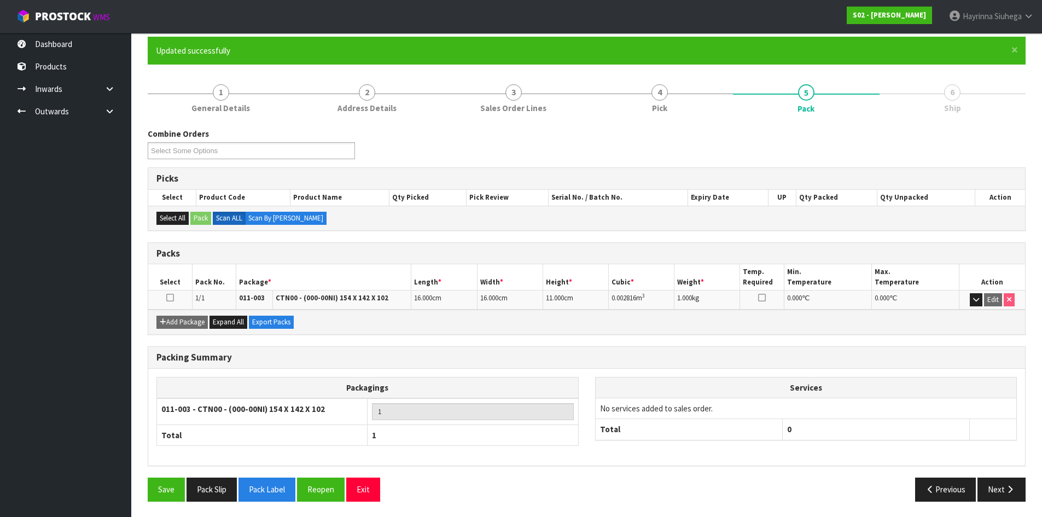
scroll to position [89, 0]
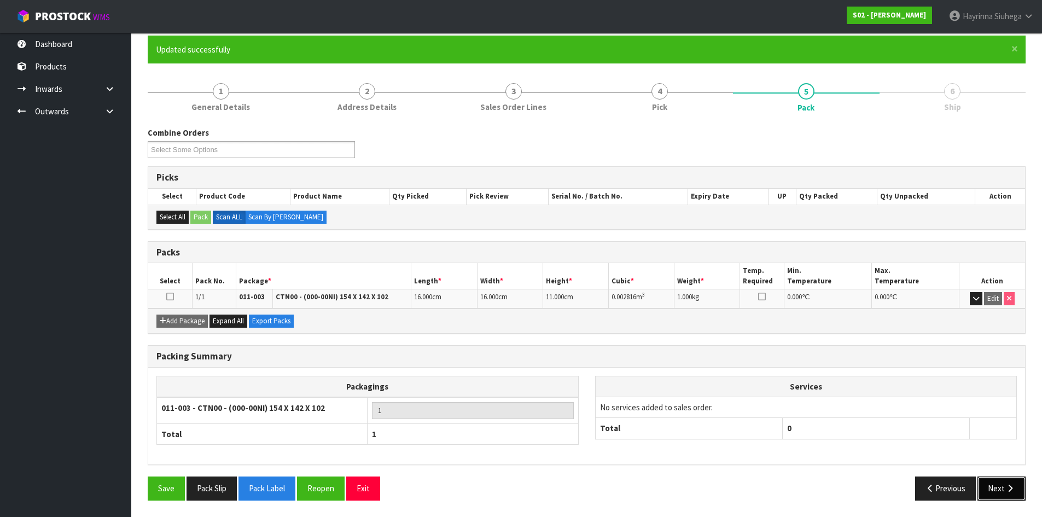
click at [989, 480] on button "Next" at bounding box center [1001, 488] width 48 height 24
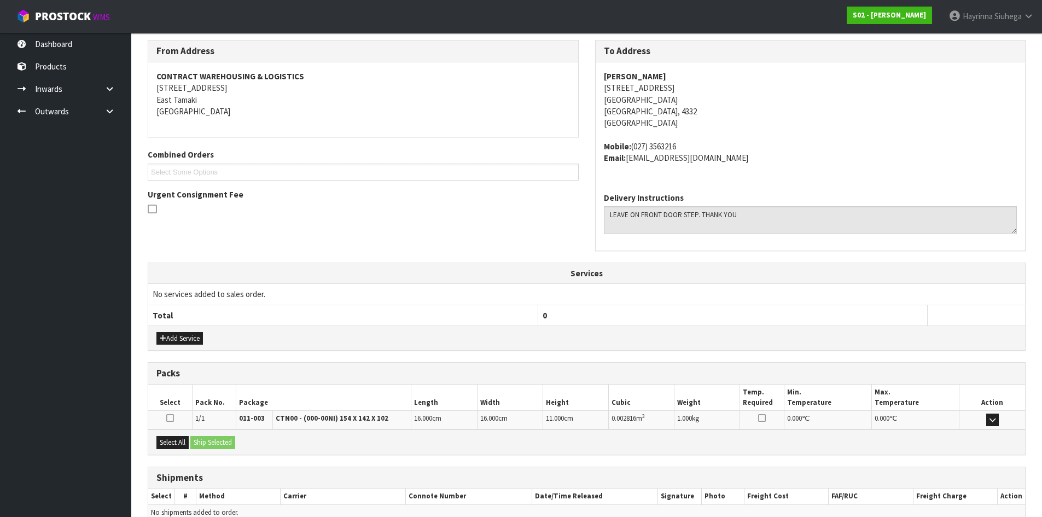
scroll to position [232, 0]
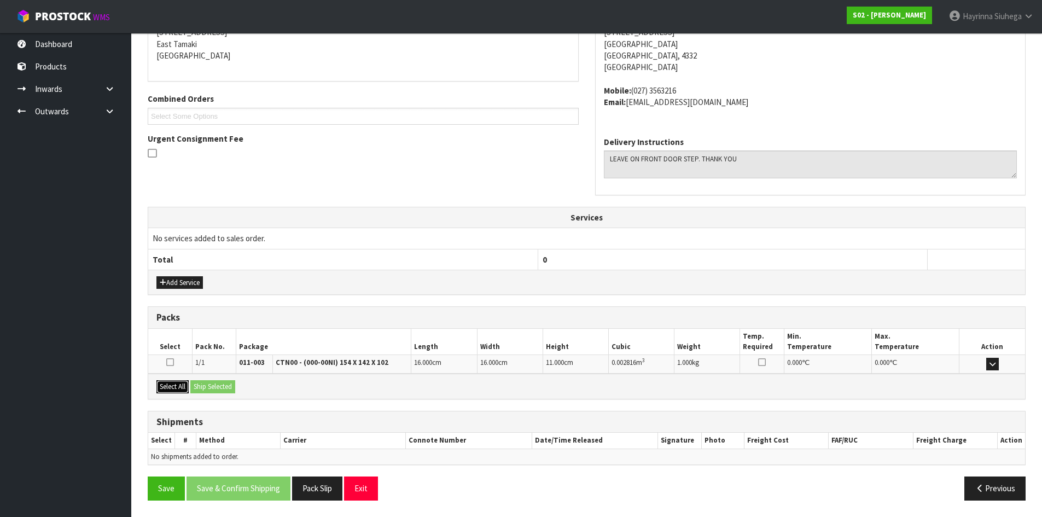
click at [183, 389] on button "Select All" at bounding box center [172, 386] width 32 height 13
click at [207, 386] on button "Ship Selected" at bounding box center [212, 386] width 45 height 13
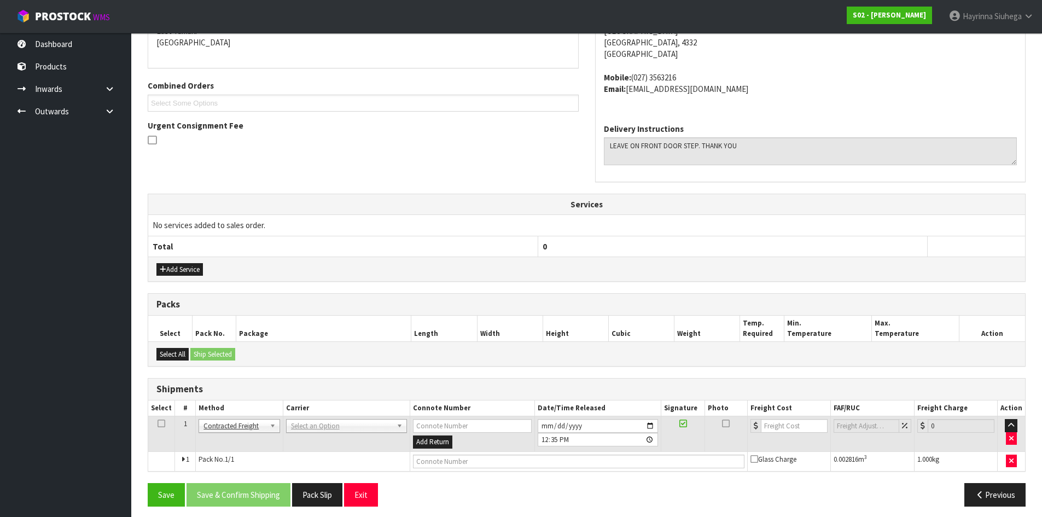
scroll to position [251, 0]
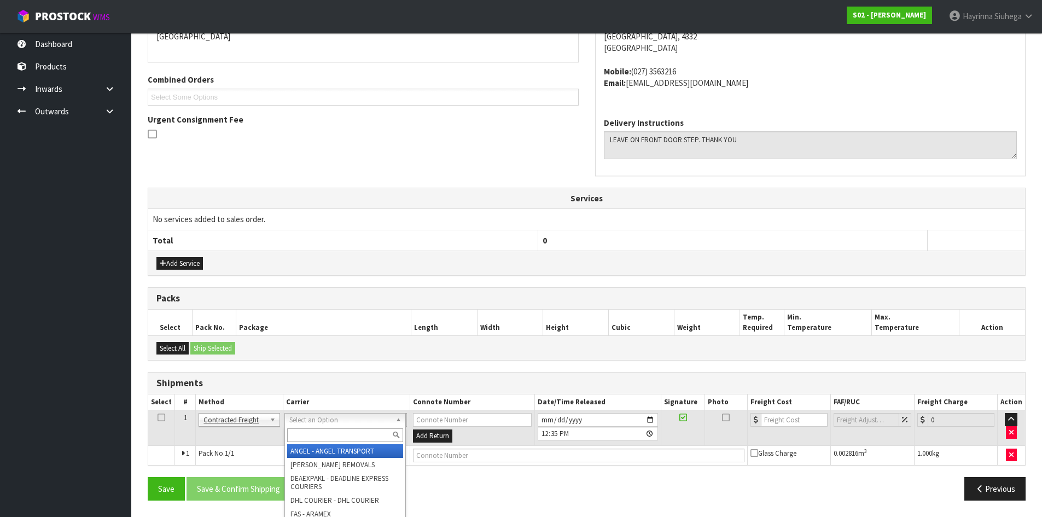
click at [346, 428] on input "text" at bounding box center [345, 435] width 116 height 14
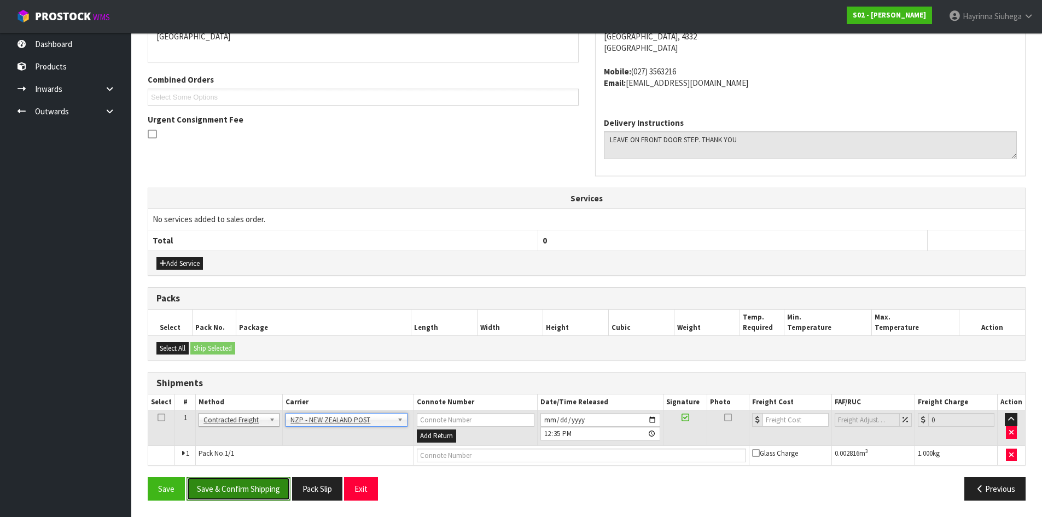
click at [279, 484] on button "Save & Confirm Shipping" at bounding box center [238, 489] width 104 height 24
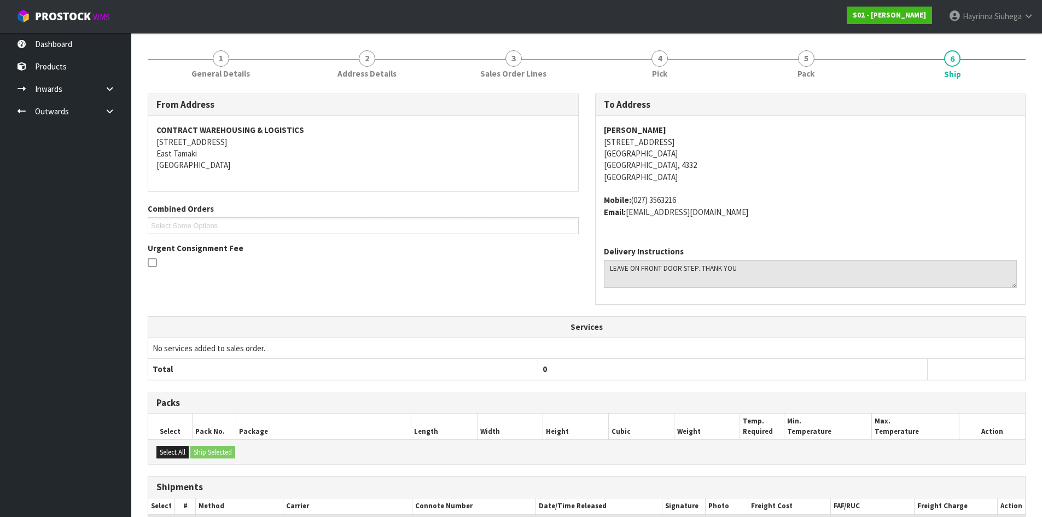
scroll to position [235, 0]
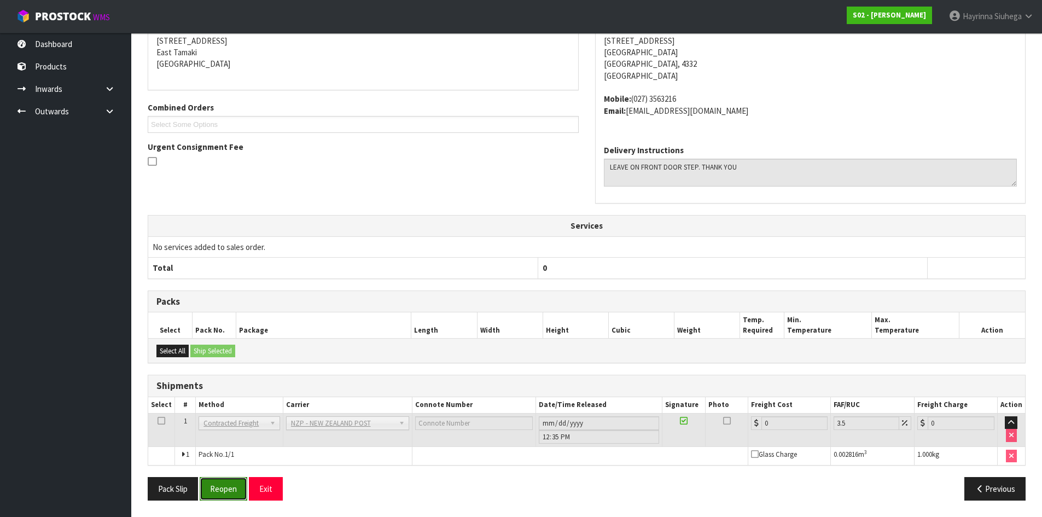
click at [218, 491] on button "Reopen" at bounding box center [224, 489] width 48 height 24
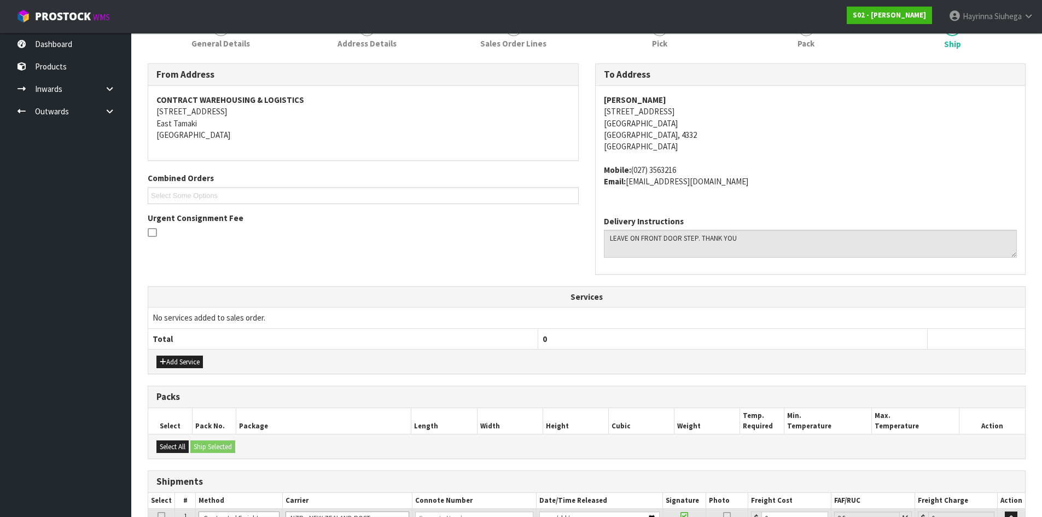
scroll to position [261, 0]
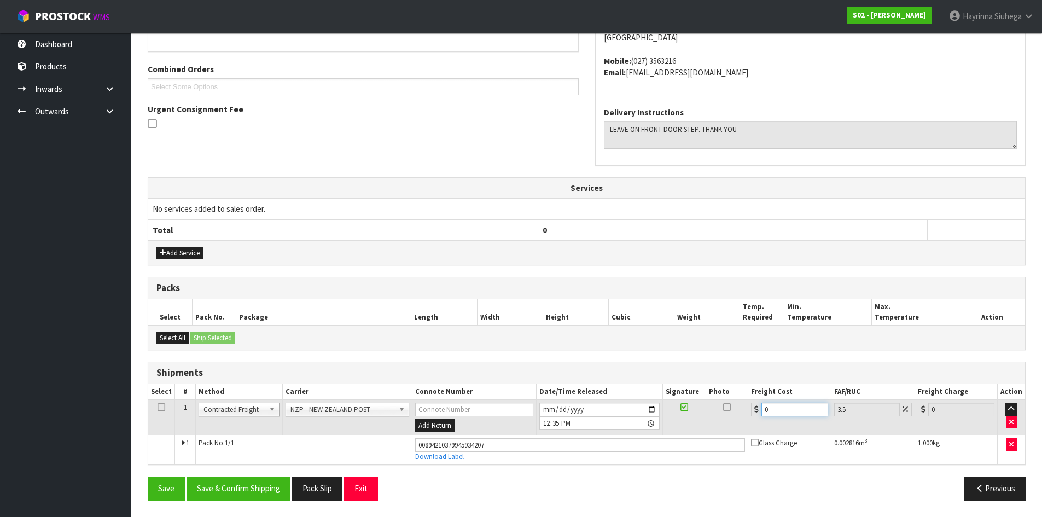
drag, startPoint x: 770, startPoint y: 407, endPoint x: 692, endPoint y: 417, distance: 78.3
click at [692, 417] on tr "1 Client Local Pickup Customer Local Pickup Company Freight Contracted Freight …" at bounding box center [586, 418] width 877 height 36
click at [148, 476] on button "Save" at bounding box center [166, 488] width 37 height 24
click at [216, 486] on button "Save & Confirm Shipping" at bounding box center [238, 488] width 104 height 24
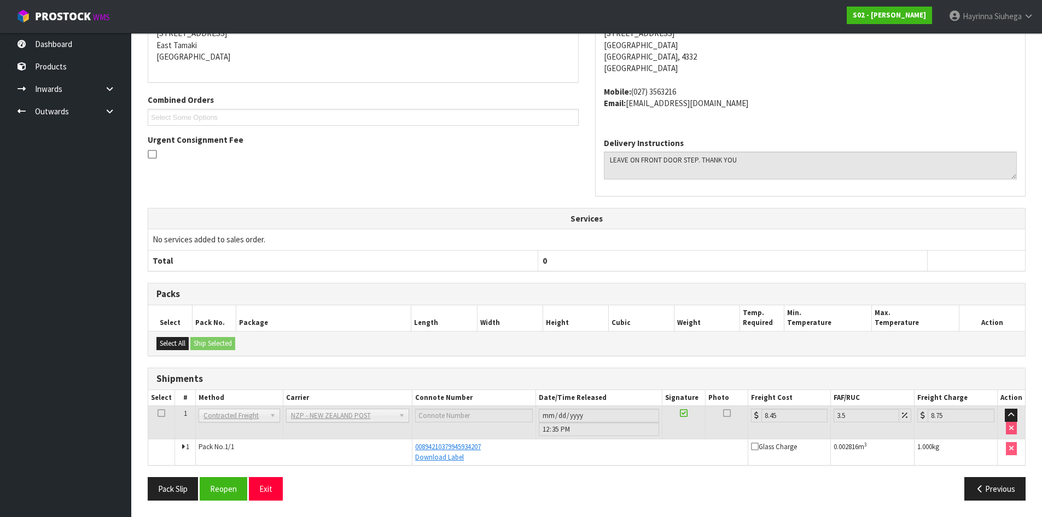
scroll to position [0, 0]
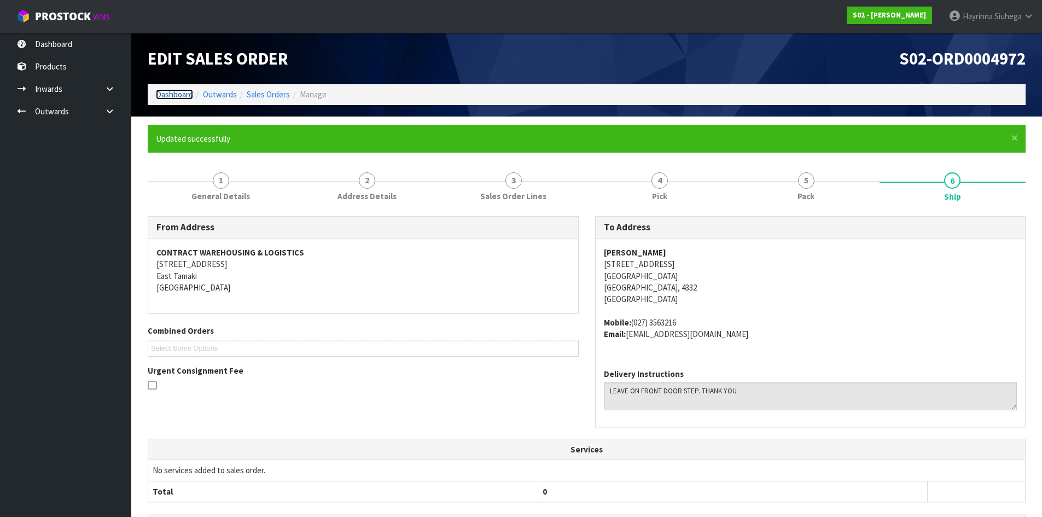
click at [172, 91] on link "Dashboard" at bounding box center [174, 94] width 37 height 10
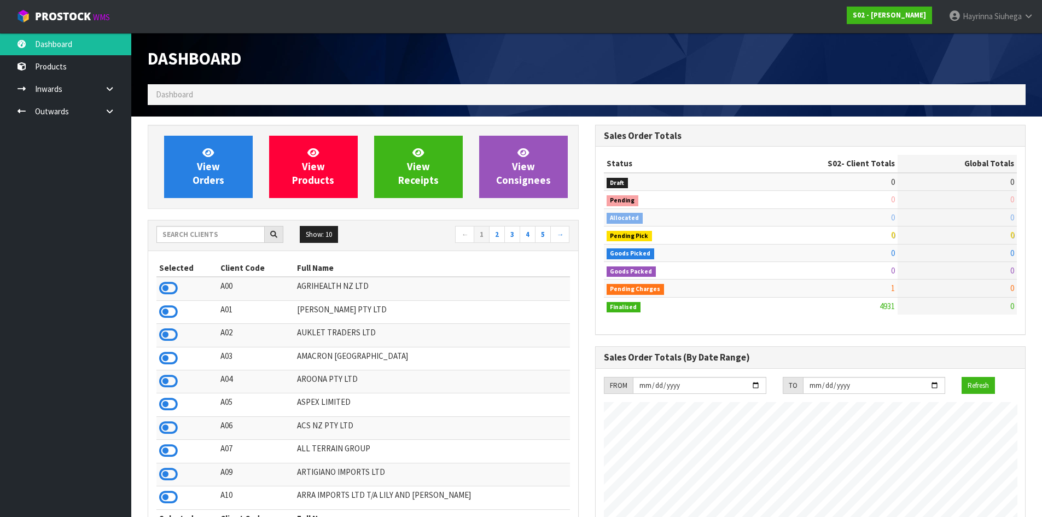
scroll to position [829, 447]
click at [217, 232] on input "text" at bounding box center [210, 234] width 108 height 17
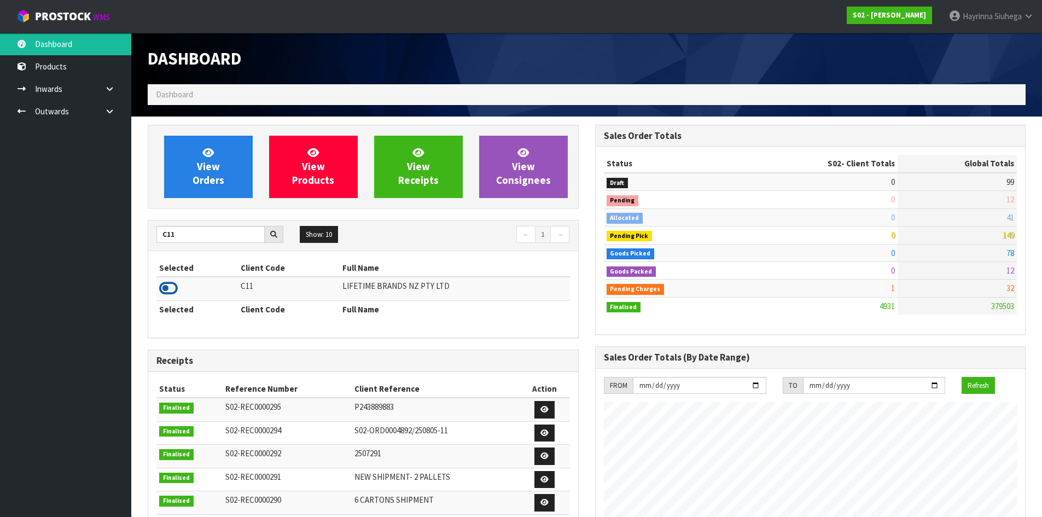
click at [161, 285] on icon at bounding box center [168, 288] width 19 height 16
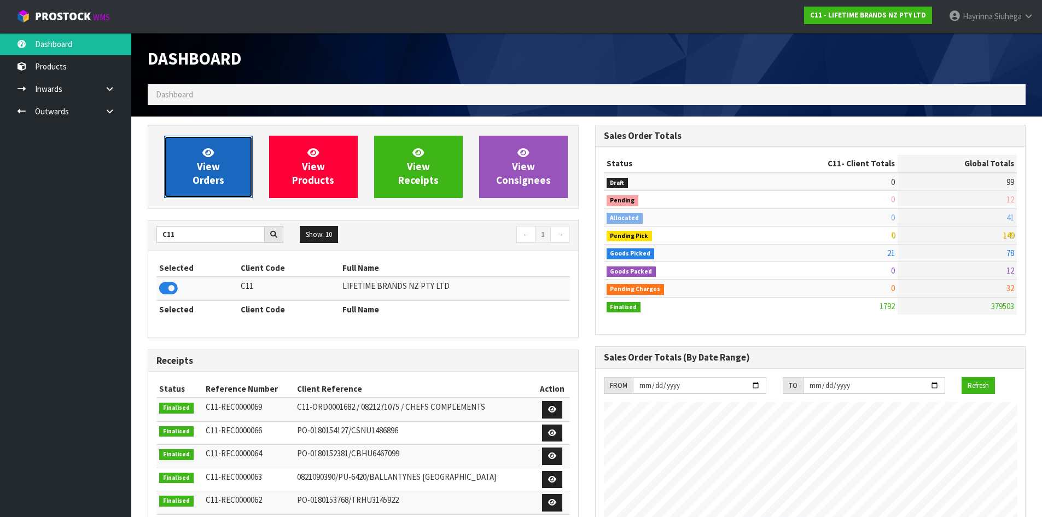
click at [207, 162] on span "View Orders" at bounding box center [209, 166] width 32 height 41
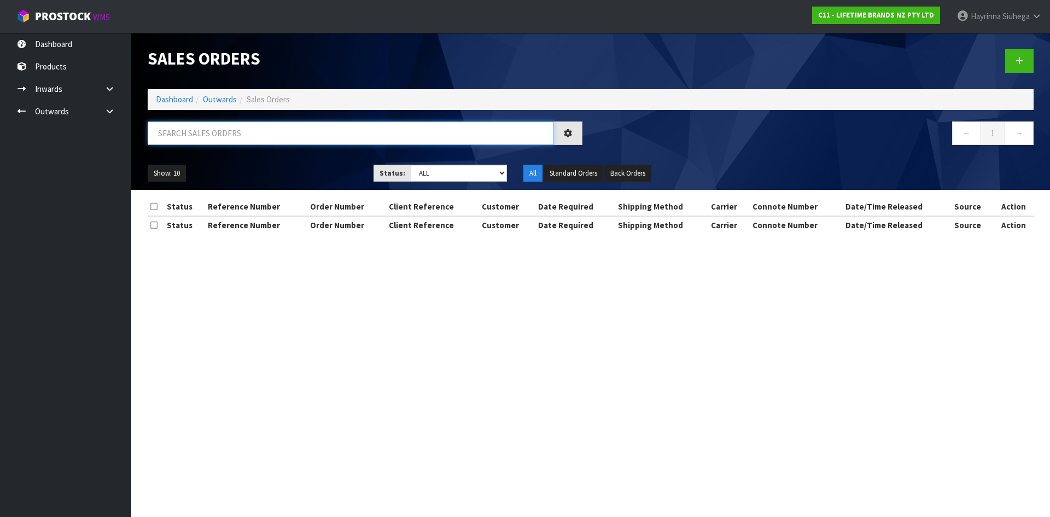
click at [207, 137] on input "text" at bounding box center [351, 133] width 406 height 24
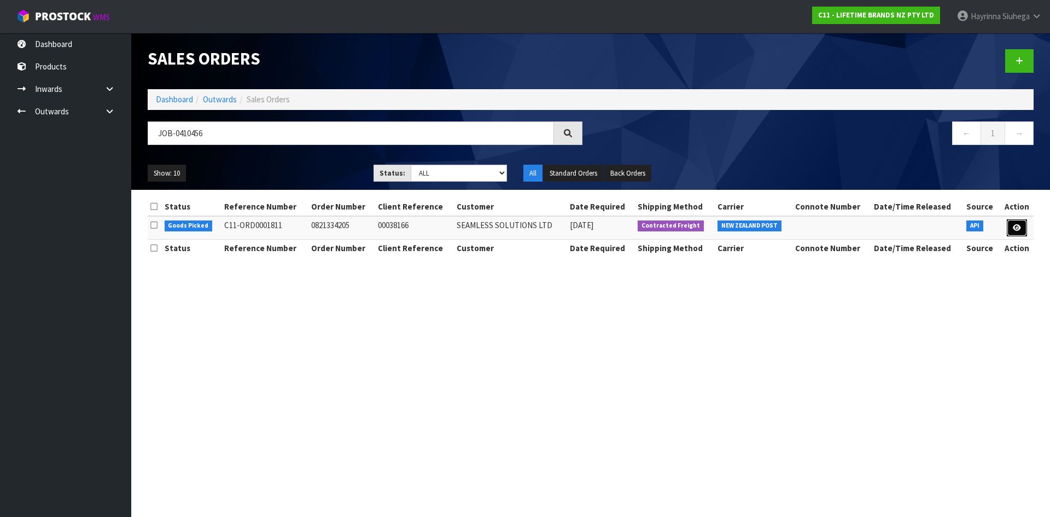
click at [1015, 226] on icon at bounding box center [1017, 227] width 8 height 7
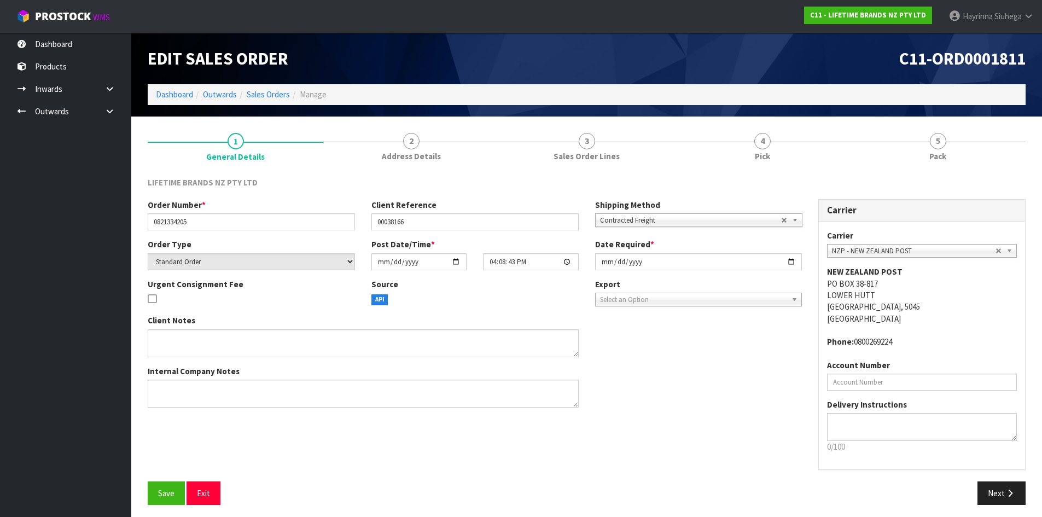
scroll to position [4, 0]
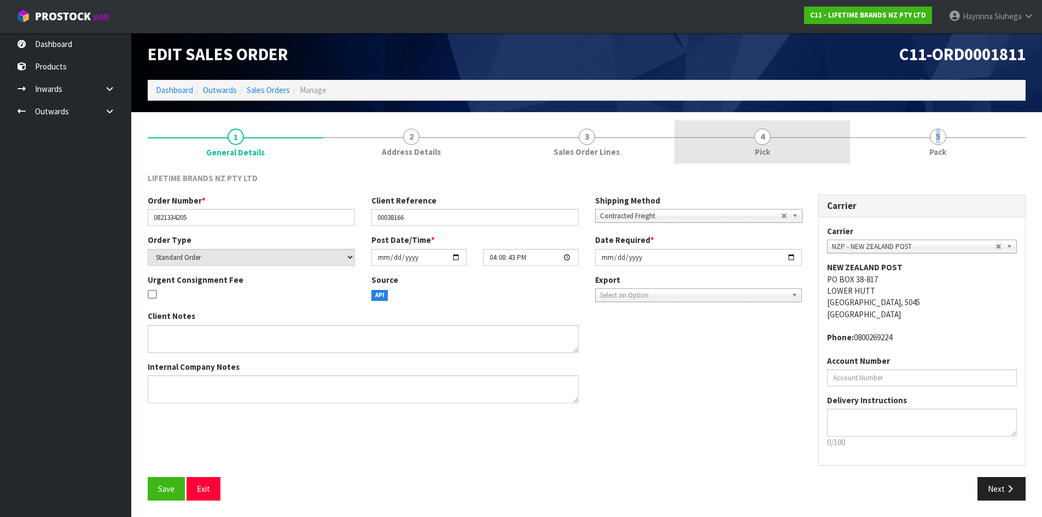
drag, startPoint x: 852, startPoint y: 144, endPoint x: 828, endPoint y: 148, distance: 23.7
click at [829, 147] on ul "1 General Details 2 Address Details 3 Sales Order Lines 4 Pick 5 Pack" at bounding box center [587, 142] width 878 height 44
click at [785, 153] on link "4 Pick" at bounding box center [762, 141] width 176 height 43
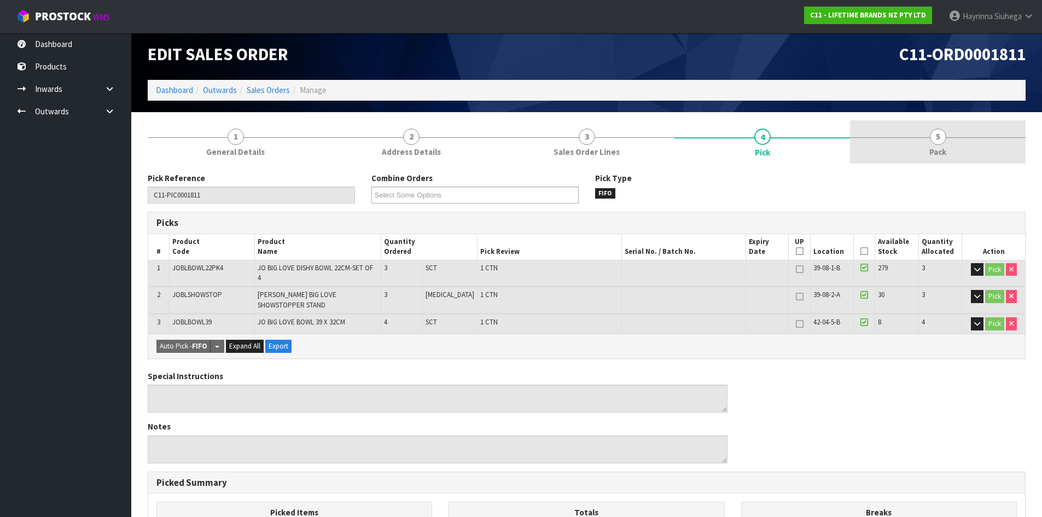
click at [879, 151] on link "5 Pack" at bounding box center [938, 141] width 176 height 43
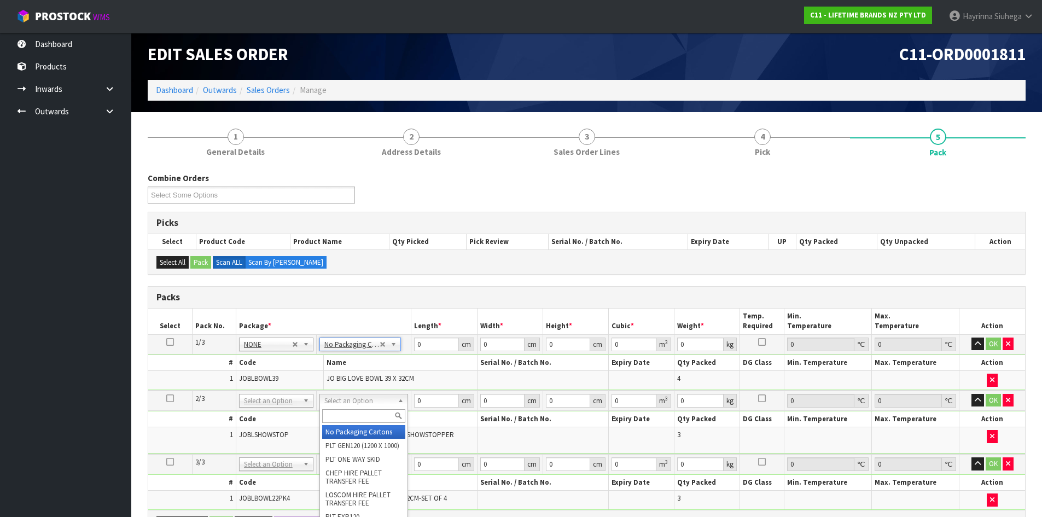
click at [350, 424] on div at bounding box center [364, 416] width 88 height 18
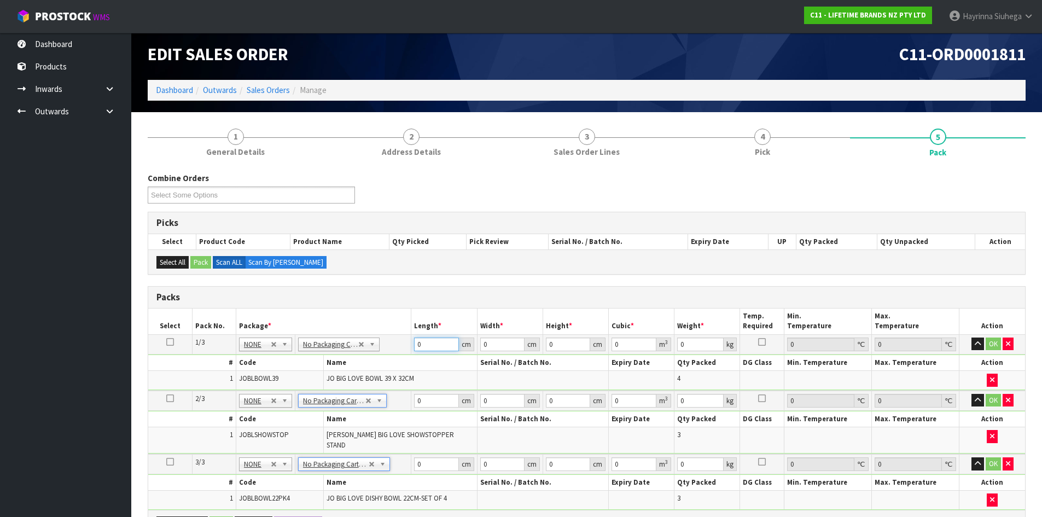
click at [418, 341] on input "0" at bounding box center [436, 344] width 44 height 14
click button "OK" at bounding box center [993, 343] width 15 height 13
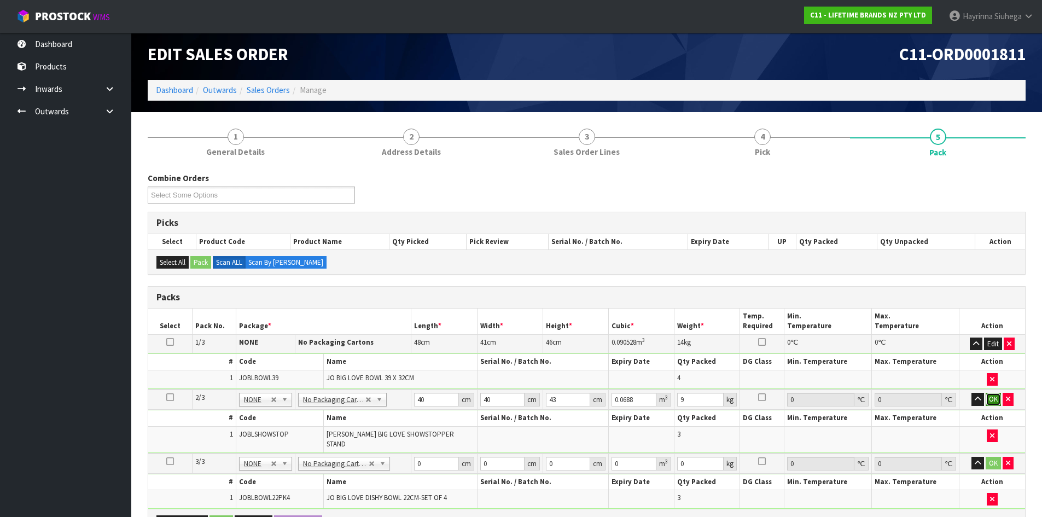
click button "OK" at bounding box center [993, 399] width 15 height 13
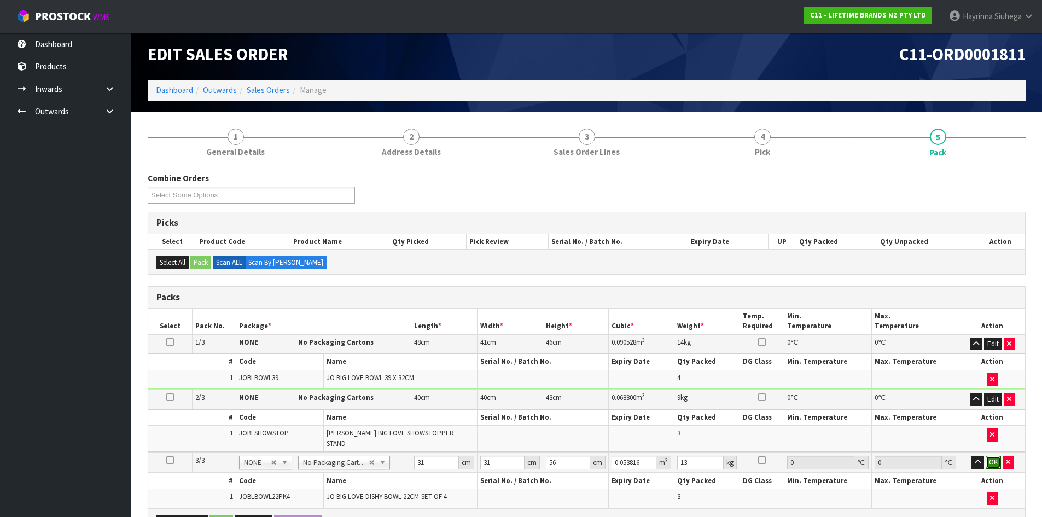
click button "OK" at bounding box center [993, 462] width 15 height 13
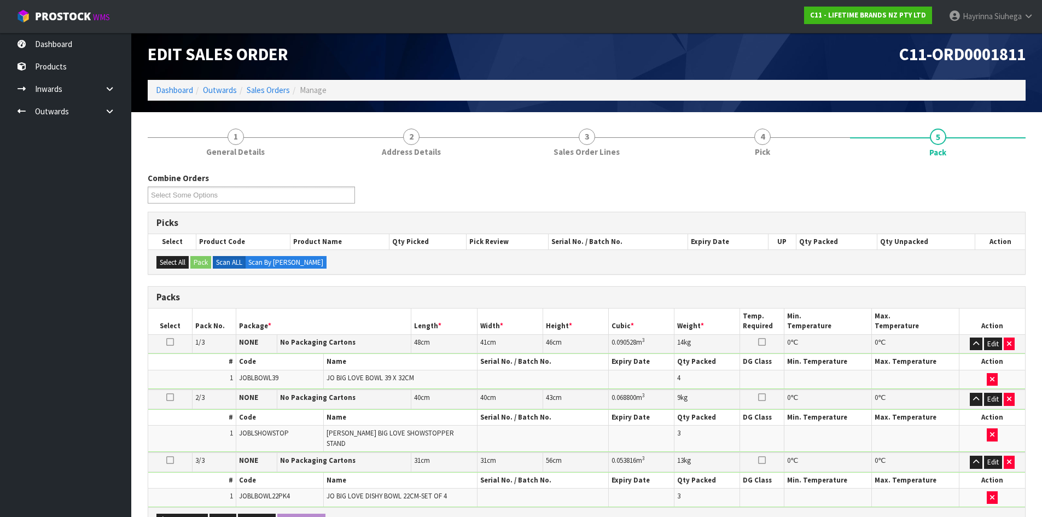
scroll to position [220, 0]
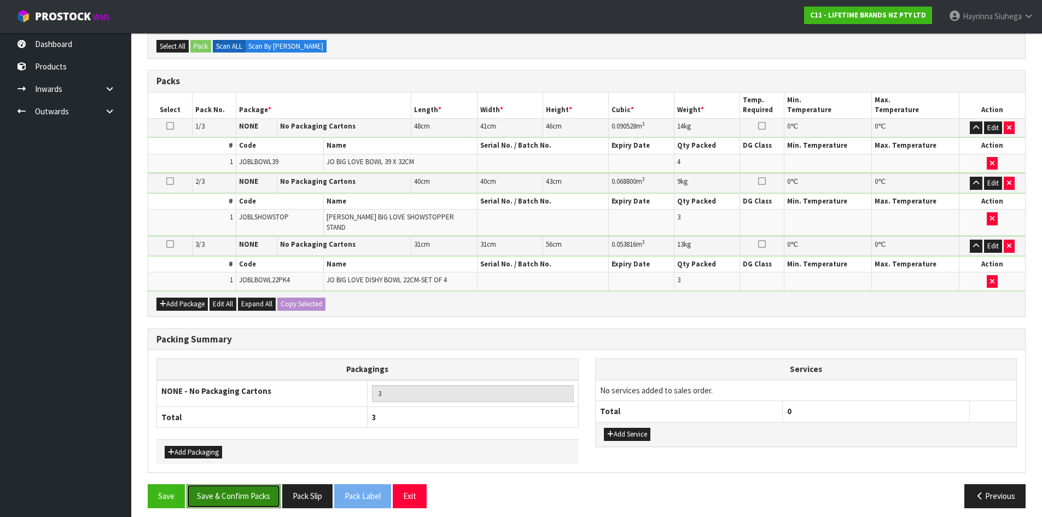
click at [229, 484] on button "Save & Confirm Packs" at bounding box center [233, 496] width 94 height 24
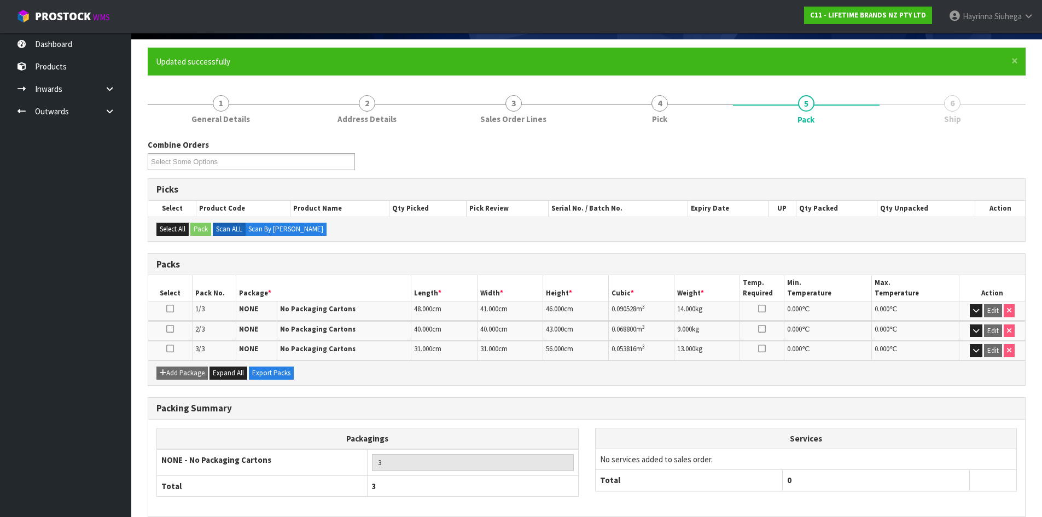
scroll to position [129, 0]
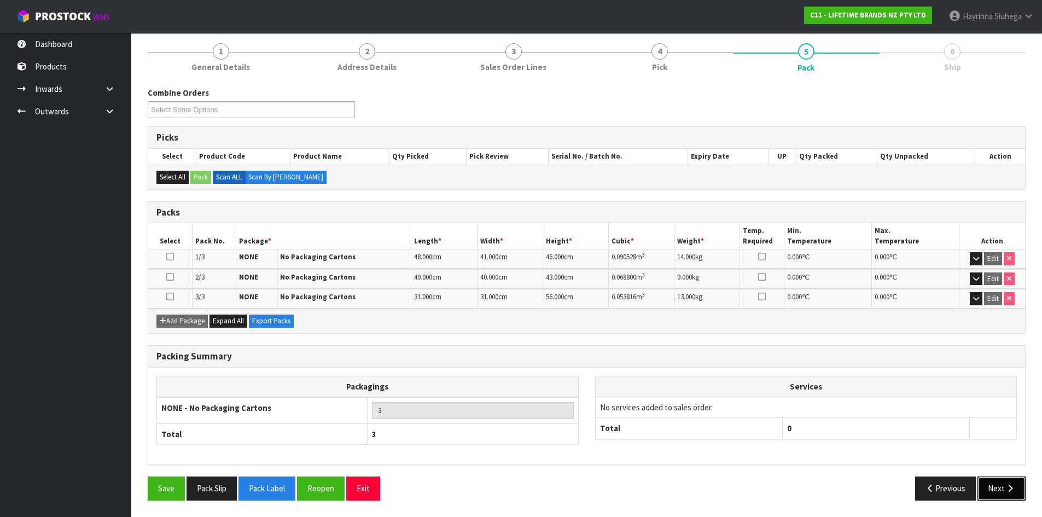
click at [1001, 485] on button "Next" at bounding box center [1001, 488] width 48 height 24
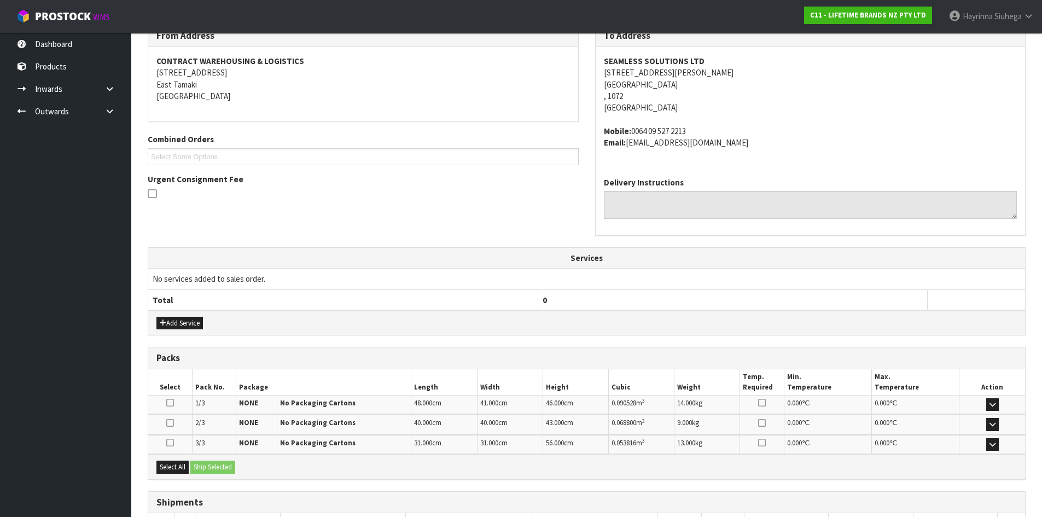
scroll to position [272, 0]
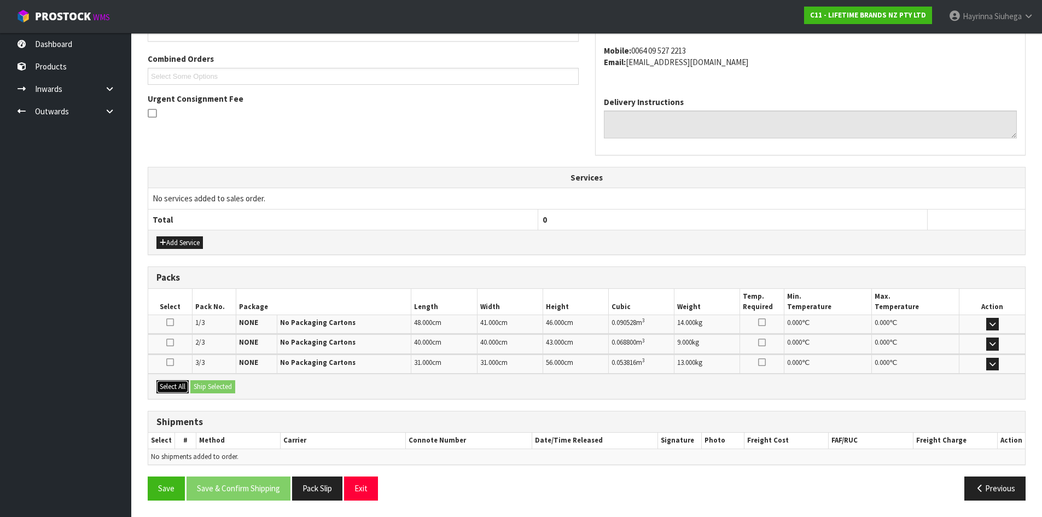
click at [177, 382] on button "Select All" at bounding box center [172, 386] width 32 height 13
click at [213, 381] on button "Ship Selected" at bounding box center [212, 386] width 45 height 13
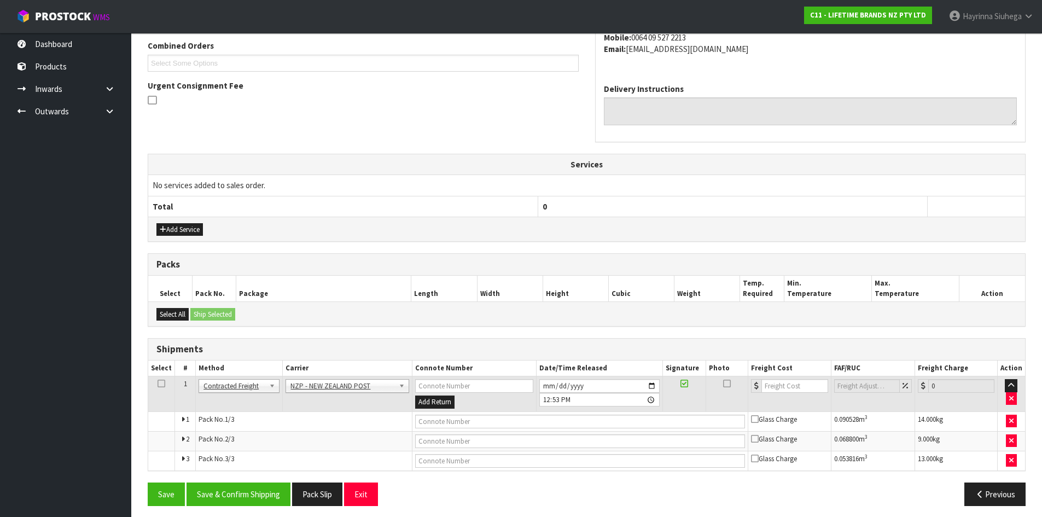
scroll to position [290, 0]
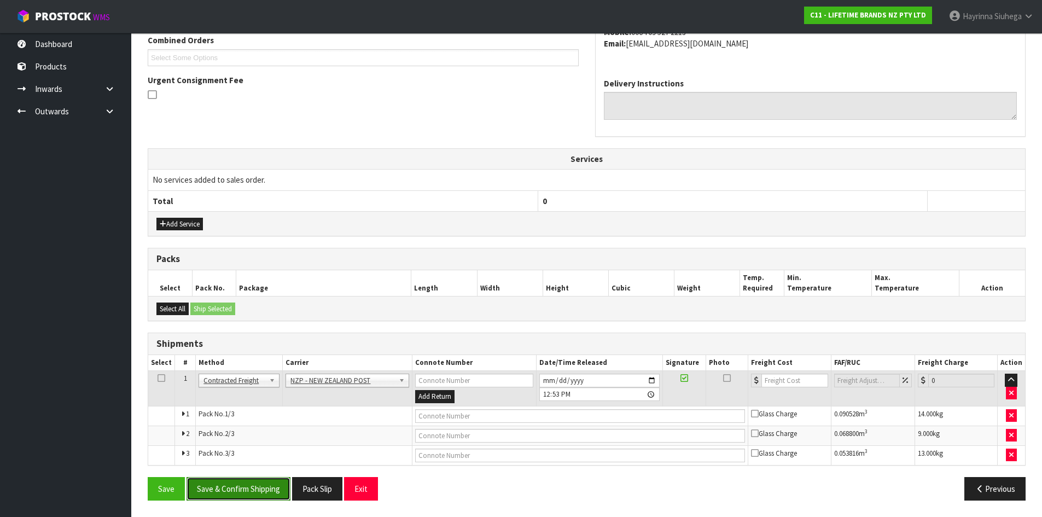
click at [258, 486] on button "Save & Confirm Shipping" at bounding box center [238, 489] width 104 height 24
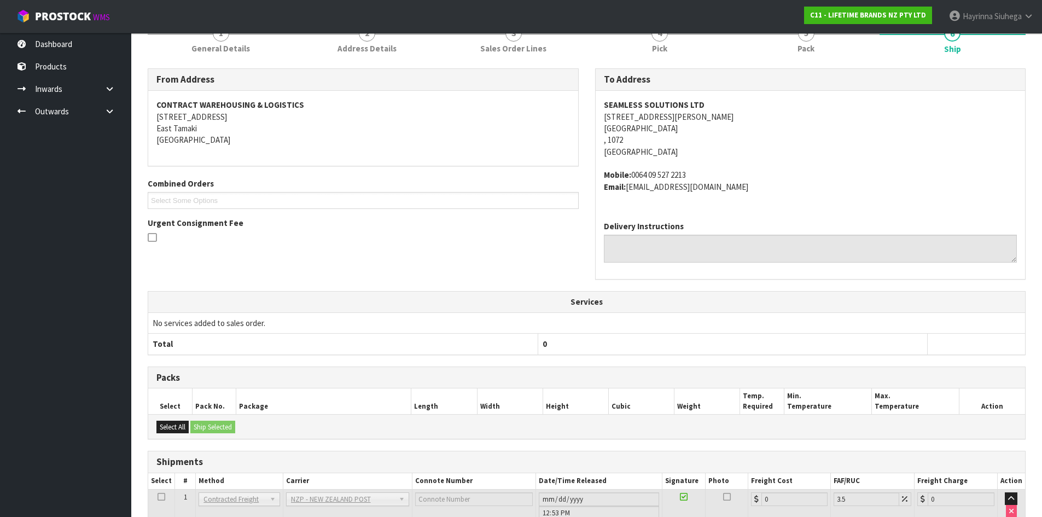
scroll to position [273, 0]
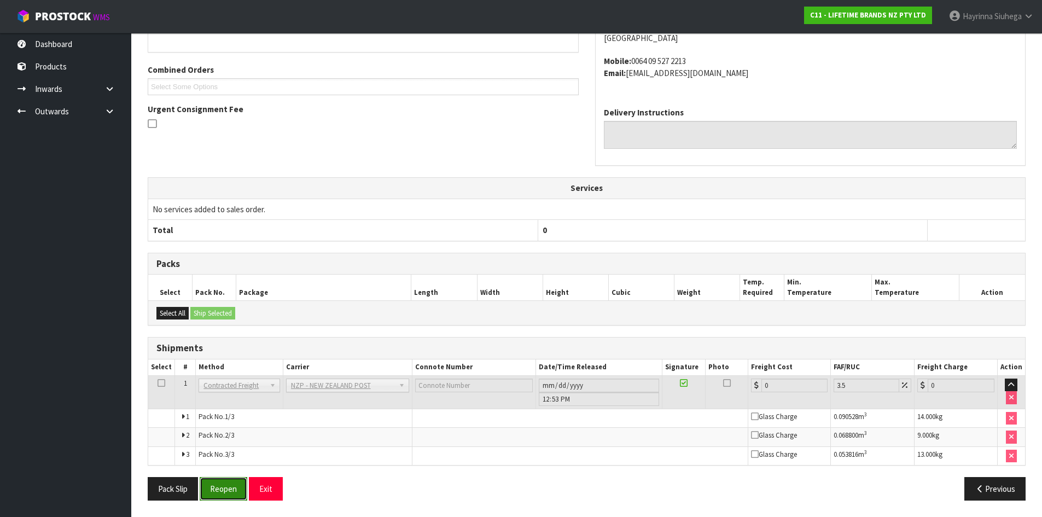
click at [230, 483] on button "Reopen" at bounding box center [224, 489] width 48 height 24
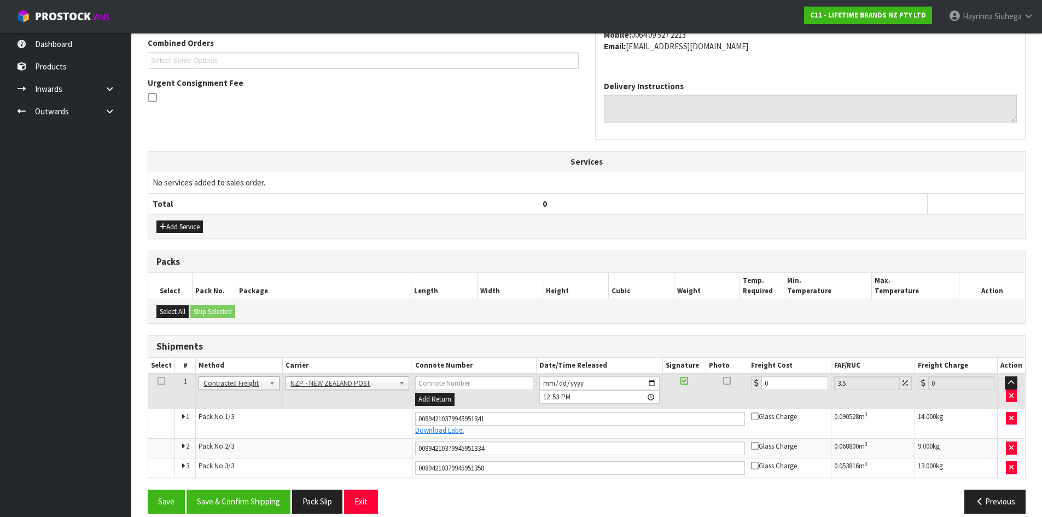
scroll to position [301, 0]
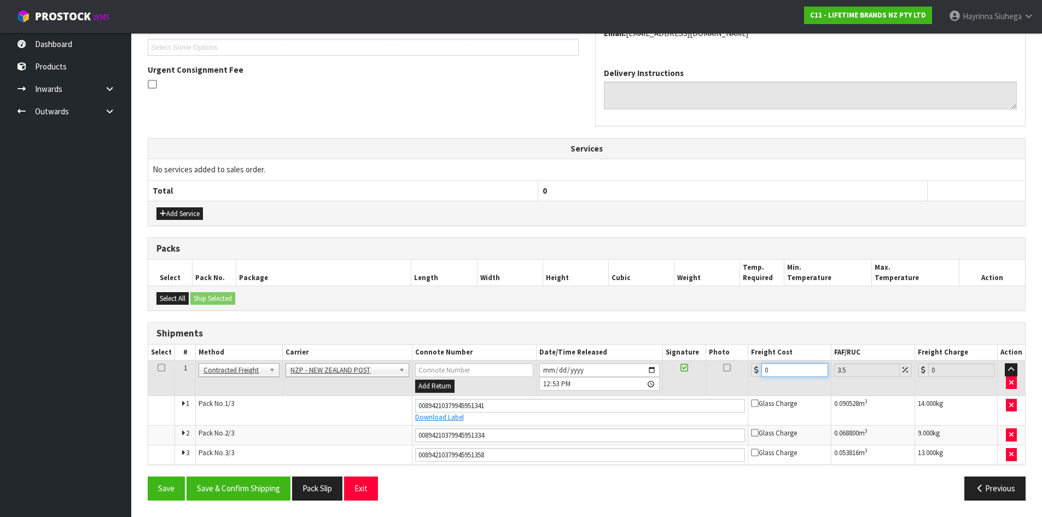
drag, startPoint x: 792, startPoint y: 370, endPoint x: 543, endPoint y: 406, distance: 252.5
click at [543, 406] on tbody "1 Client Local Pickup Customer Local Pickup Company Freight Contracted Freight …" at bounding box center [586, 412] width 877 height 104
click at [148, 476] on button "Save" at bounding box center [166, 488] width 37 height 24
click at [209, 489] on button "Save & Confirm Shipping" at bounding box center [238, 488] width 104 height 24
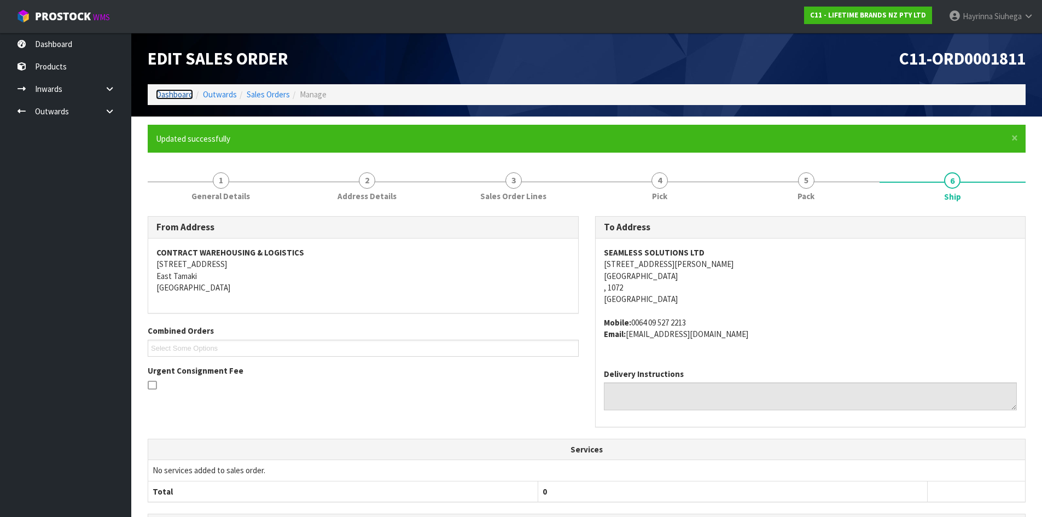
click at [177, 96] on link "Dashboard" at bounding box center [174, 94] width 37 height 10
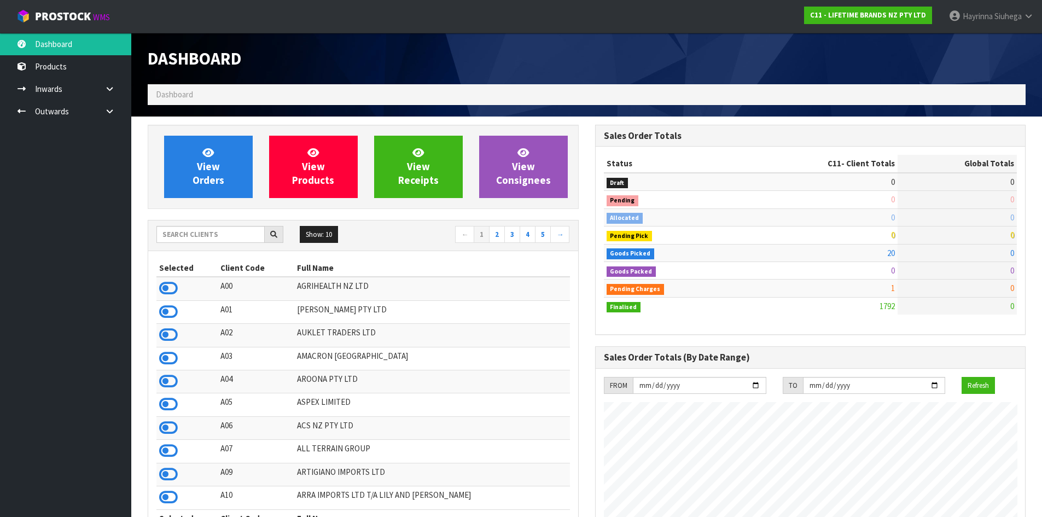
scroll to position [829, 447]
click at [229, 168] on link "View Orders" at bounding box center [208, 167] width 89 height 62
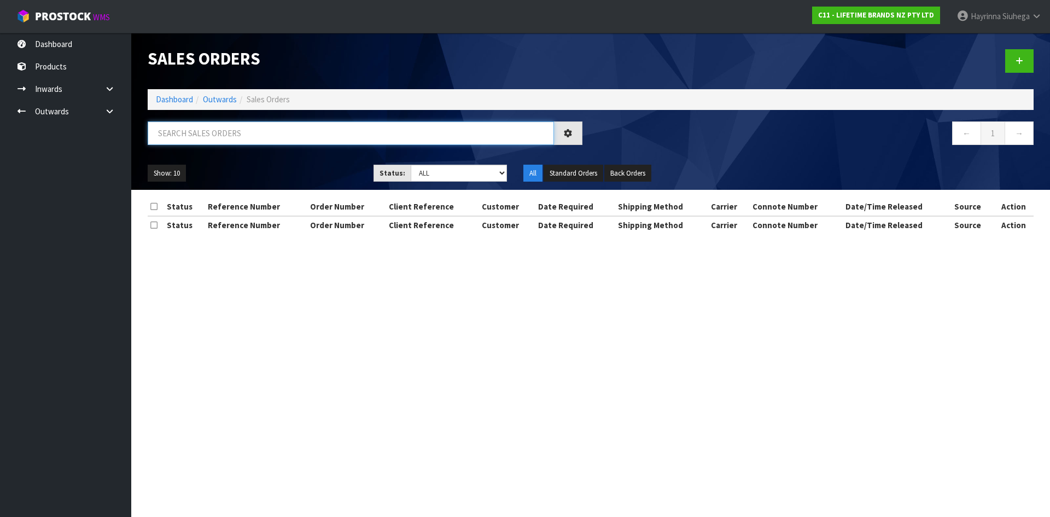
click at [242, 137] on input "text" at bounding box center [351, 133] width 406 height 24
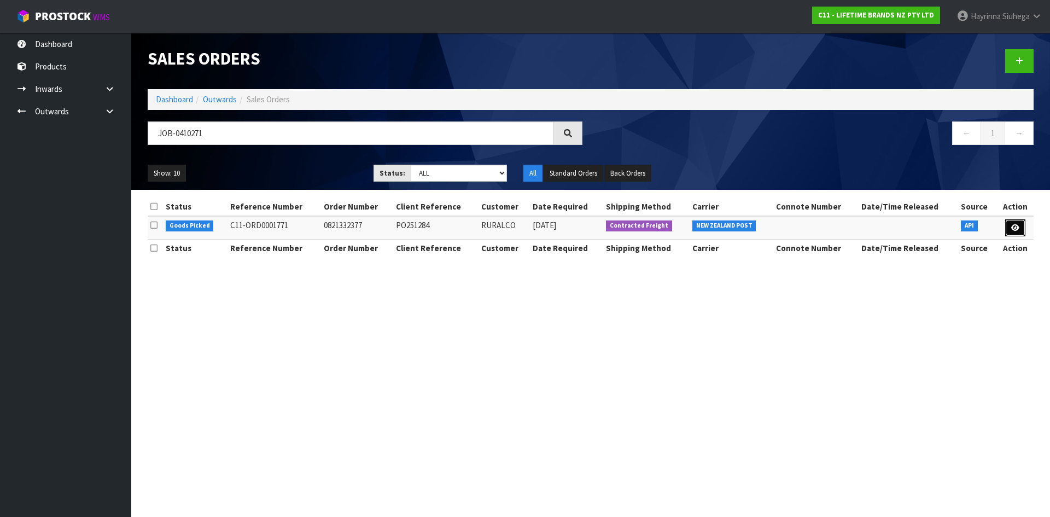
click at [1022, 228] on link at bounding box center [1015, 228] width 20 height 18
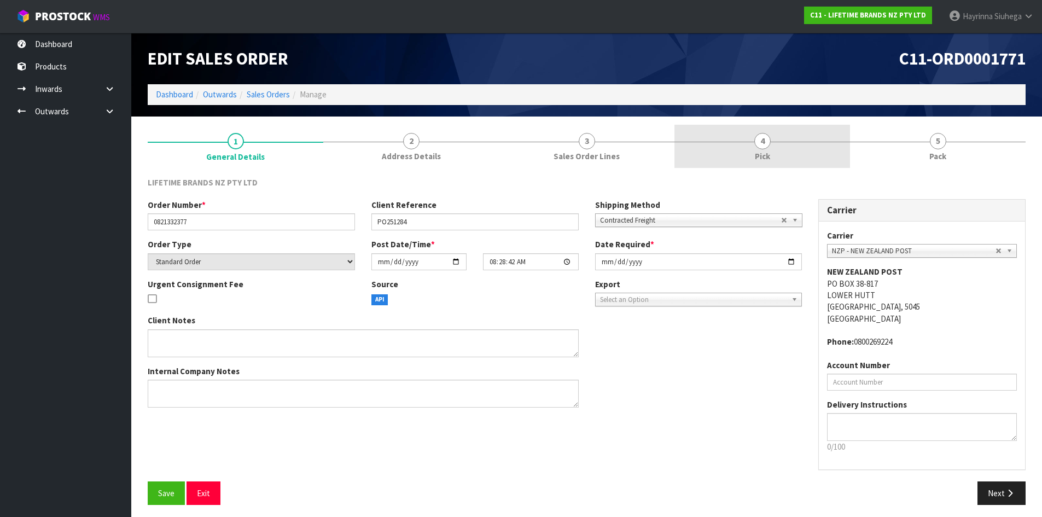
click at [822, 141] on link "4 Pick" at bounding box center [762, 146] width 176 height 43
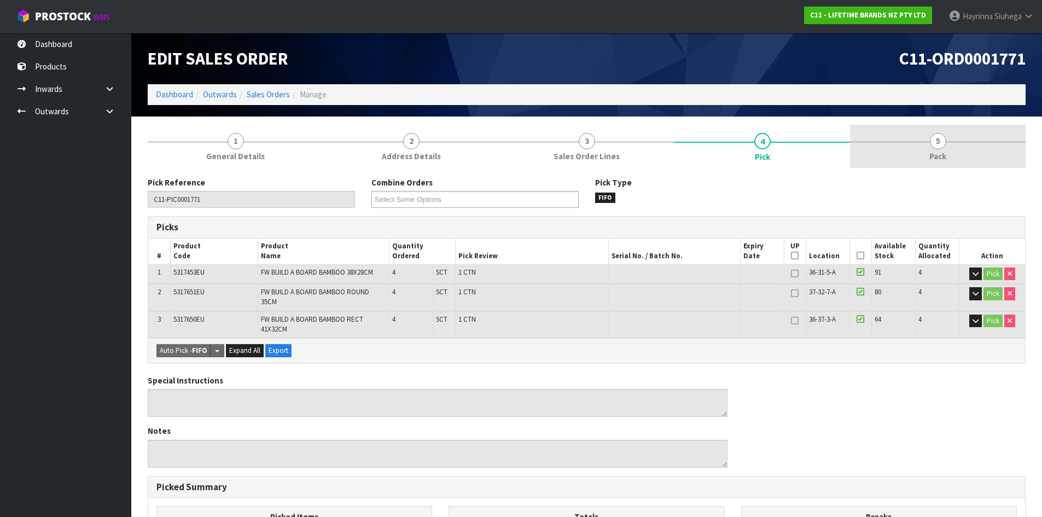
click at [976, 142] on link "5 Pack" at bounding box center [938, 146] width 176 height 43
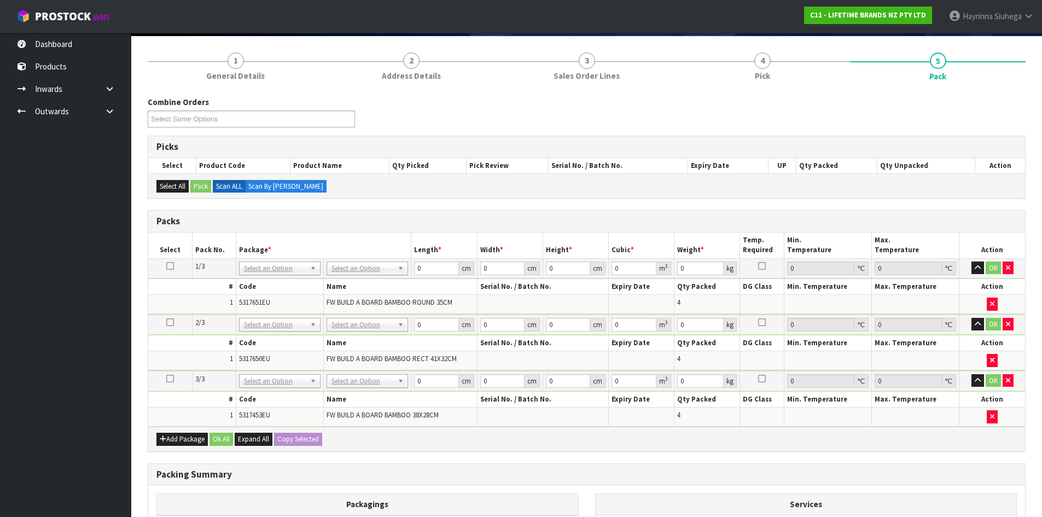
scroll to position [217, 0]
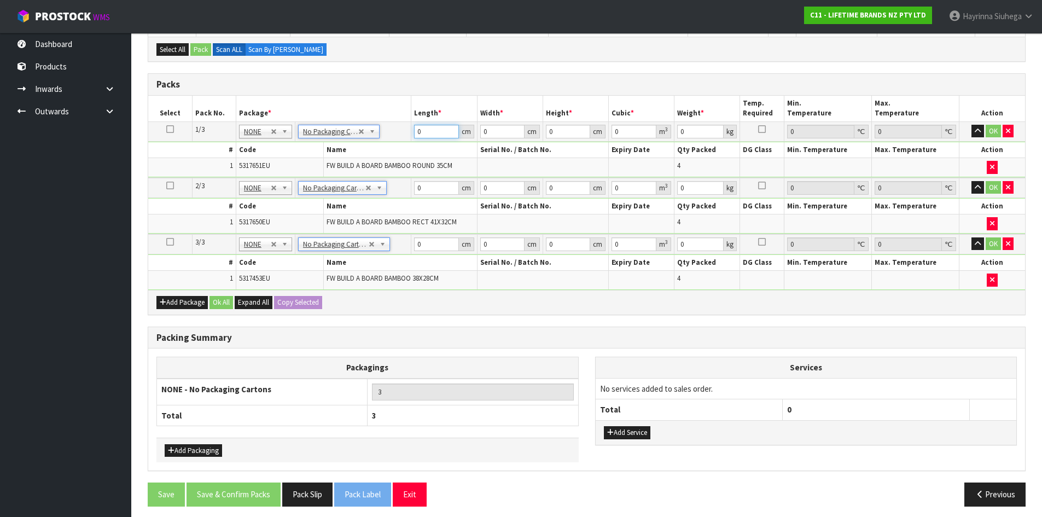
click at [417, 126] on input "0" at bounding box center [436, 132] width 44 height 14
click button "OK" at bounding box center [993, 131] width 15 height 13
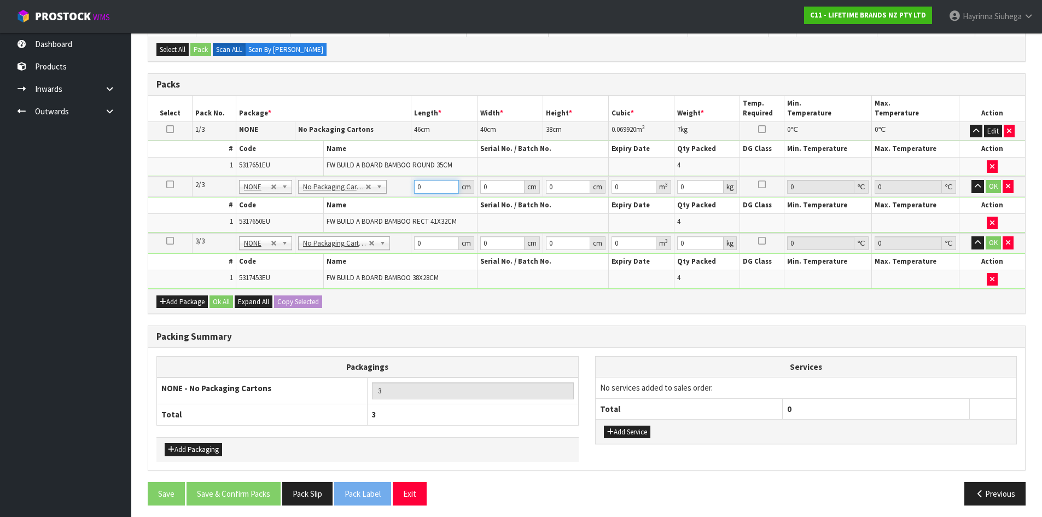
click at [416, 189] on input "0" at bounding box center [436, 187] width 44 height 14
click button "OK" at bounding box center [993, 186] width 15 height 13
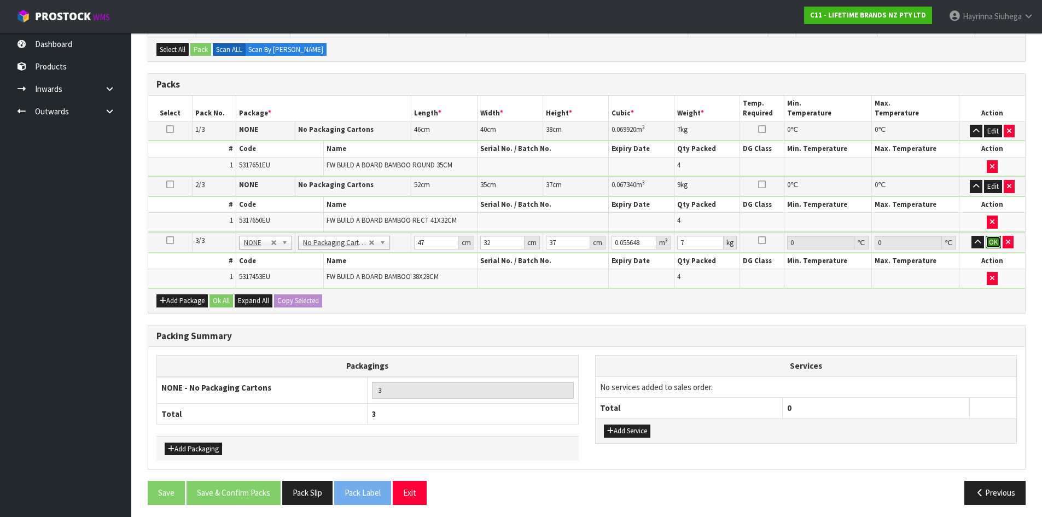
click button "OK" at bounding box center [993, 242] width 15 height 13
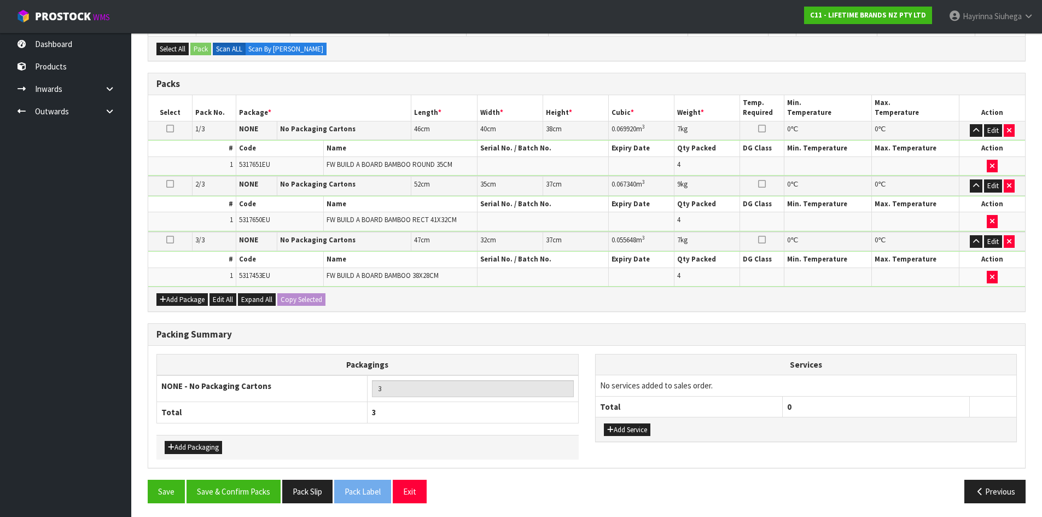
scroll to position [220, 0]
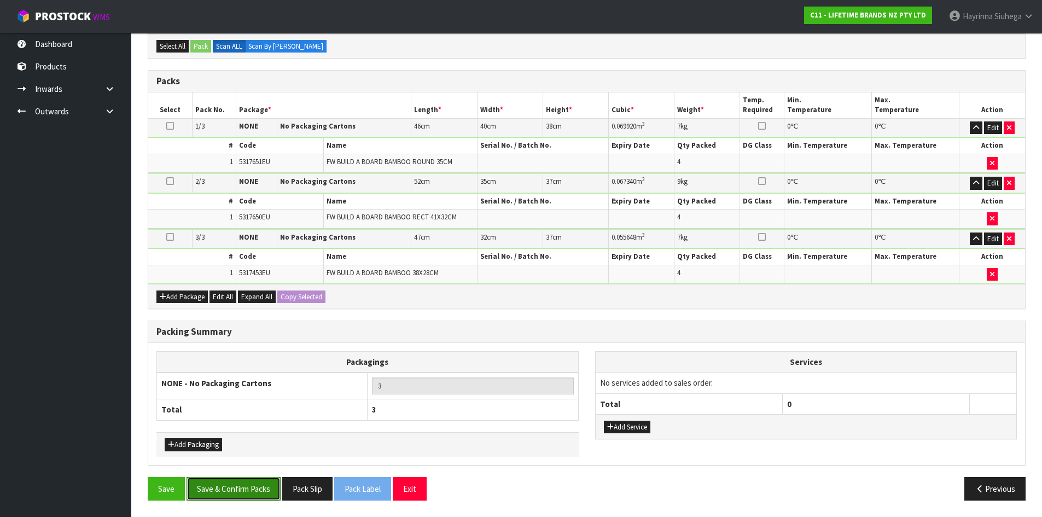
click at [231, 493] on button "Save & Confirm Packs" at bounding box center [233, 489] width 94 height 24
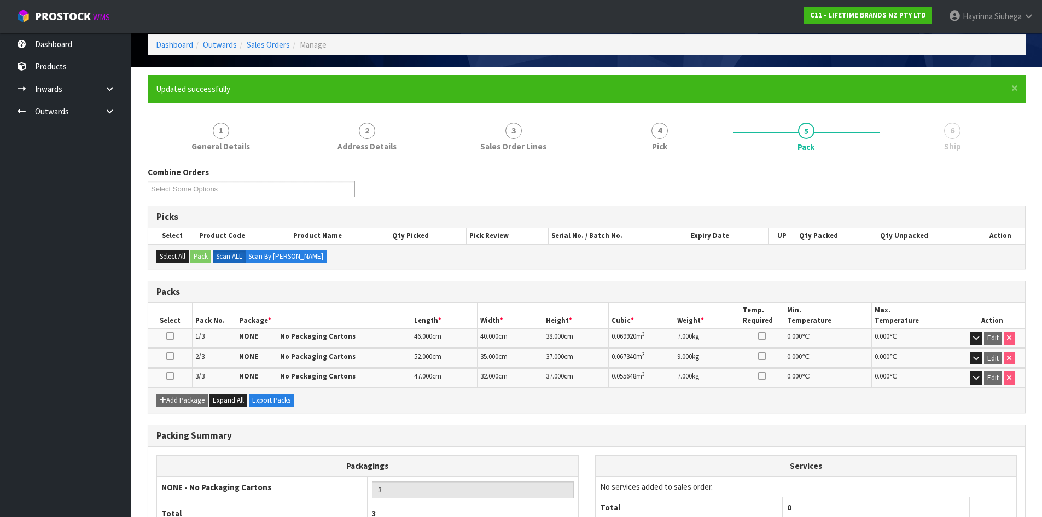
scroll to position [129, 0]
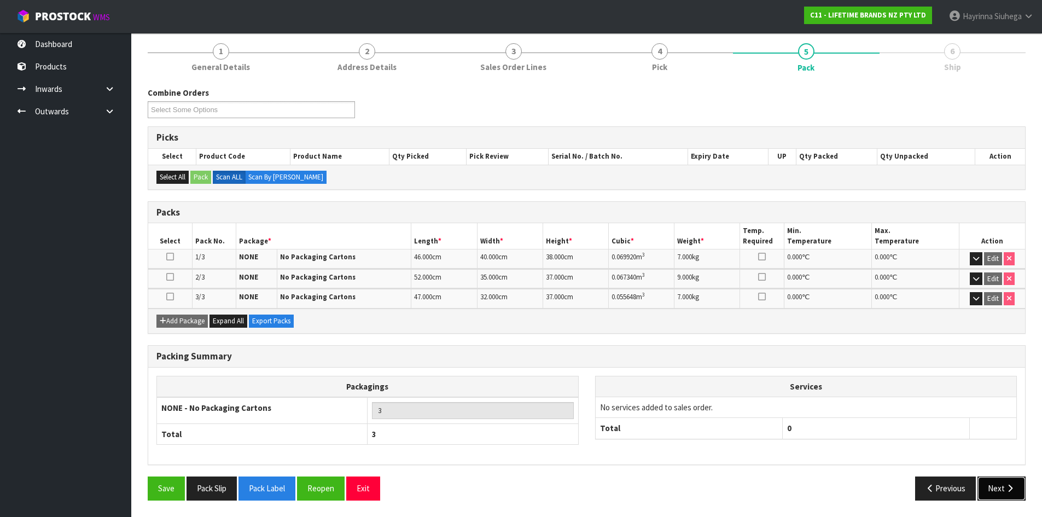
click at [986, 484] on button "Next" at bounding box center [1001, 488] width 48 height 24
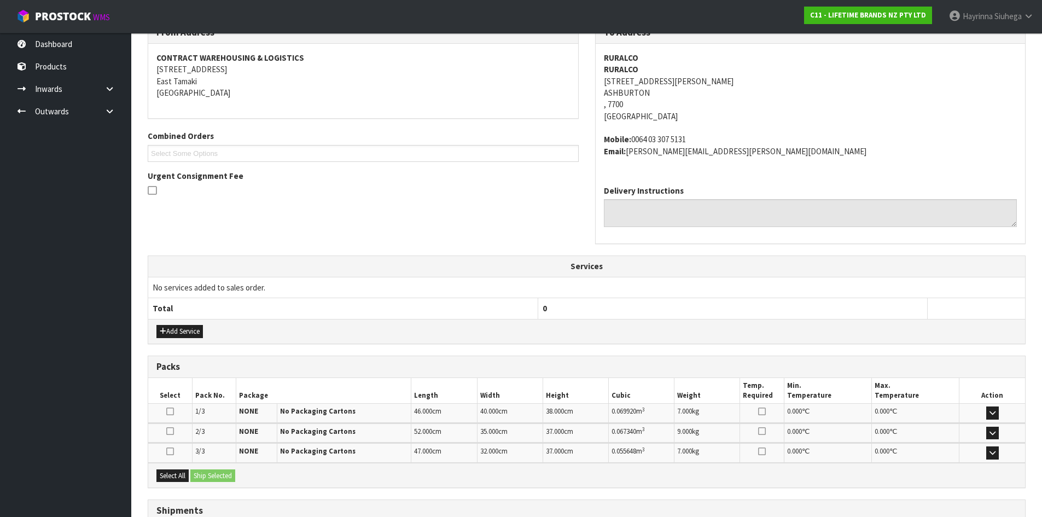
scroll to position [283, 0]
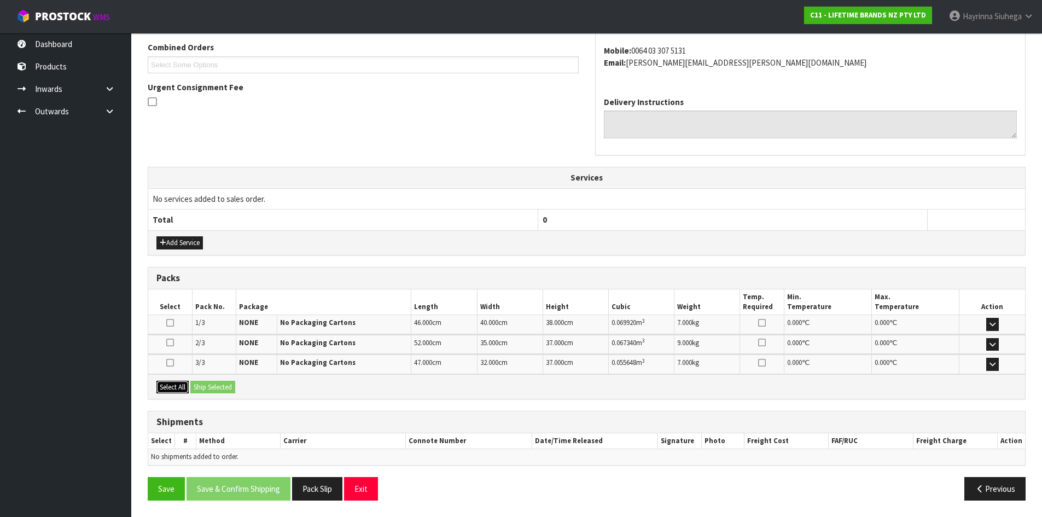
click at [176, 388] on button "Select All" at bounding box center [172, 387] width 32 height 13
click at [205, 380] on div "Select All Ship Selected" at bounding box center [586, 386] width 877 height 25
click at [232, 383] on button "Ship Selected" at bounding box center [212, 387] width 45 height 13
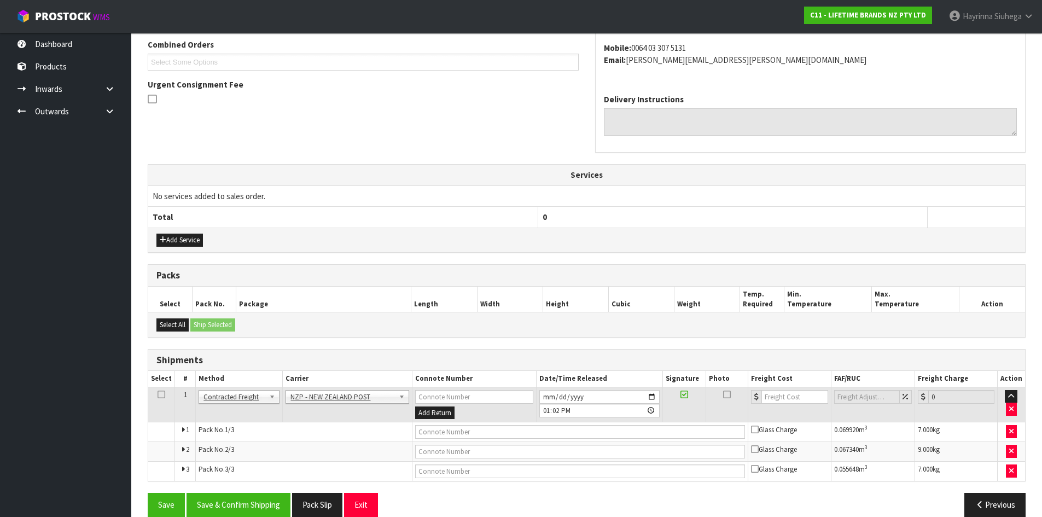
scroll to position [302, 0]
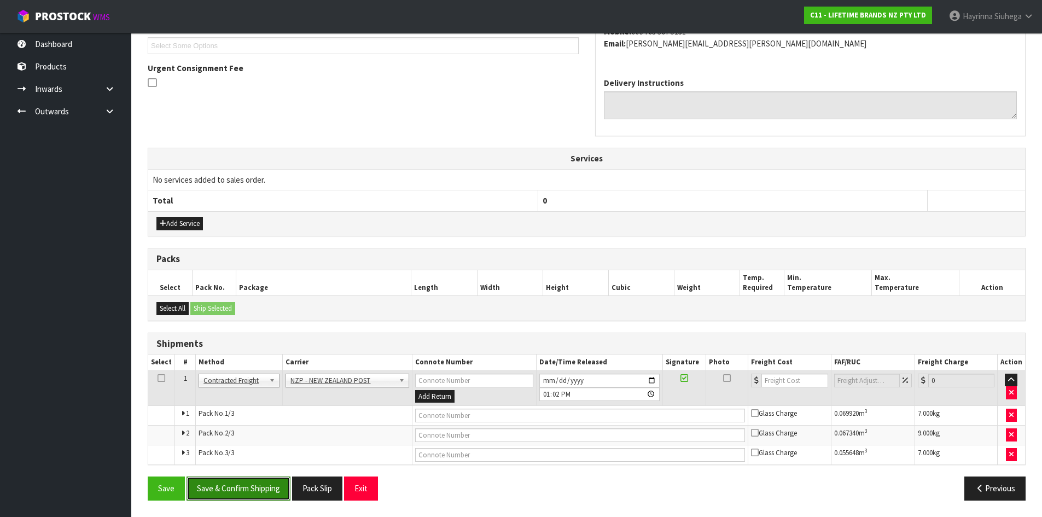
click at [259, 484] on button "Save & Confirm Shipping" at bounding box center [238, 488] width 104 height 24
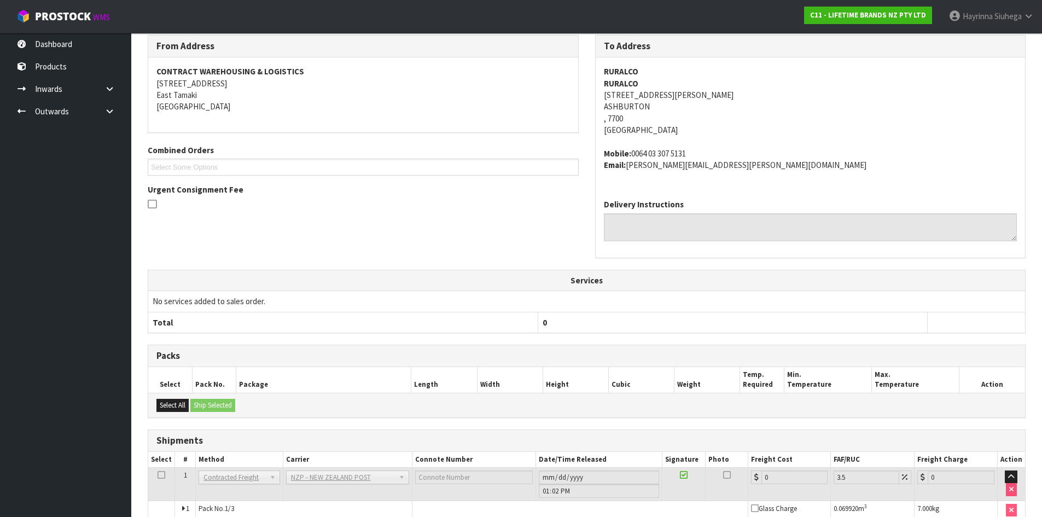
scroll to position [285, 0]
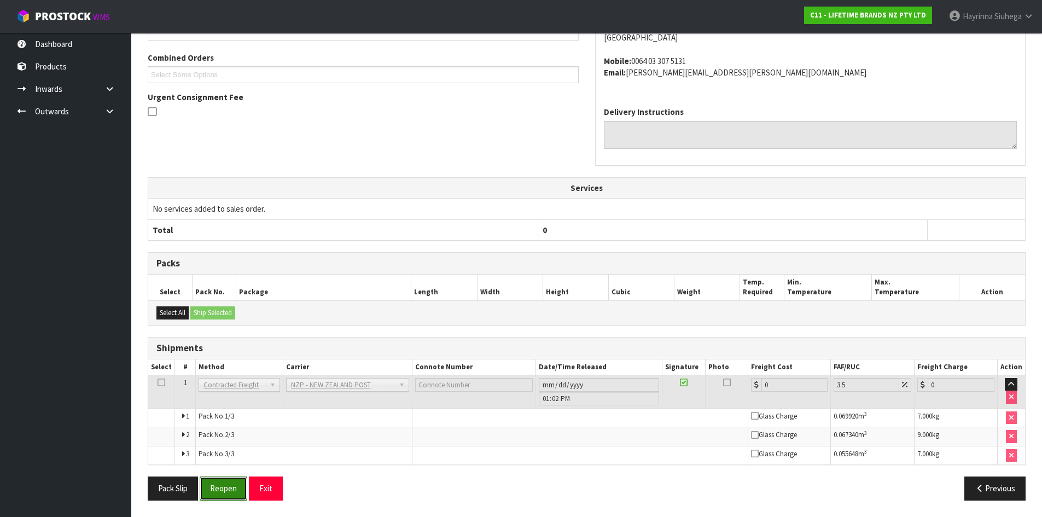
click at [228, 482] on button "Reopen" at bounding box center [224, 488] width 48 height 24
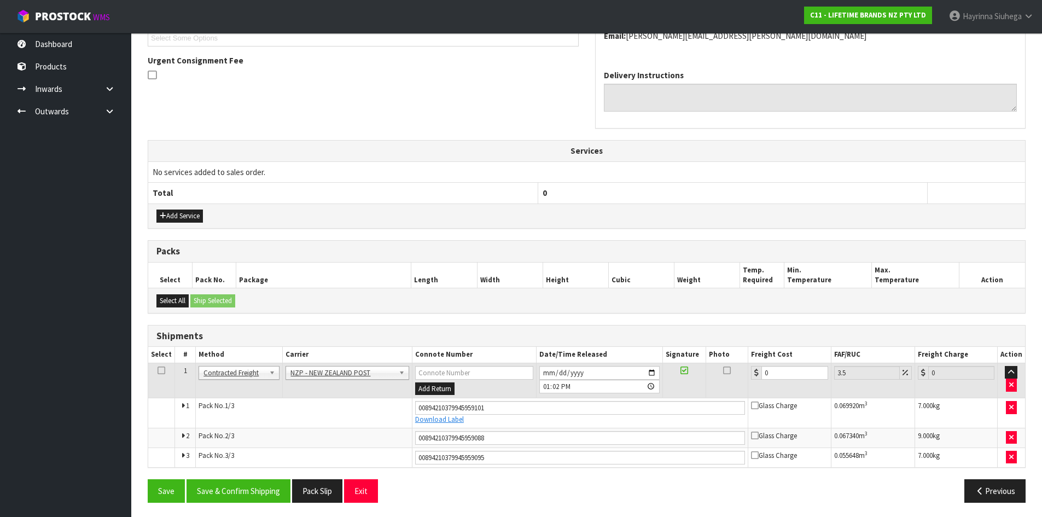
scroll to position [312, 0]
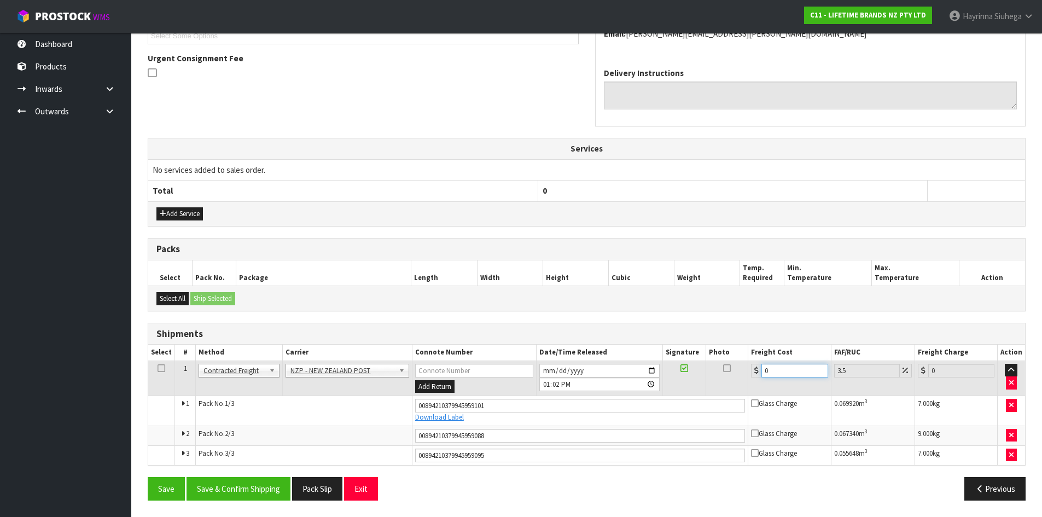
drag, startPoint x: 784, startPoint y: 367, endPoint x: 564, endPoint y: 394, distance: 220.9
click at [578, 390] on tr "1 Client Local Pickup Customer Local Pickup Company Freight Contracted Freight …" at bounding box center [586, 378] width 877 height 36
click at [148, 477] on button "Save" at bounding box center [166, 489] width 37 height 24
click at [227, 492] on button "Save & Confirm Shipping" at bounding box center [238, 489] width 104 height 24
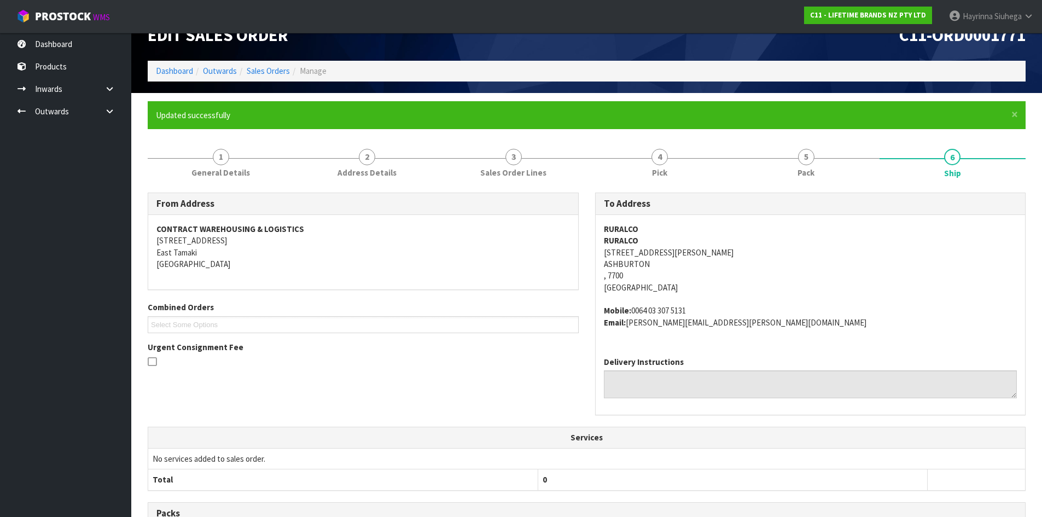
scroll to position [0, 0]
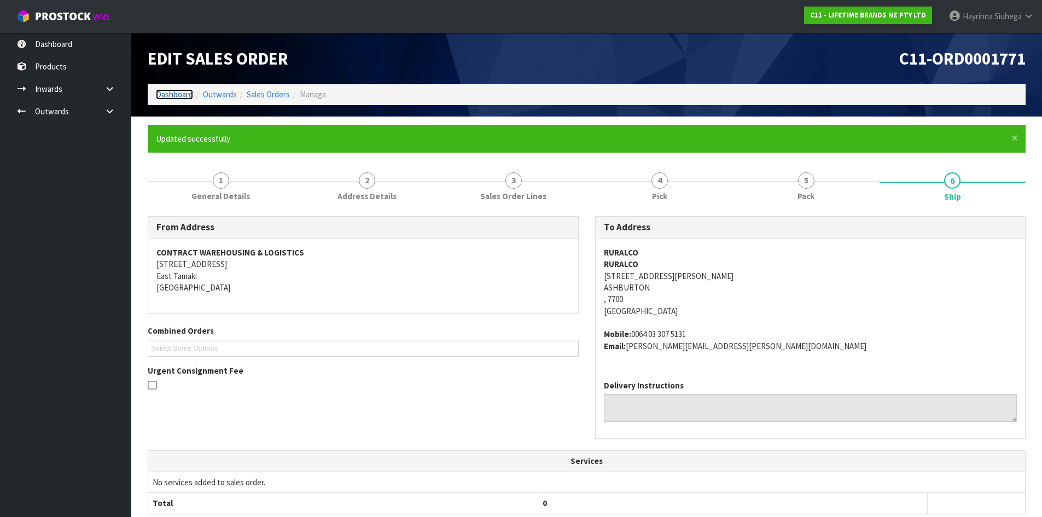
click at [177, 92] on link "Dashboard" at bounding box center [174, 94] width 37 height 10
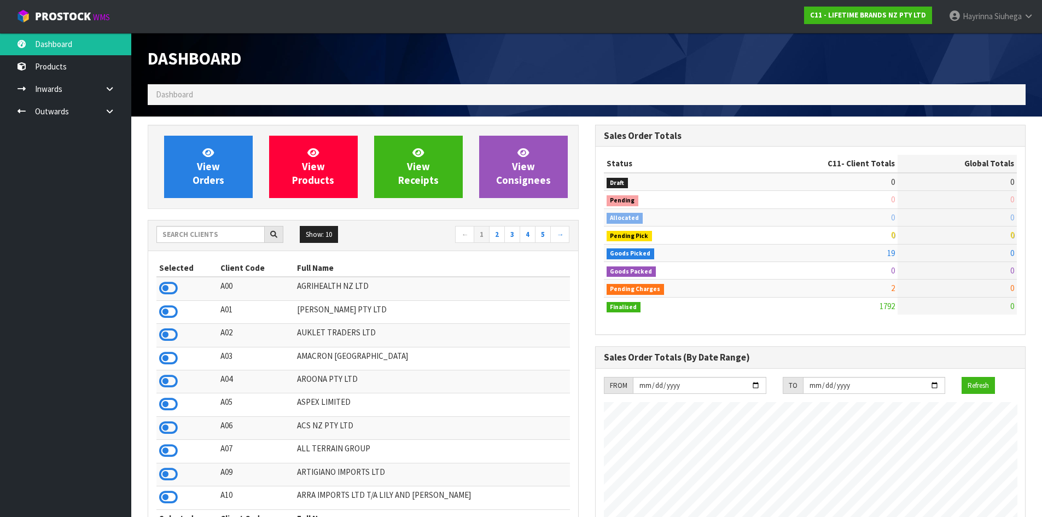
scroll to position [829, 447]
click at [237, 172] on link "View Orders" at bounding box center [208, 167] width 89 height 62
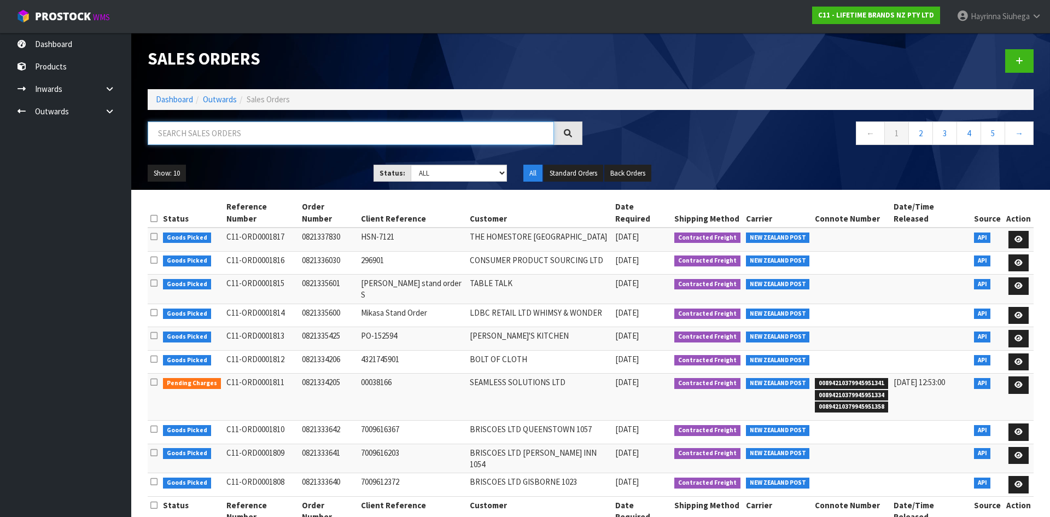
click at [298, 129] on input "text" at bounding box center [351, 133] width 406 height 24
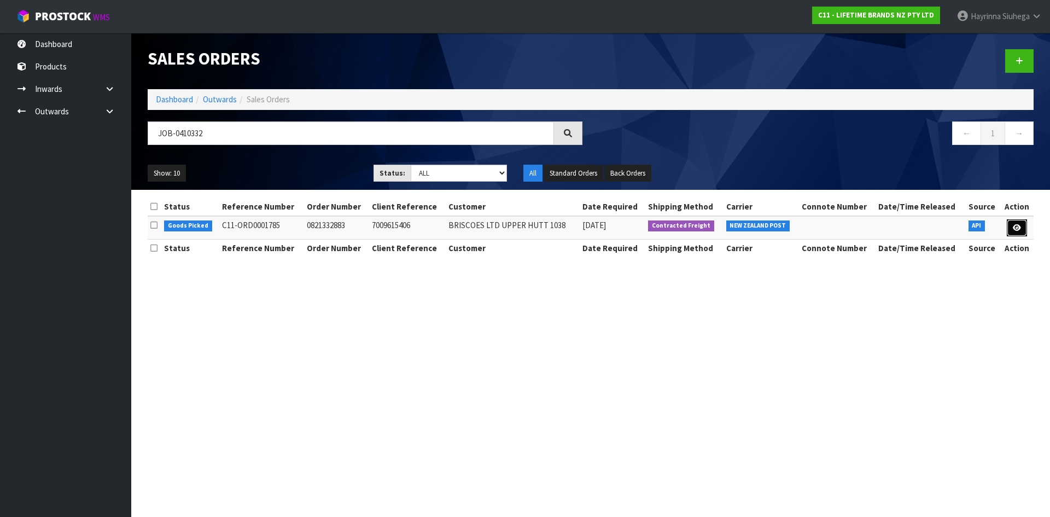
click at [1024, 229] on link at bounding box center [1017, 228] width 20 height 18
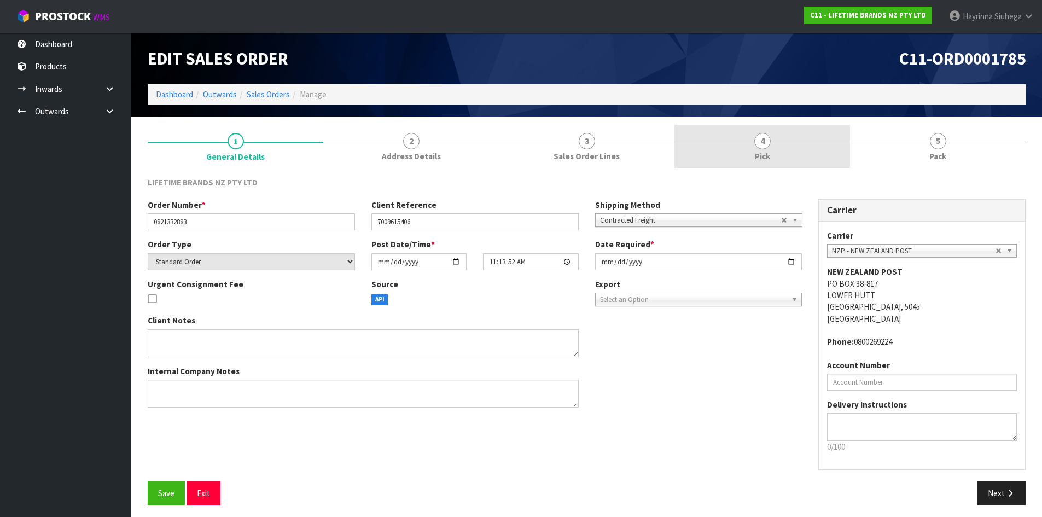
click at [784, 155] on link "4 Pick" at bounding box center [762, 146] width 176 height 43
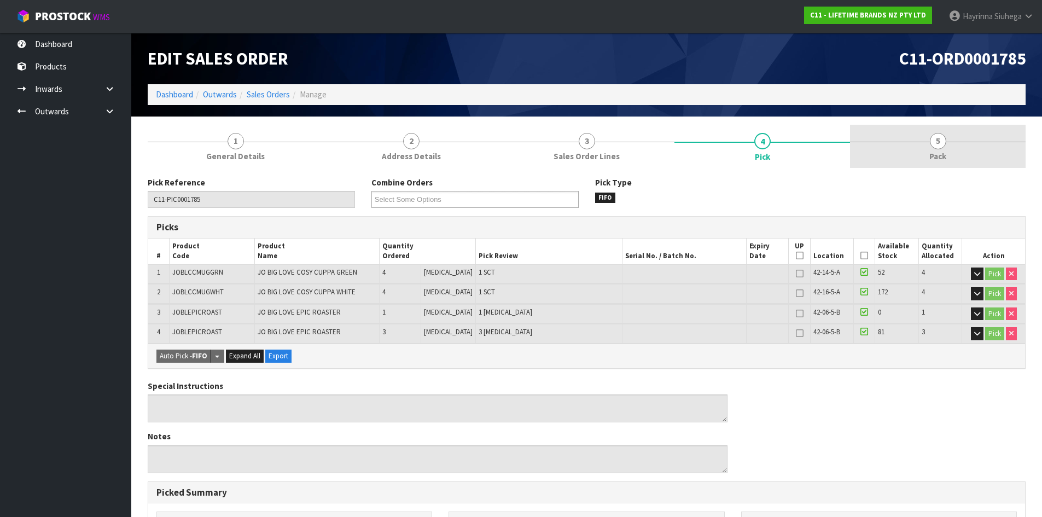
click at [911, 132] on link "5 Pack" at bounding box center [938, 146] width 176 height 43
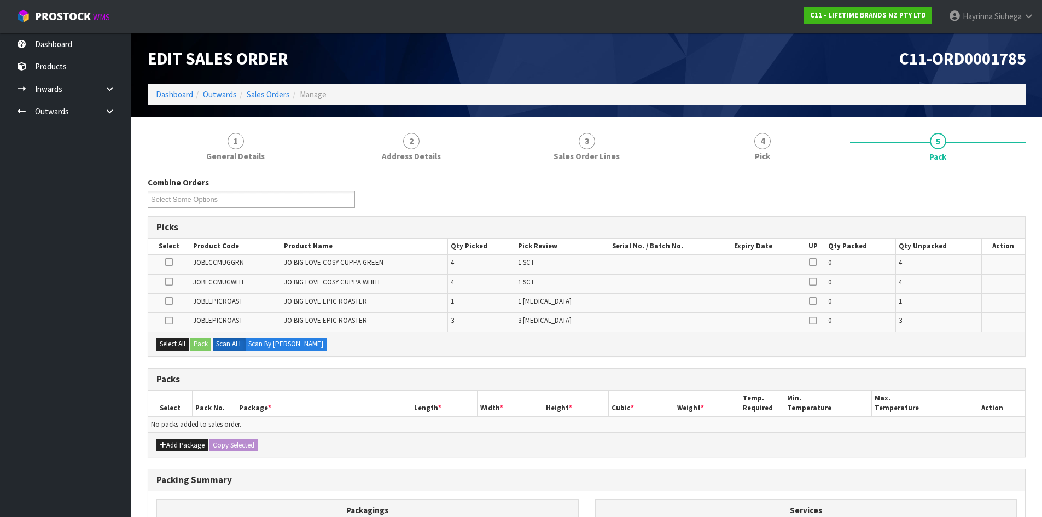
click at [170, 301] on icon at bounding box center [169, 301] width 8 height 1
click at [0, 0] on input "checkbox" at bounding box center [0, 0] width 0 height 0
click at [168, 321] on icon at bounding box center [169, 320] width 8 height 1
click at [0, 0] on input "checkbox" at bounding box center [0, 0] width 0 height 0
click at [176, 445] on button "Add Package" at bounding box center [181, 445] width 51 height 13
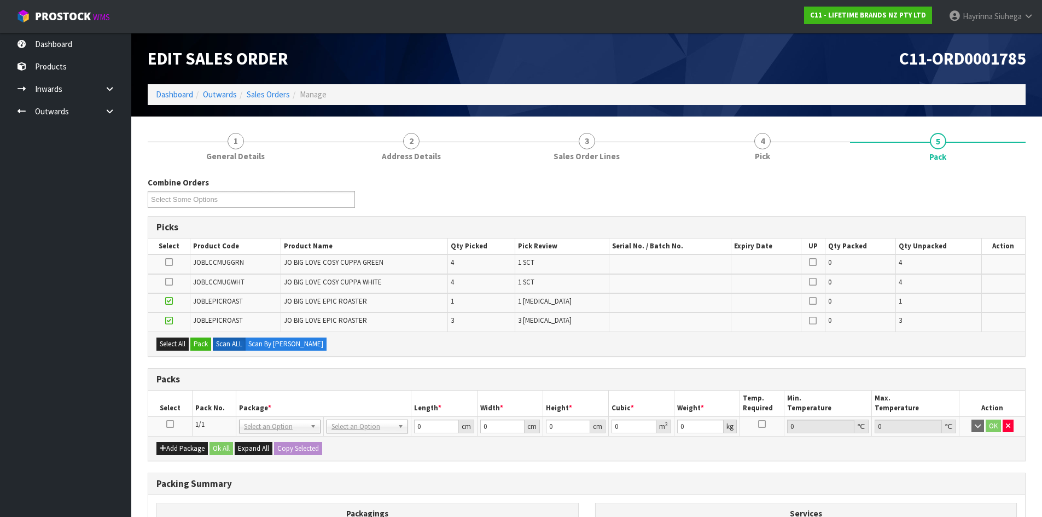
drag, startPoint x: 171, startPoint y: 422, endPoint x: 176, endPoint y: 416, distance: 7.7
click at [171, 424] on icon at bounding box center [170, 424] width 8 height 1
click at [206, 338] on button "Pack" at bounding box center [200, 343] width 21 height 13
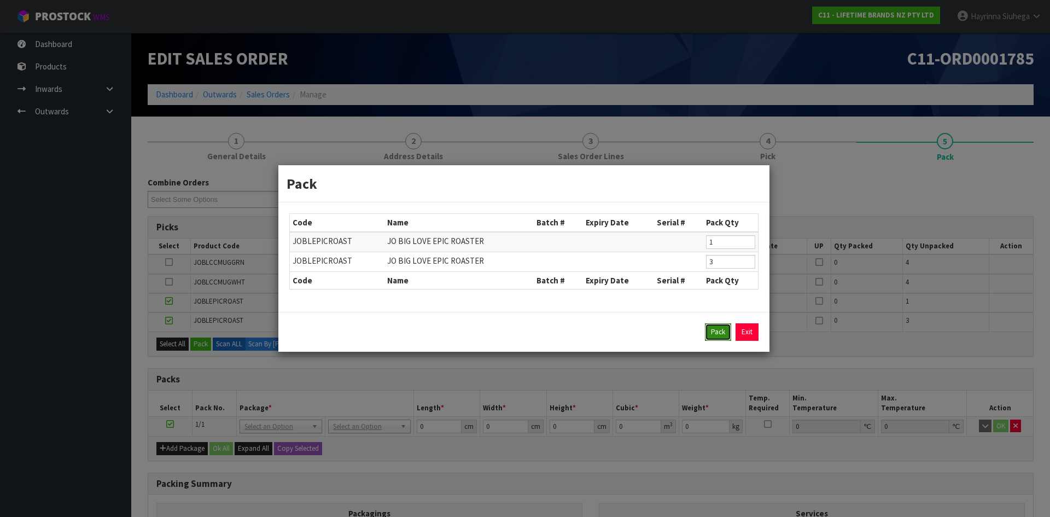
drag, startPoint x: 719, startPoint y: 332, endPoint x: 690, endPoint y: 331, distance: 29.0
click at [718, 332] on button "Pack" at bounding box center [718, 332] width 26 height 18
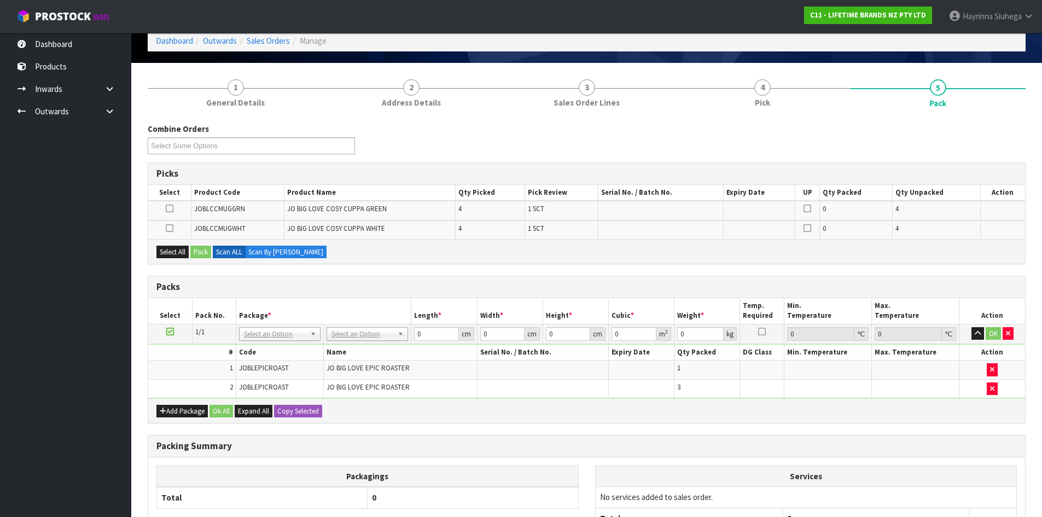
scroll to position [162, 0]
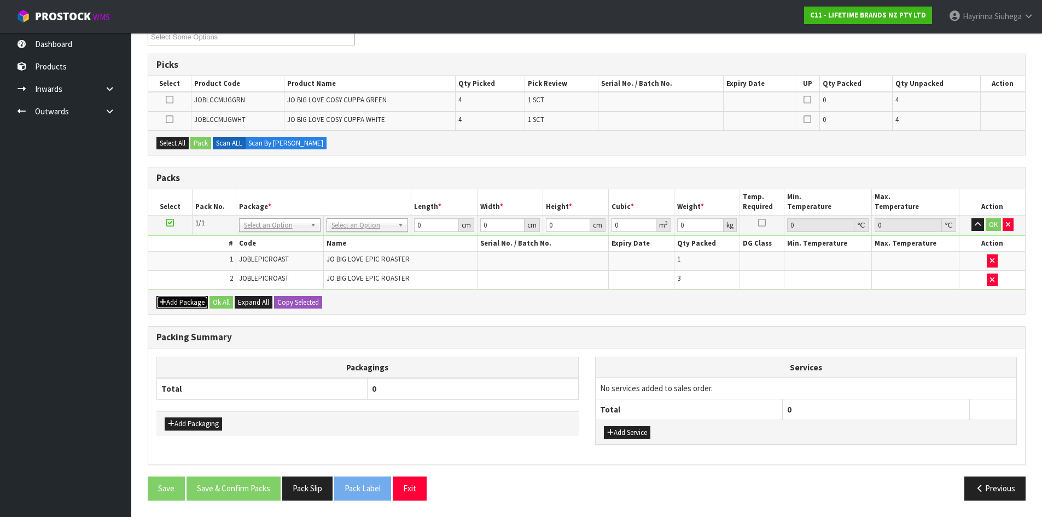
click at [188, 306] on button "Add Package" at bounding box center [181, 302] width 51 height 13
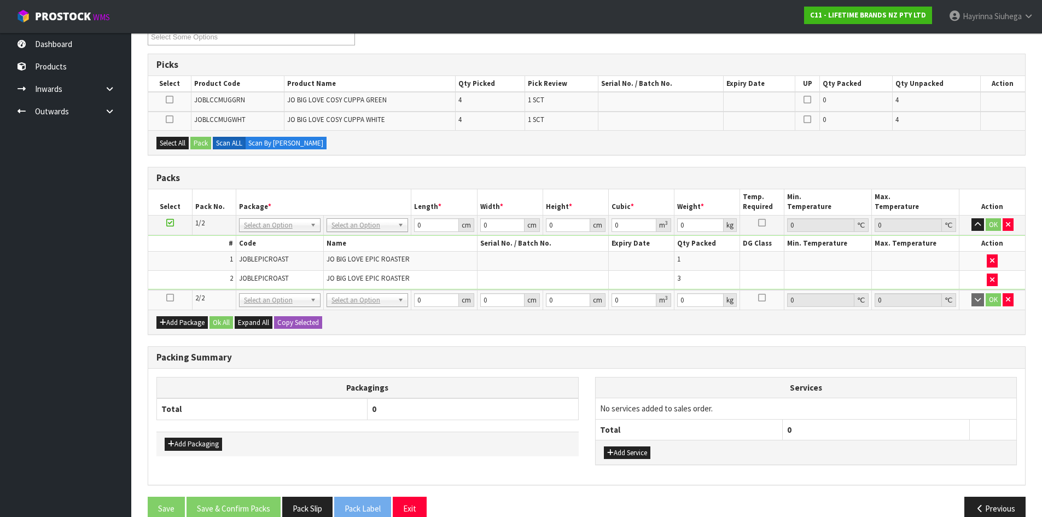
click at [173, 298] on icon at bounding box center [170, 298] width 8 height 1
